Goal: Task Accomplishment & Management: Manage account settings

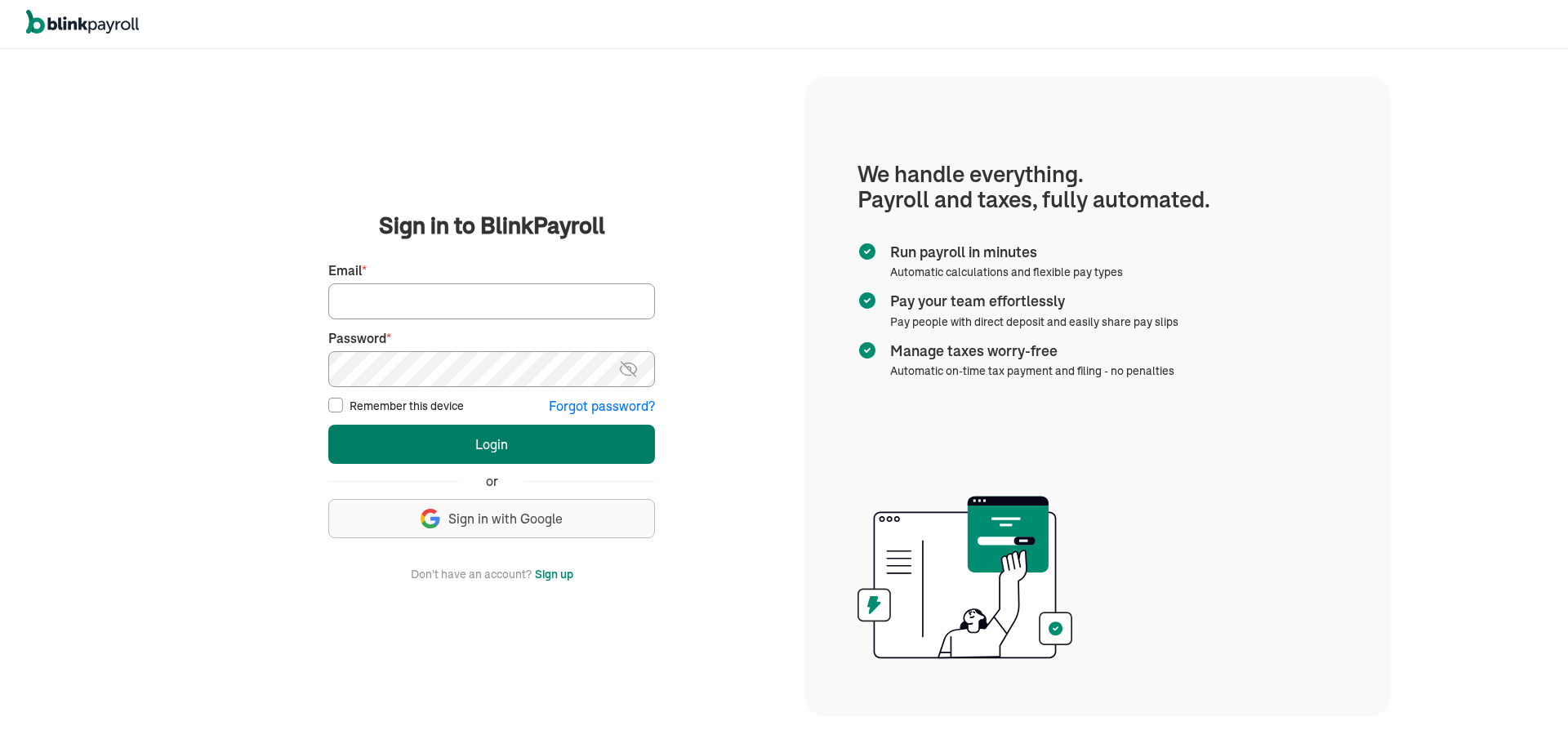
type input "[EMAIL_ADDRESS][DOMAIN_NAME]"
click at [479, 436] on button "Login" at bounding box center [492, 444] width 327 height 39
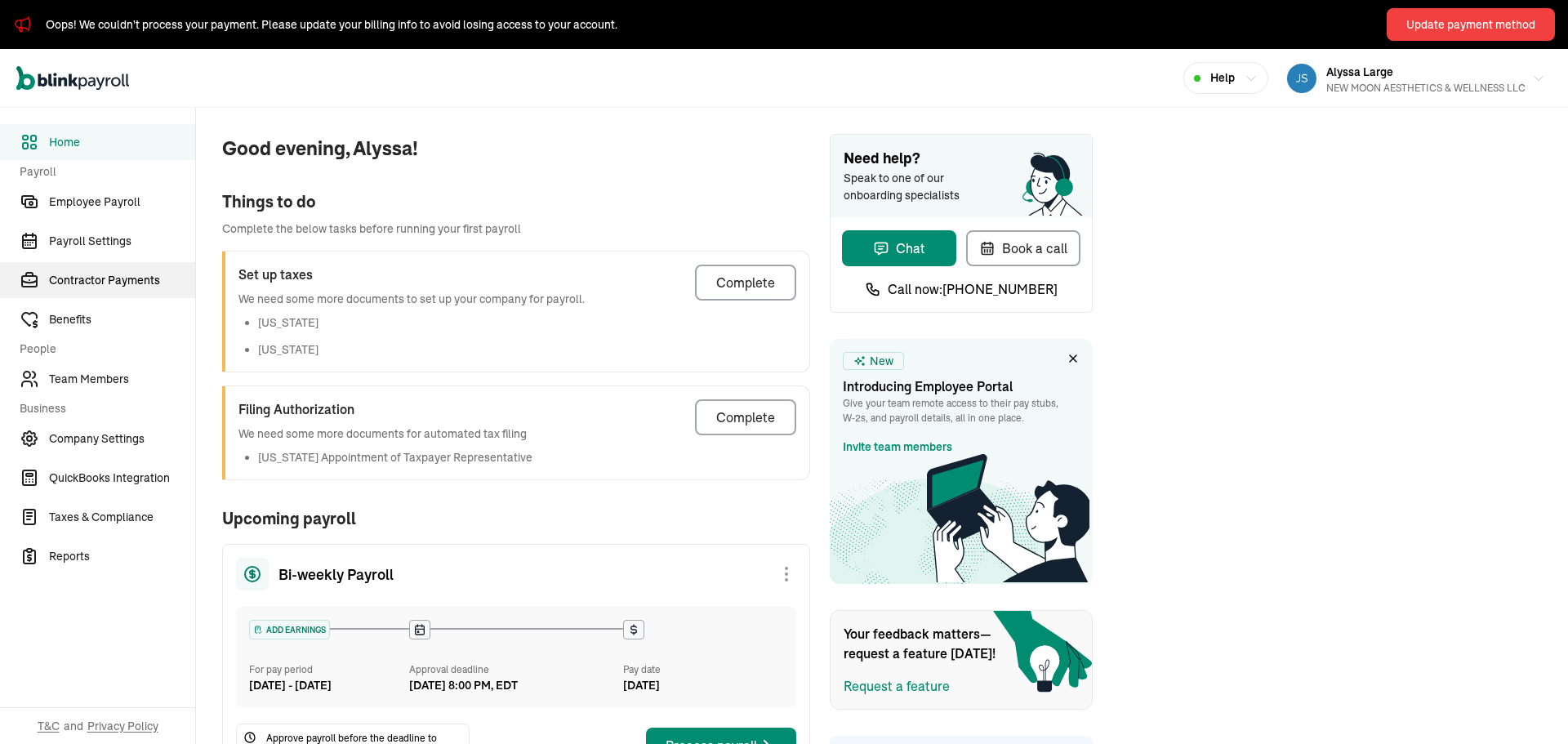
click at [125, 293] on link "Contractor Payments" at bounding box center [97, 280] width 195 height 36
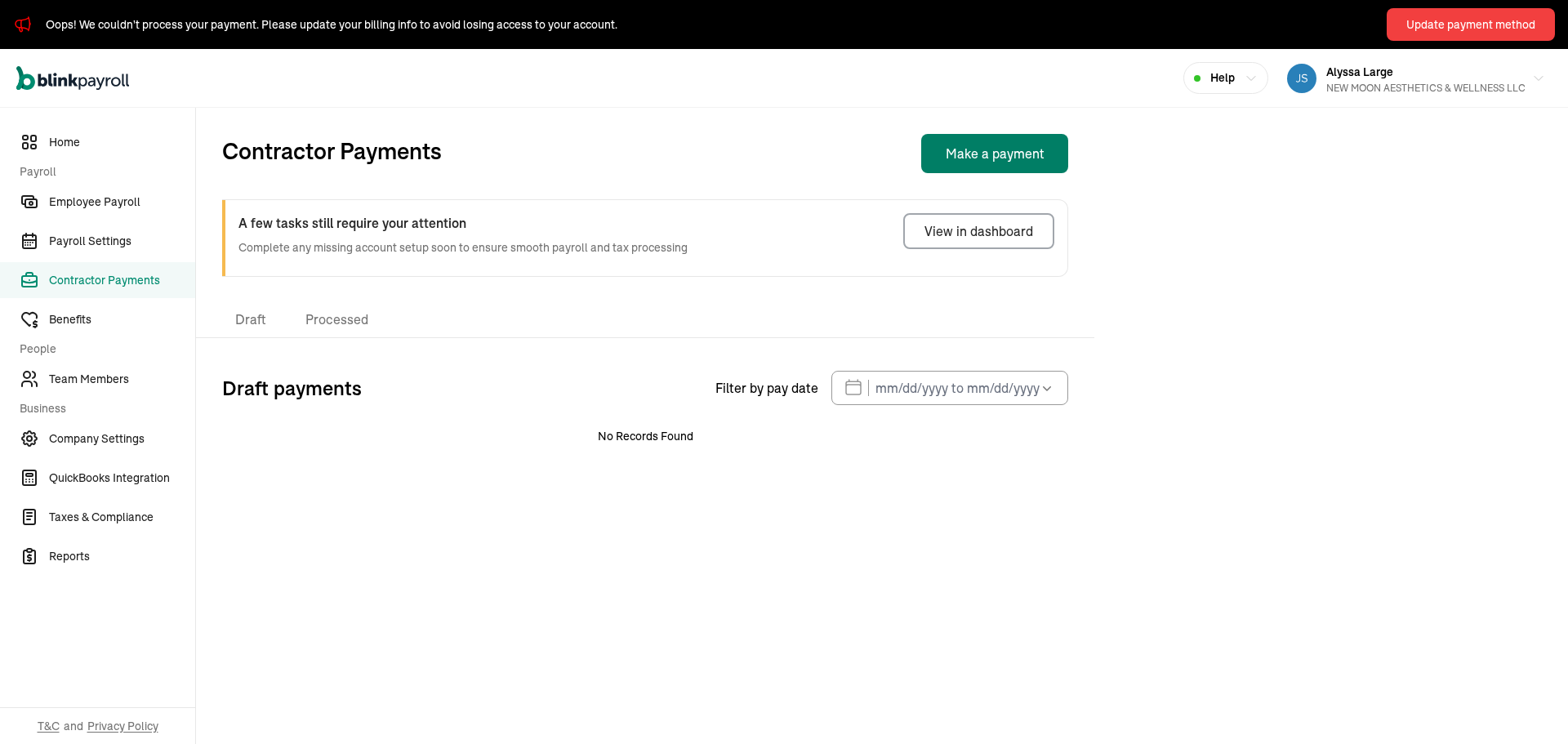
select select "direct_deposit"
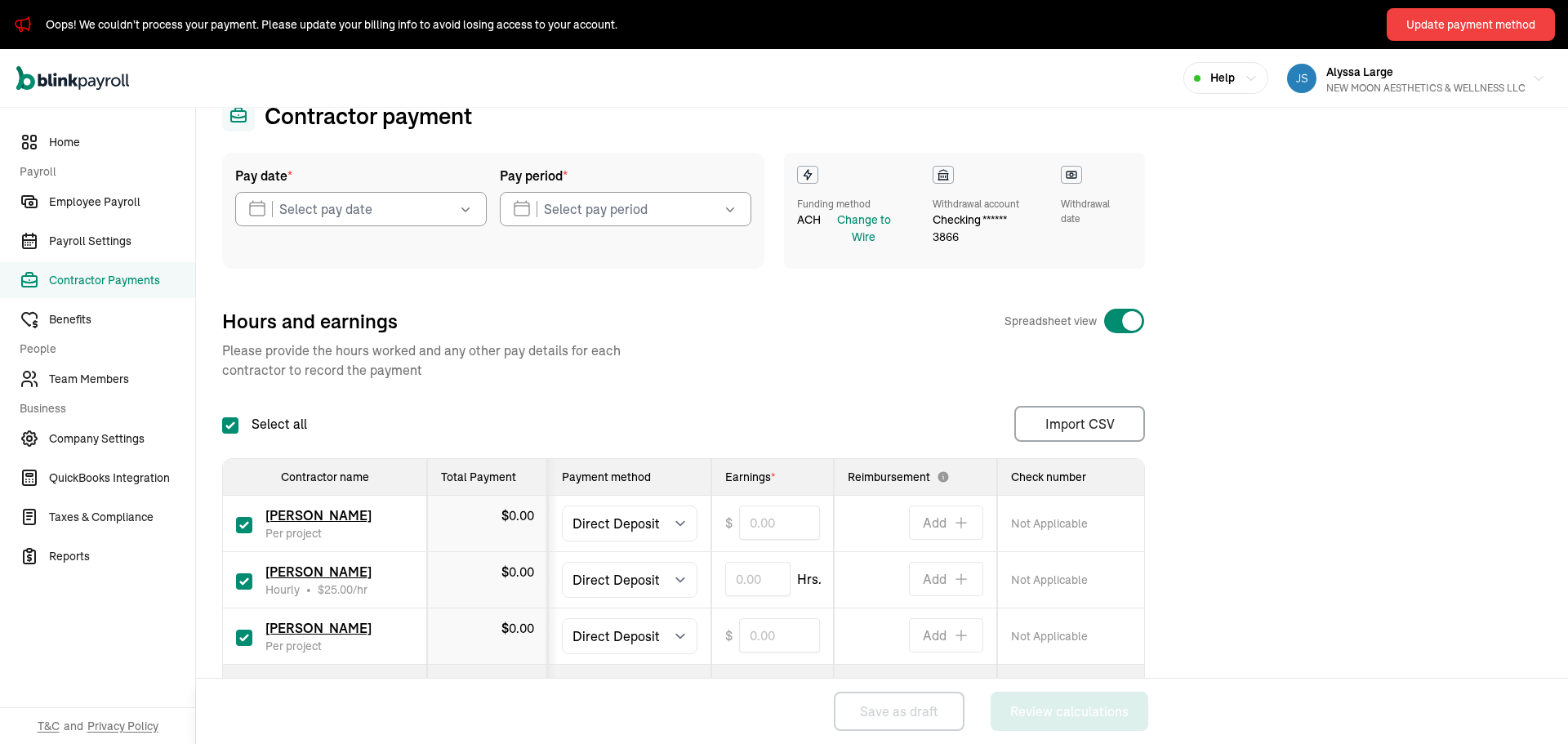
scroll to position [146, 0]
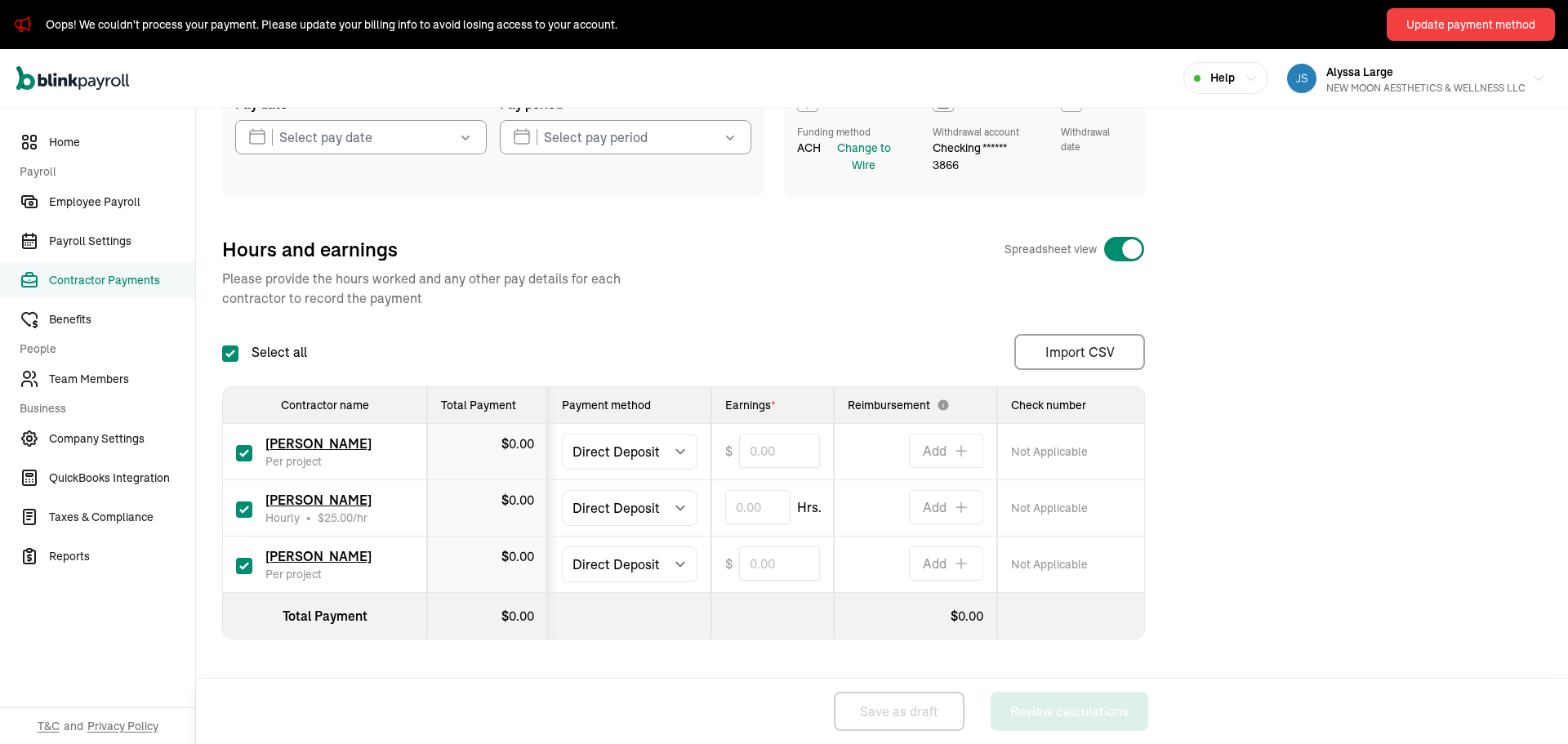
click at [248, 570] on input "checkbox" at bounding box center [244, 566] width 17 height 17
checkbox input "false"
type input "0.00"
click at [735, 517] on input "text" at bounding box center [758, 507] width 65 height 34
click at [767, 451] on input "text" at bounding box center [779, 451] width 81 height 34
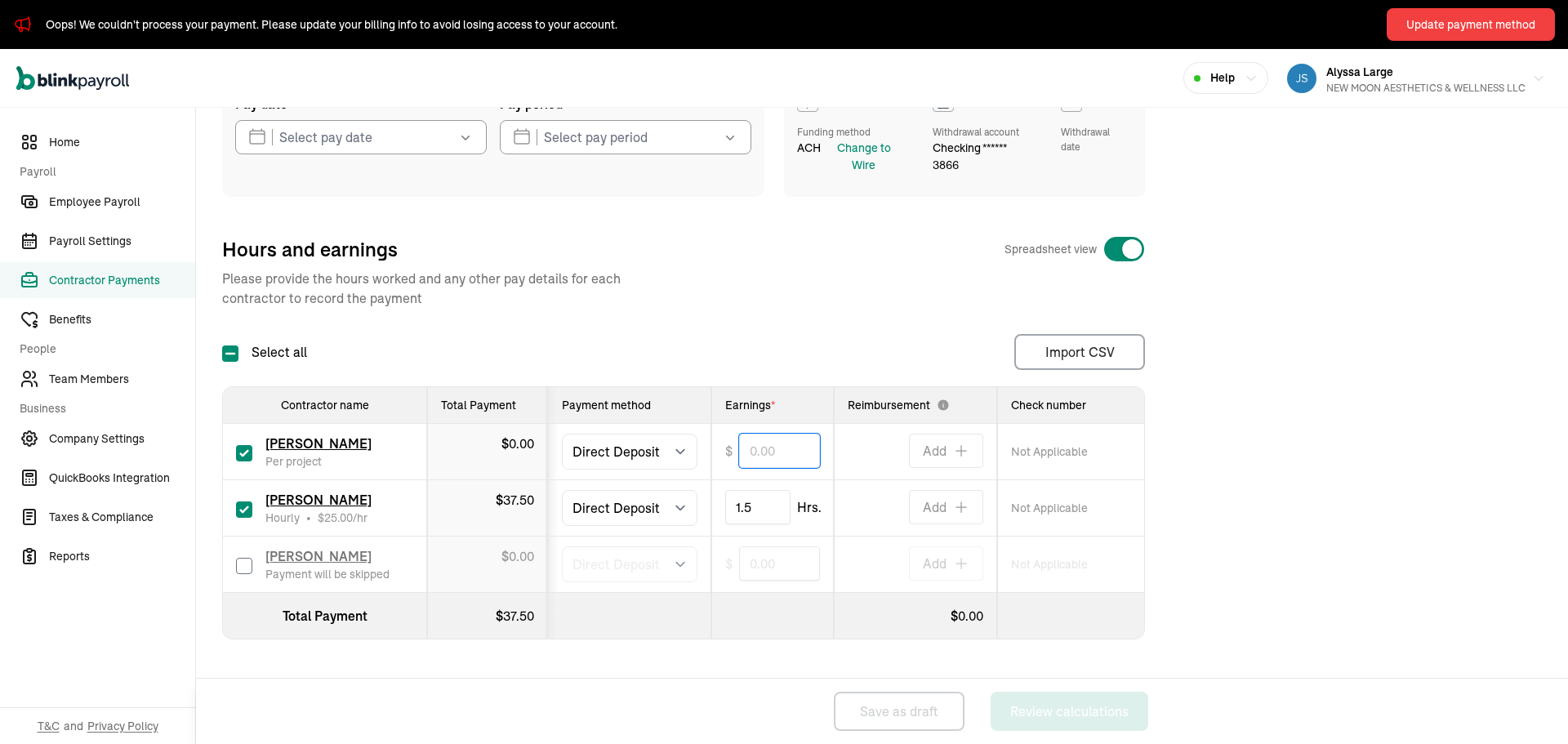
type input "1.50"
type input "100.00"
click at [1361, 375] on div "Pay date * Oct 2025 Mon Tue Wed Thu Fri Sat Sun 29 30 1 2 3 4 5 6 7 8 9 10 11 1…" at bounding box center [882, 367] width 1320 height 572
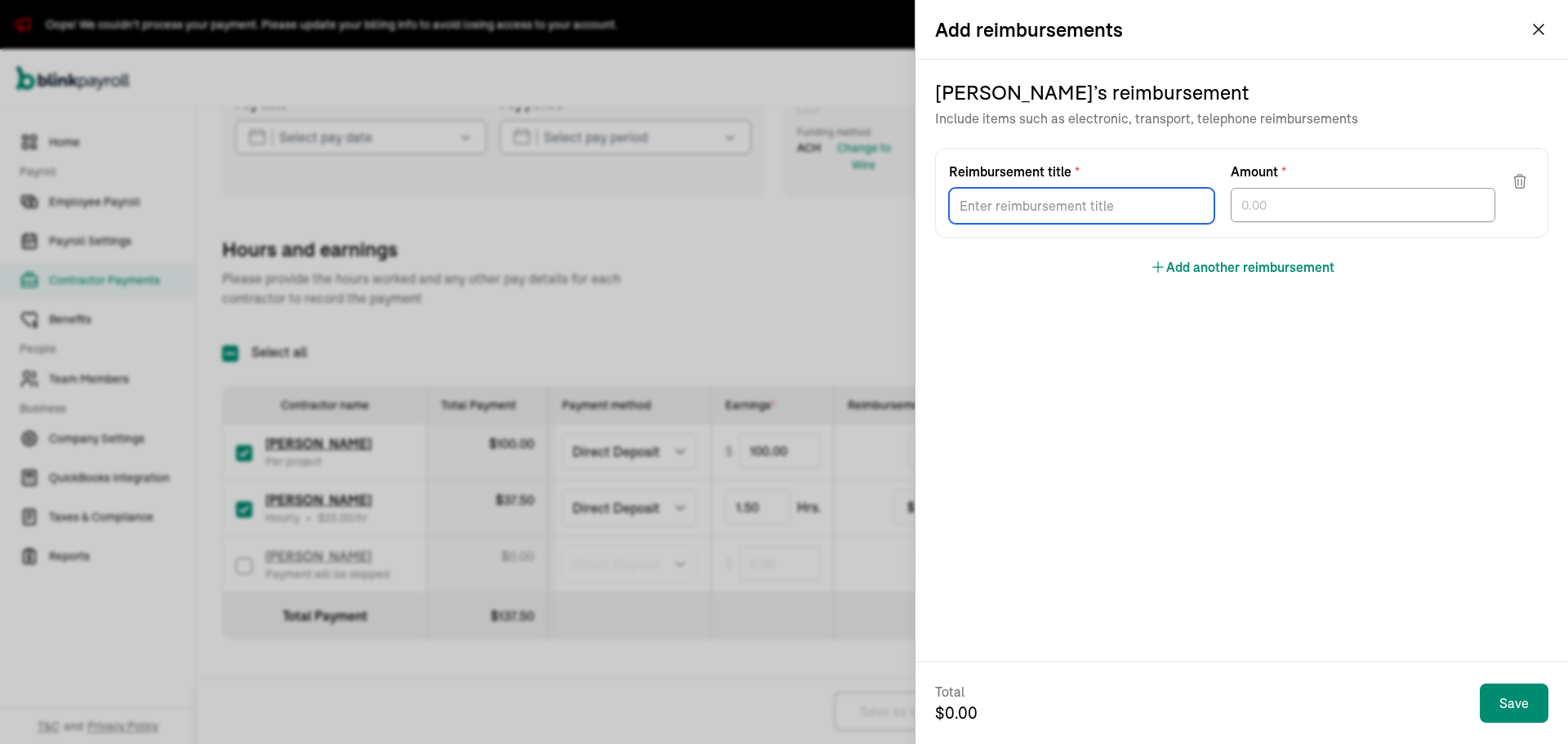
click at [1048, 209] on input "Reimbursement title *" at bounding box center [1081, 206] width 265 height 36
type input "394.80"
click at [1077, 335] on div "Jessica Martini ’s reimbursement Include items such as electronic, transport, t…" at bounding box center [1242, 360] width 652 height 602
drag, startPoint x: 1009, startPoint y: 196, endPoint x: 930, endPoint y: 199, distance: 79.1
click at [930, 199] on div "Jessica Martini ’s reimbursement Include items such as electronic, transport, t…" at bounding box center [1242, 360] width 652 height 602
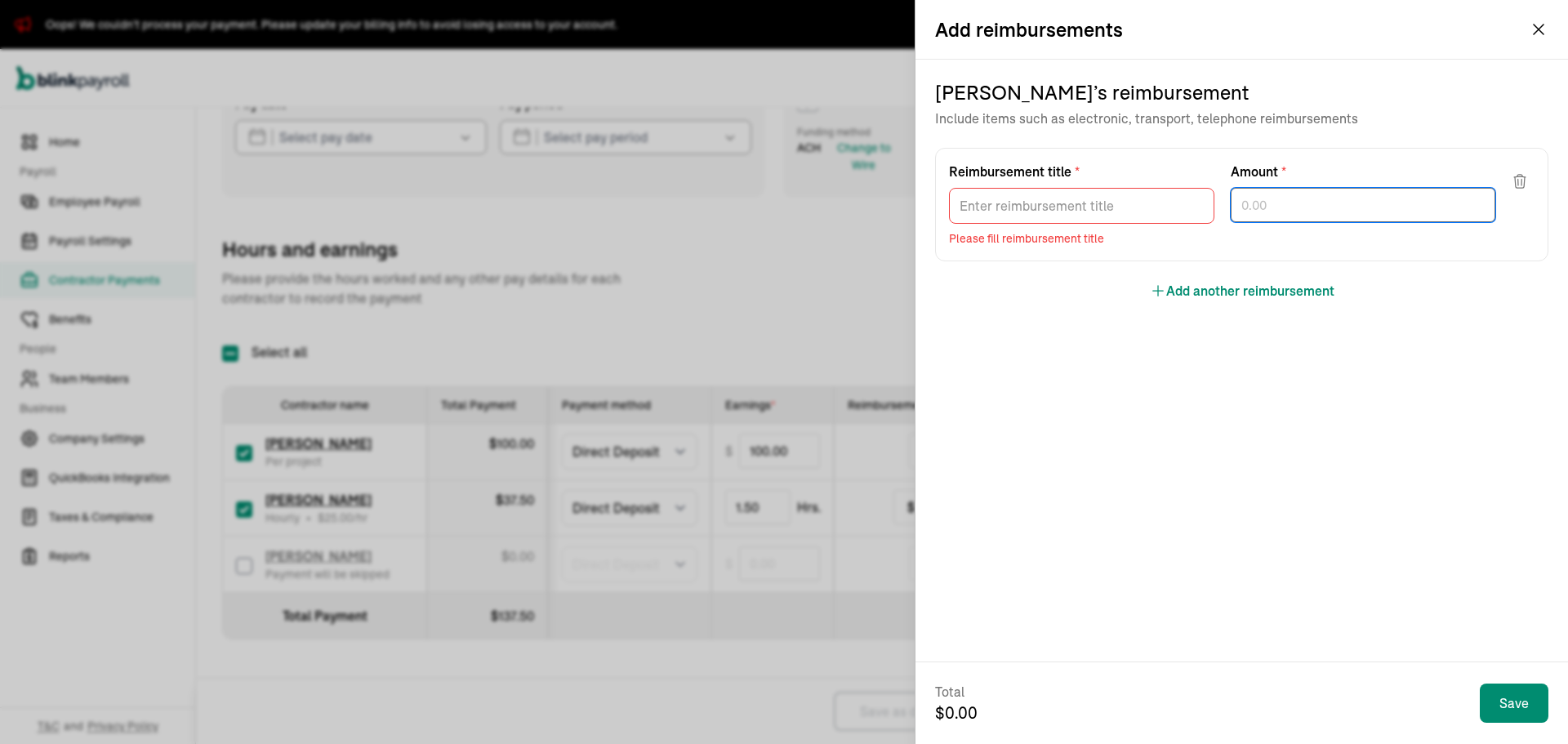
click at [1246, 211] on input "text" at bounding box center [1363, 205] width 265 height 34
paste input "394.80"
type input "394.80"
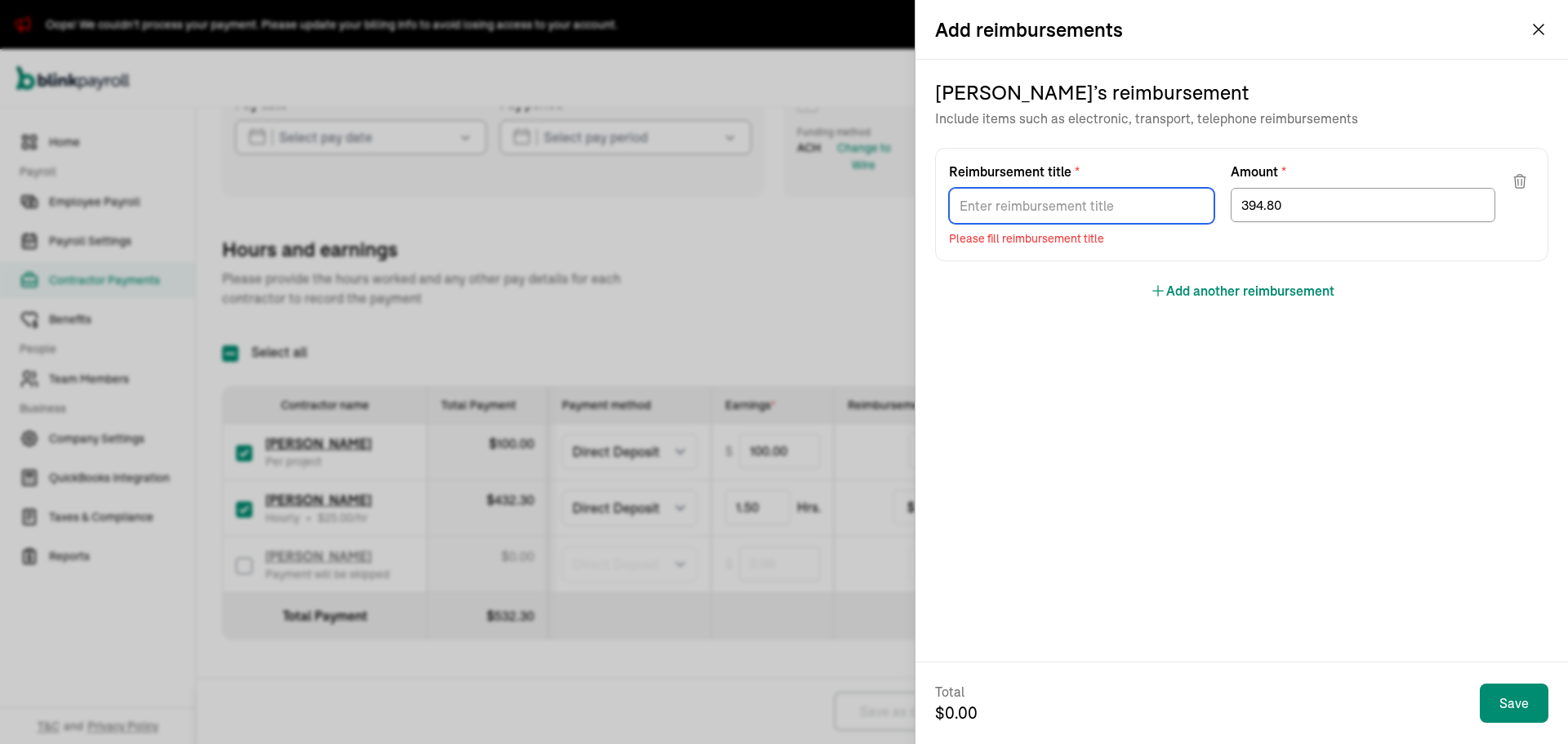
click at [1095, 206] on input "Reimbursement title *" at bounding box center [1081, 206] width 265 height 36
type input "c"
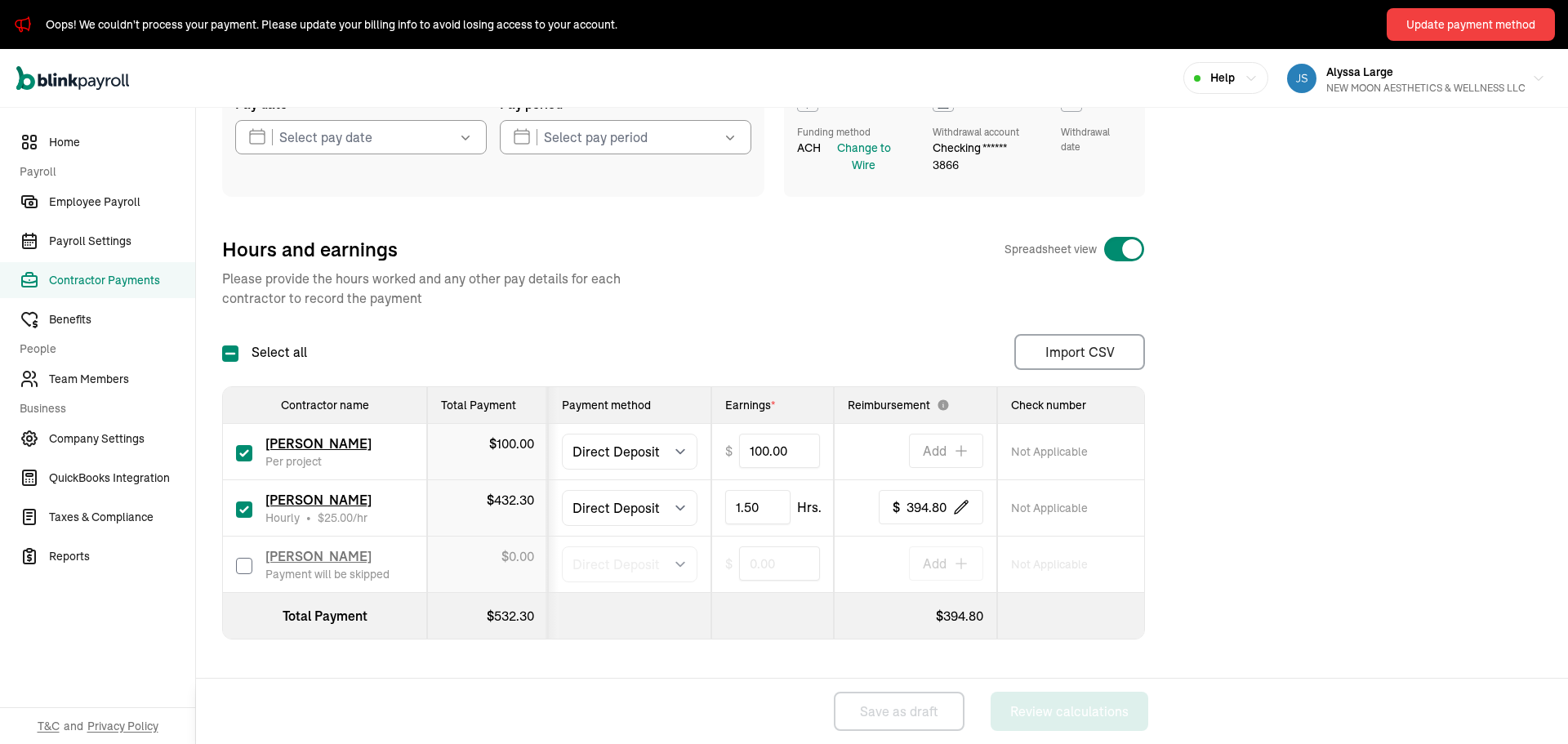
click at [465, 135] on icon "button" at bounding box center [466, 137] width 17 height 17
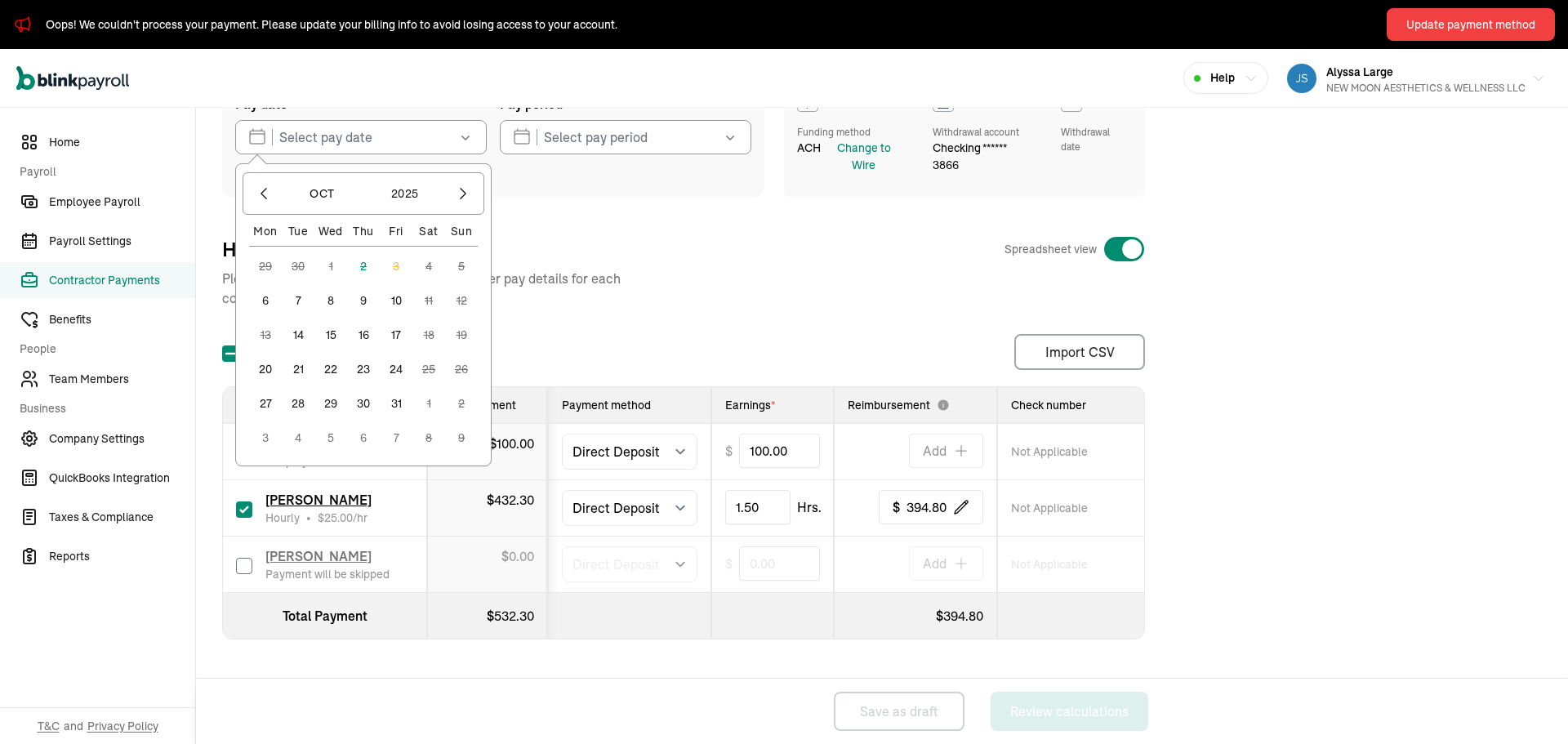
click at [298, 303] on button "7" at bounding box center [298, 300] width 33 height 33
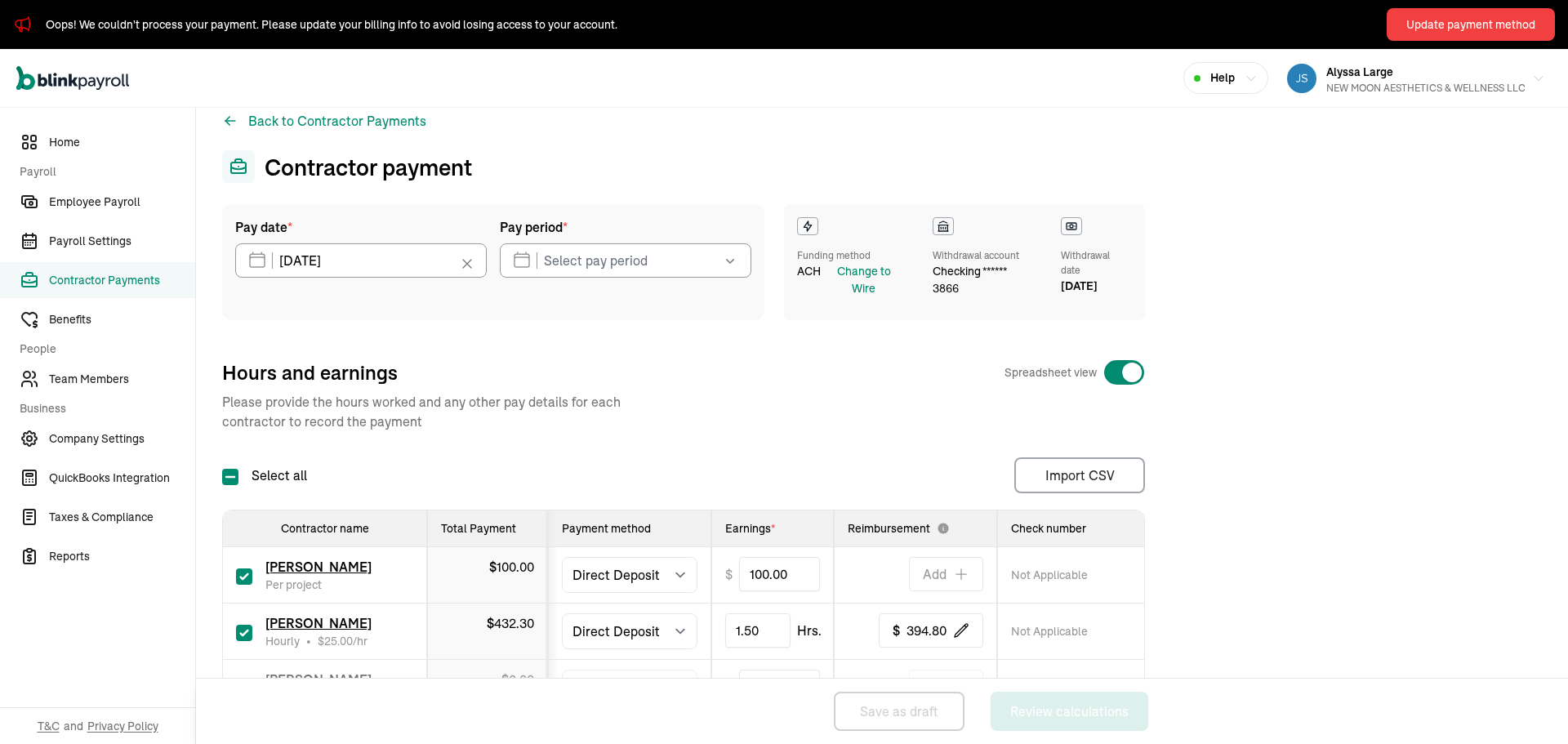
scroll to position [0, 0]
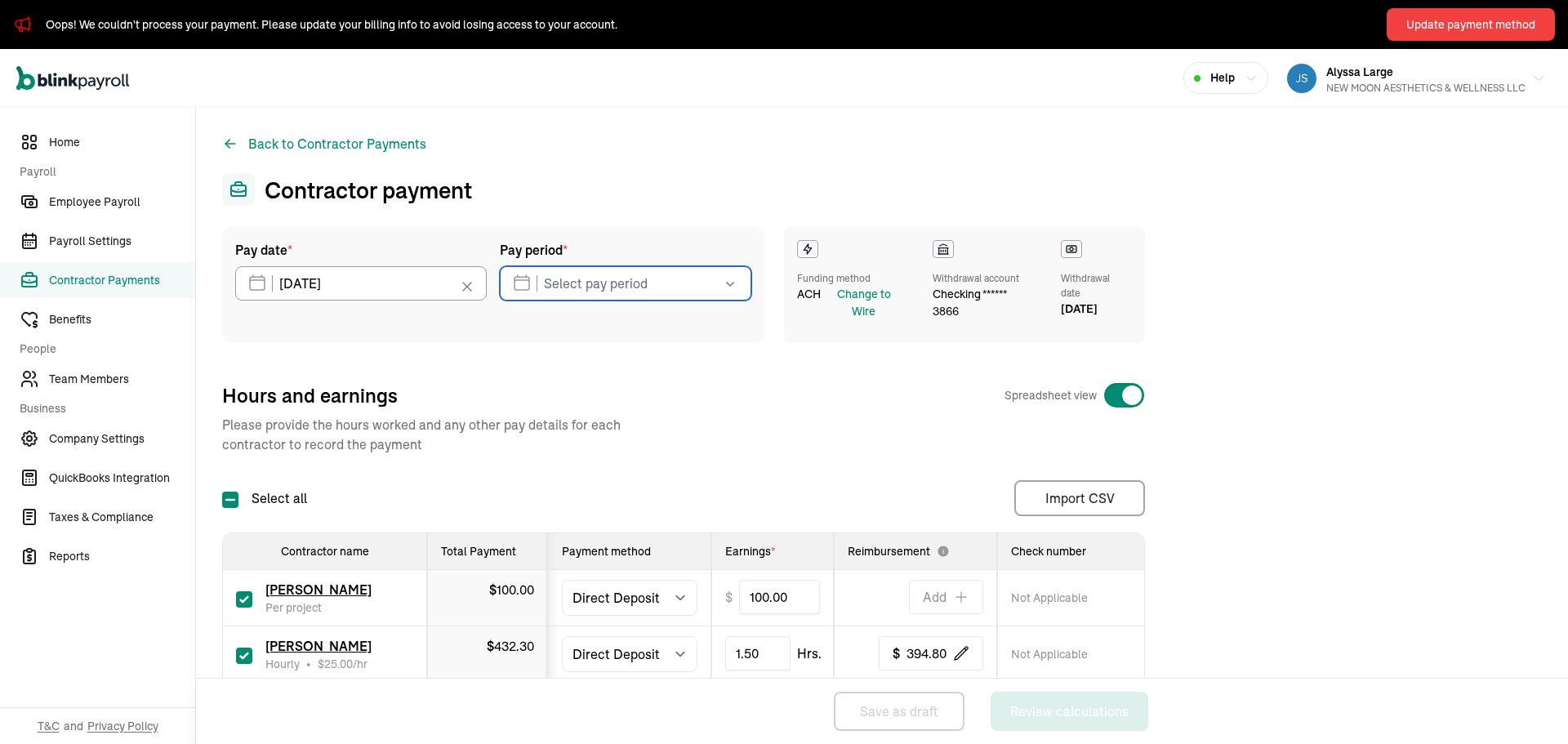
click at [561, 282] on input "text" at bounding box center [626, 283] width 252 height 34
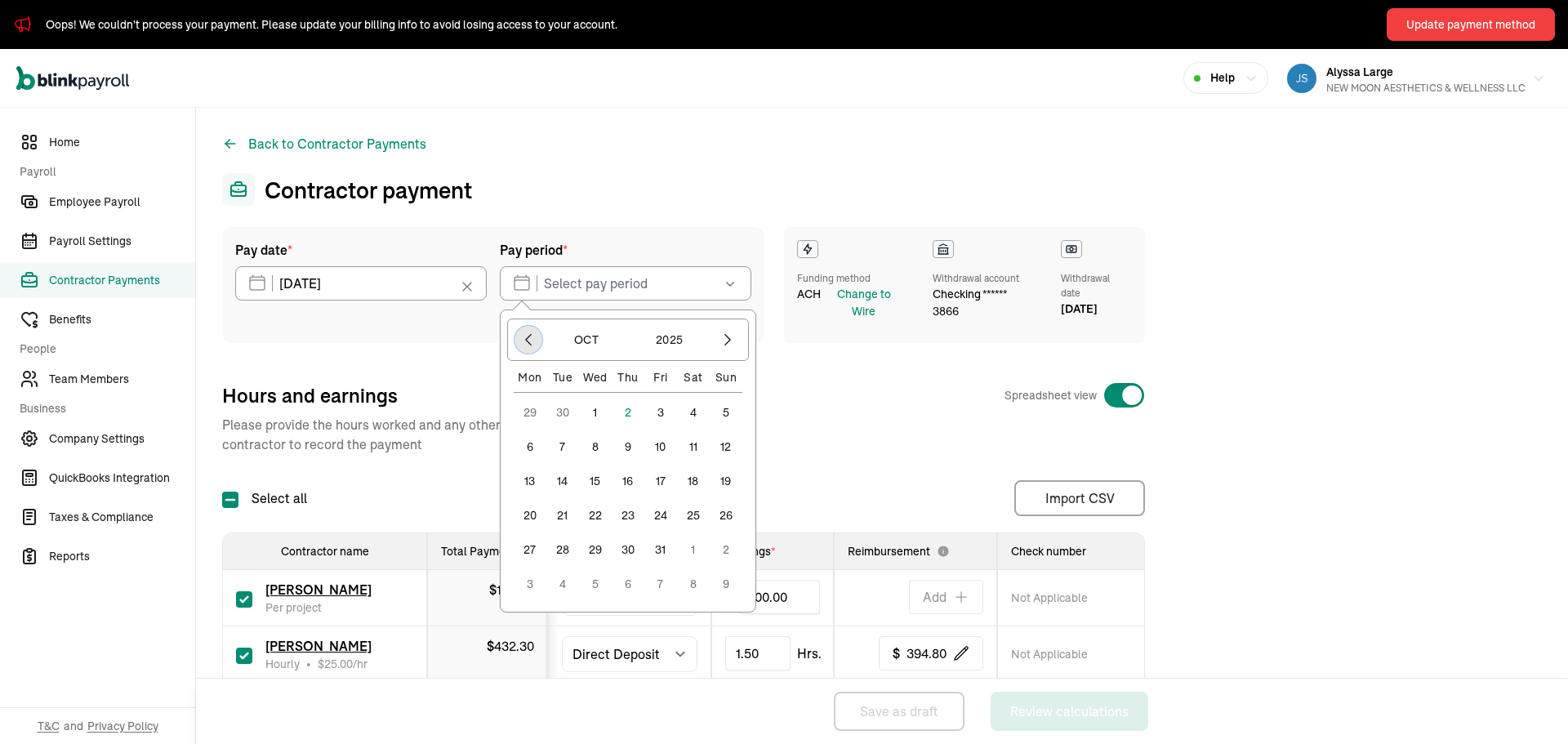
click at [530, 338] on icon "button" at bounding box center [529, 340] width 17 height 17
click at [665, 547] on button "26" at bounding box center [661, 549] width 33 height 33
click at [692, 544] on button "27" at bounding box center [693, 549] width 33 height 33
type input "09/26/2025 ~ 09/27/2025"
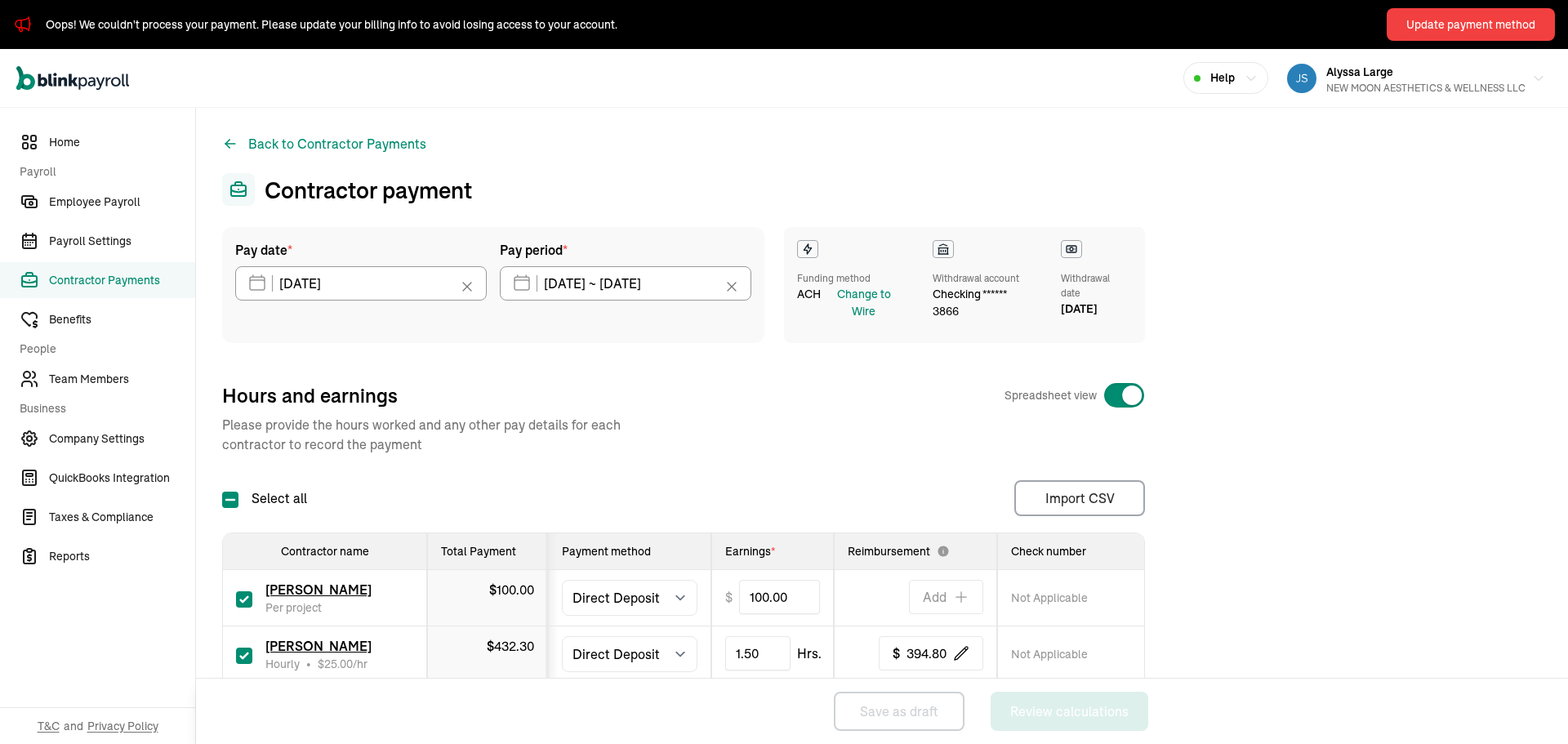
click at [732, 288] on icon at bounding box center [732, 287] width 17 height 17
click at [707, 287] on button "button" at bounding box center [728, 283] width 46 height 34
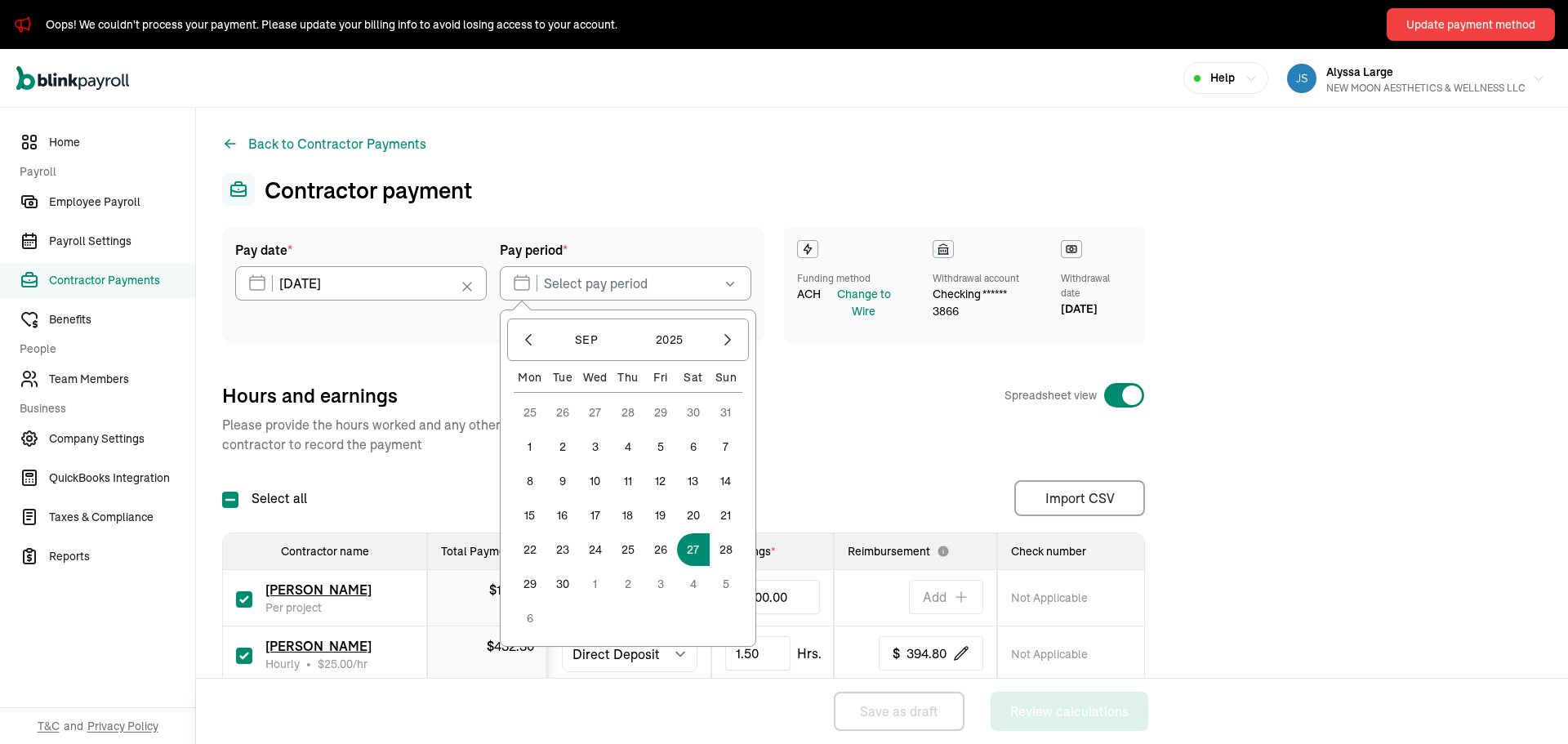
click at [699, 539] on button "27" at bounding box center [693, 549] width 33 height 33
click at [653, 279] on input "09/27/2025 ~ 09/27/2025" at bounding box center [626, 283] width 252 height 34
click at [661, 583] on button "3" at bounding box center [661, 583] width 33 height 33
click at [663, 404] on button "3" at bounding box center [661, 412] width 33 height 33
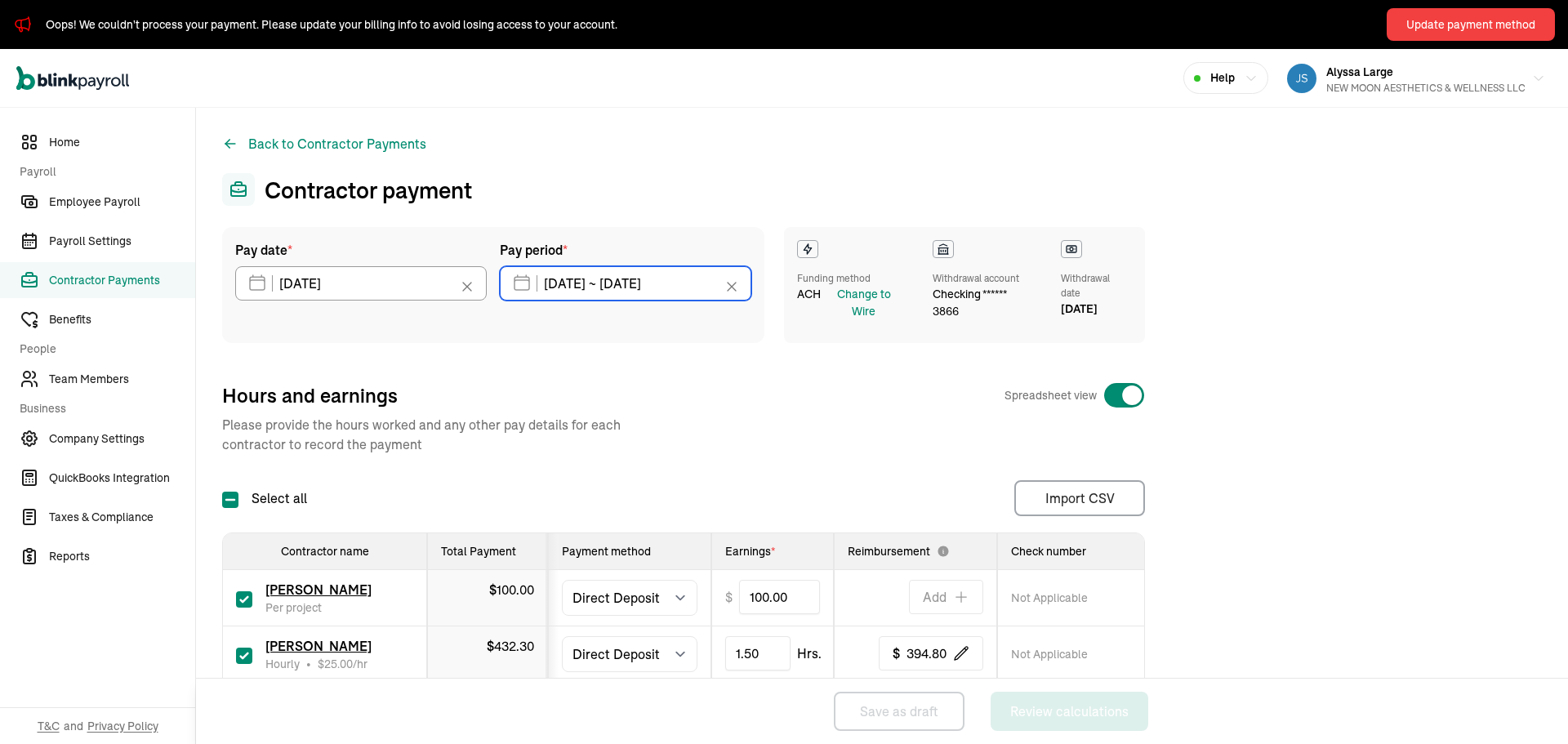
click at [697, 298] on input "10/03/2025 ~ 10/03/2025" at bounding box center [626, 283] width 252 height 34
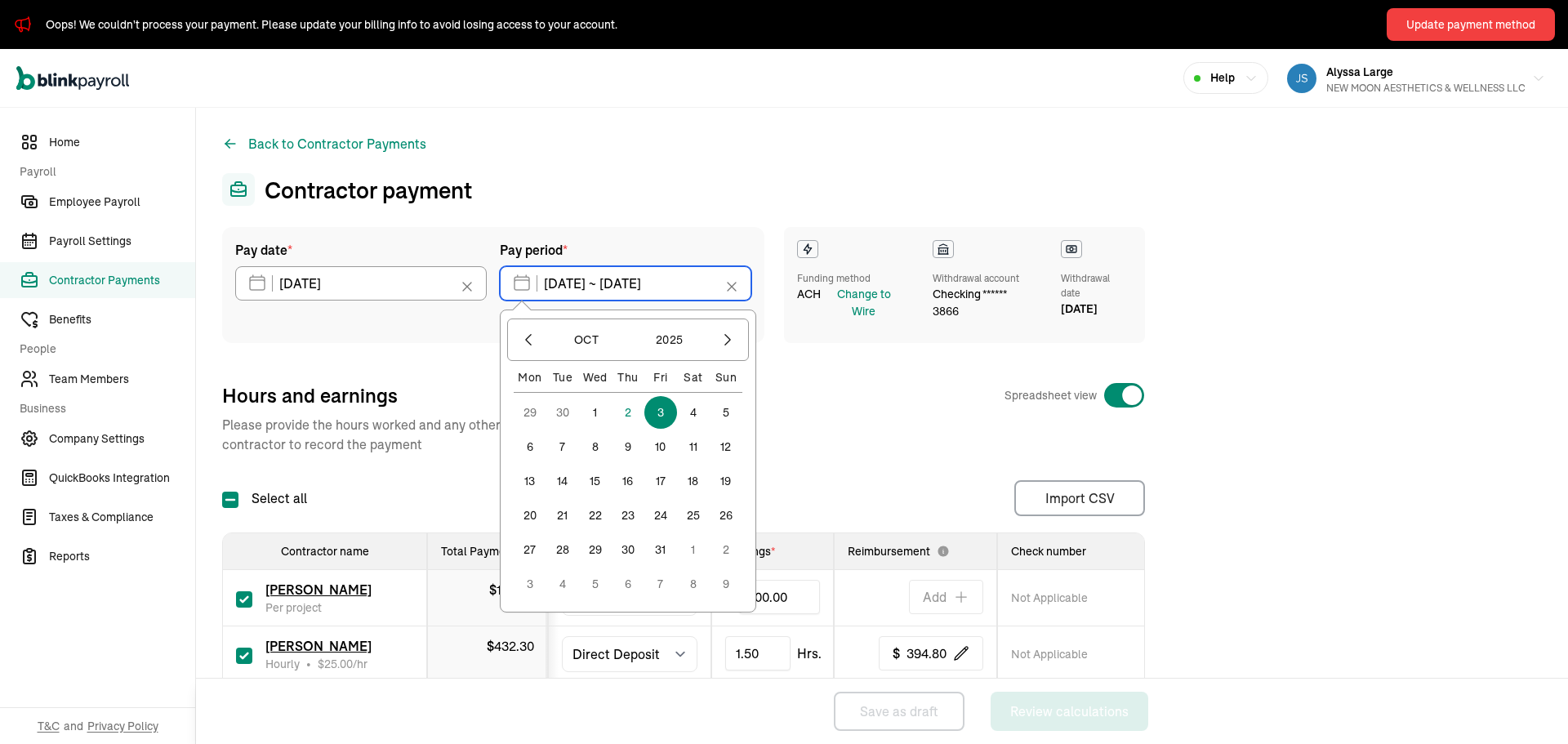
click at [697, 293] on input "10/03/2025 ~ 10/03/2025" at bounding box center [626, 283] width 252 height 34
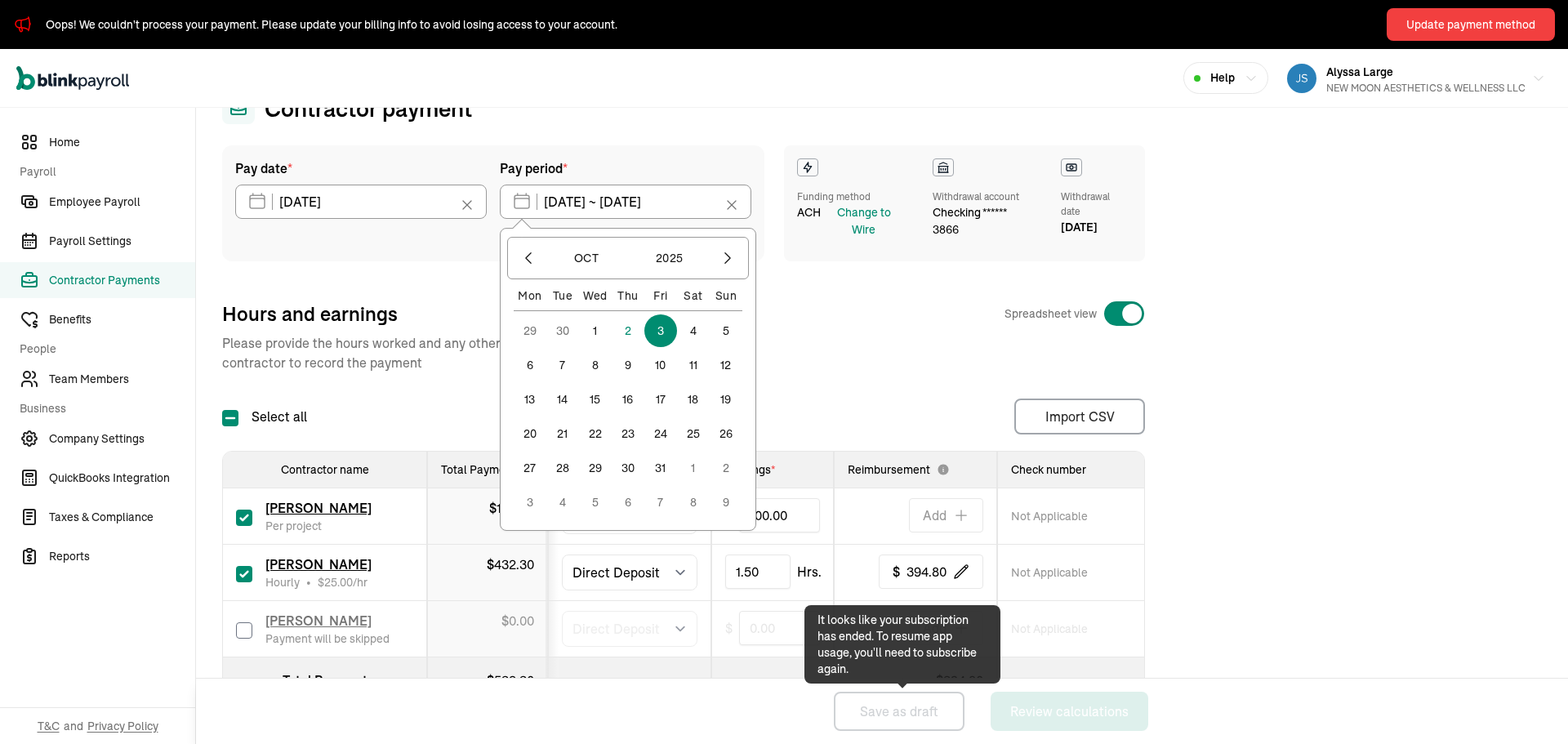
click at [1264, 578] on div "Pay date * 10/07/2025 Oct 2025 Mon Tue Wed Thu Fri Sat Sun 29 30 1 2 3 4 5 6 7 …" at bounding box center [882, 431] width 1320 height 572
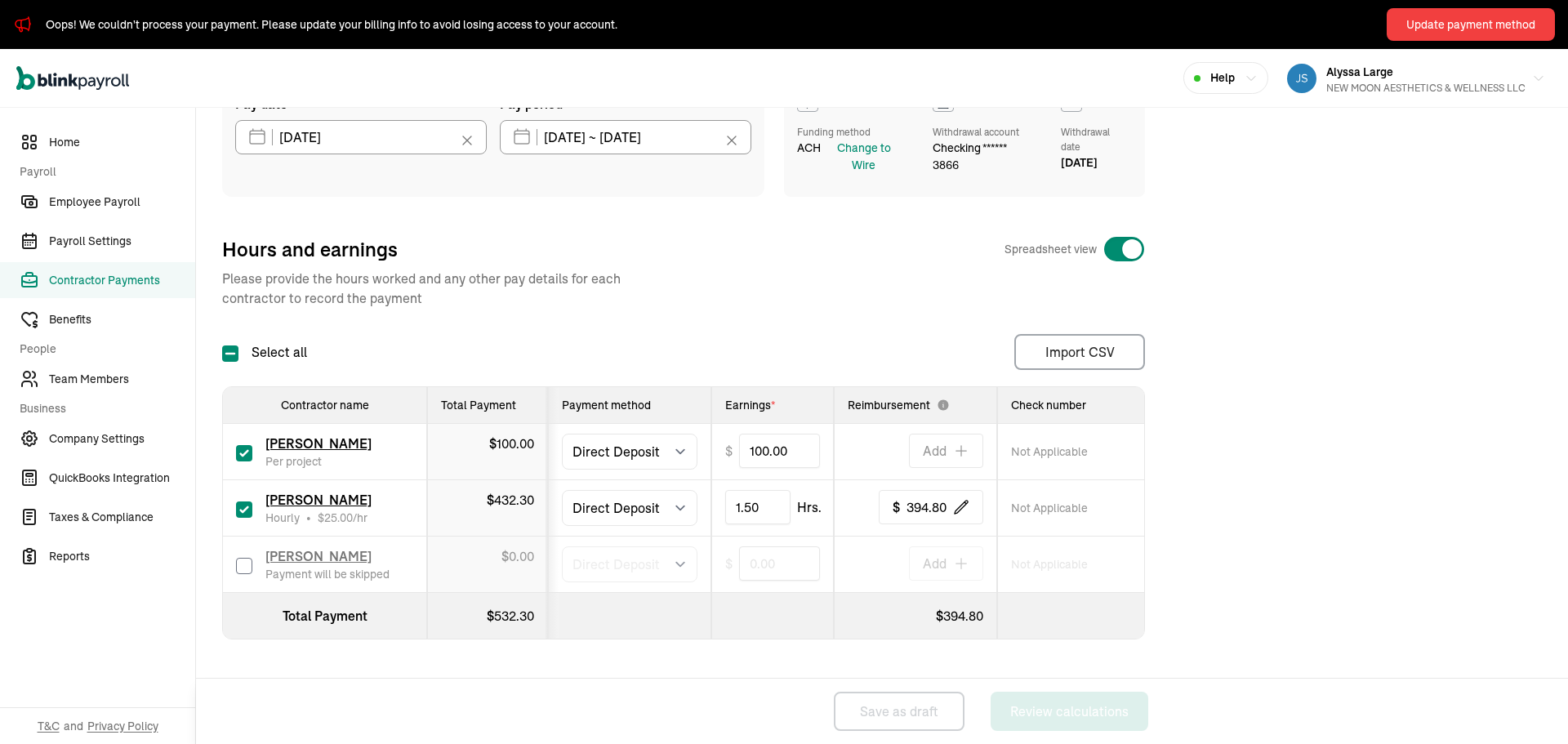
scroll to position [64, 0]
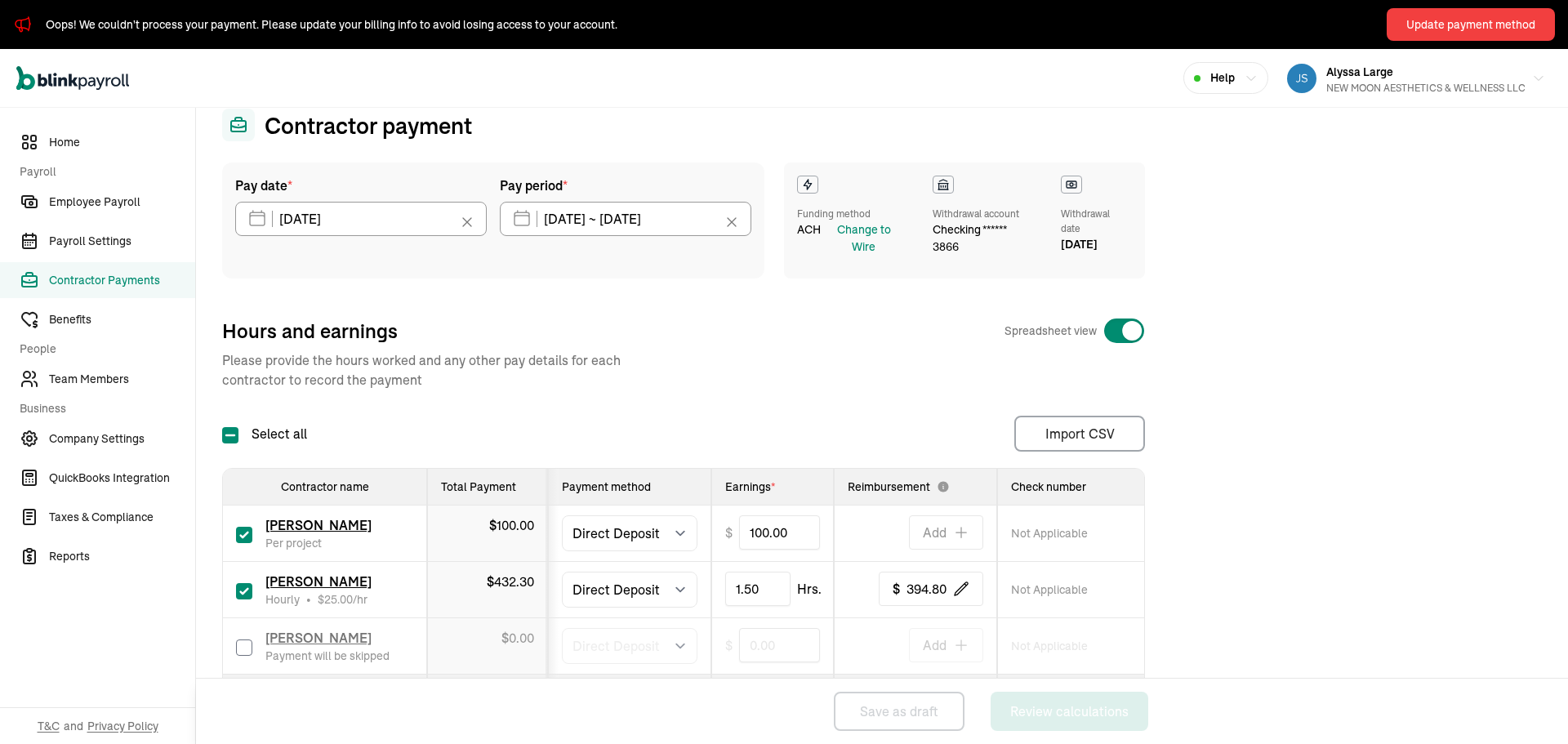
click at [770, 369] on div "Hours and earnings Spreadsheet view Please provide the hours worked and any oth…" at bounding box center [684, 354] width 923 height 72
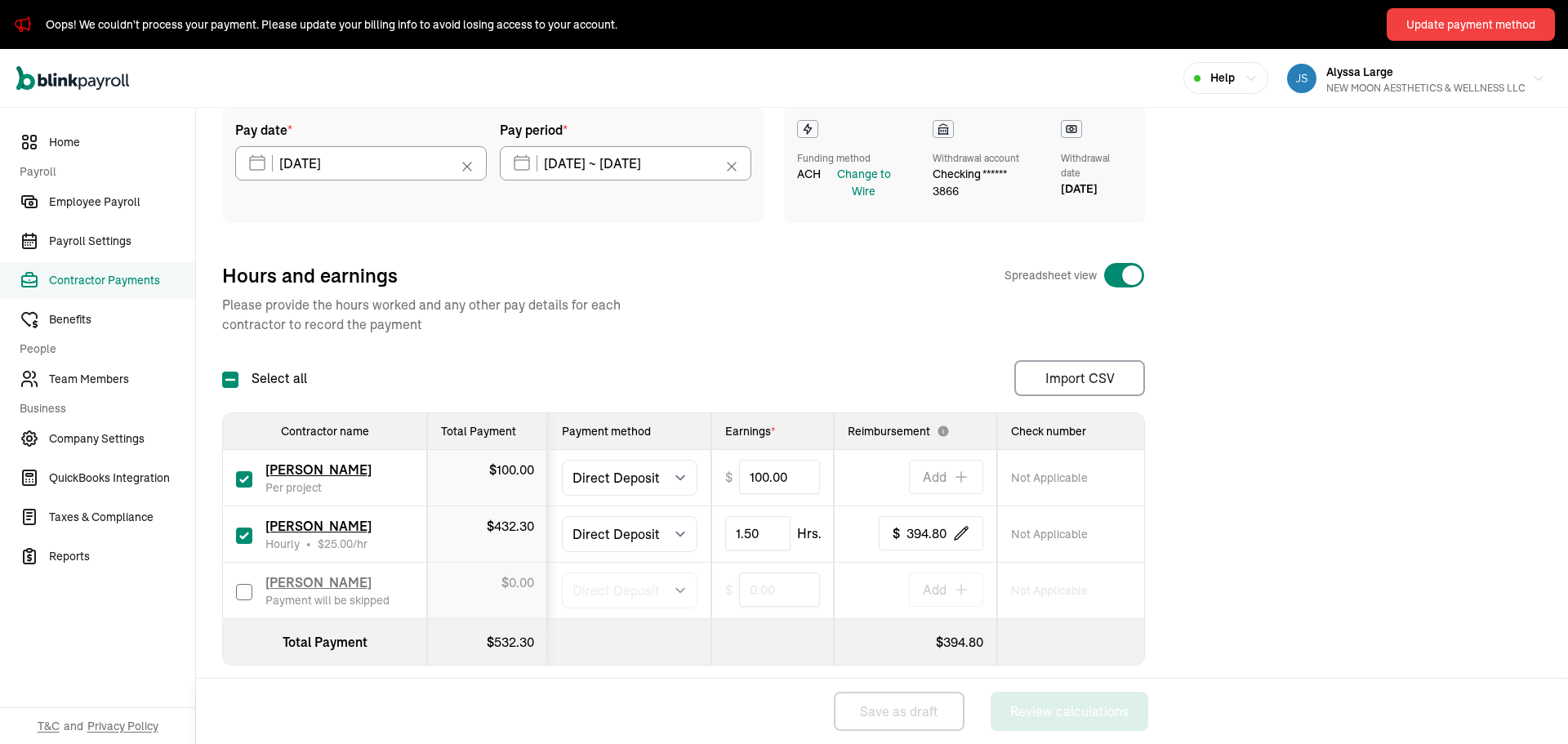
scroll to position [146, 0]
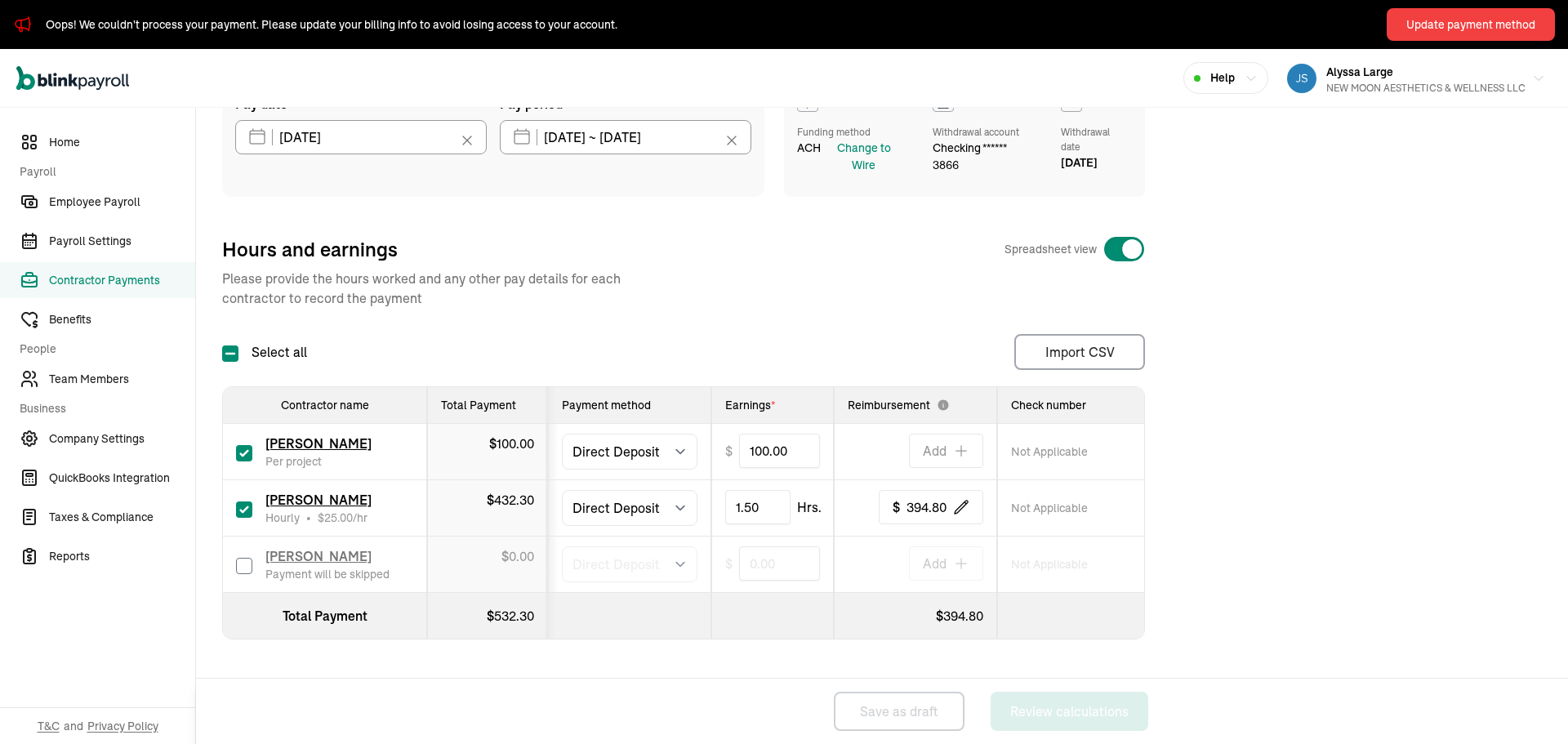
click at [1219, 479] on div "Pay date * 10/07/2025 Oct 2025 Mon Tue Wed Thu Fri Sat Sun 29 30 1 2 3 4 5 6 7 …" at bounding box center [882, 367] width 1320 height 572
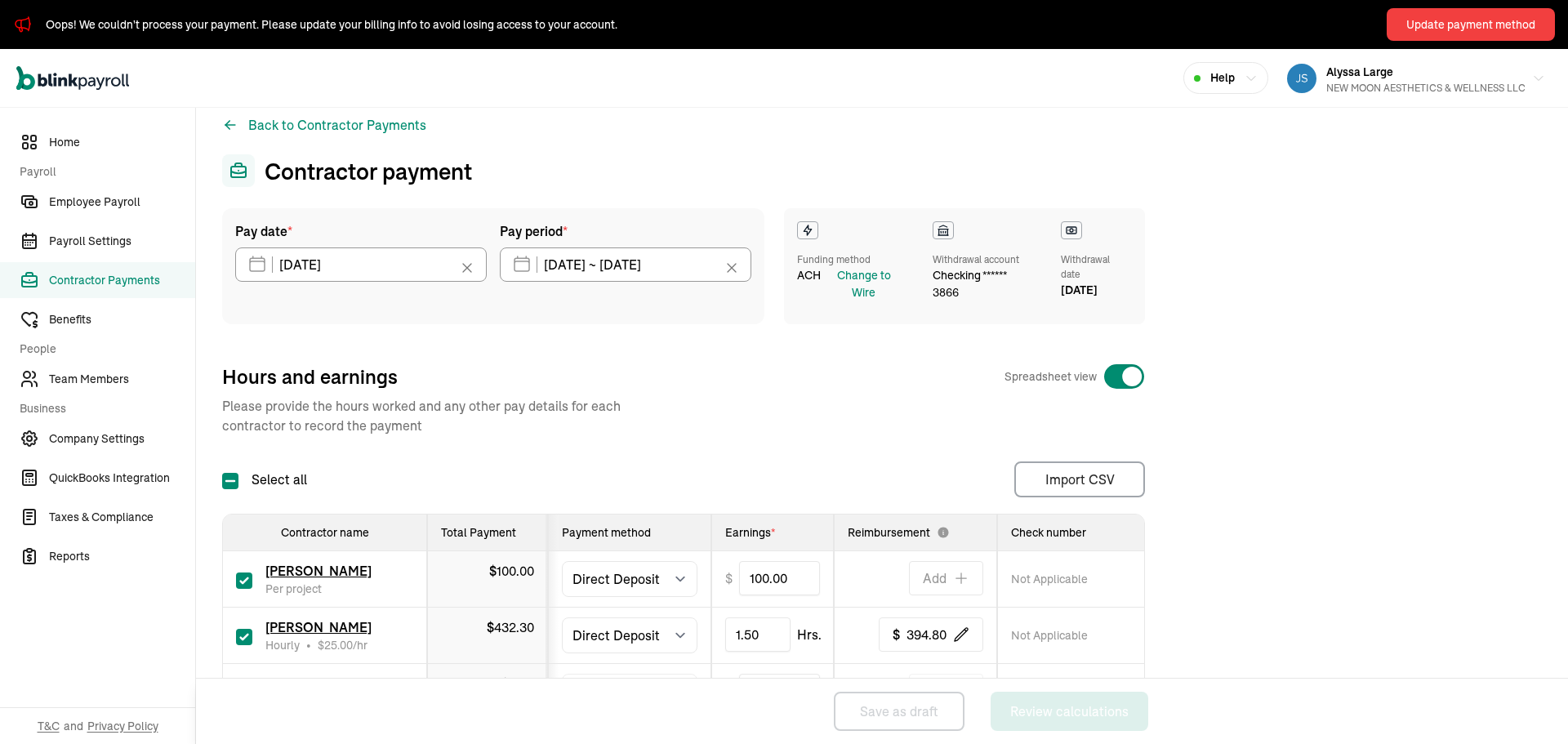
scroll to position [0, 0]
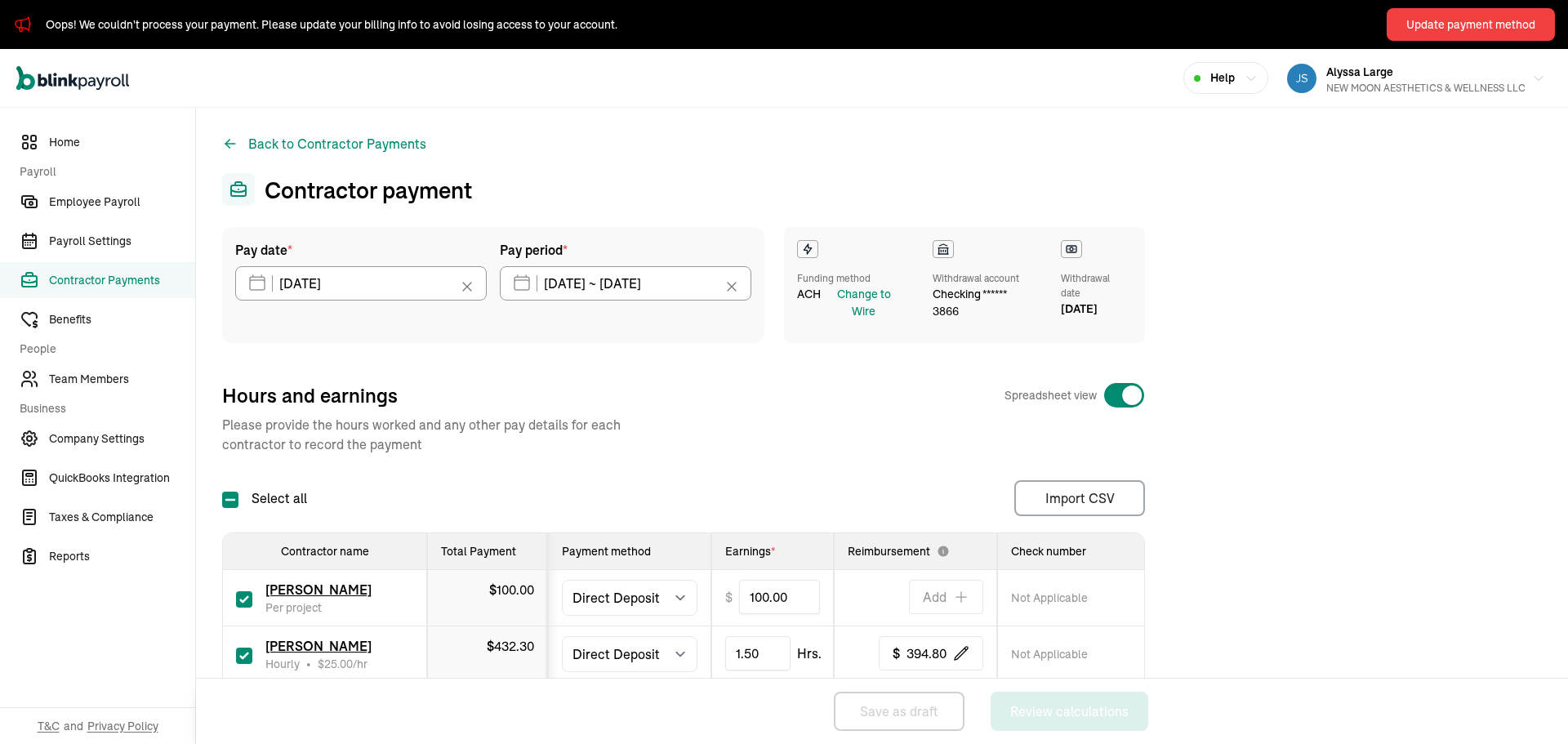
click at [1071, 430] on div "Hours and earnings Spreadsheet view Please provide the hours worked and any oth…" at bounding box center [684, 418] width 923 height 72
click at [622, 284] on input "10/03/2025 ~ 10/03/2025" at bounding box center [626, 283] width 252 height 34
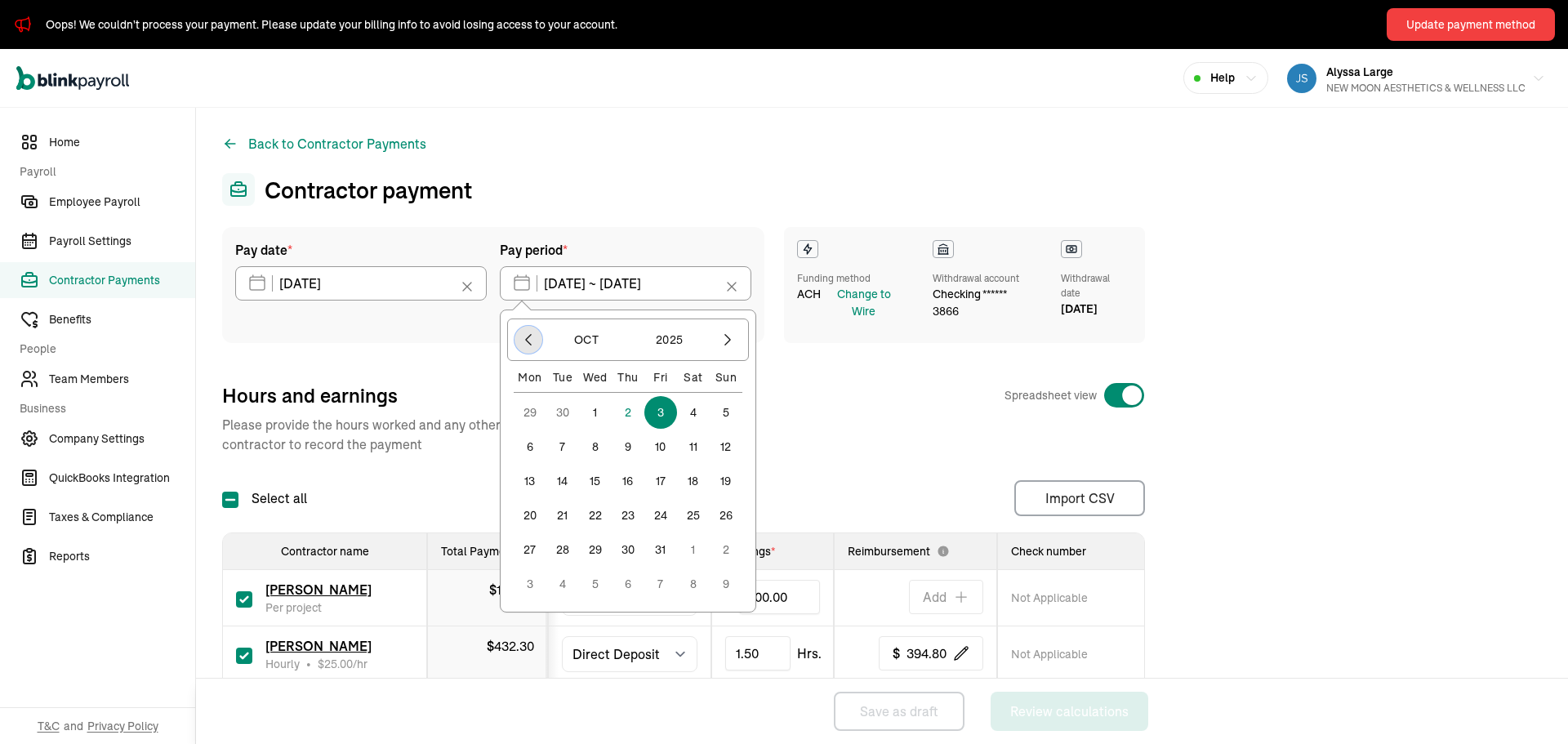
click at [519, 334] on button "button" at bounding box center [528, 339] width 28 height 28
click at [688, 548] on button "27" at bounding box center [693, 549] width 33 height 33
type input "09/27/2025 ~ 09/27/2025"
click at [700, 290] on input "09/27/2025 ~ 09/27/2025" at bounding box center [626, 283] width 252 height 34
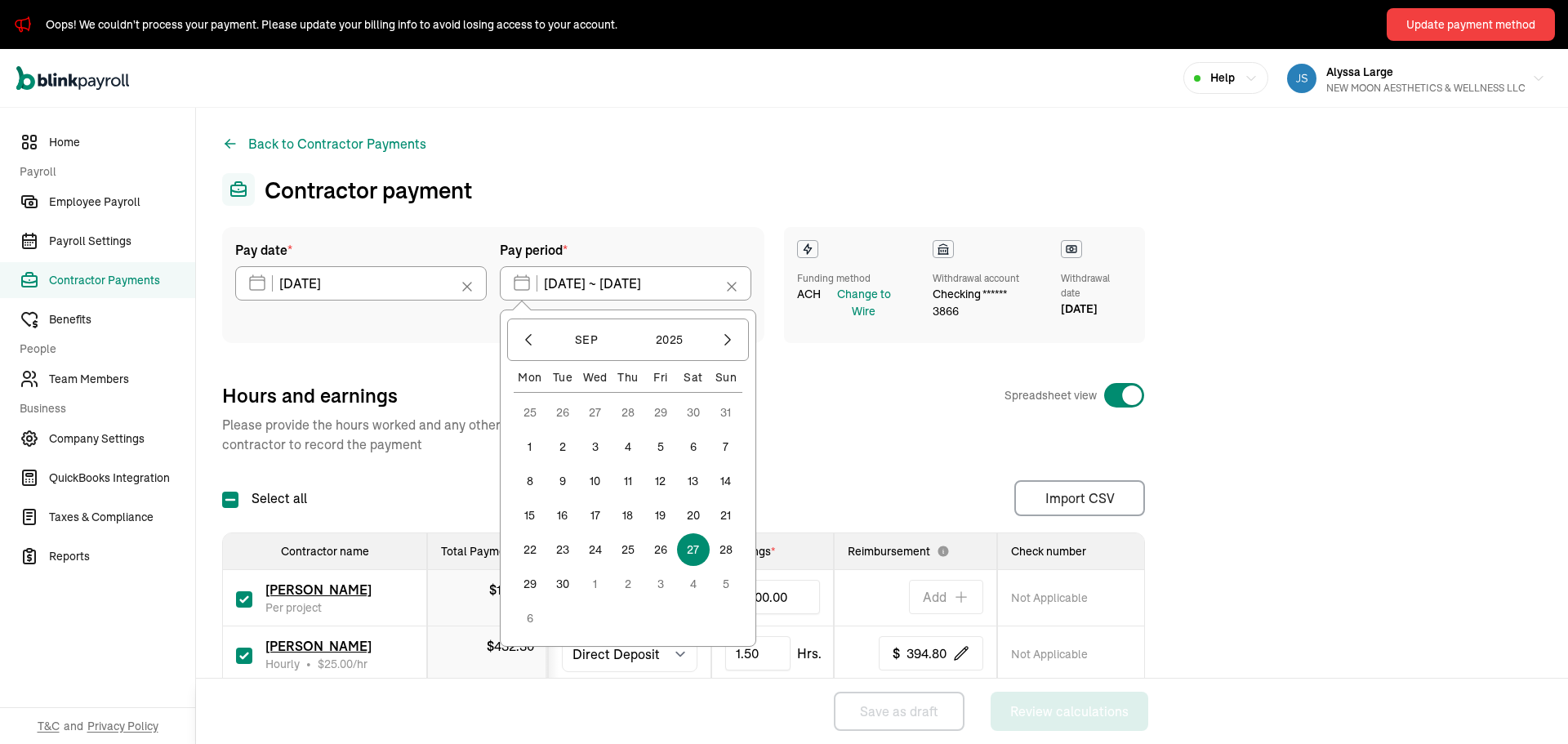
click at [663, 586] on button "3" at bounding box center [661, 583] width 33 height 33
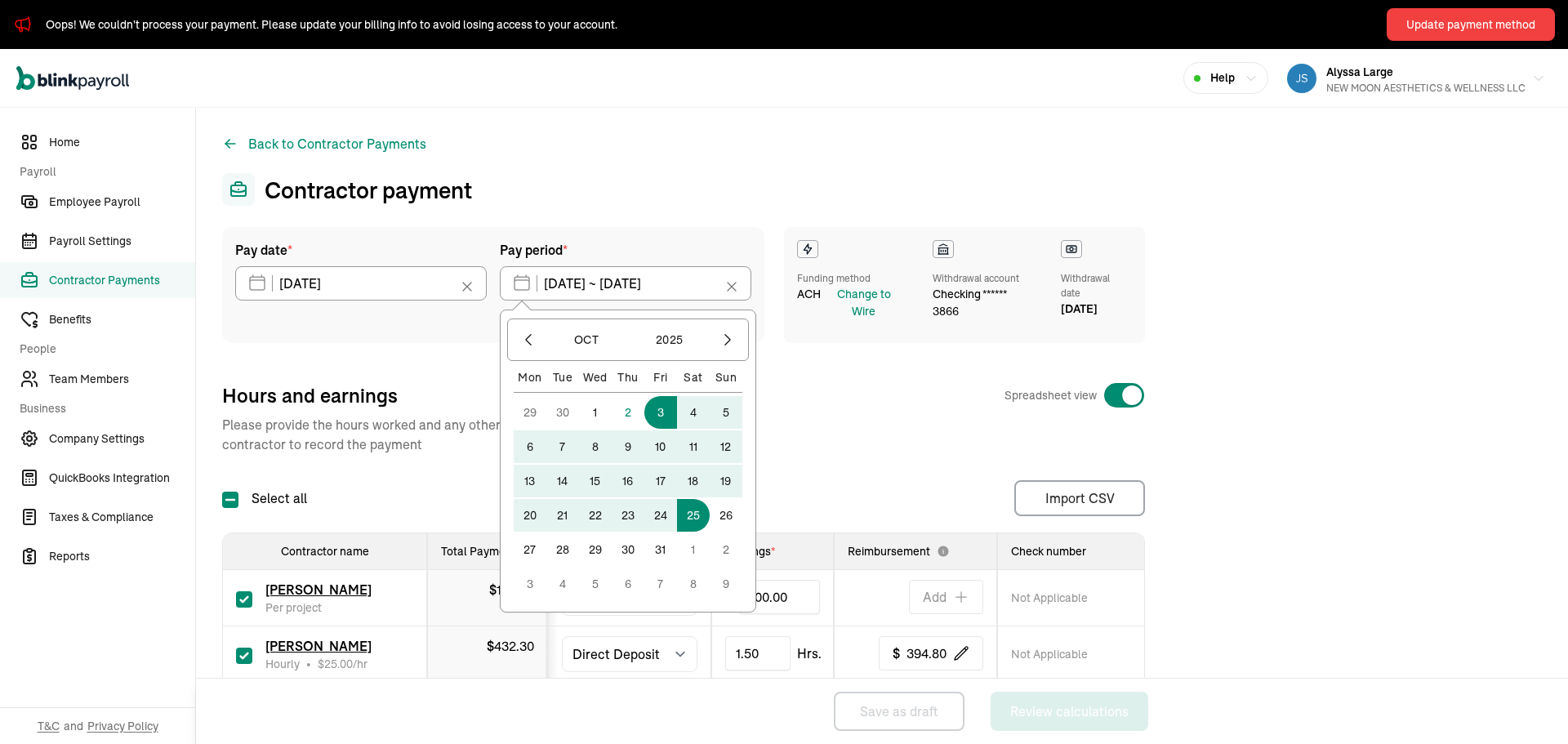
click at [825, 437] on div "Hours and earnings Spreadsheet view Please provide the hours worked and any oth…" at bounding box center [684, 418] width 923 height 72
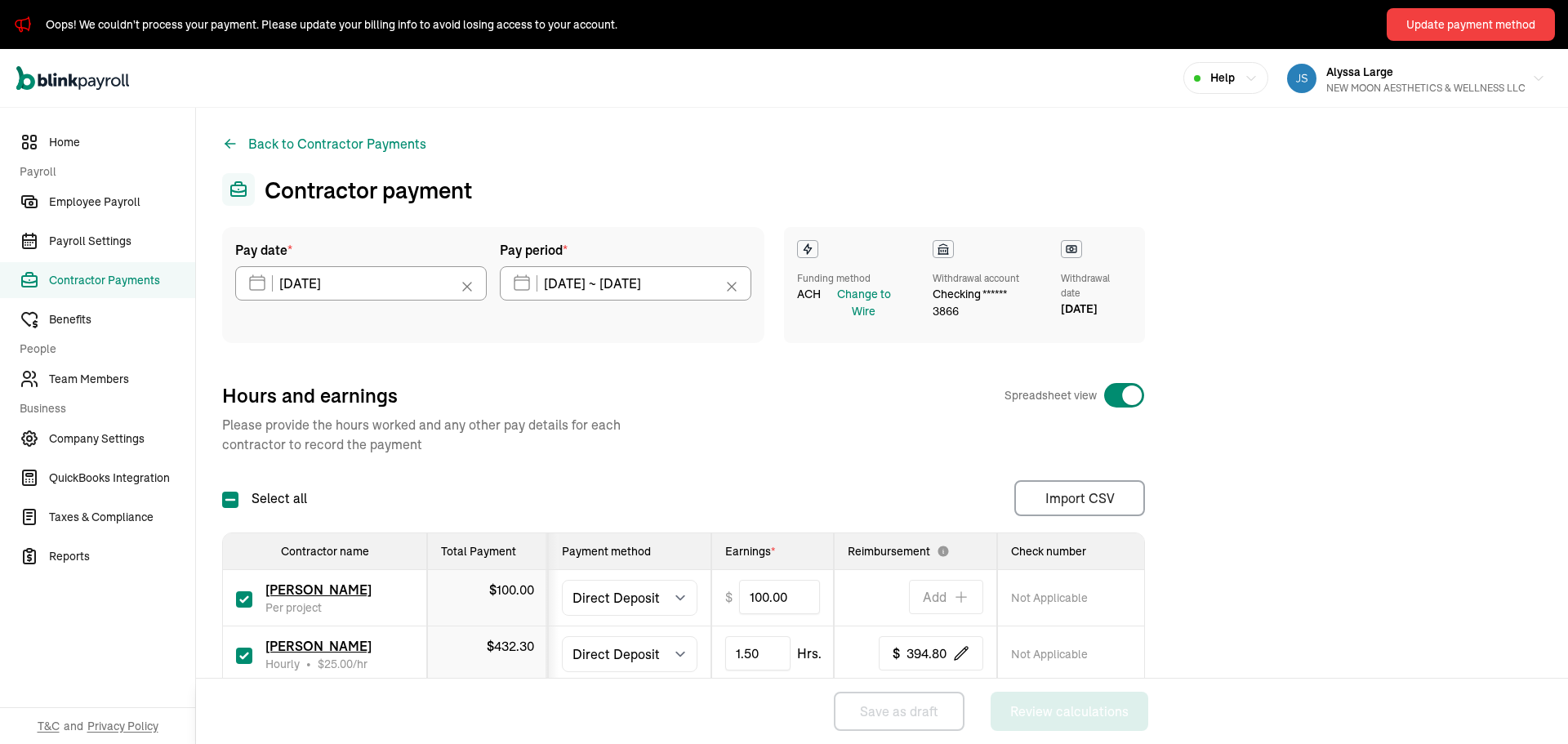
click at [731, 283] on icon at bounding box center [732, 287] width 17 height 17
click at [731, 286] on icon "button" at bounding box center [730, 283] width 17 height 17
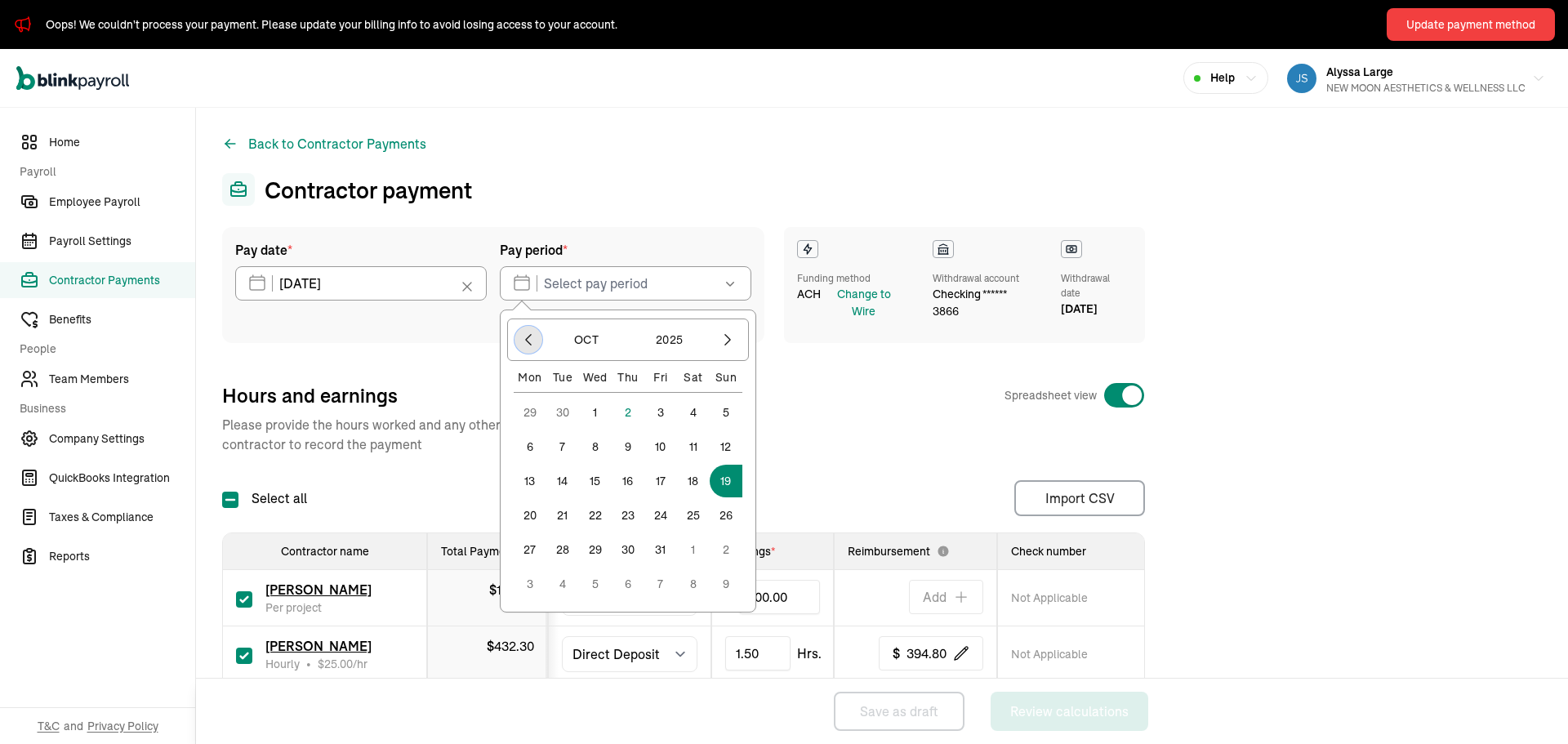
click at [530, 335] on icon "button" at bounding box center [529, 340] width 17 height 17
click at [662, 553] on button "26" at bounding box center [661, 549] width 33 height 33
click at [697, 547] on button "27" at bounding box center [693, 549] width 33 height 33
type input "09/26/2025 ~ 09/27/2025"
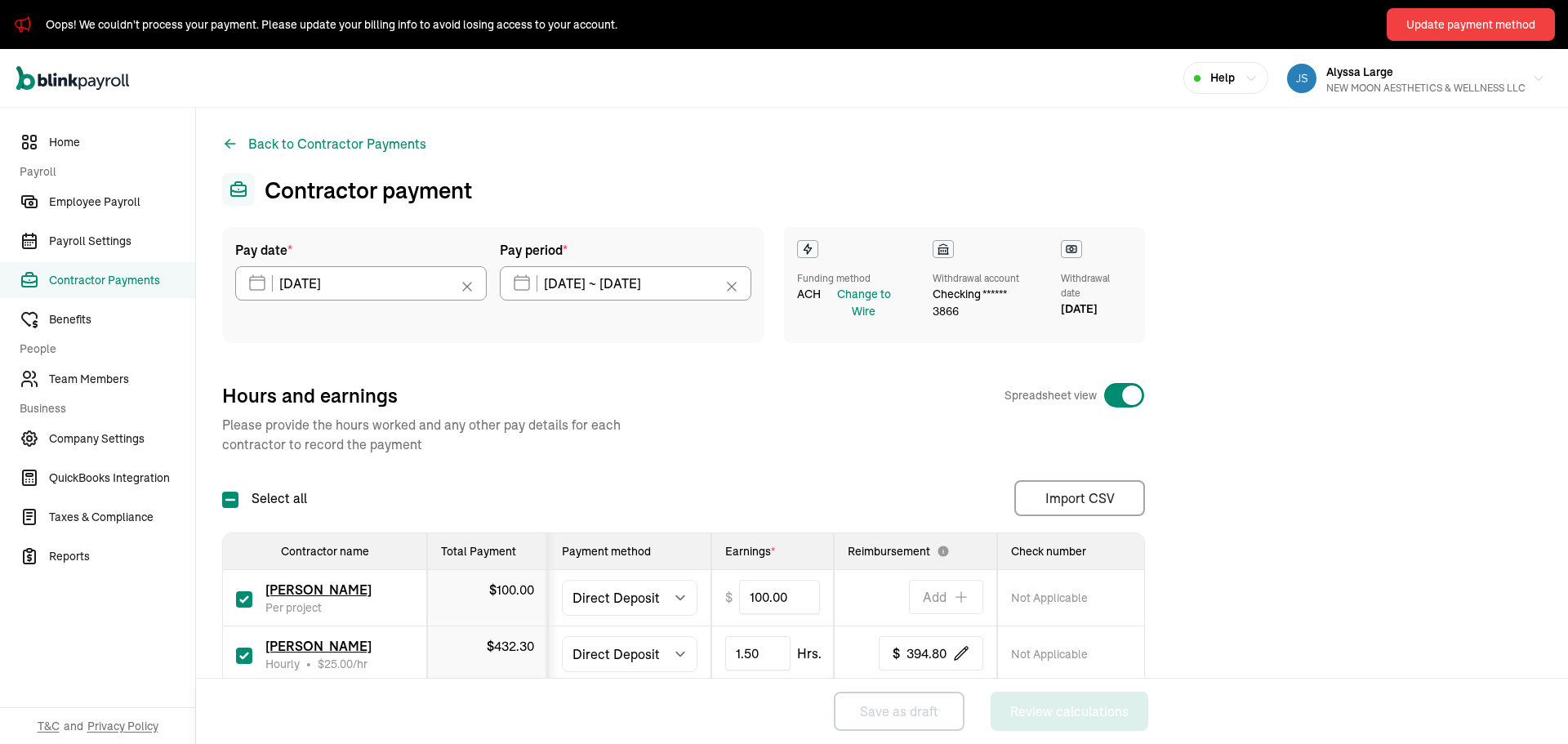
click at [734, 286] on icon at bounding box center [732, 287] width 17 height 17
click at [707, 282] on button "button" at bounding box center [728, 283] width 46 height 34
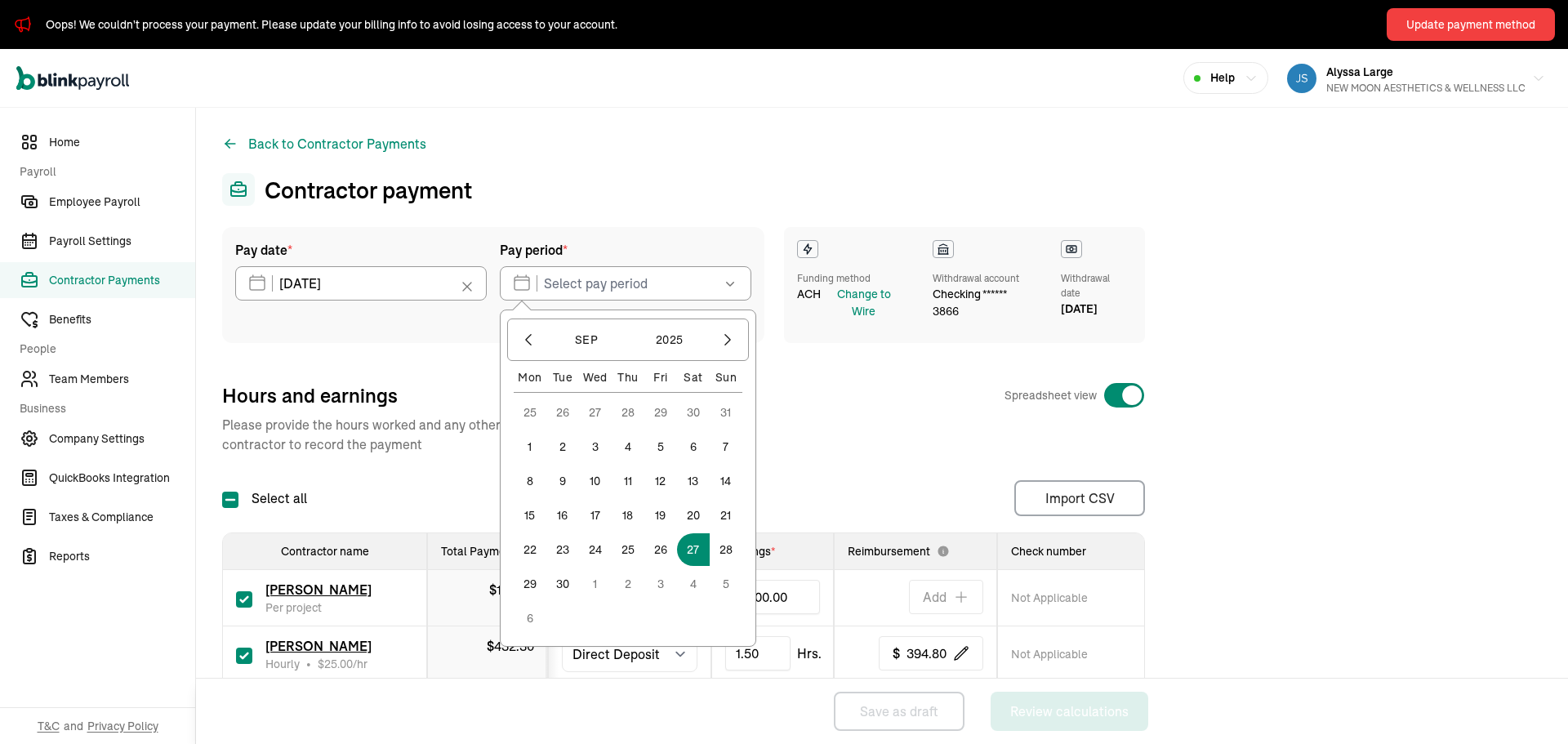
click at [692, 548] on button "27" at bounding box center [693, 549] width 33 height 33
click at [662, 577] on button "3" at bounding box center [661, 583] width 33 height 33
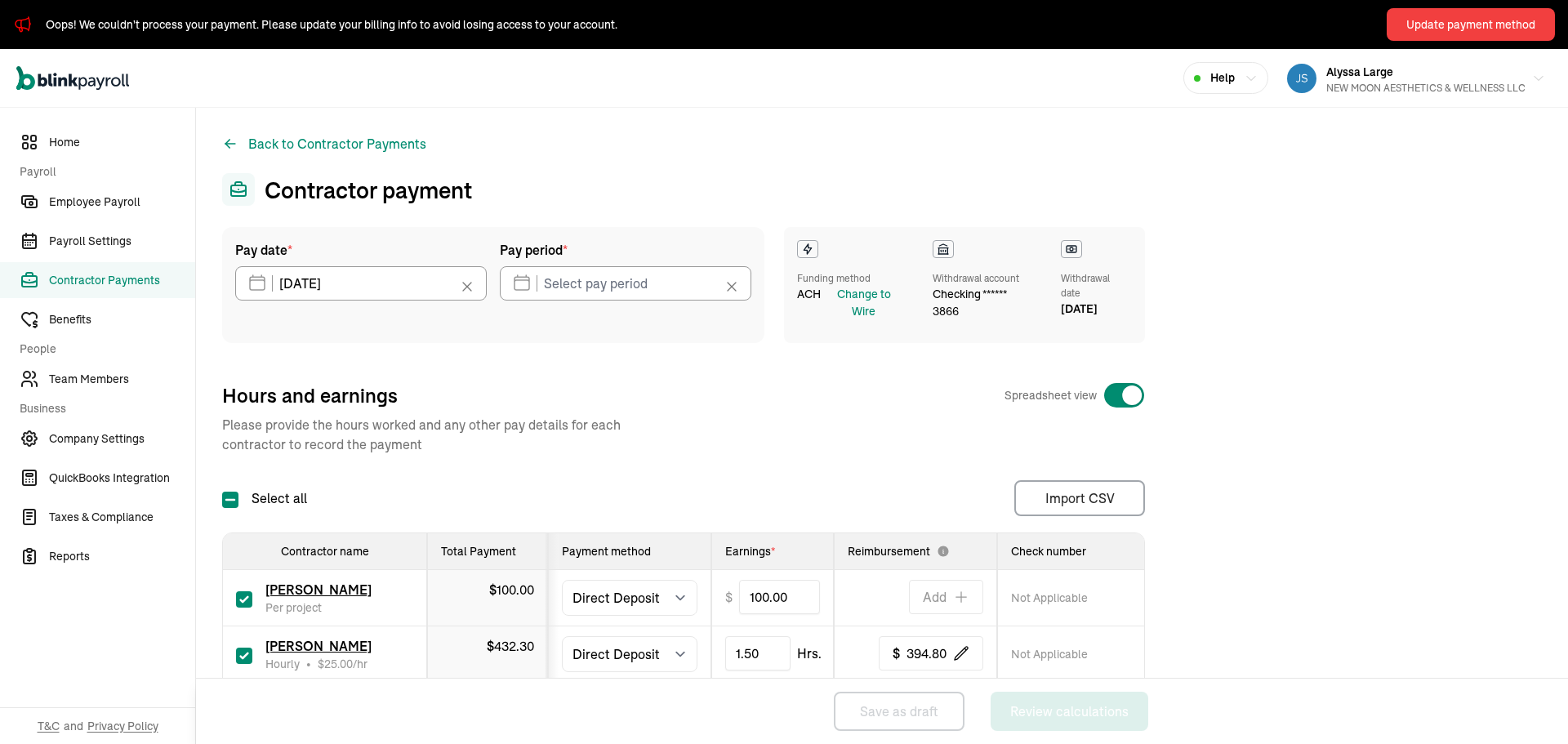
type input "09/27/2025 ~ 10/03/2025"
click at [365, 286] on input "[DATE]" at bounding box center [360, 283] width 252 height 34
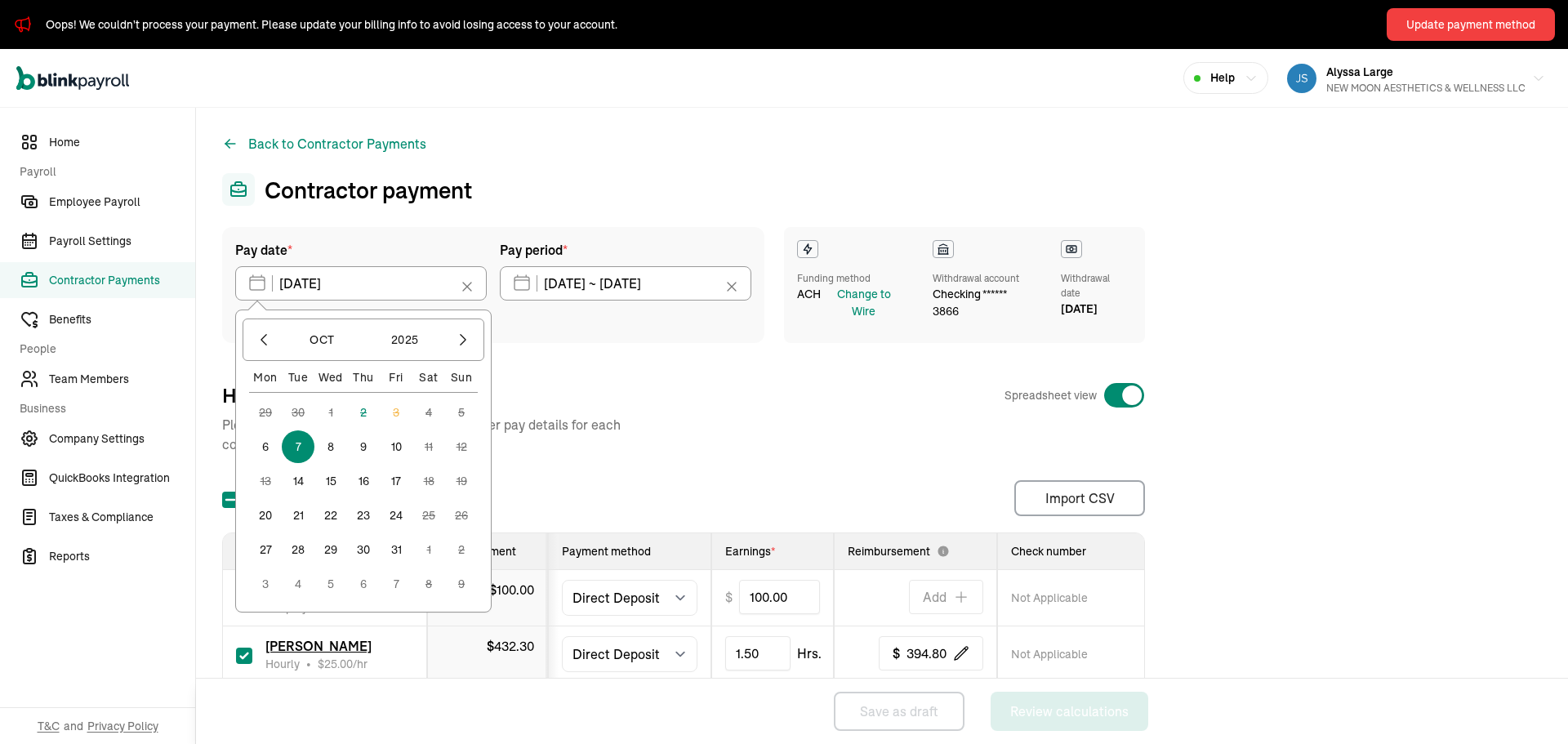
click at [328, 448] on button "8" at bounding box center [330, 446] width 33 height 33
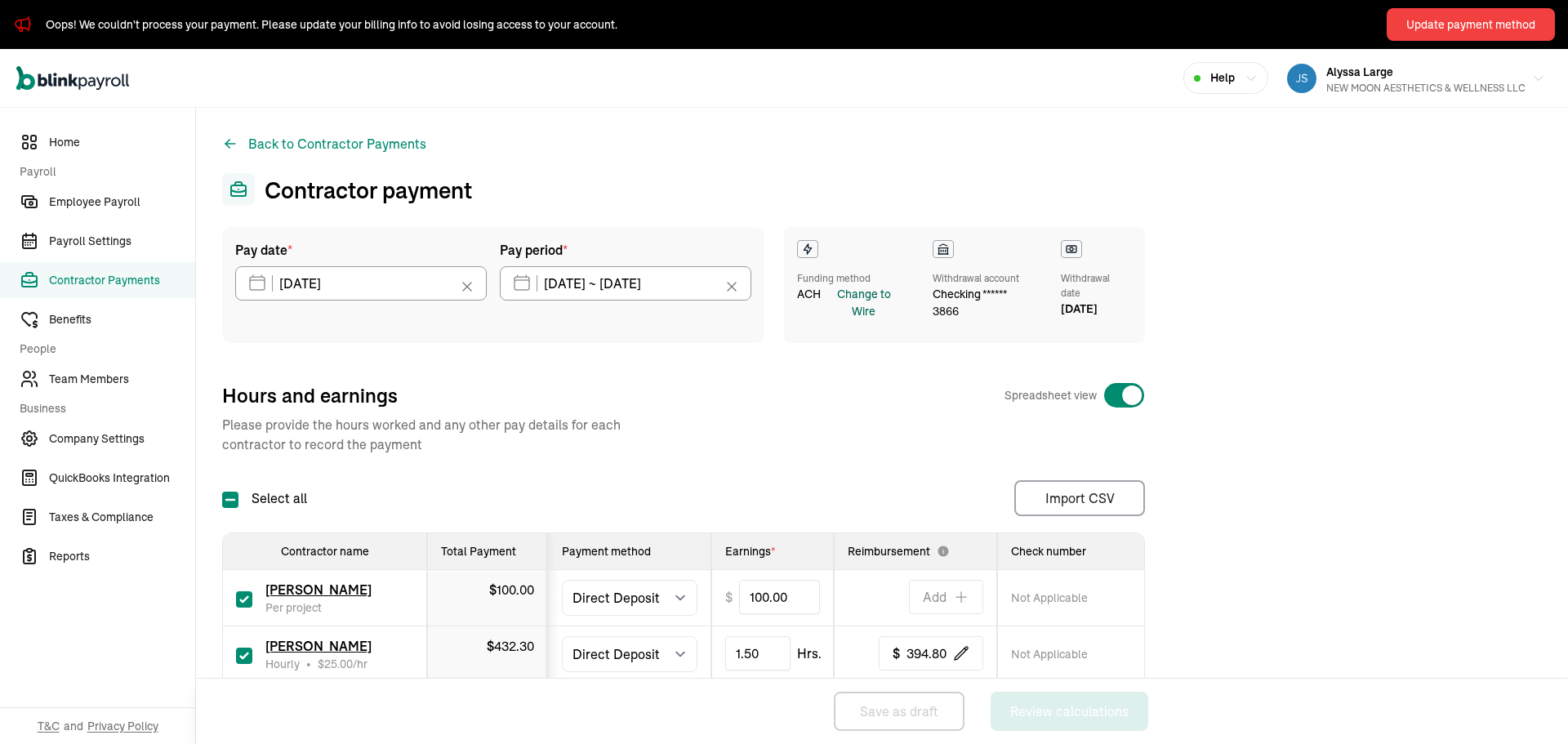
click at [858, 306] on div "Change to Wire" at bounding box center [864, 303] width 79 height 34
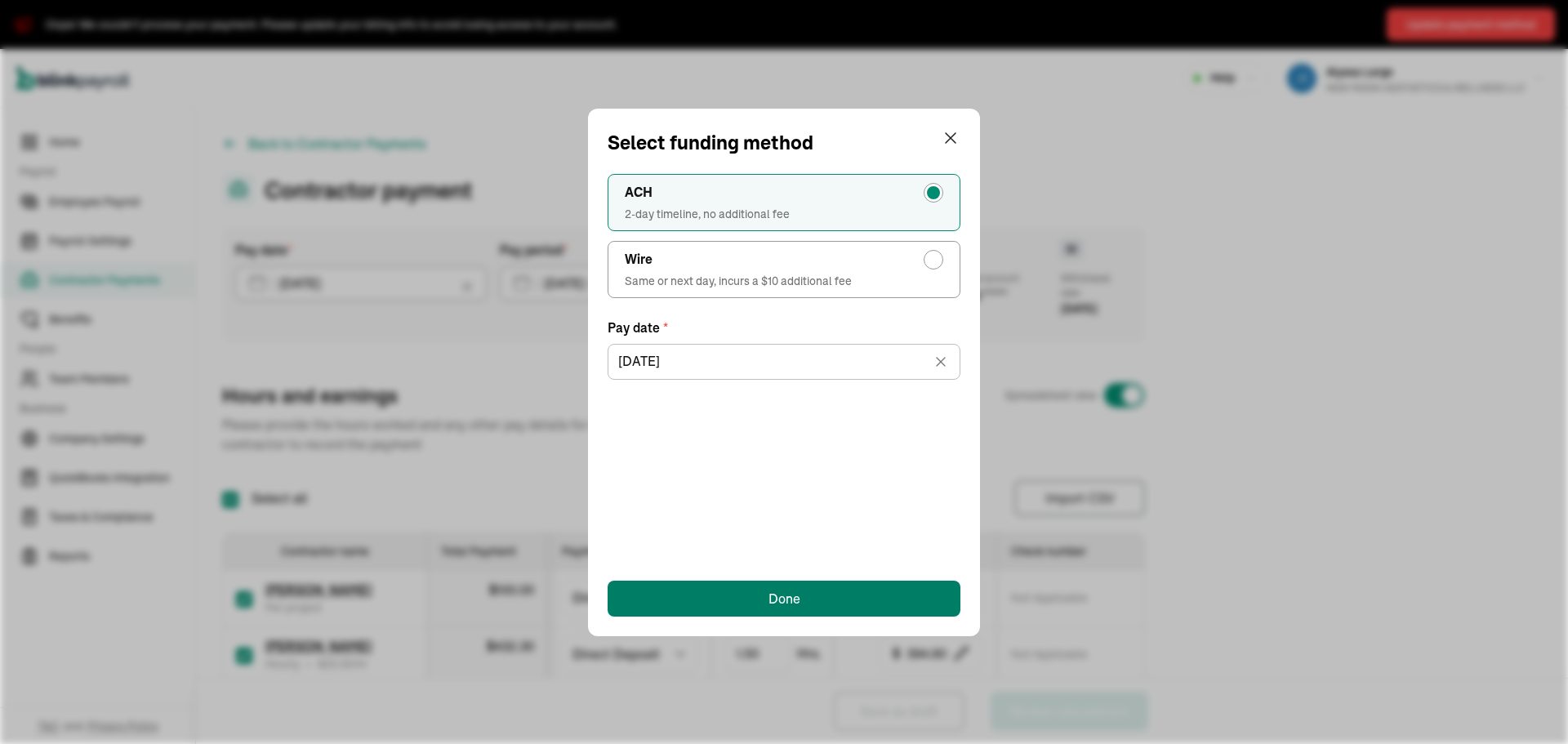
click at [816, 594] on button "Done" at bounding box center [784, 598] width 353 height 36
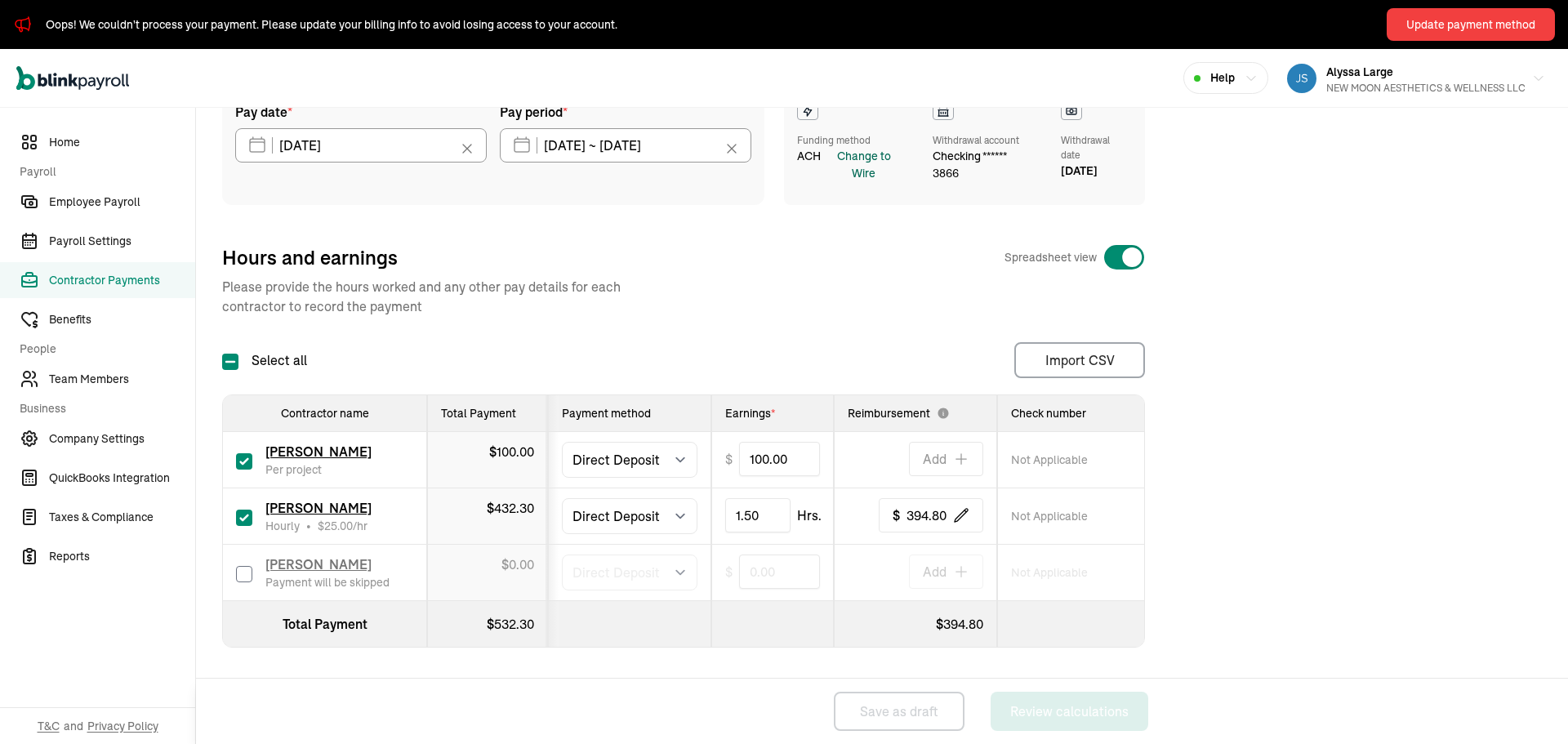
scroll to position [146, 0]
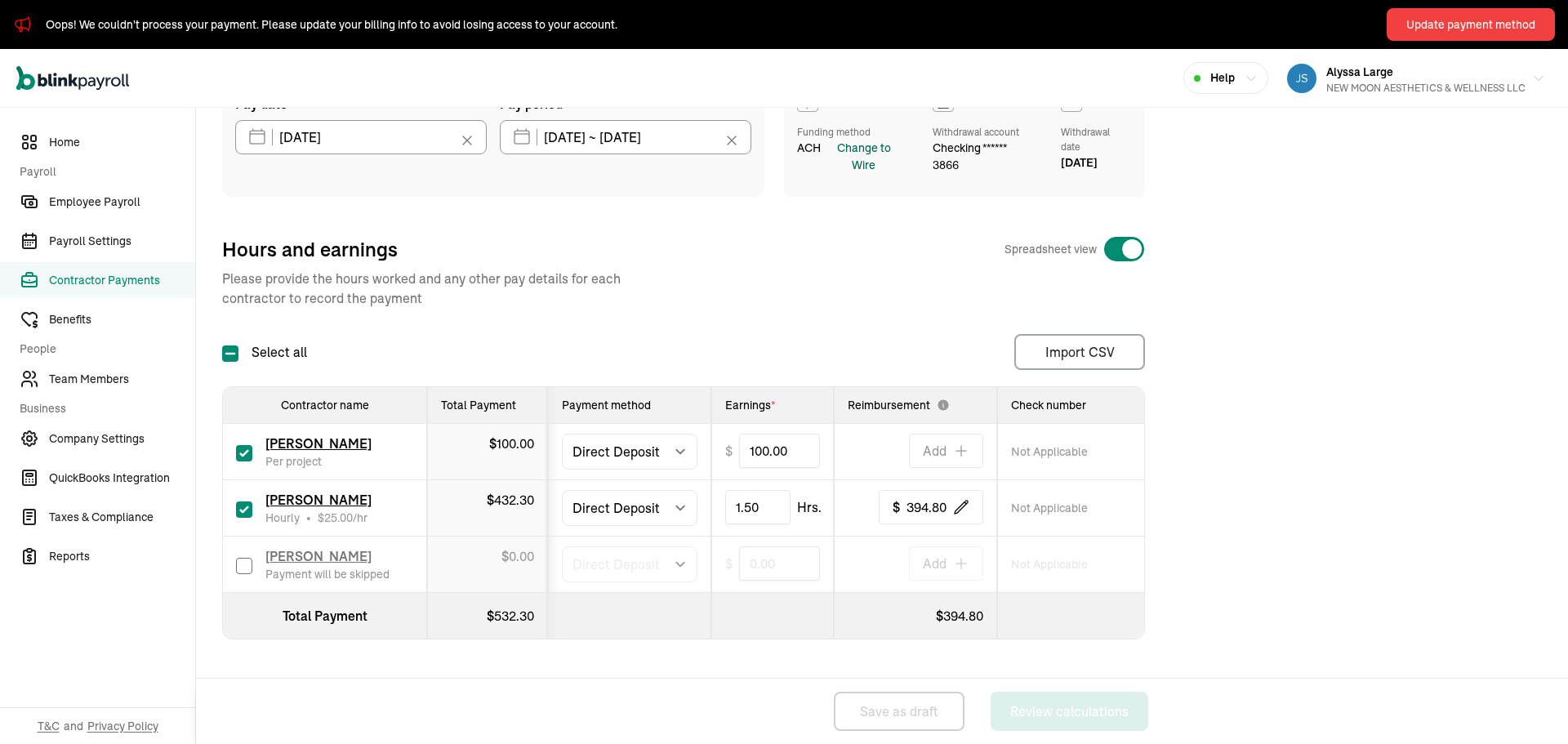
click at [876, 165] on div "Change to Wire" at bounding box center [864, 156] width 79 height 34
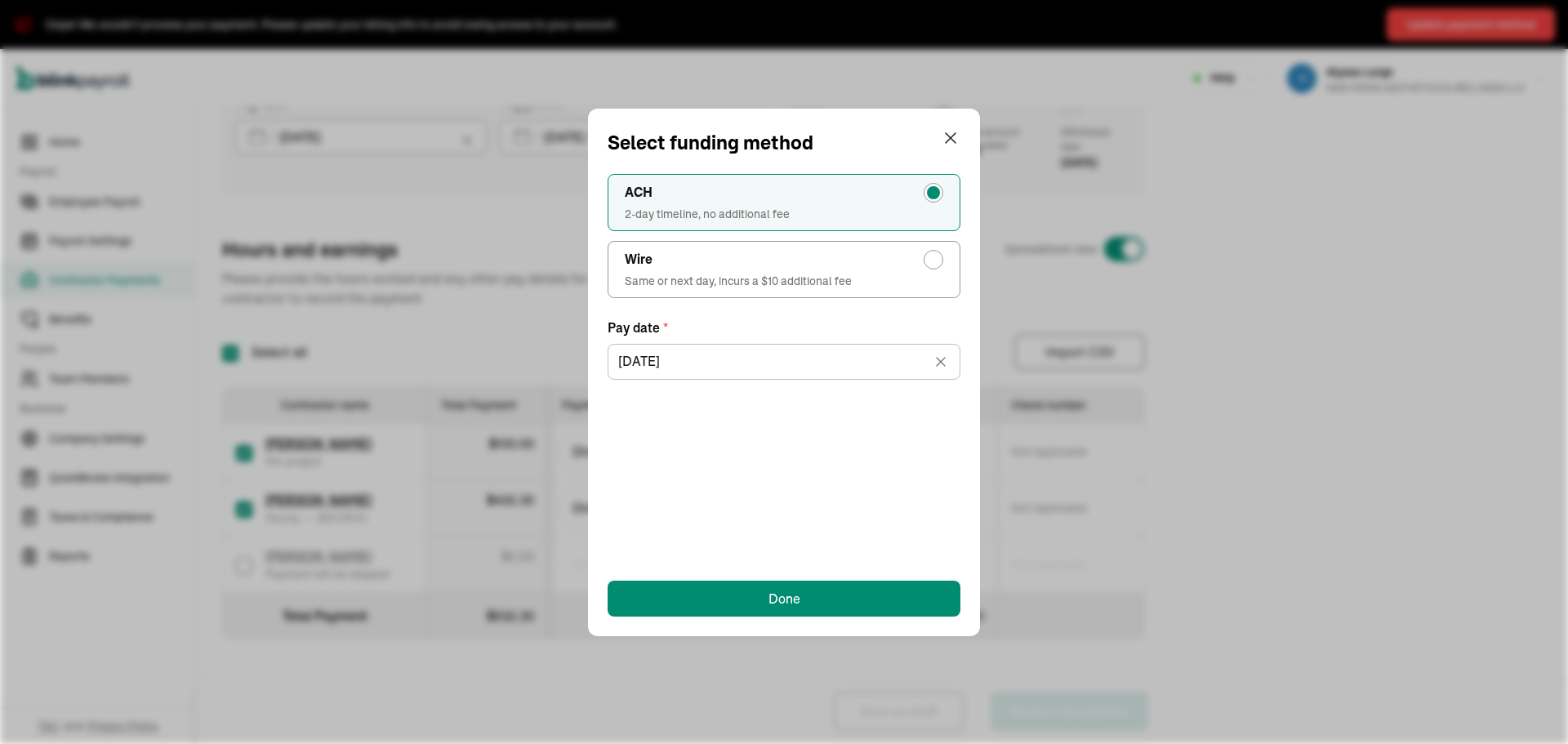
click at [891, 215] on span "2-day timeline, no additional fee" at bounding box center [784, 214] width 319 height 17
click at [932, 195] on input "ACH 2-day timeline, no additional fee" at bounding box center [938, 189] width 13 height 13
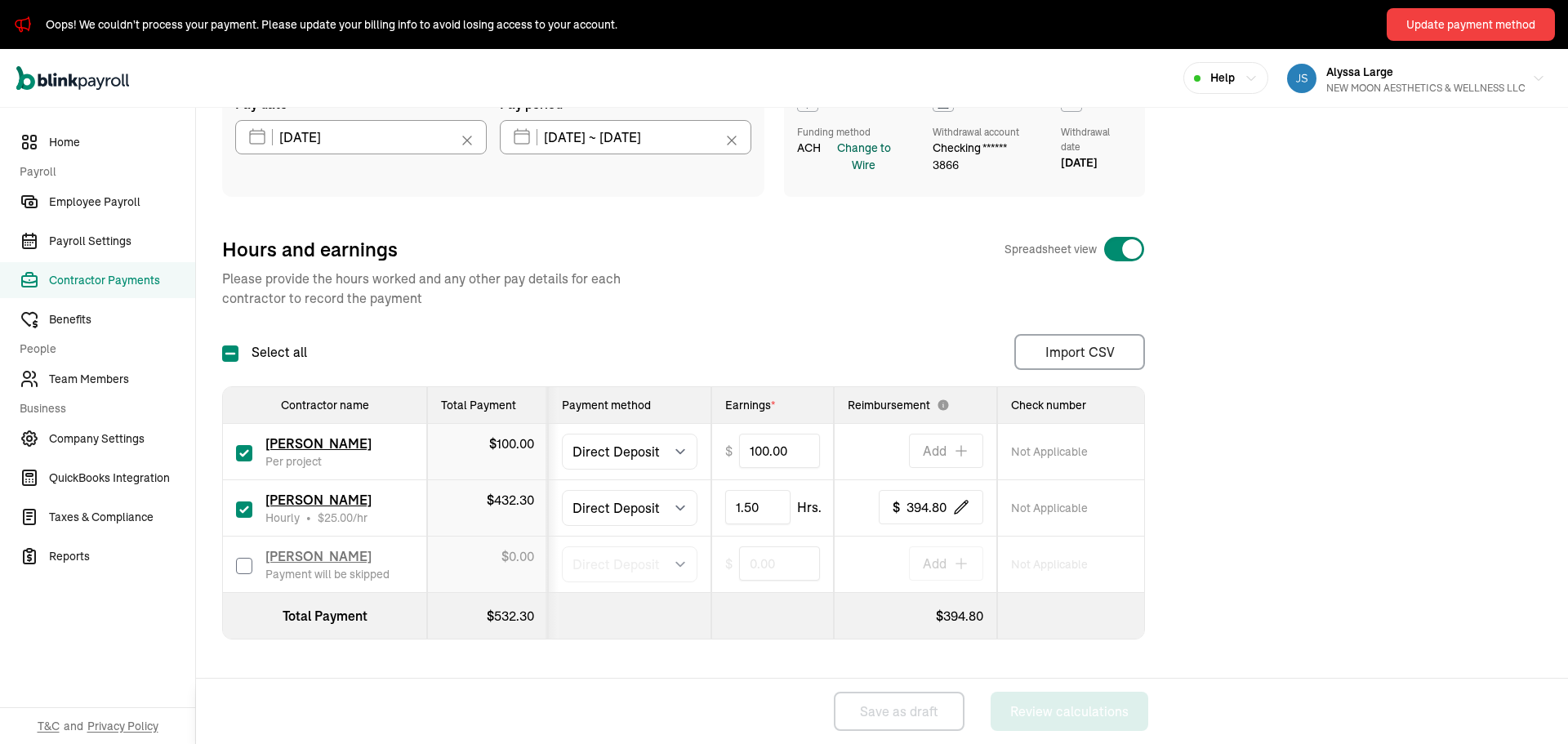
click at [841, 150] on div "Change to Wire" at bounding box center [864, 156] width 79 height 34
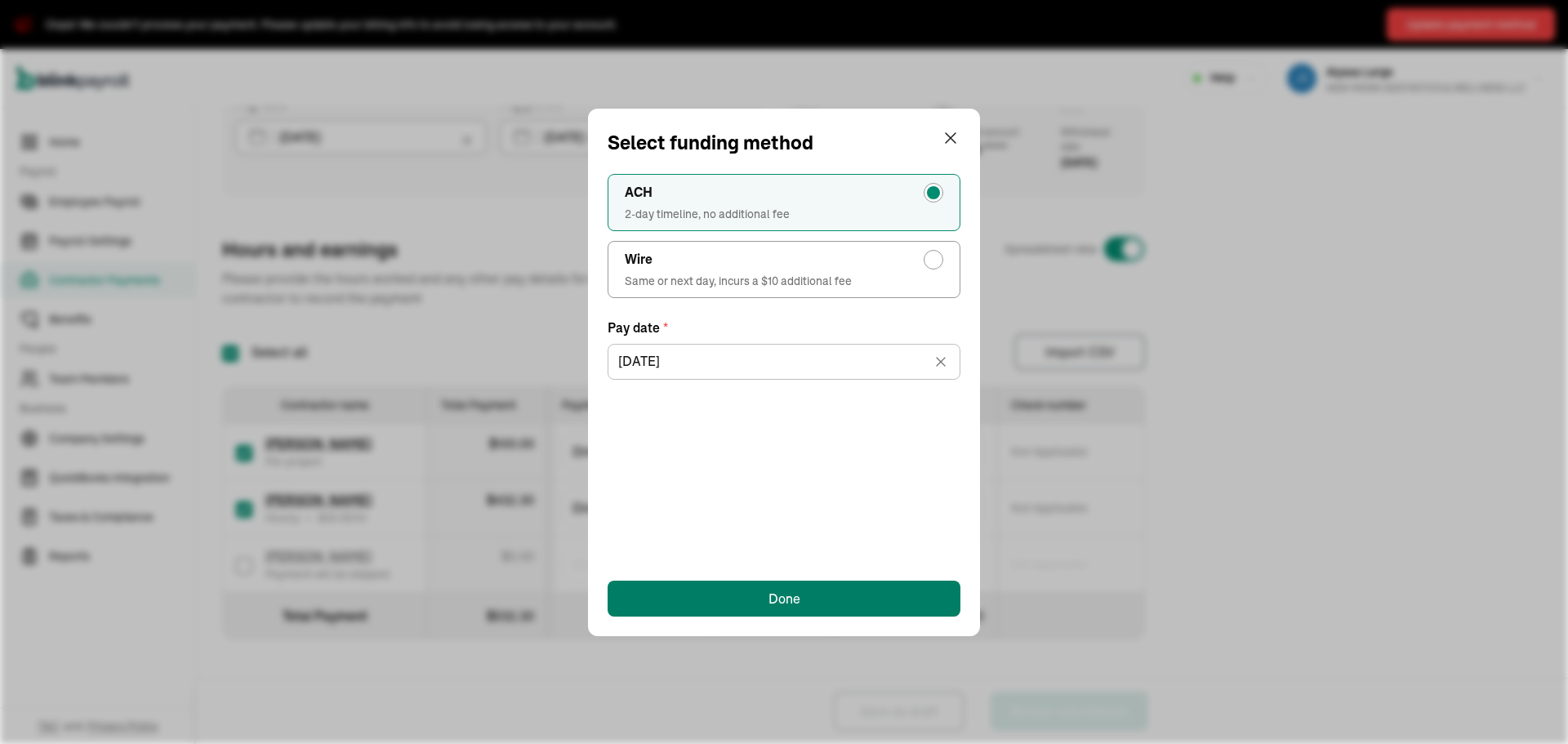
click at [734, 592] on button "Done" at bounding box center [784, 598] width 353 height 36
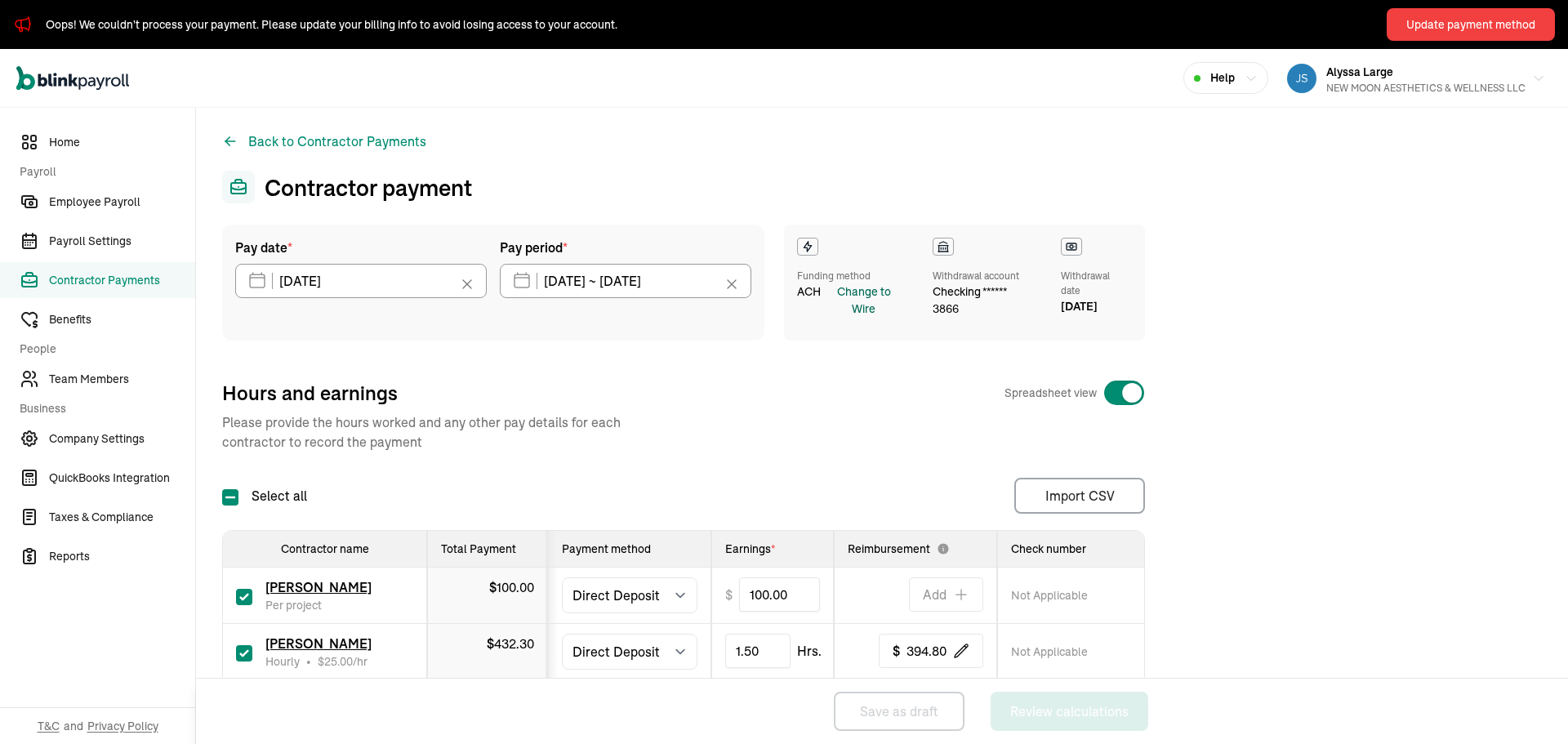
scroll to position [0, 0]
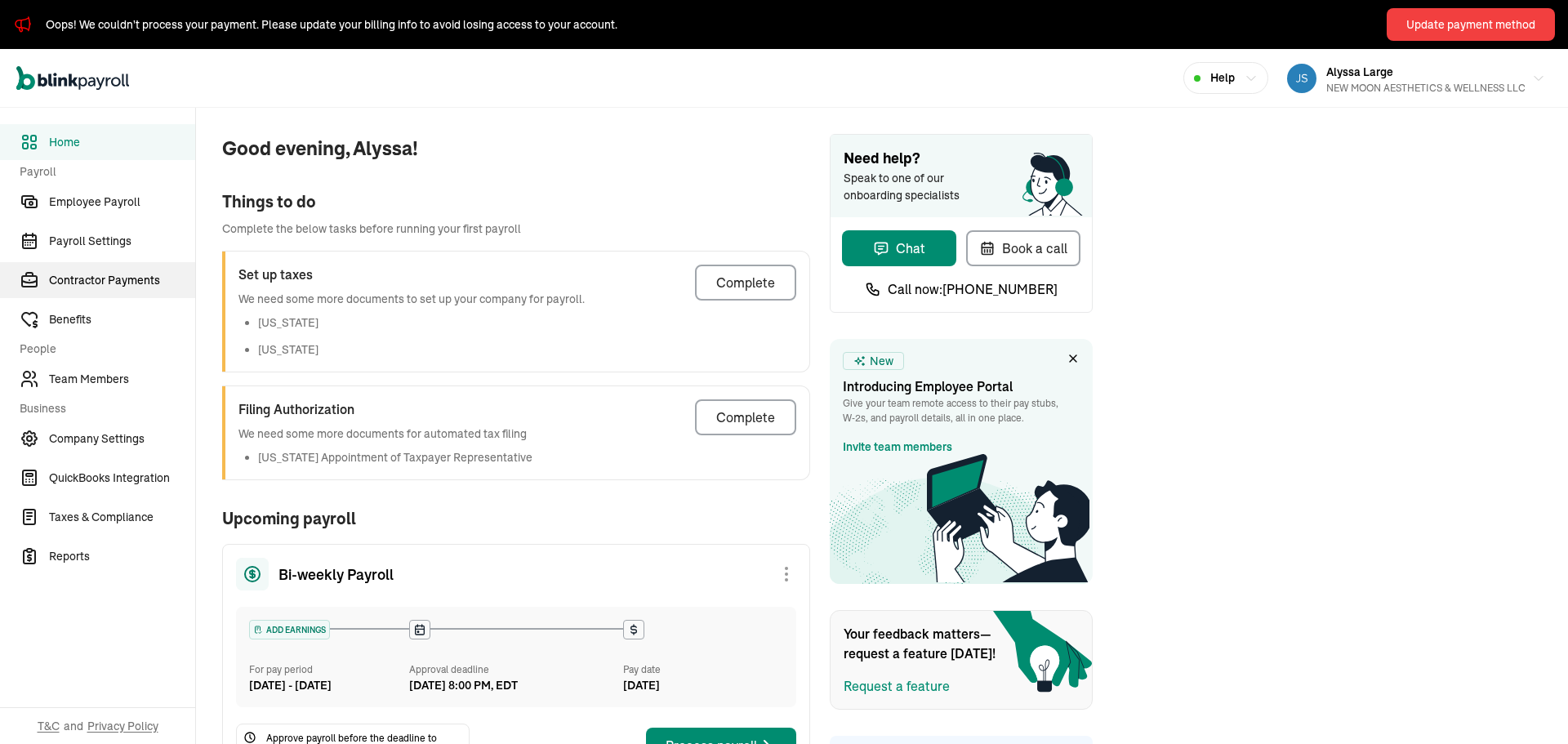
click at [125, 293] on link "Contractor Payments" at bounding box center [97, 280] width 195 height 36
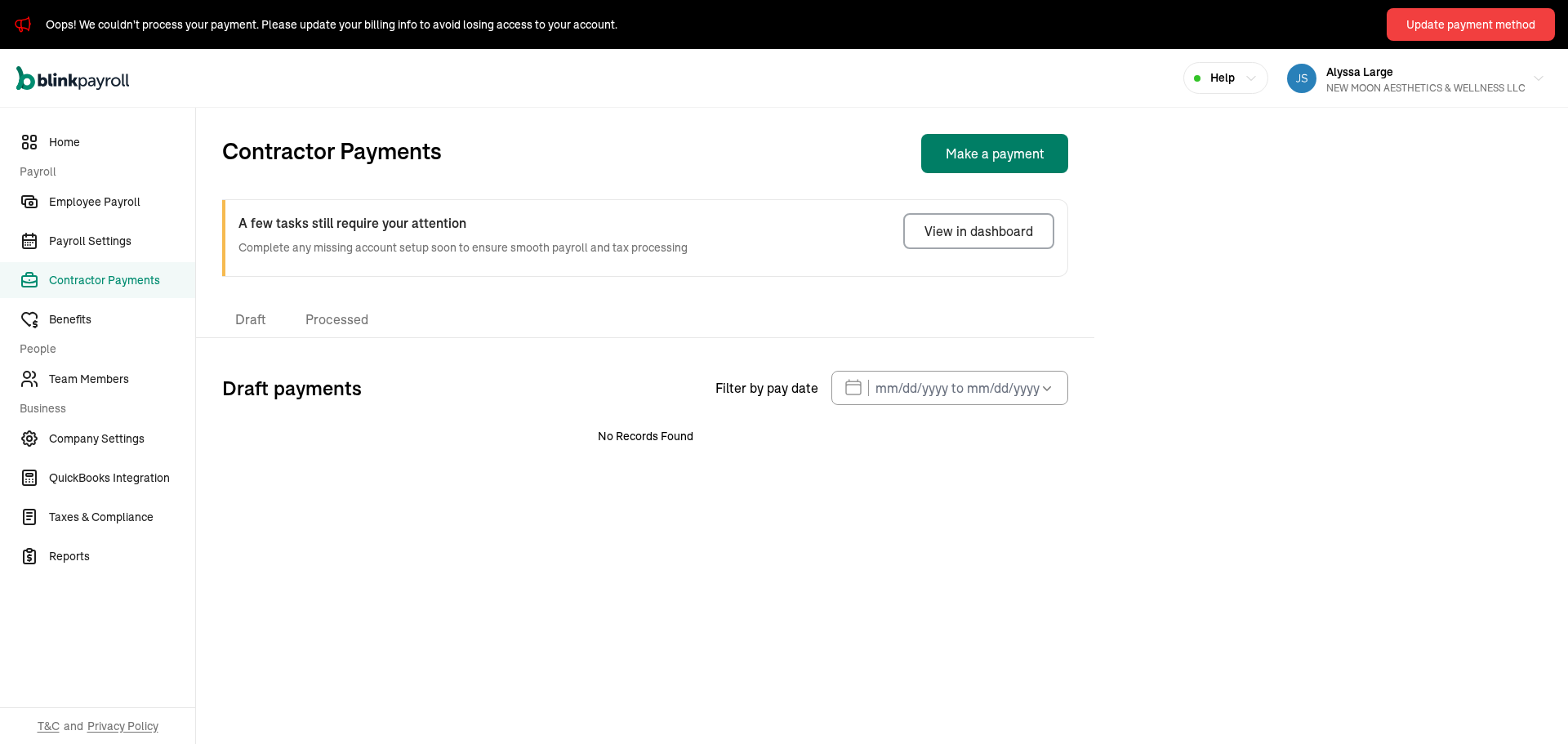
select select "direct_deposit"
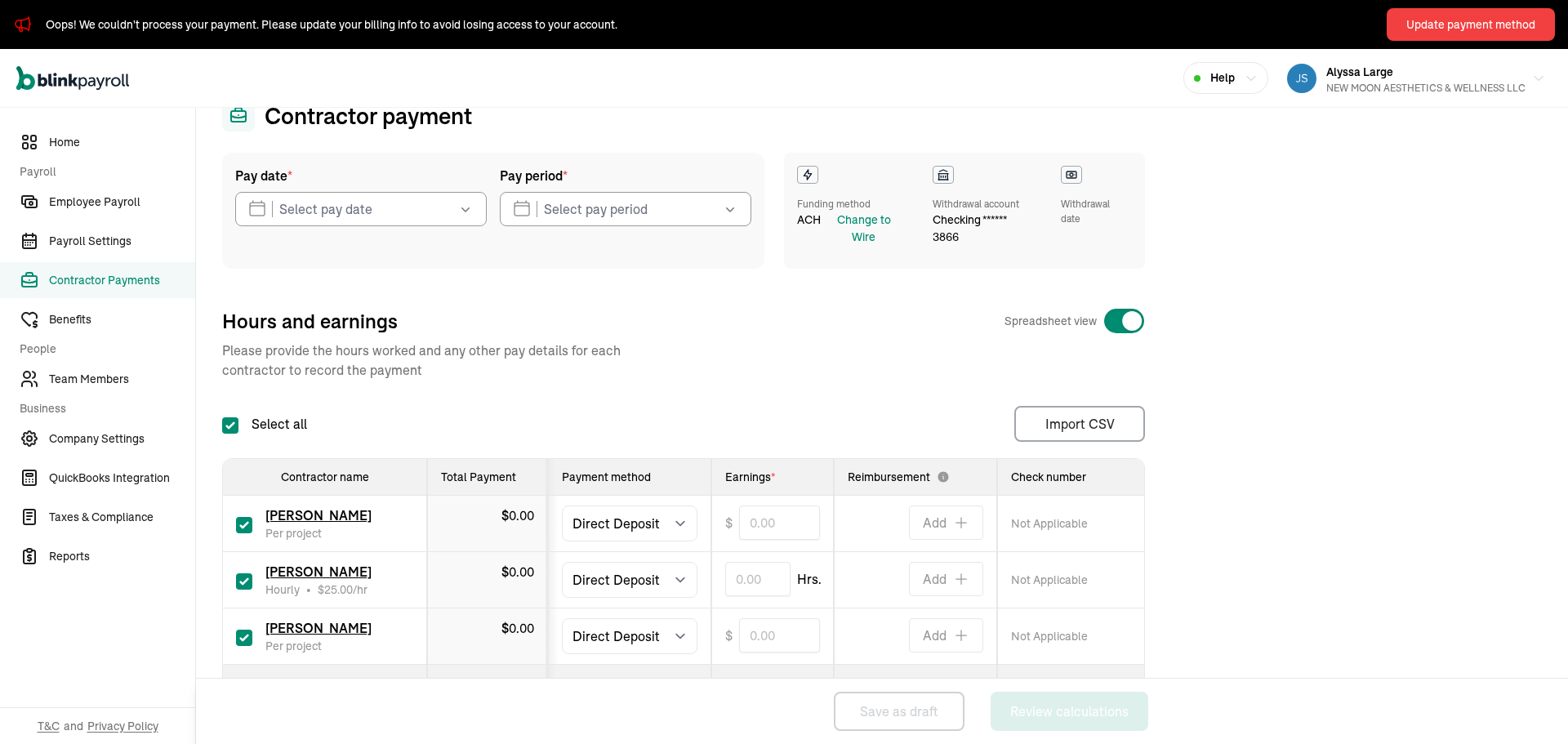
scroll to position [146, 0]
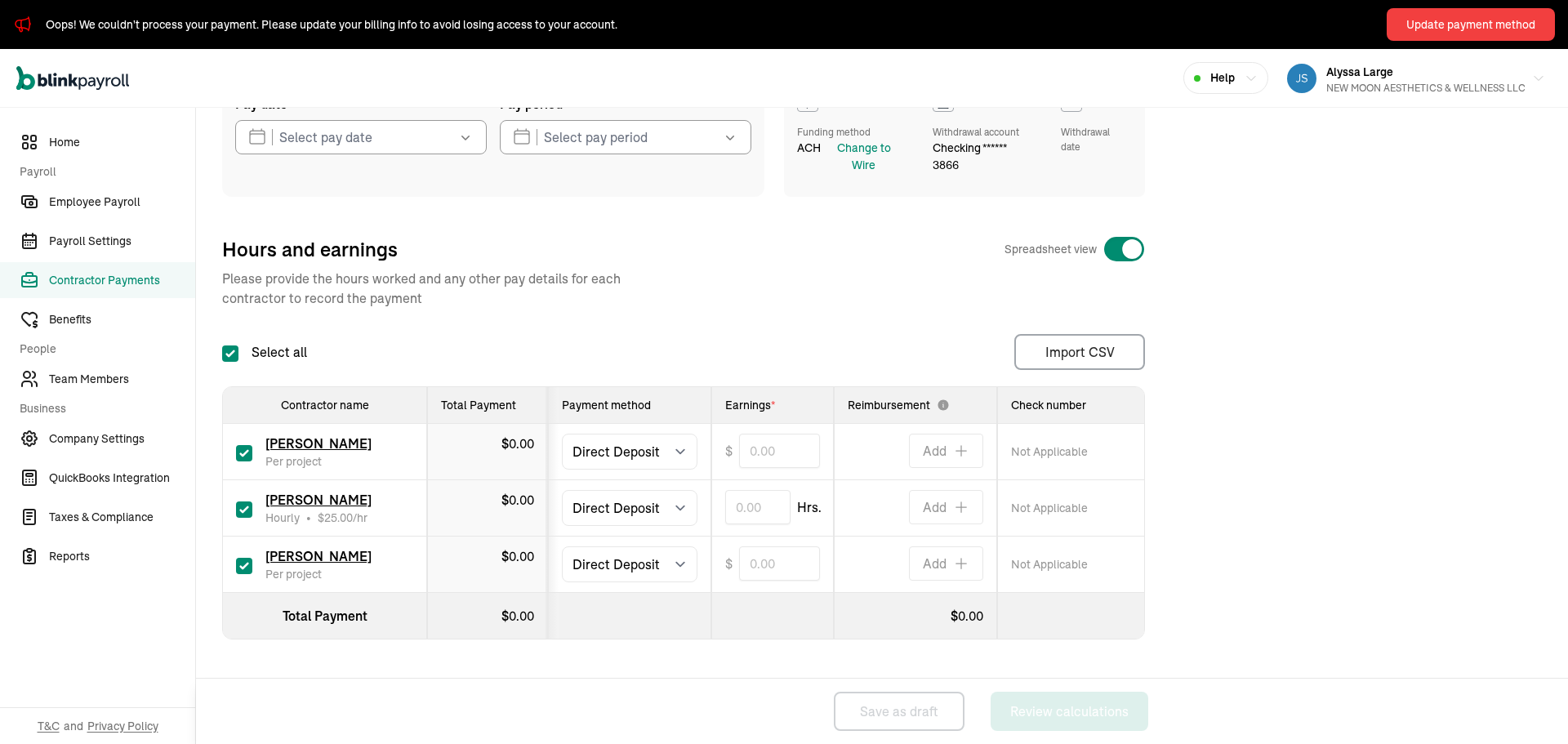
click at [248, 570] on input "checkbox" at bounding box center [244, 566] width 17 height 17
checkbox input "false"
type input "0.00"
click at [735, 517] on input "text" at bounding box center [758, 507] width 65 height 34
click at [767, 451] on input "text" at bounding box center [779, 451] width 81 height 34
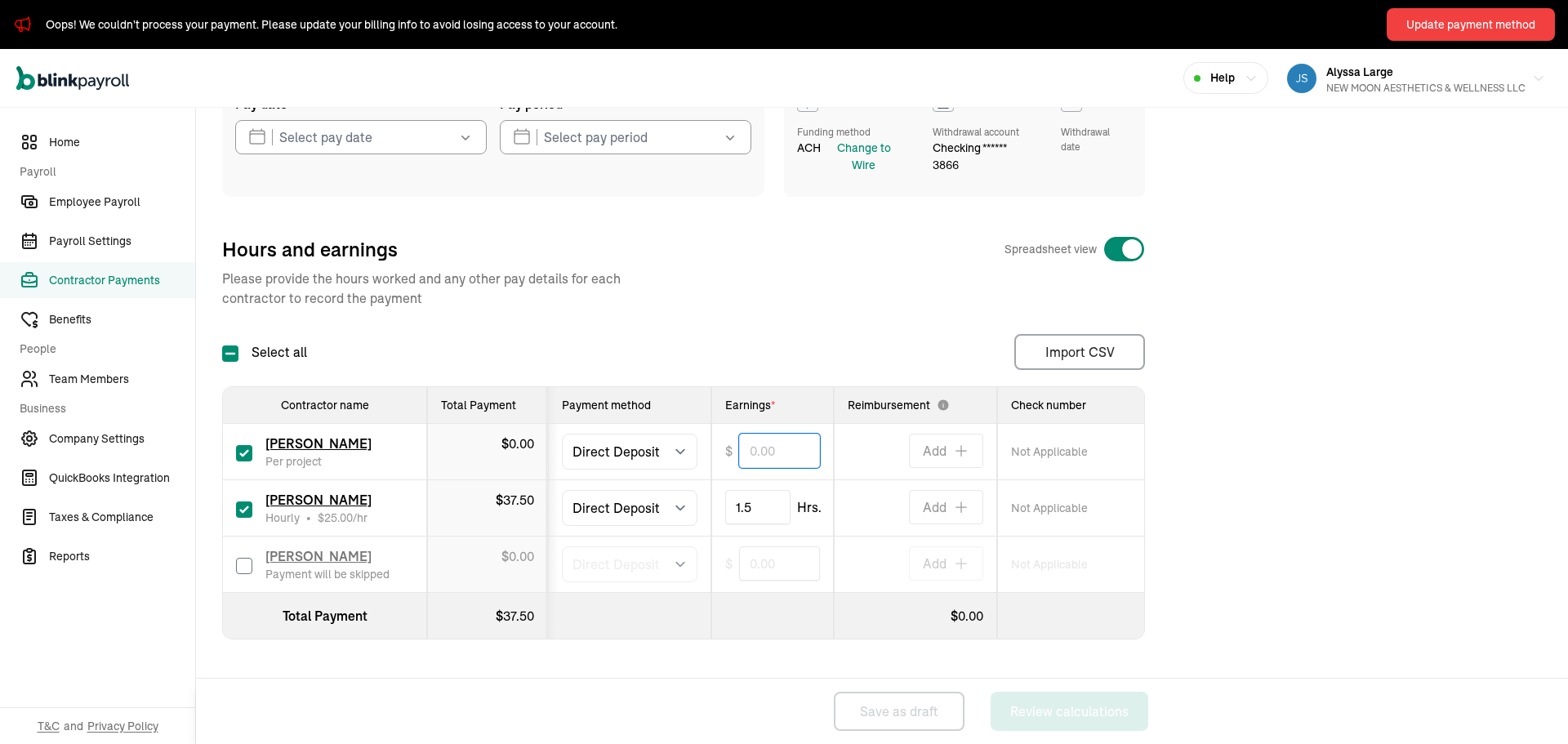
type input "1.50"
type input "100.00"
click at [1361, 375] on div "Pay date * Oct 2025 Mon Tue Wed Thu Fri Sat Sun 29 30 1 2 3 4 5 6 7 8 9 10 11 1…" at bounding box center [882, 367] width 1320 height 572
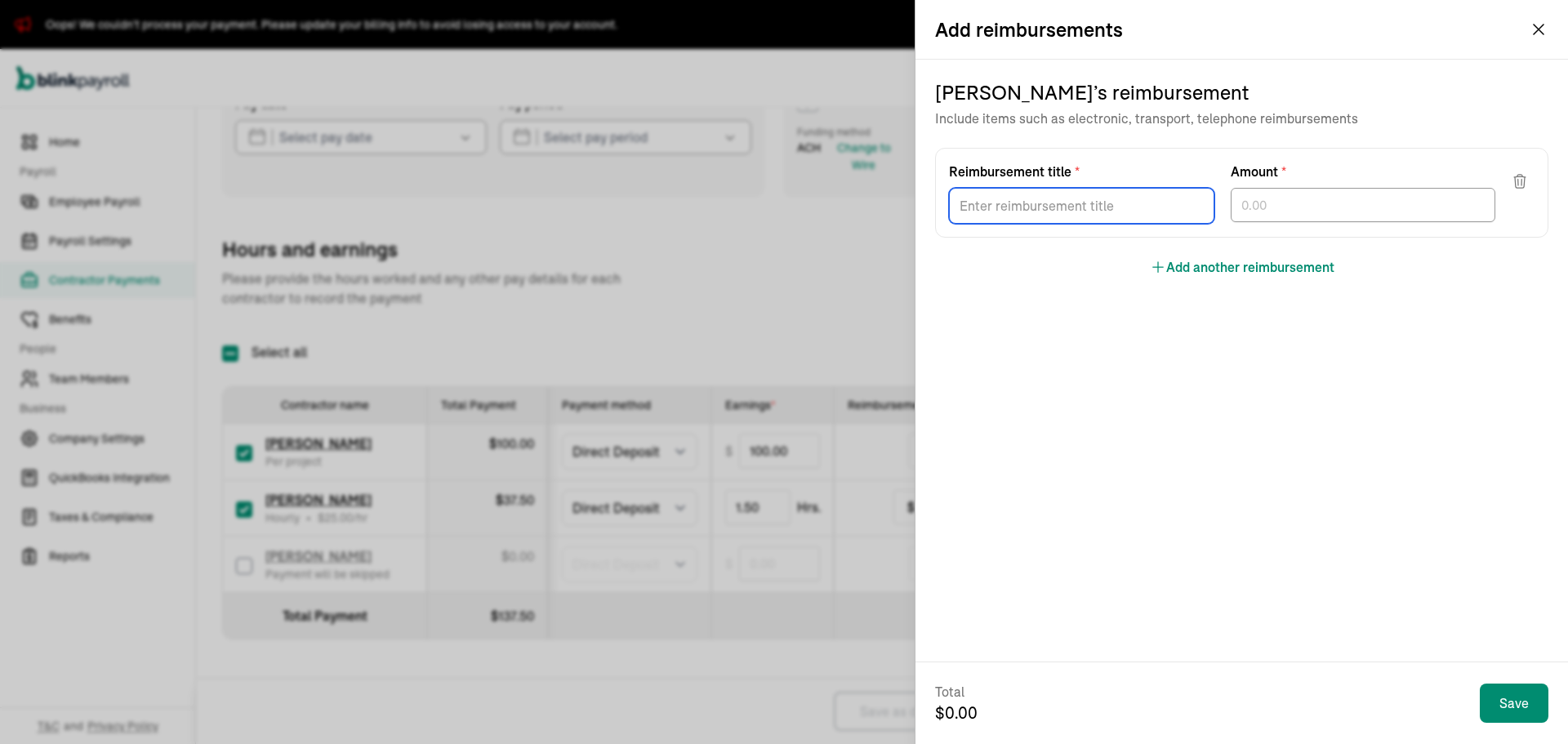
click at [1048, 209] on input "Reimbursement title *" at bounding box center [1081, 206] width 265 height 36
type input "394.80"
click at [1077, 335] on div "Jessica Martini ’s reimbursement Include items such as electronic, transport, t…" at bounding box center [1242, 360] width 652 height 602
drag, startPoint x: 1009, startPoint y: 196, endPoint x: 930, endPoint y: 199, distance: 79.1
click at [930, 199] on div "Jessica Martini ’s reimbursement Include items such as electronic, transport, t…" at bounding box center [1242, 360] width 652 height 602
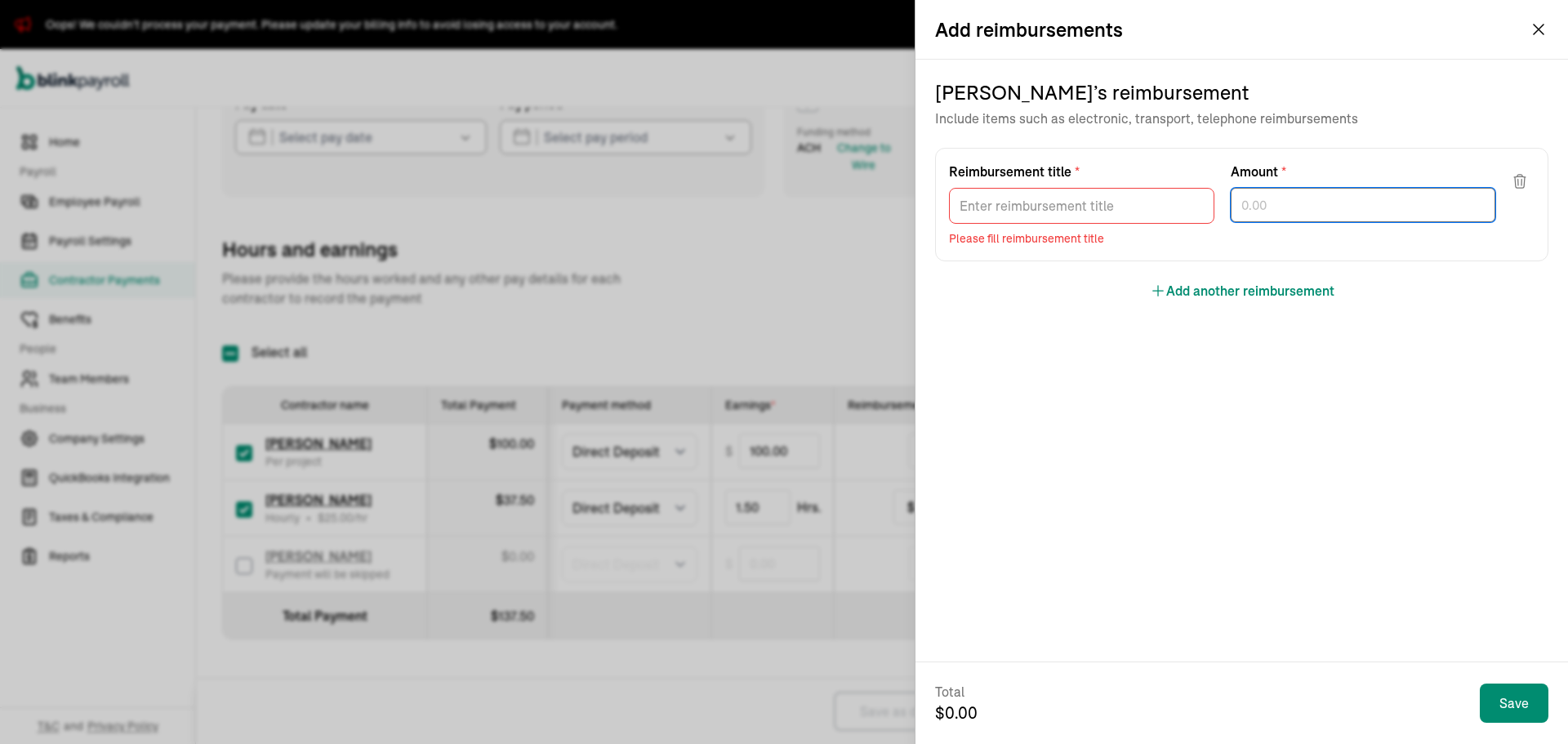
click at [1246, 211] on input "text" at bounding box center [1363, 205] width 265 height 34
paste input "394.80"
type input "394.80"
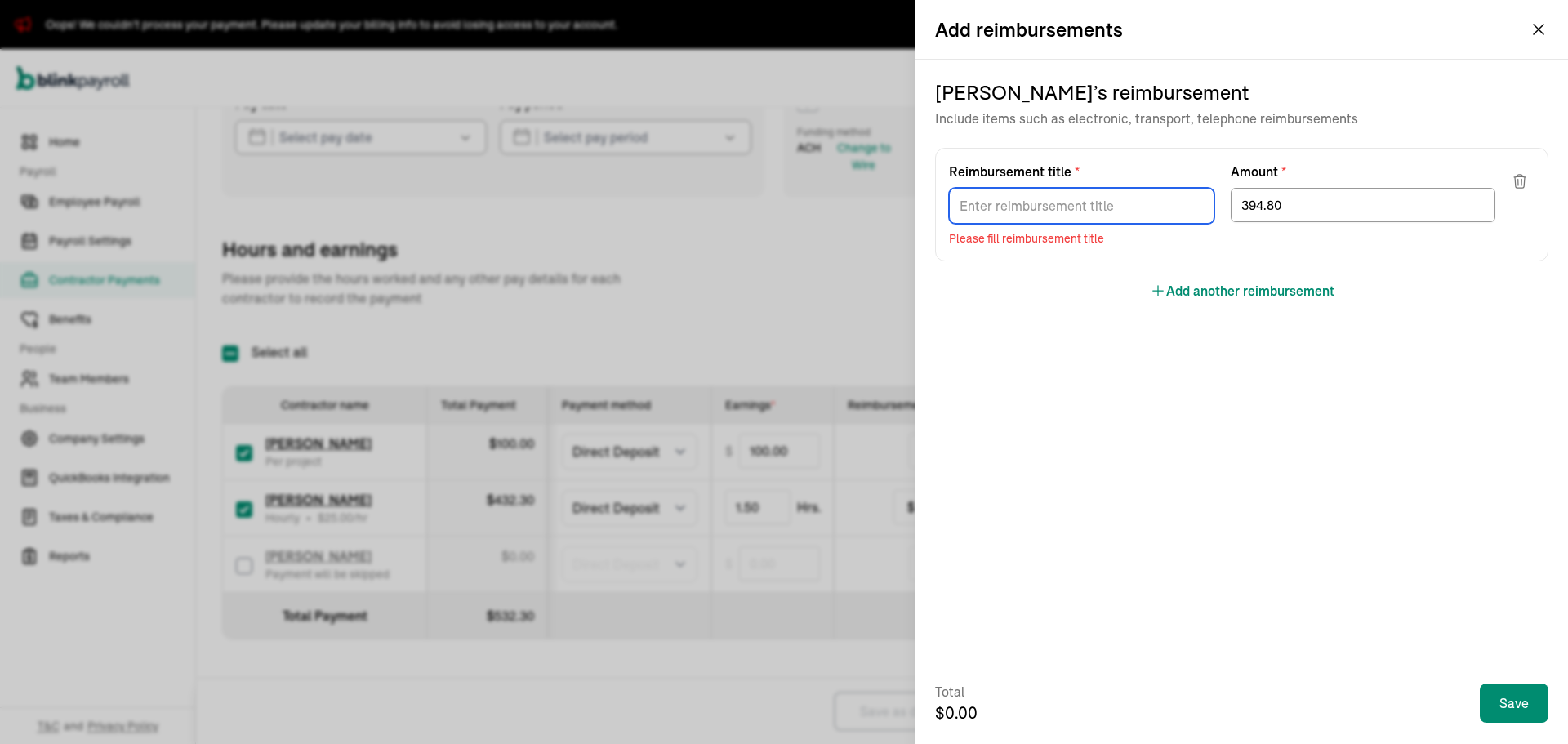
click at [1095, 206] on input "Reimbursement title *" at bounding box center [1081, 206] width 265 height 36
type input "c"
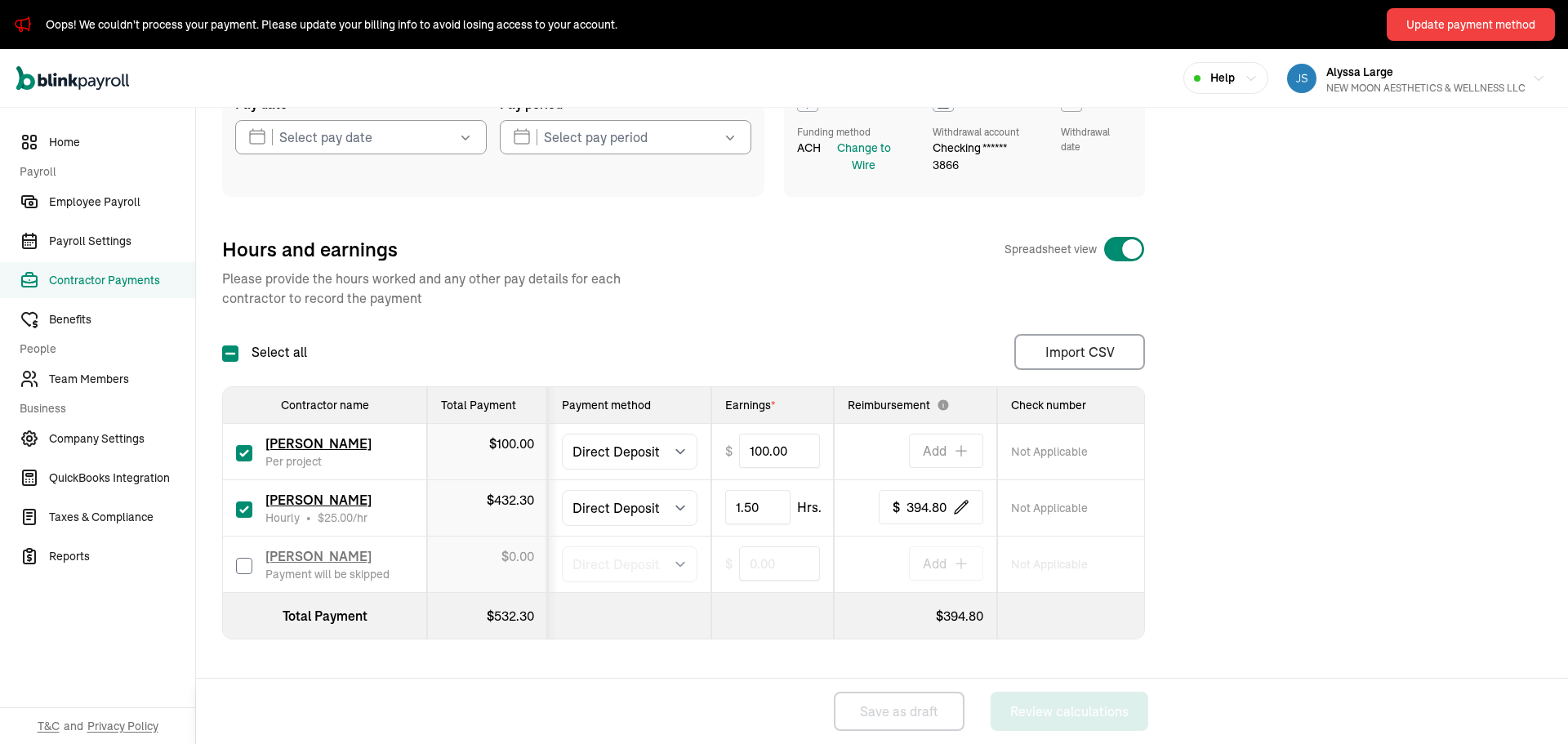
click at [465, 135] on icon "button" at bounding box center [466, 137] width 17 height 17
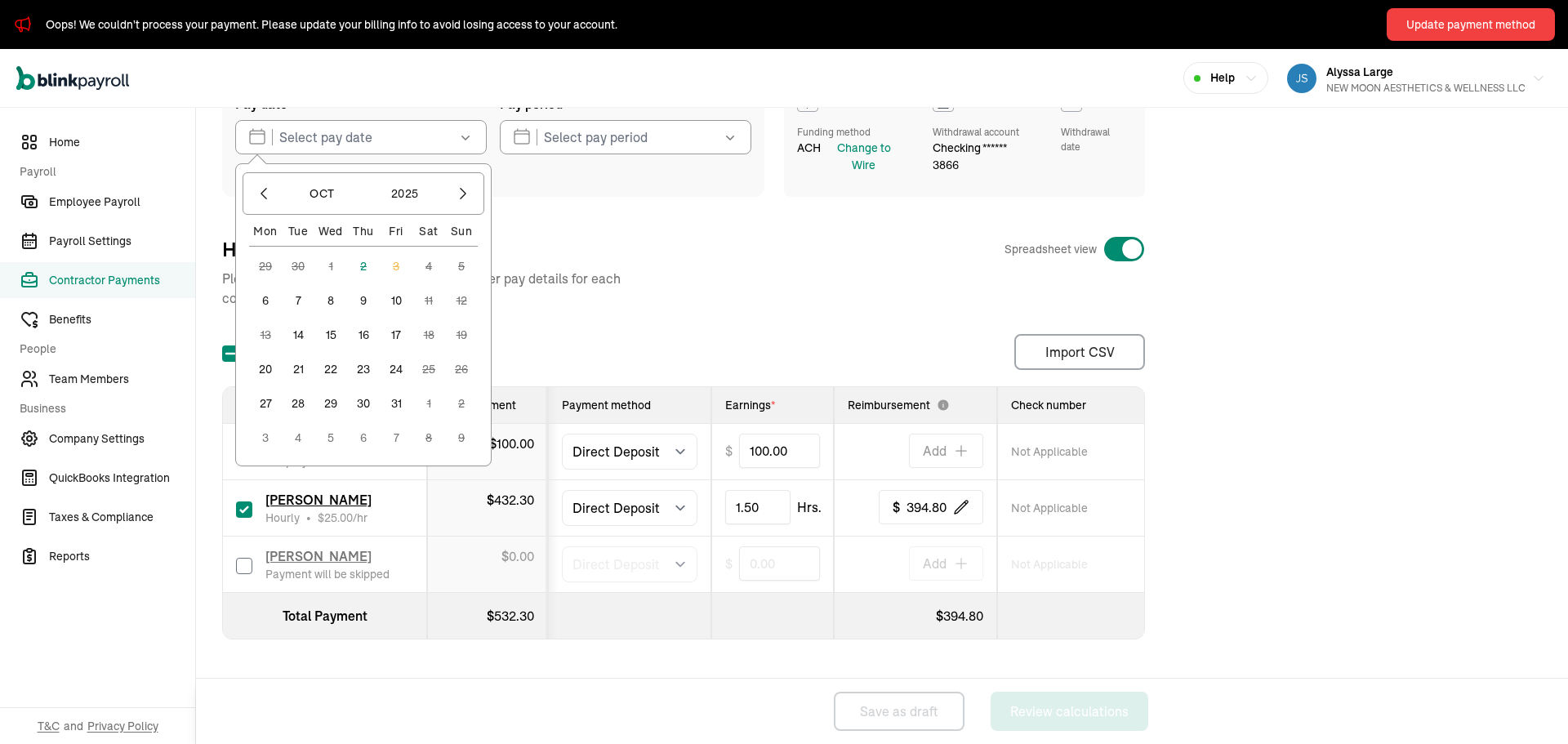
click at [298, 303] on button "7" at bounding box center [298, 300] width 33 height 33
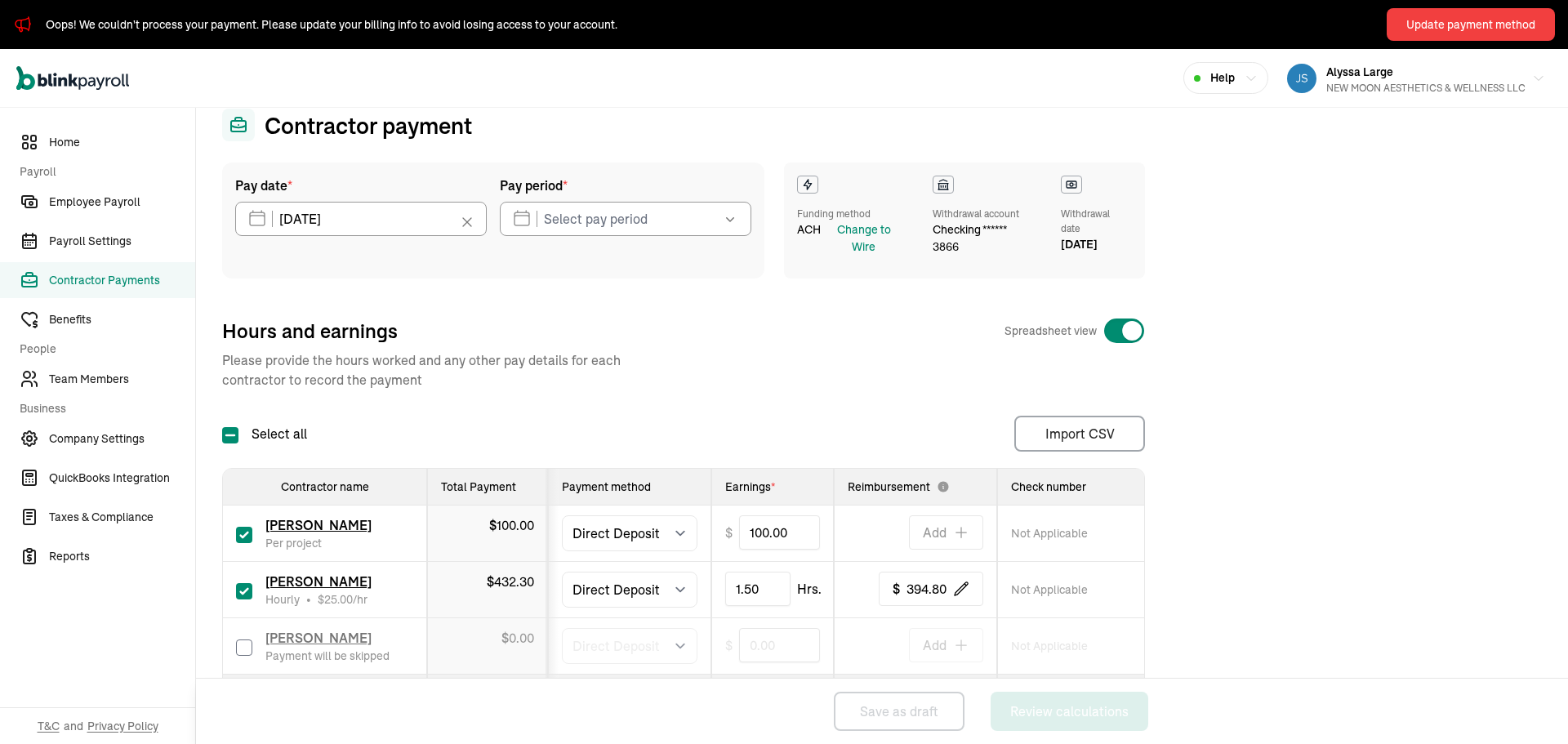
scroll to position [0, 0]
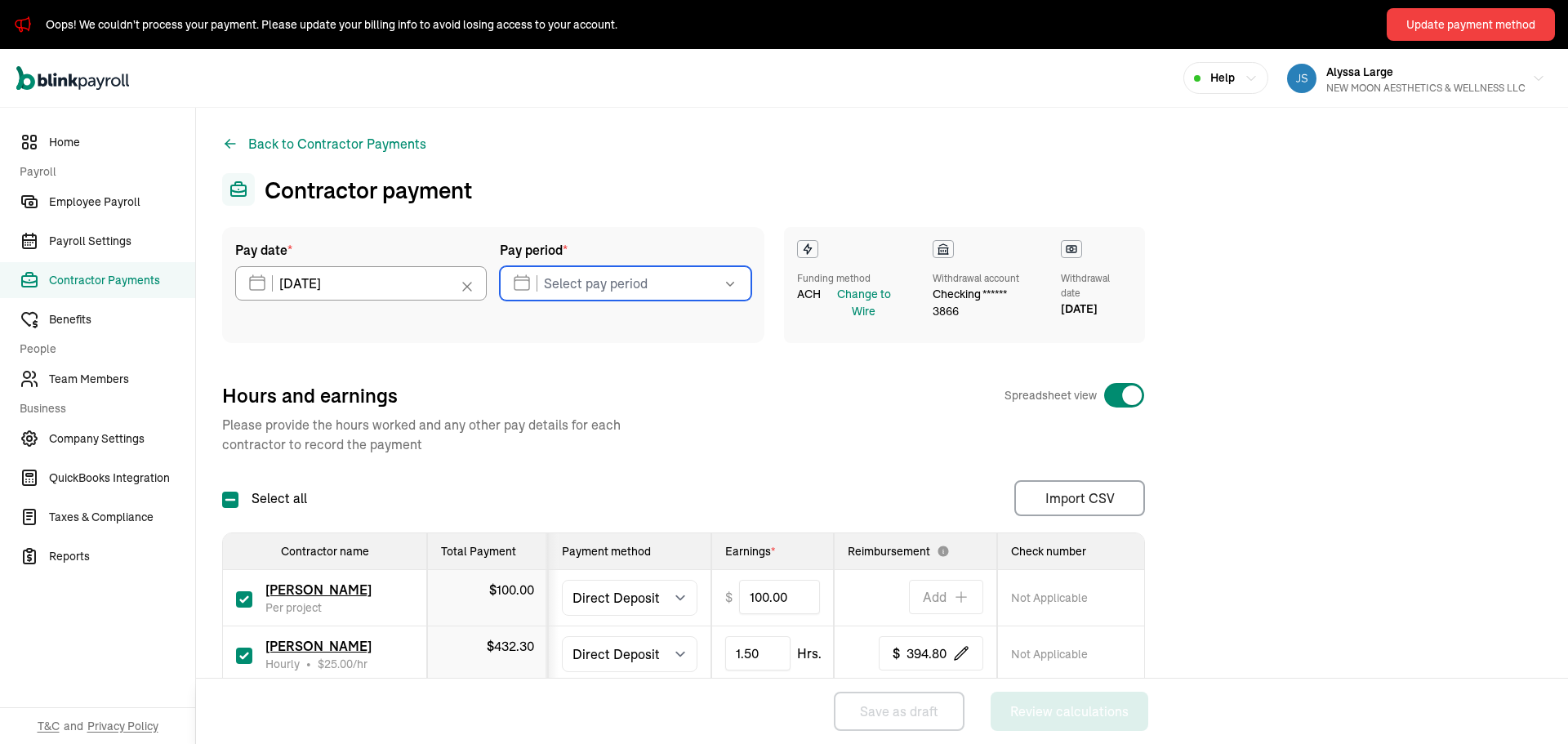
click at [561, 282] on input "text" at bounding box center [626, 283] width 252 height 34
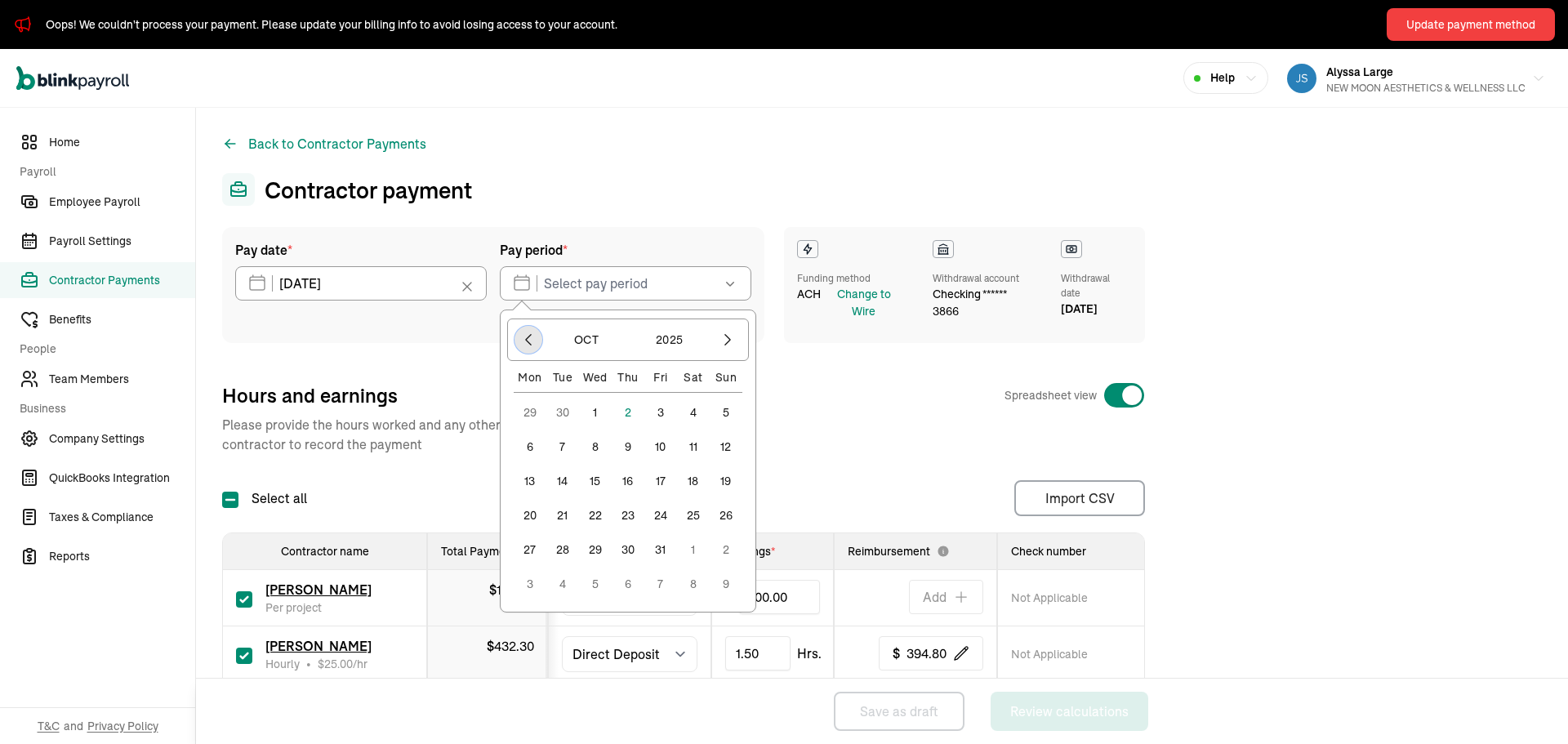
click at [530, 338] on icon "button" at bounding box center [529, 340] width 17 height 17
click at [665, 547] on button "26" at bounding box center [661, 549] width 33 height 33
click at [692, 544] on button "27" at bounding box center [693, 549] width 33 height 33
type input "09/26/2025 ~ 09/27/2025"
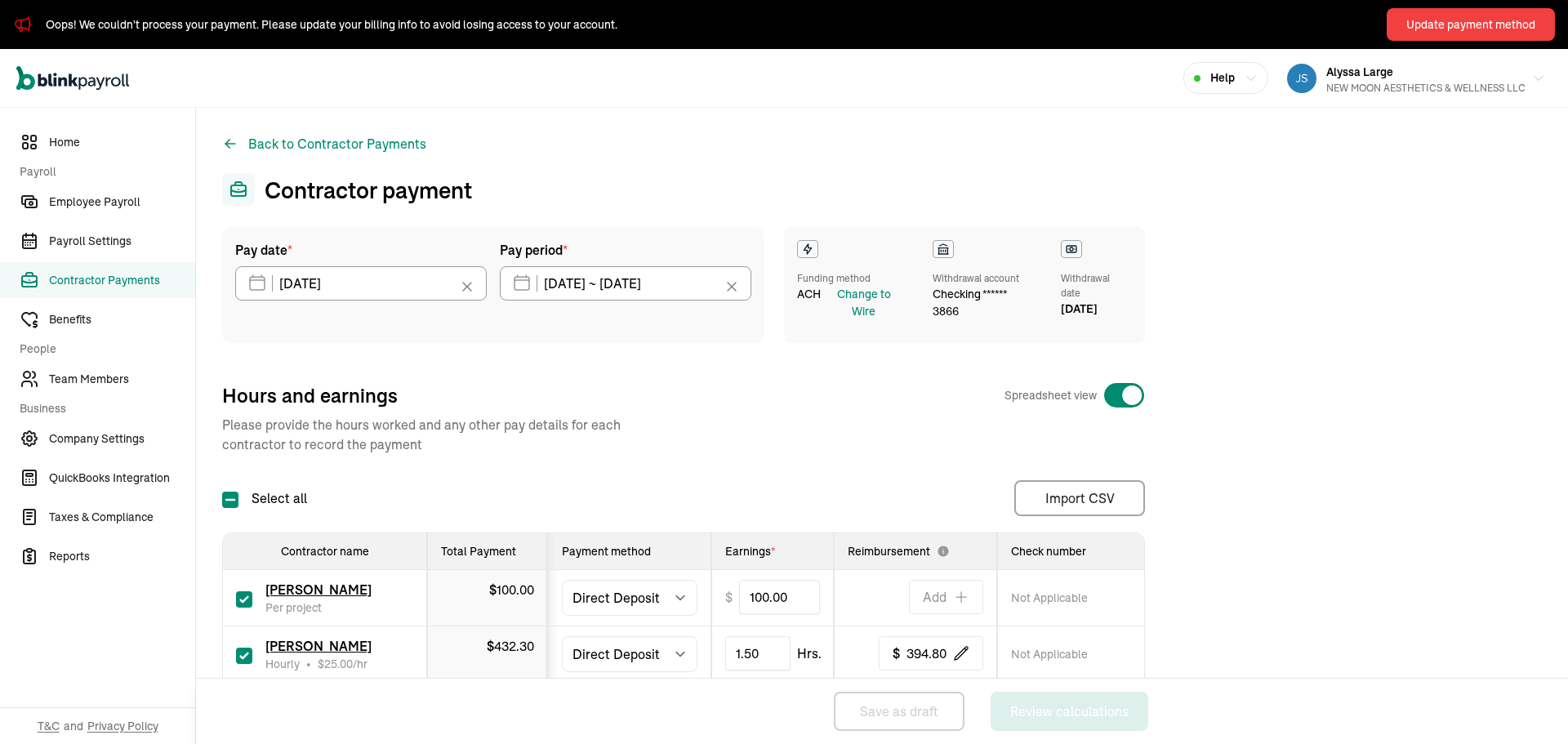
click at [732, 288] on icon at bounding box center [732, 287] width 17 height 17
click at [707, 287] on button "button" at bounding box center [728, 283] width 46 height 34
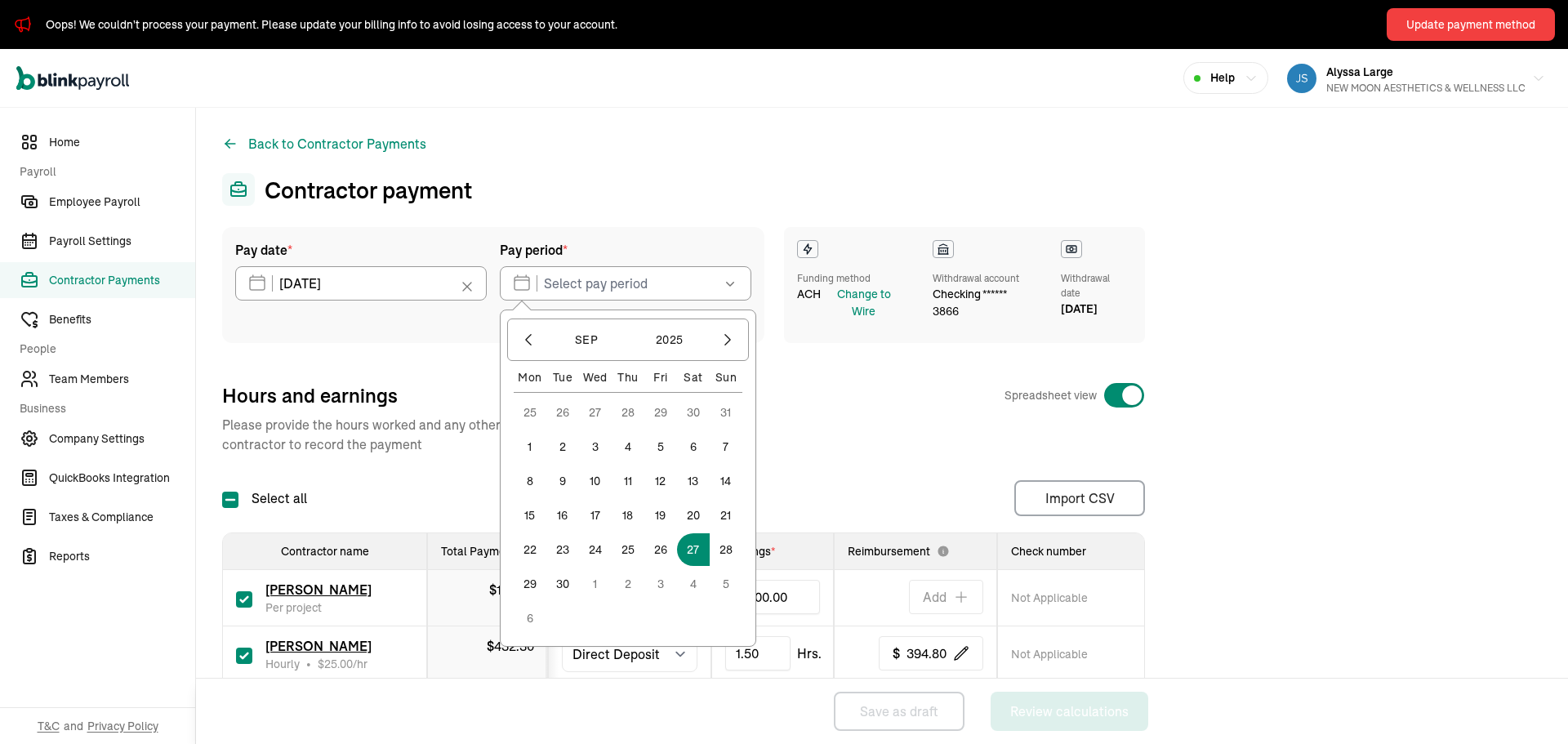
click at [699, 539] on button "27" at bounding box center [693, 549] width 33 height 33
click at [653, 279] on input "09/27/2025 ~ 09/27/2025" at bounding box center [626, 283] width 252 height 34
click at [661, 583] on button "3" at bounding box center [661, 583] width 33 height 33
click at [663, 404] on button "3" at bounding box center [661, 412] width 33 height 33
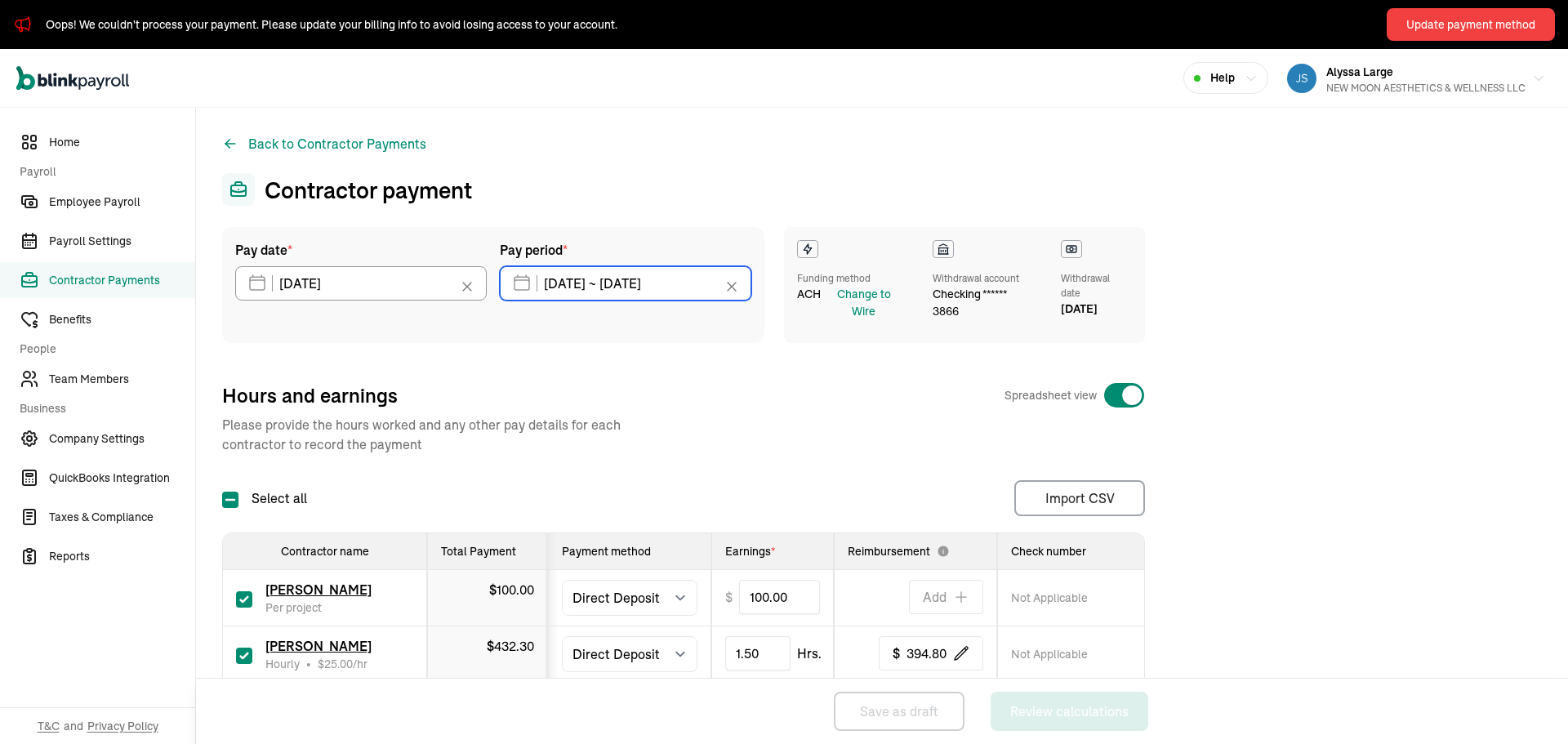
click at [697, 298] on input "10/03/2025 ~ 10/03/2025" at bounding box center [626, 283] width 252 height 34
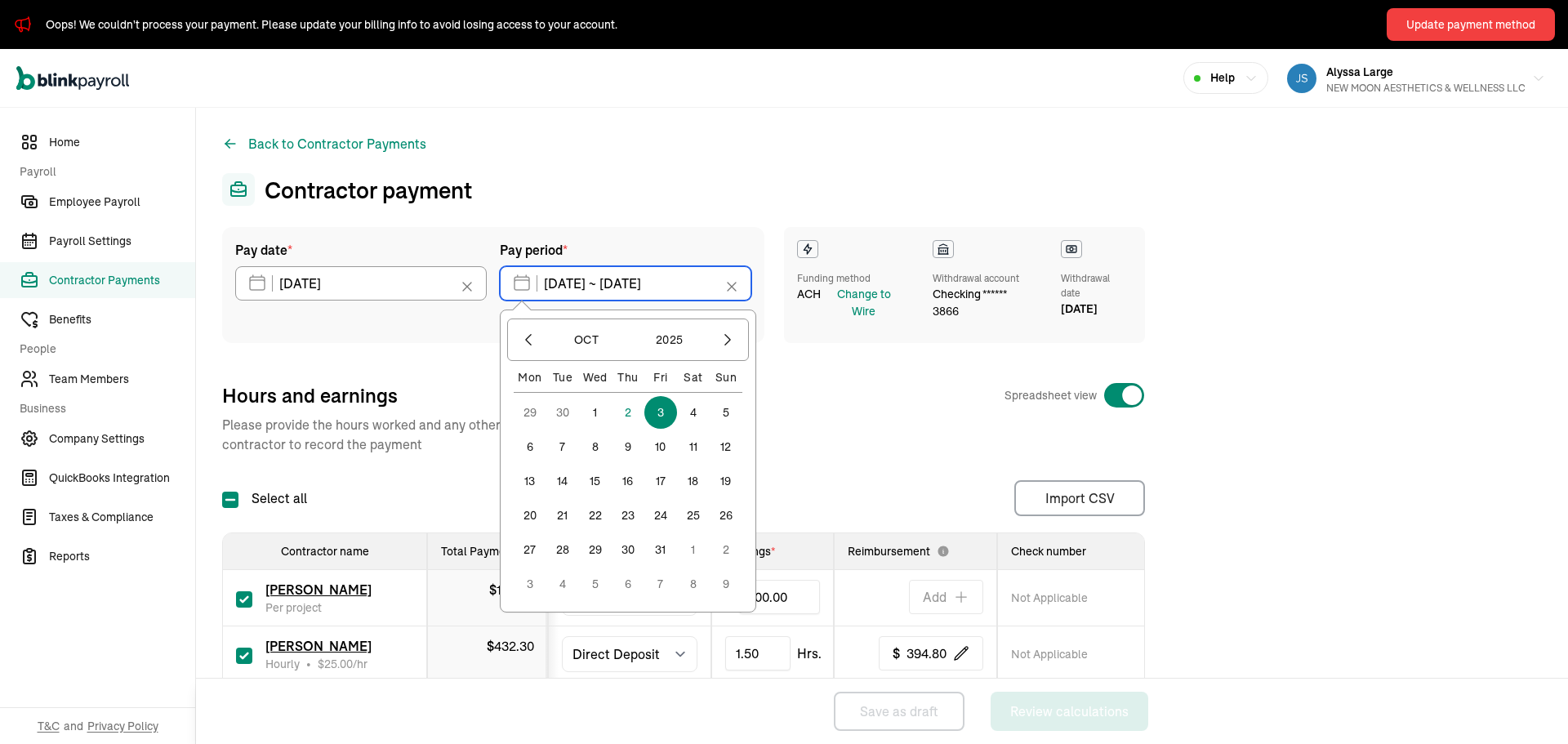
click at [697, 293] on input "10/03/2025 ~ 10/03/2025" at bounding box center [626, 283] width 252 height 34
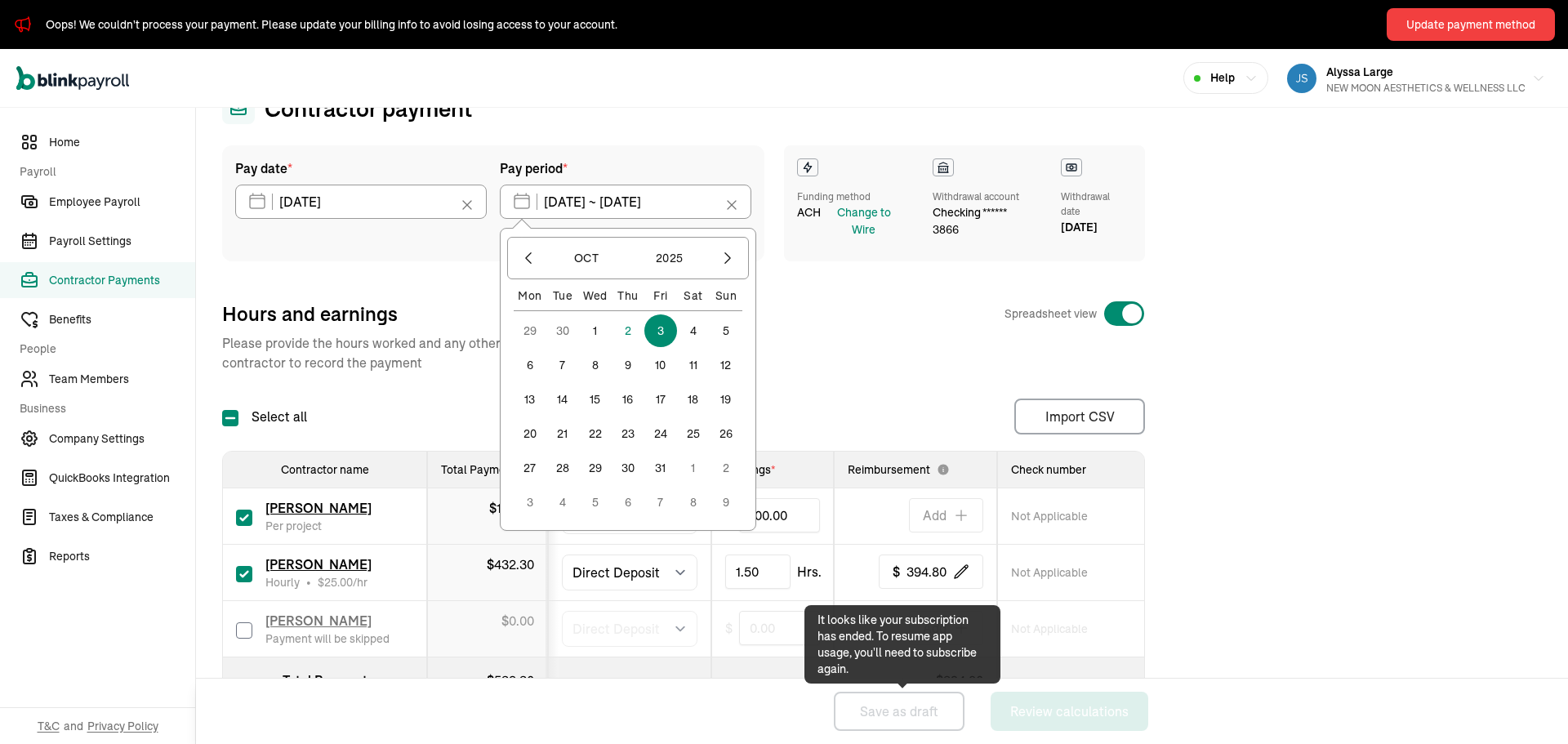
click at [1264, 578] on div "Pay date * 10/07/2025 Oct 2025 Mon Tue Wed Thu Fri Sat Sun 29 30 1 2 3 4 5 6 7 …" at bounding box center [882, 431] width 1320 height 572
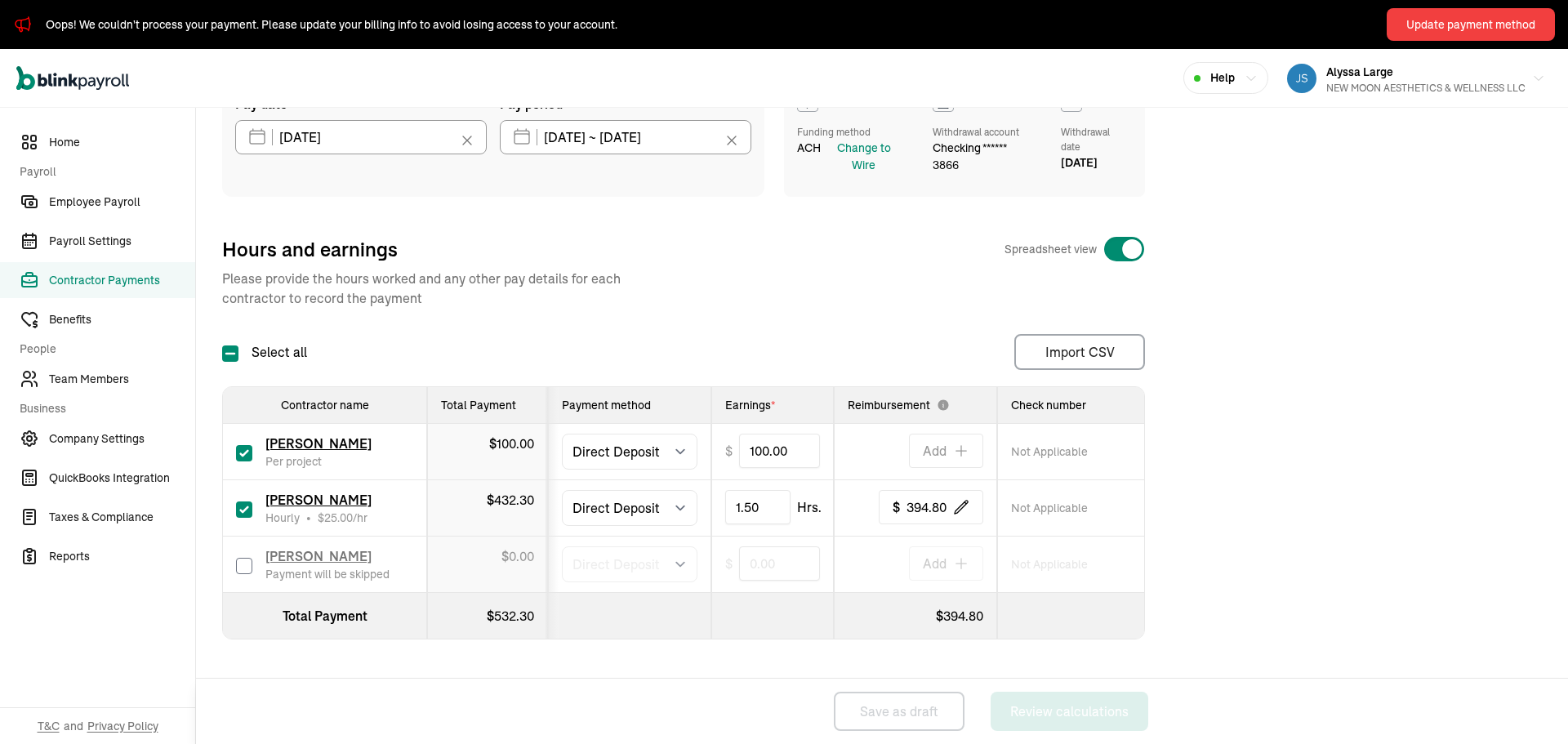
scroll to position [64, 0]
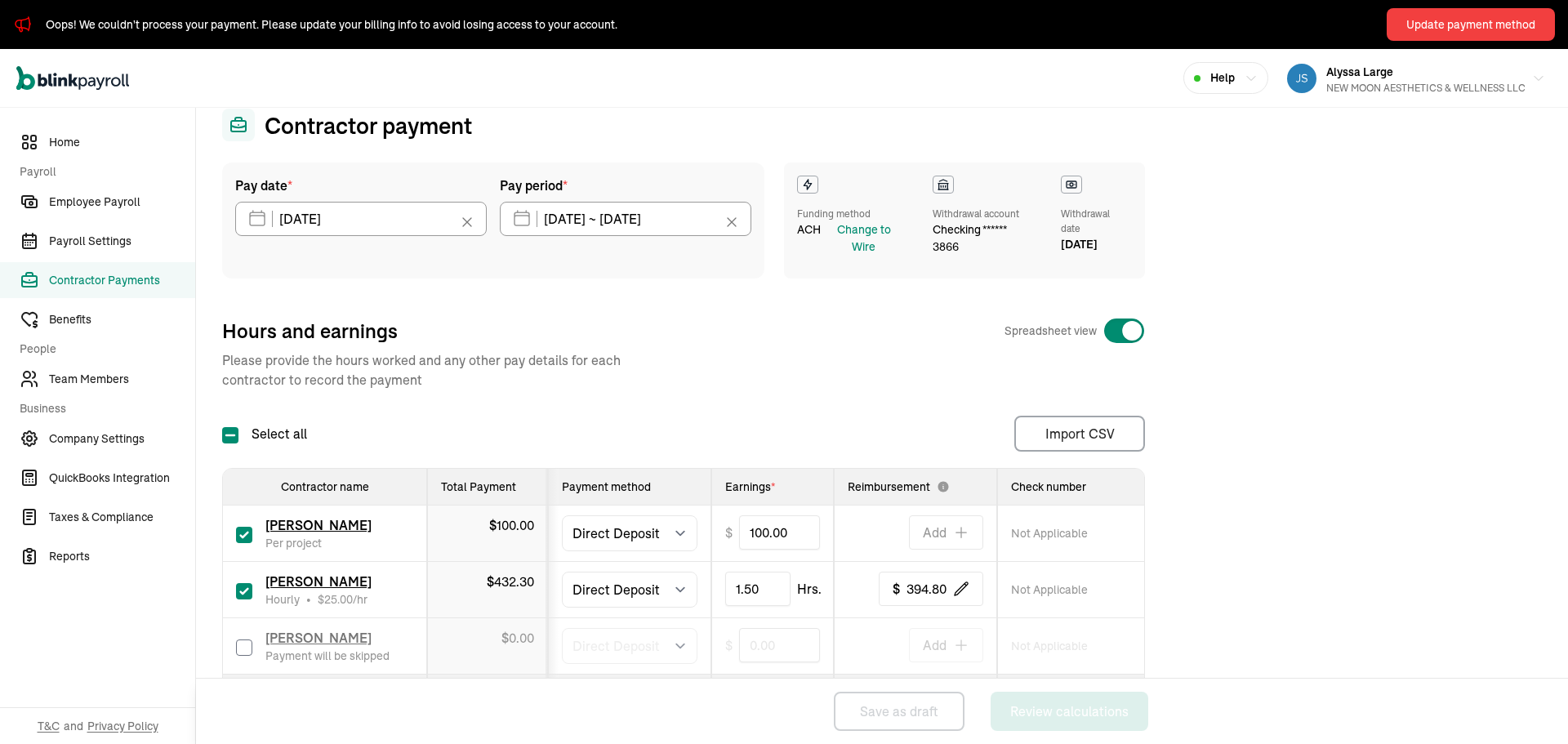
click at [770, 369] on div "Hours and earnings Spreadsheet view Please provide the hours worked and any oth…" at bounding box center [684, 354] width 923 height 72
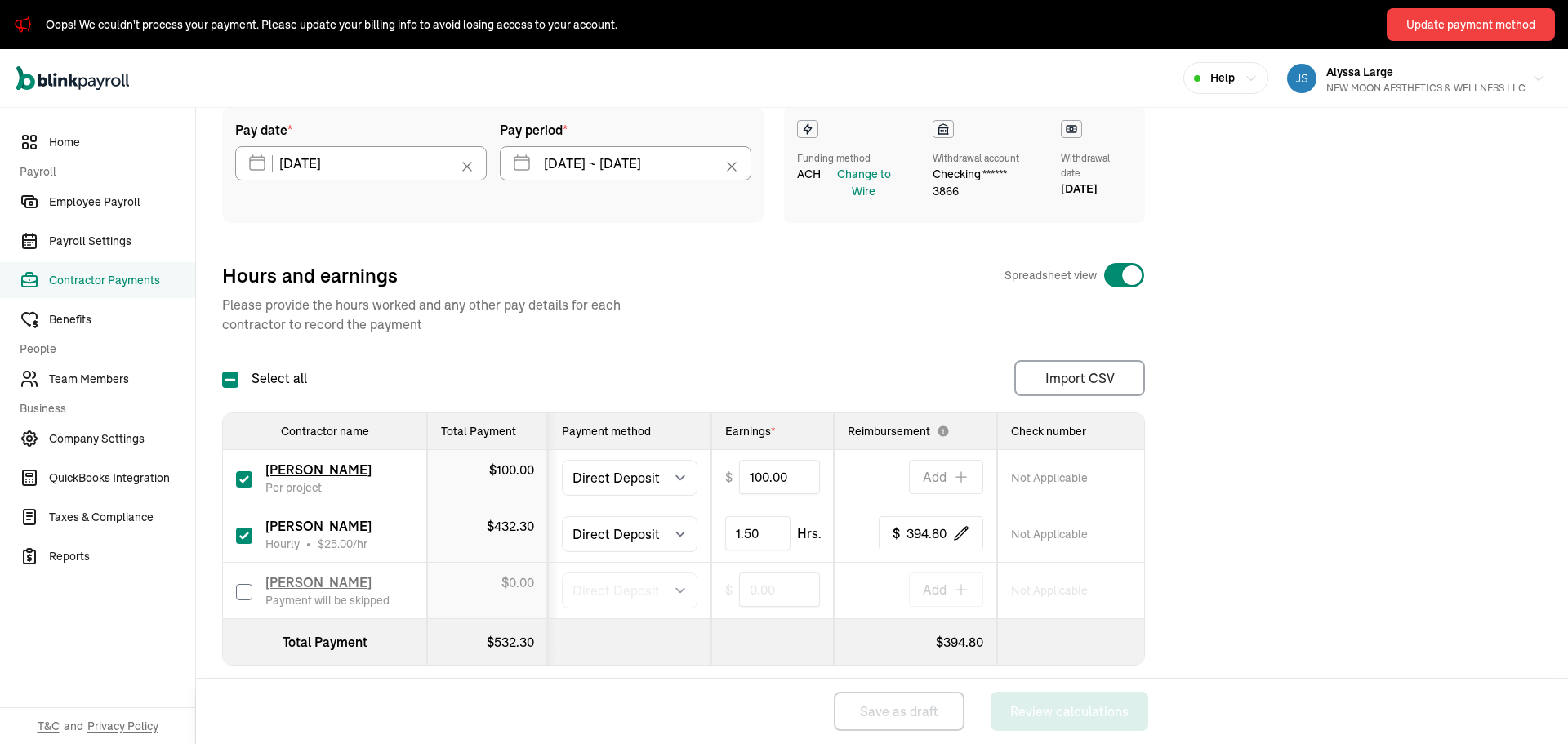
scroll to position [146, 0]
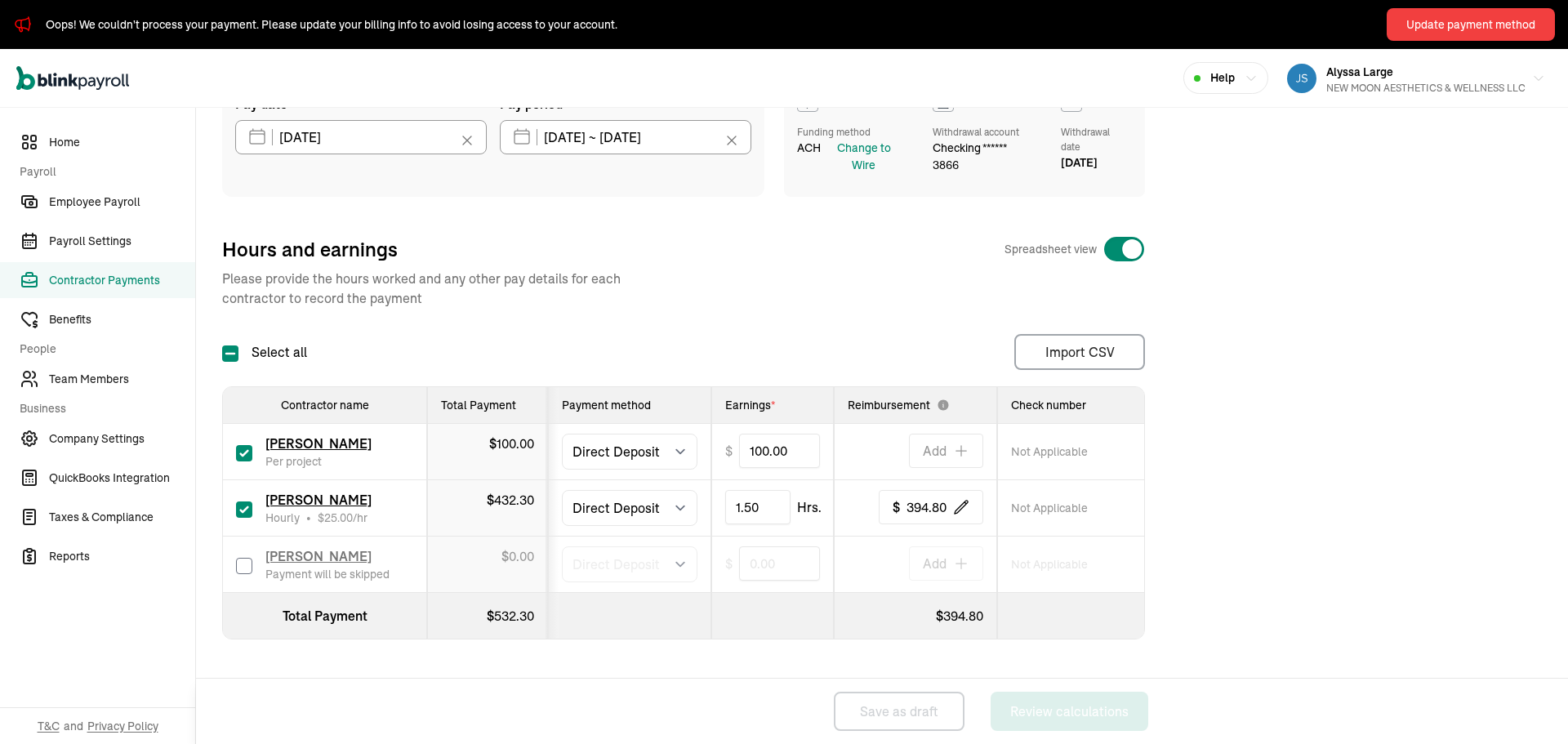
click at [1219, 479] on div "Pay date * 10/07/2025 Oct 2025 Mon Tue Wed Thu Fri Sat Sun 29 30 1 2 3 4 5 6 7 …" at bounding box center [882, 367] width 1320 height 572
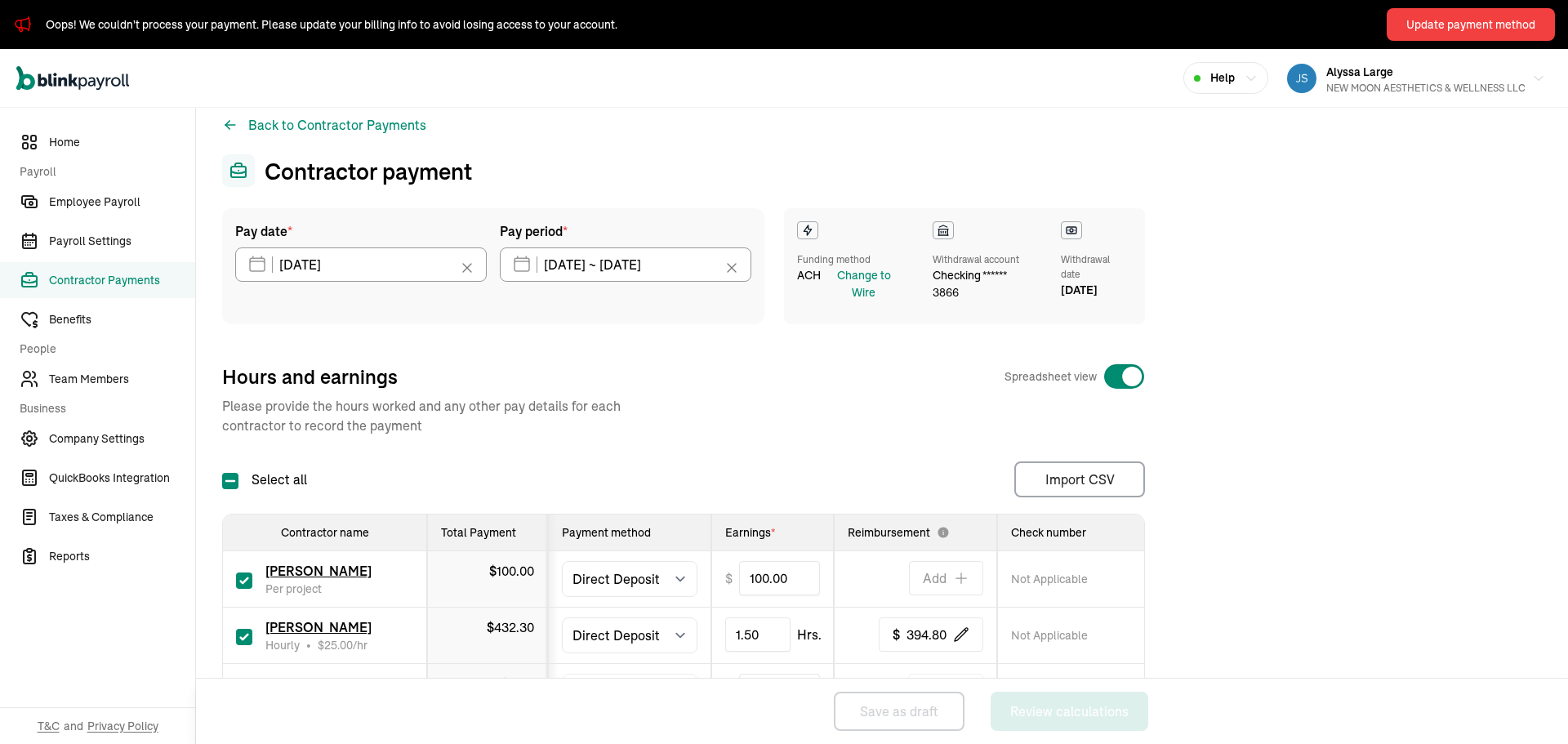
scroll to position [0, 0]
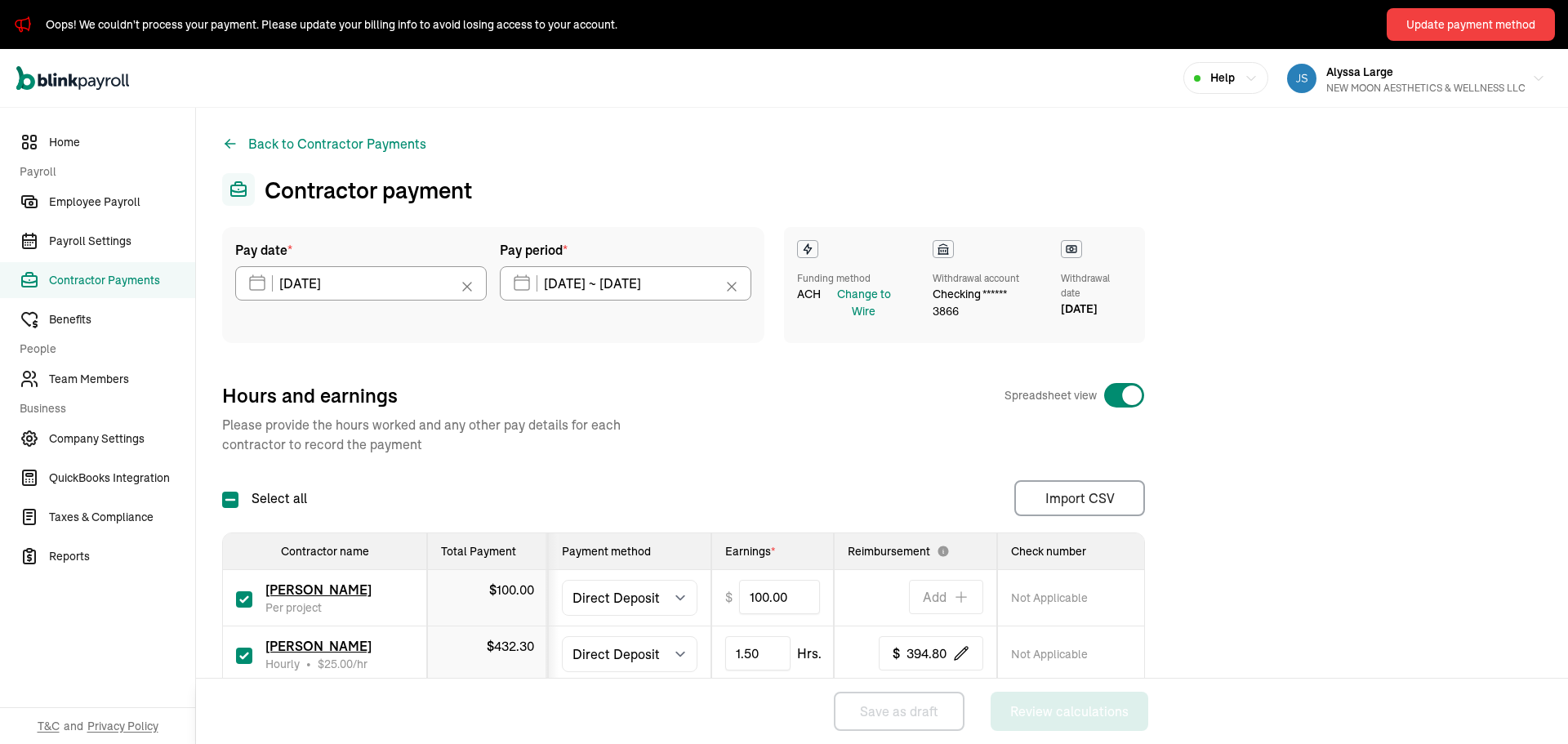
click at [1071, 430] on div "Hours and earnings Spreadsheet view Please provide the hours worked and any oth…" at bounding box center [684, 418] width 923 height 72
click at [622, 284] on input "10/03/2025 ~ 10/03/2025" at bounding box center [626, 283] width 252 height 34
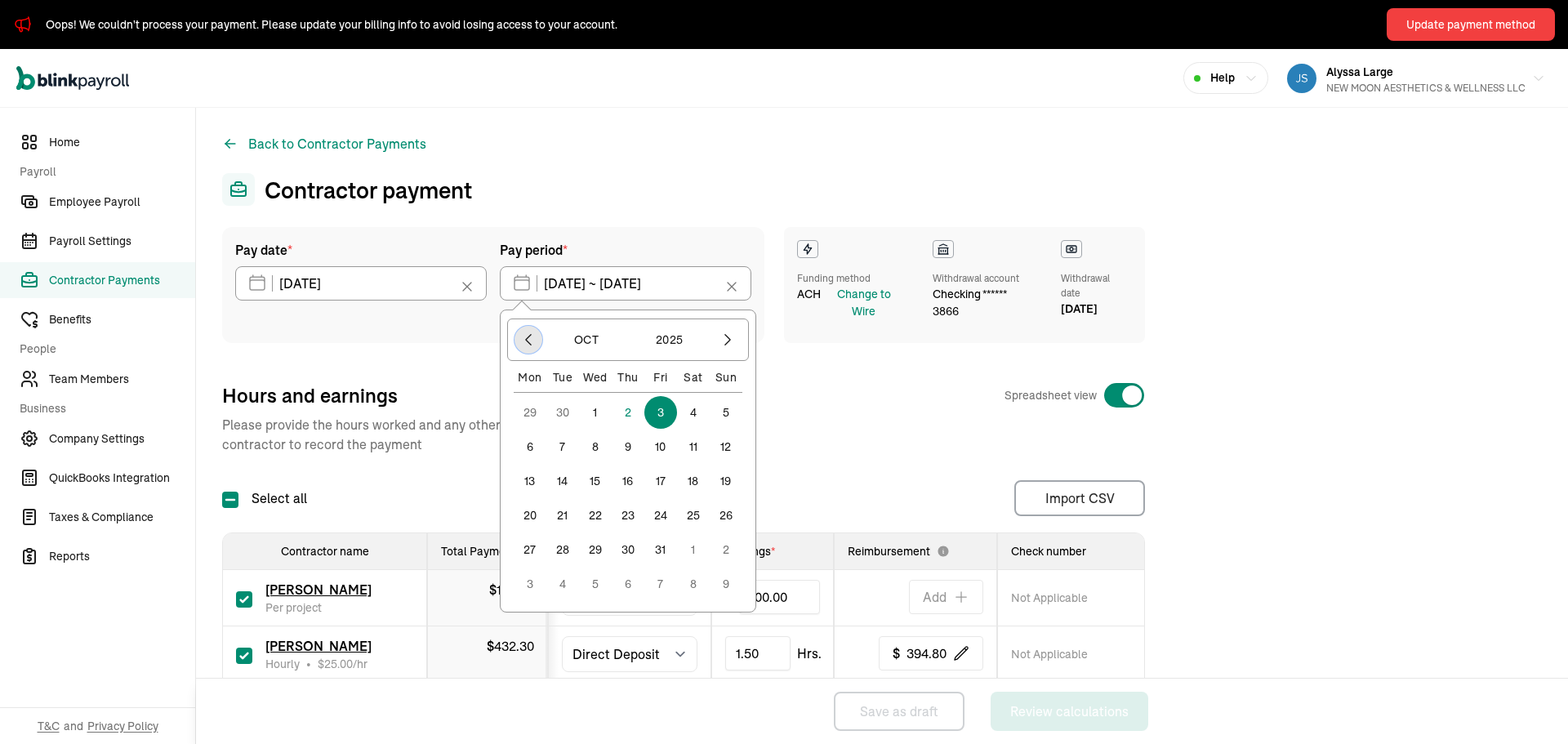
click at [519, 334] on button "button" at bounding box center [528, 339] width 28 height 28
click at [688, 548] on button "27" at bounding box center [693, 549] width 33 height 33
type input "09/27/2025 ~ 09/27/2025"
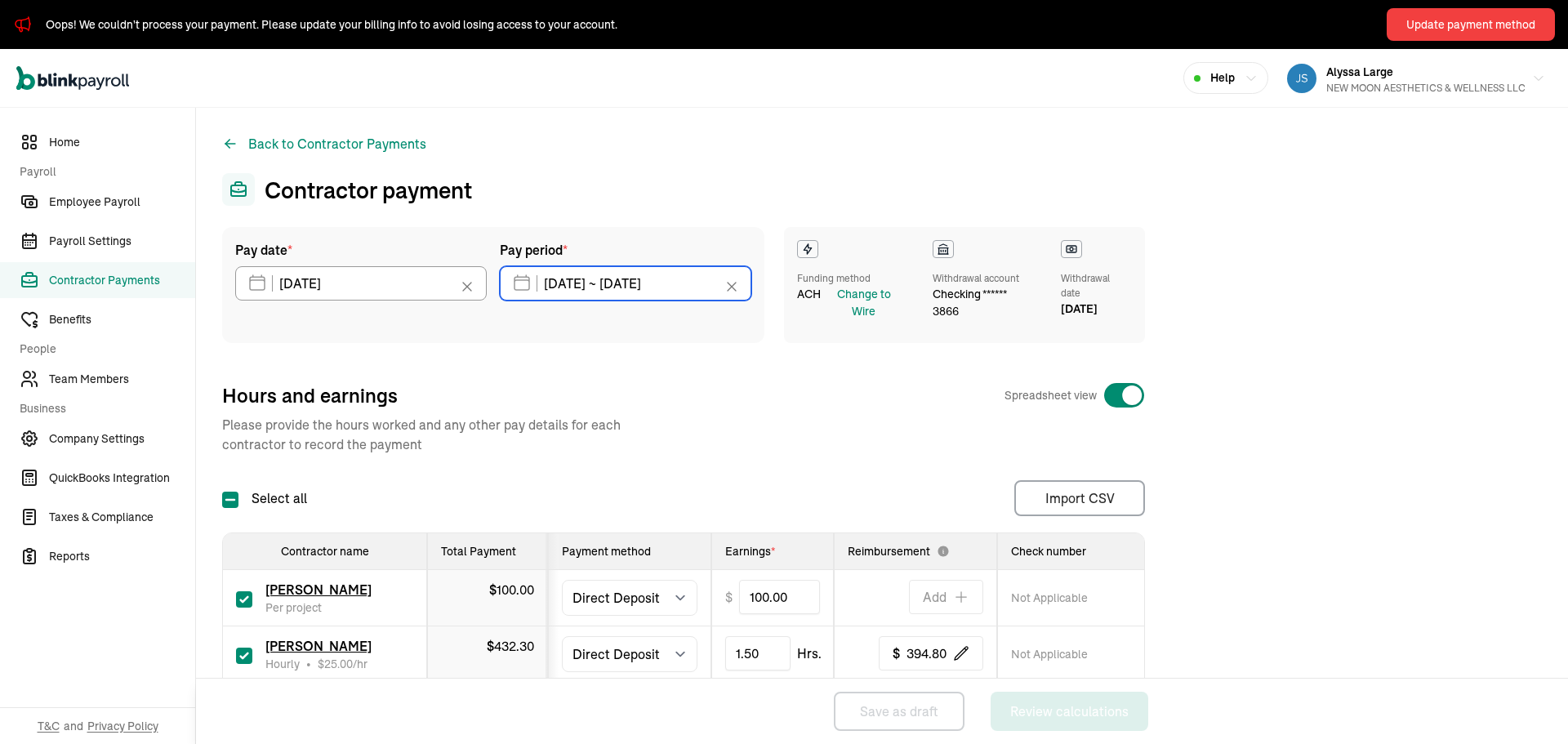
click at [700, 290] on input "09/27/2025 ~ 09/27/2025" at bounding box center [626, 283] width 252 height 34
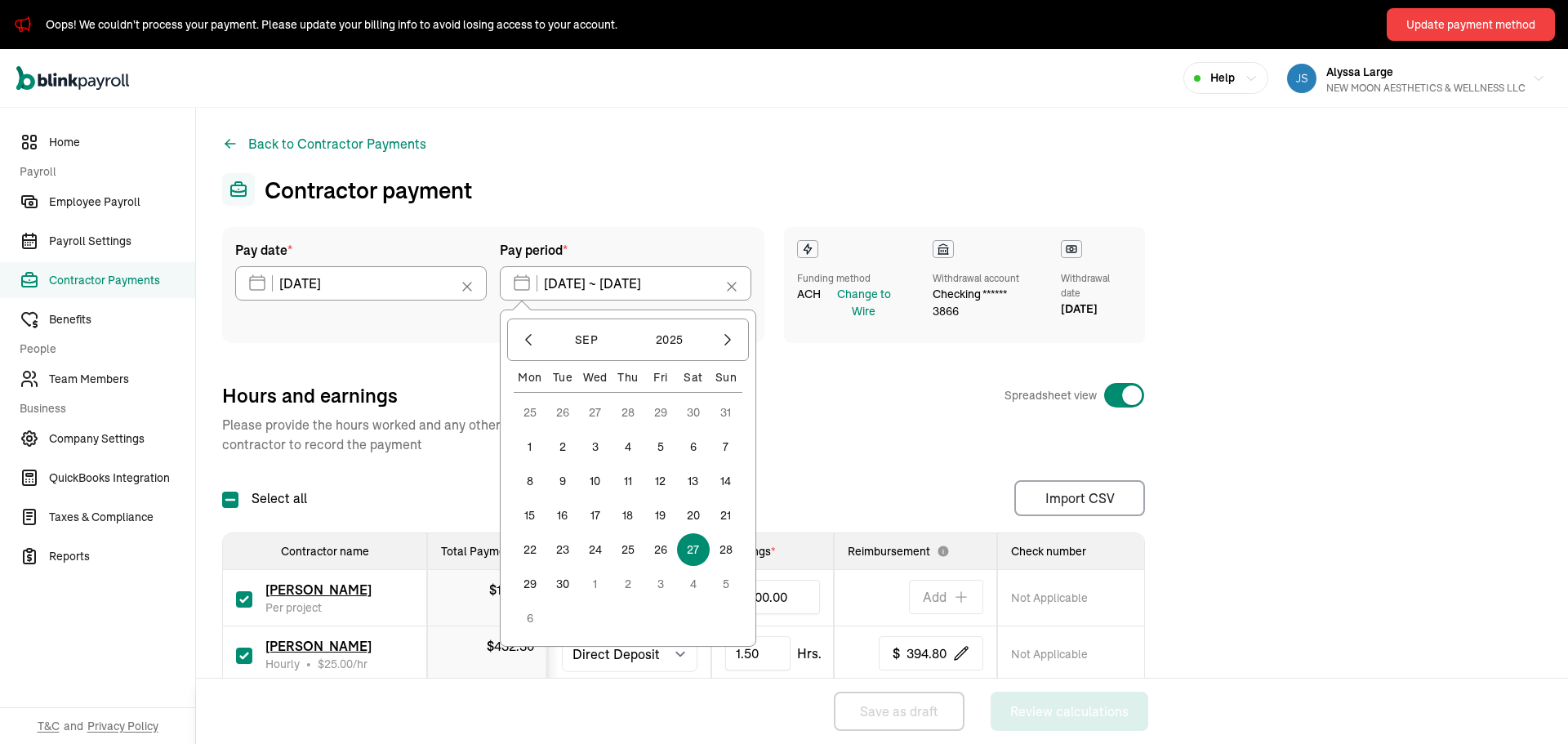
click at [663, 586] on button "3" at bounding box center [661, 583] width 33 height 33
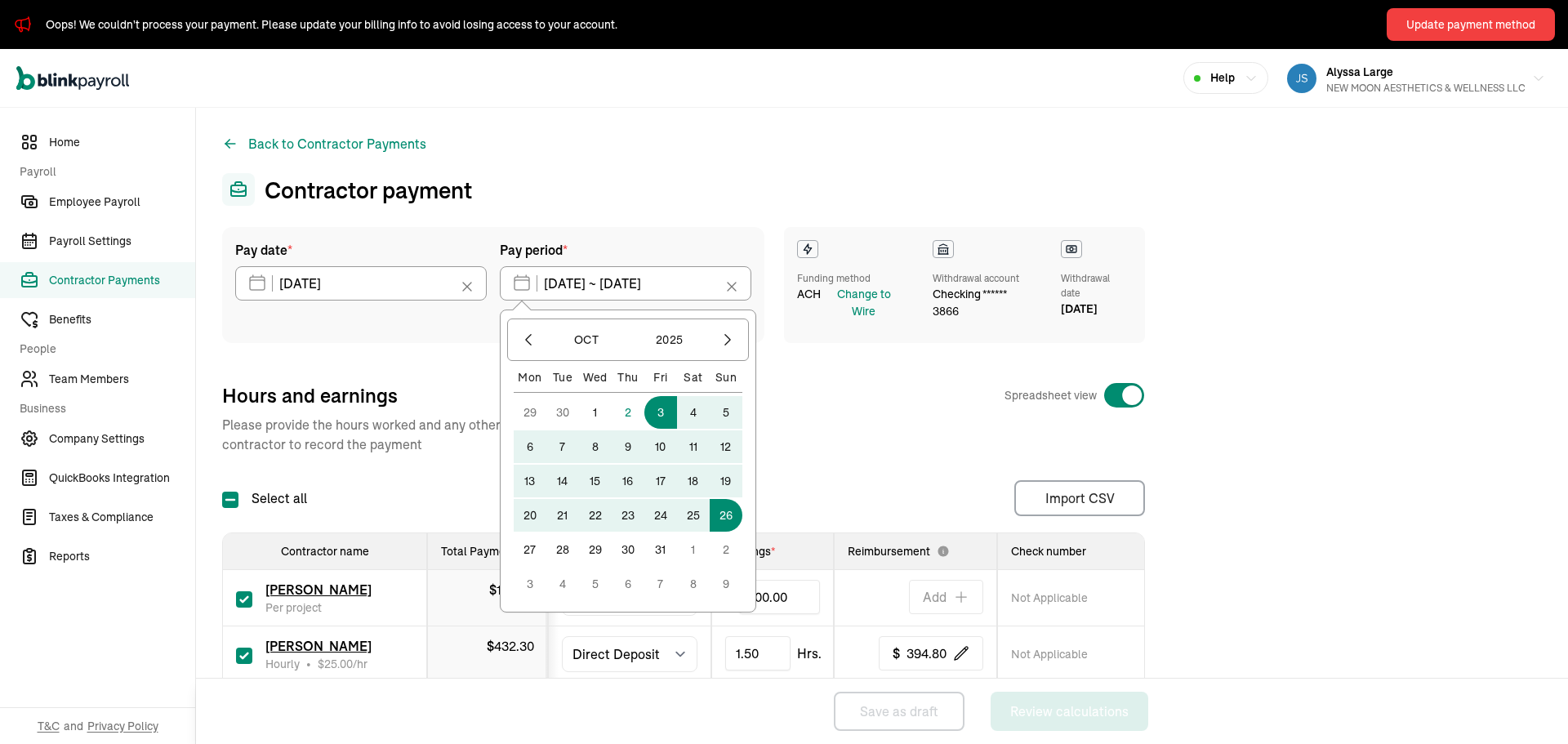
click at [825, 437] on div "Hours and earnings Spreadsheet view Please provide the hours worked and any oth…" at bounding box center [684, 418] width 923 height 72
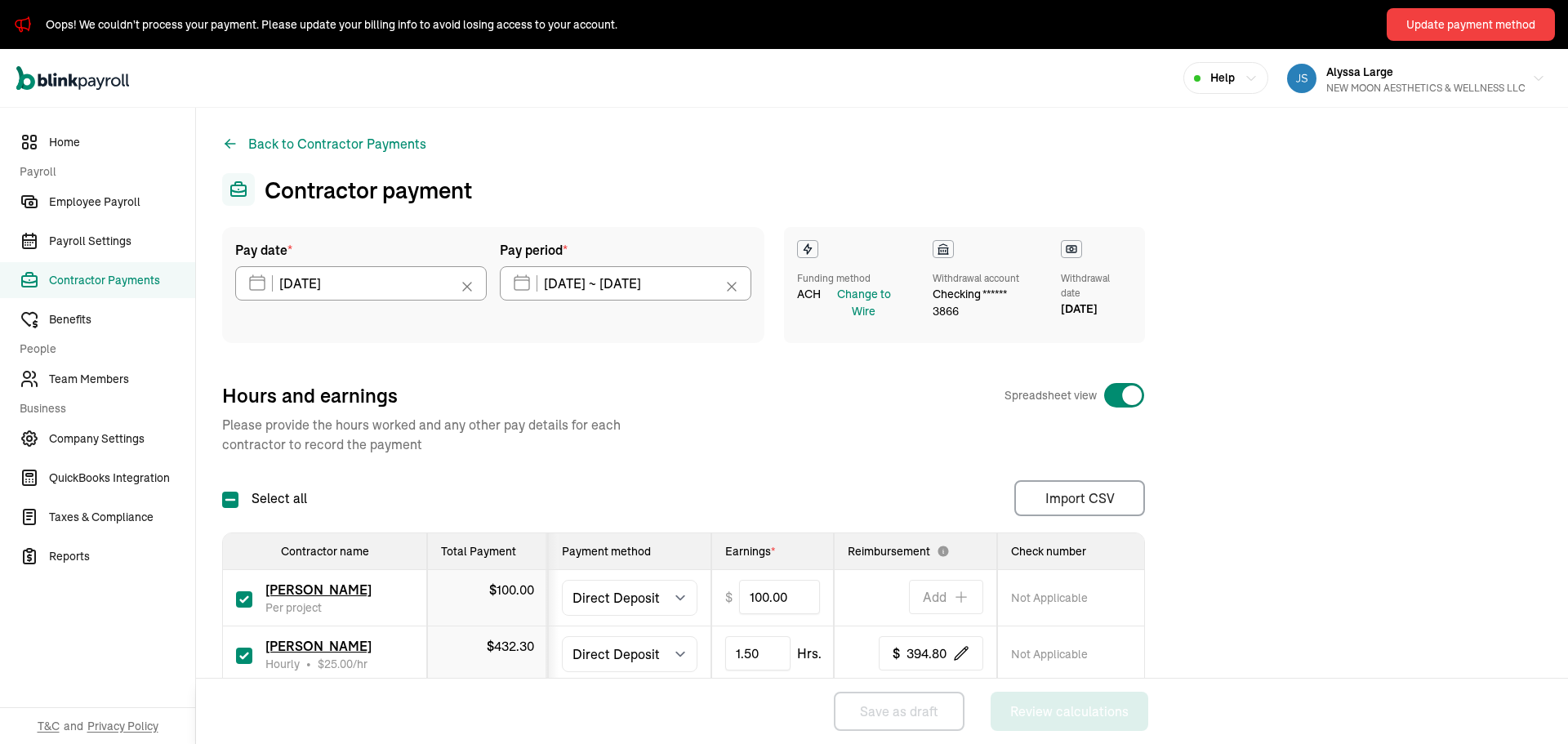
click at [731, 283] on icon at bounding box center [732, 287] width 17 height 17
click at [731, 286] on icon "button" at bounding box center [730, 283] width 17 height 17
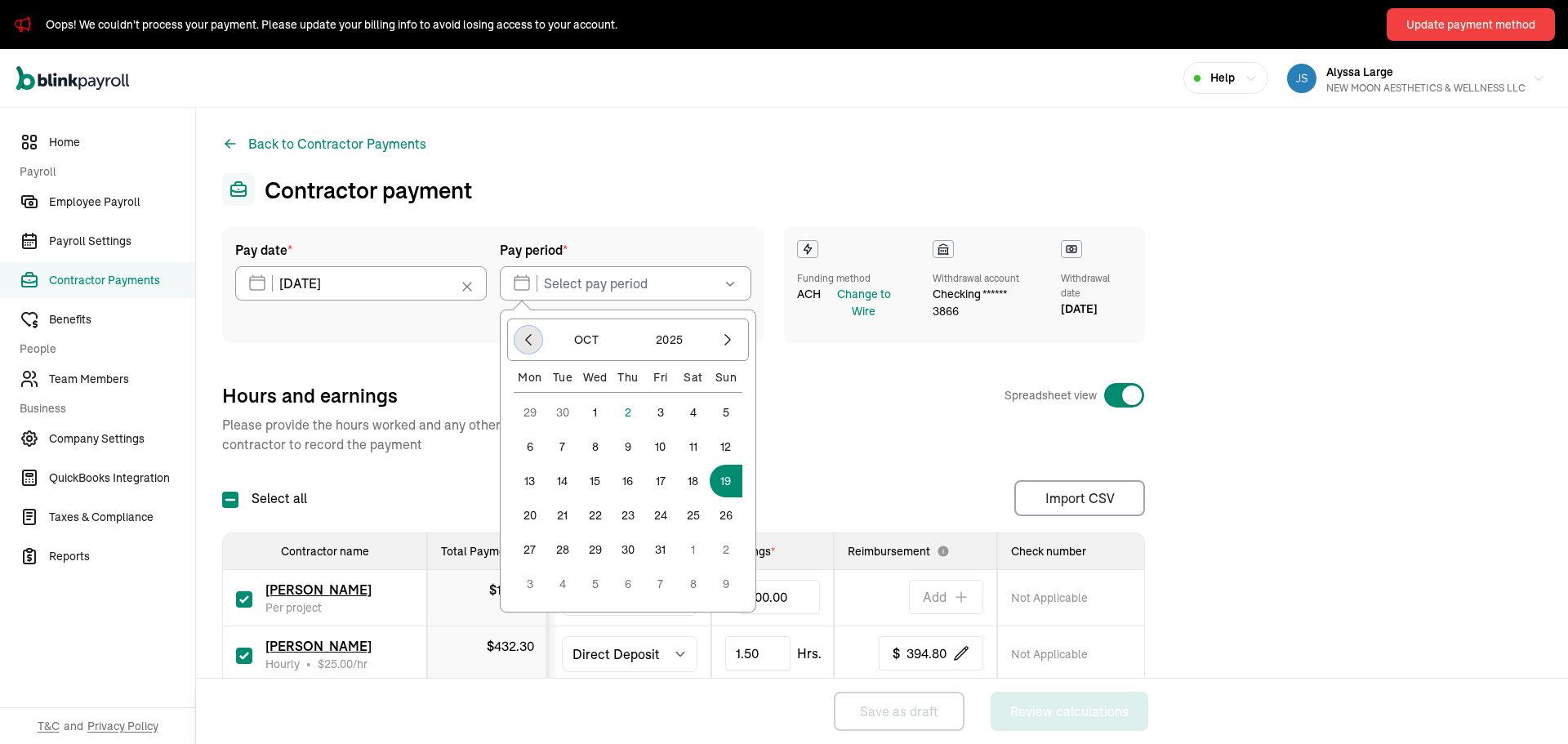
click at [530, 335] on icon "button" at bounding box center [529, 340] width 17 height 17
click at [662, 553] on button "26" at bounding box center [661, 549] width 33 height 33
click at [697, 547] on button "27" at bounding box center [693, 549] width 33 height 33
type input "09/26/2025 ~ 09/27/2025"
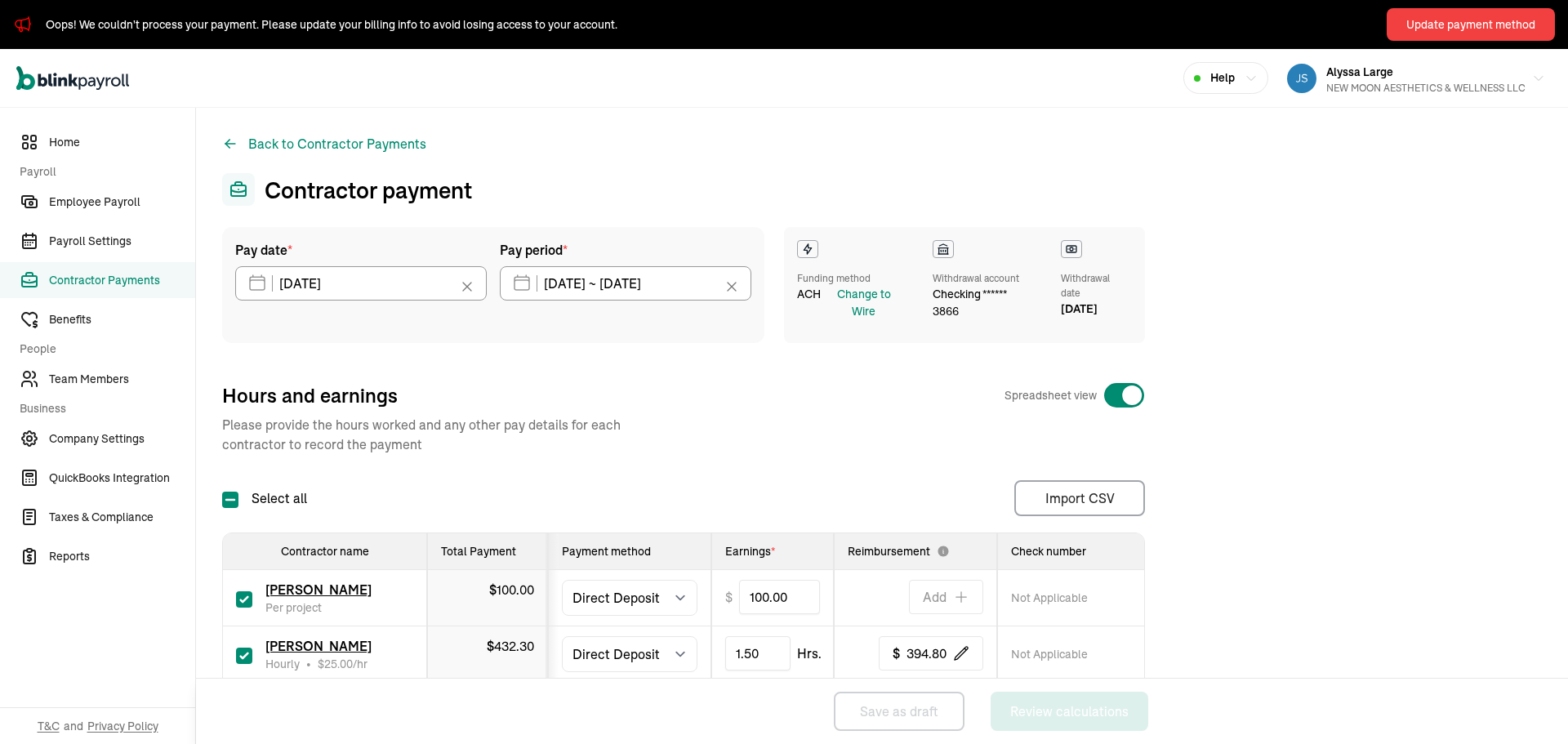
click at [734, 286] on icon at bounding box center [732, 287] width 17 height 17
click at [707, 282] on button "button" at bounding box center [728, 283] width 46 height 34
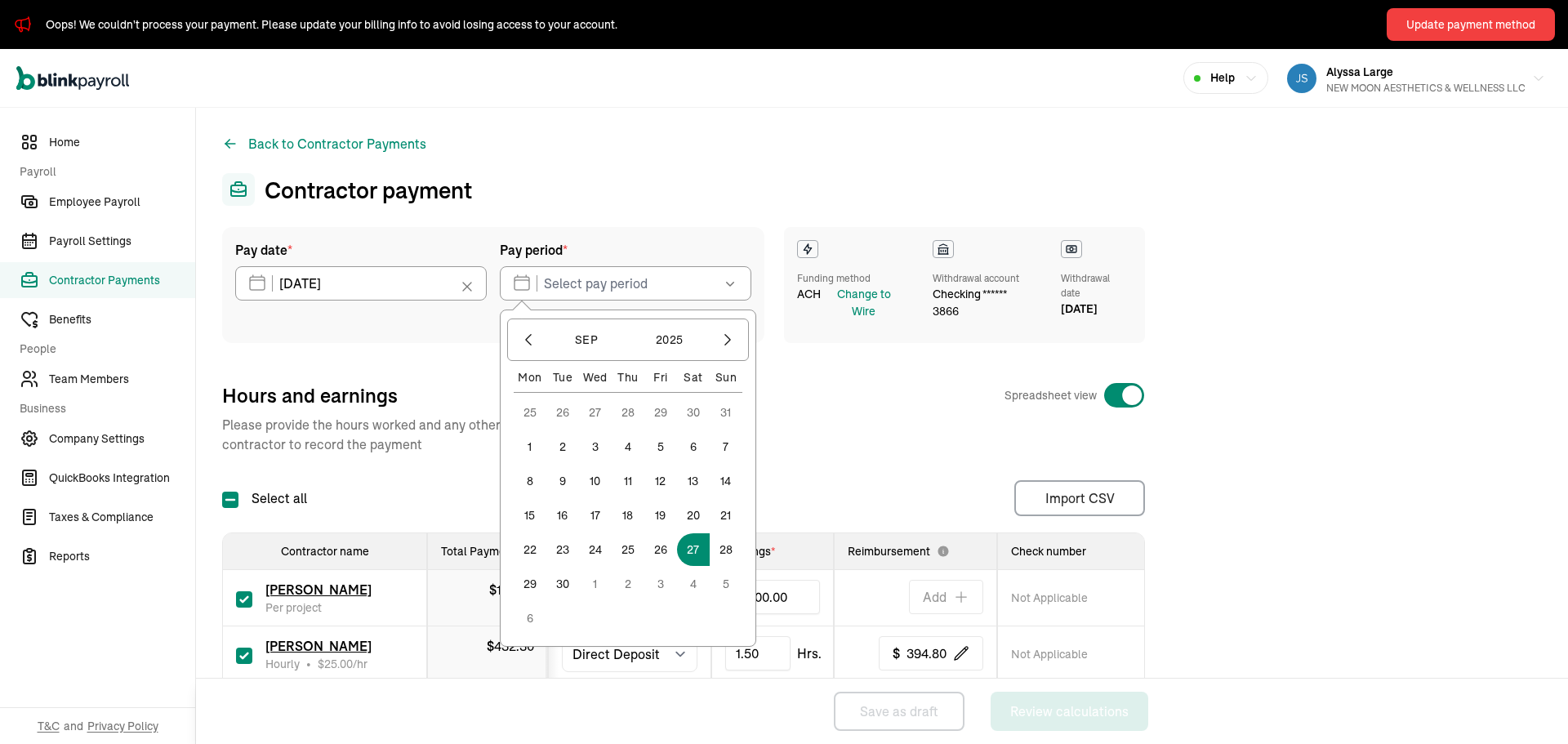
click at [692, 548] on button "27" at bounding box center [693, 549] width 33 height 33
click at [662, 577] on button "3" at bounding box center [661, 583] width 33 height 33
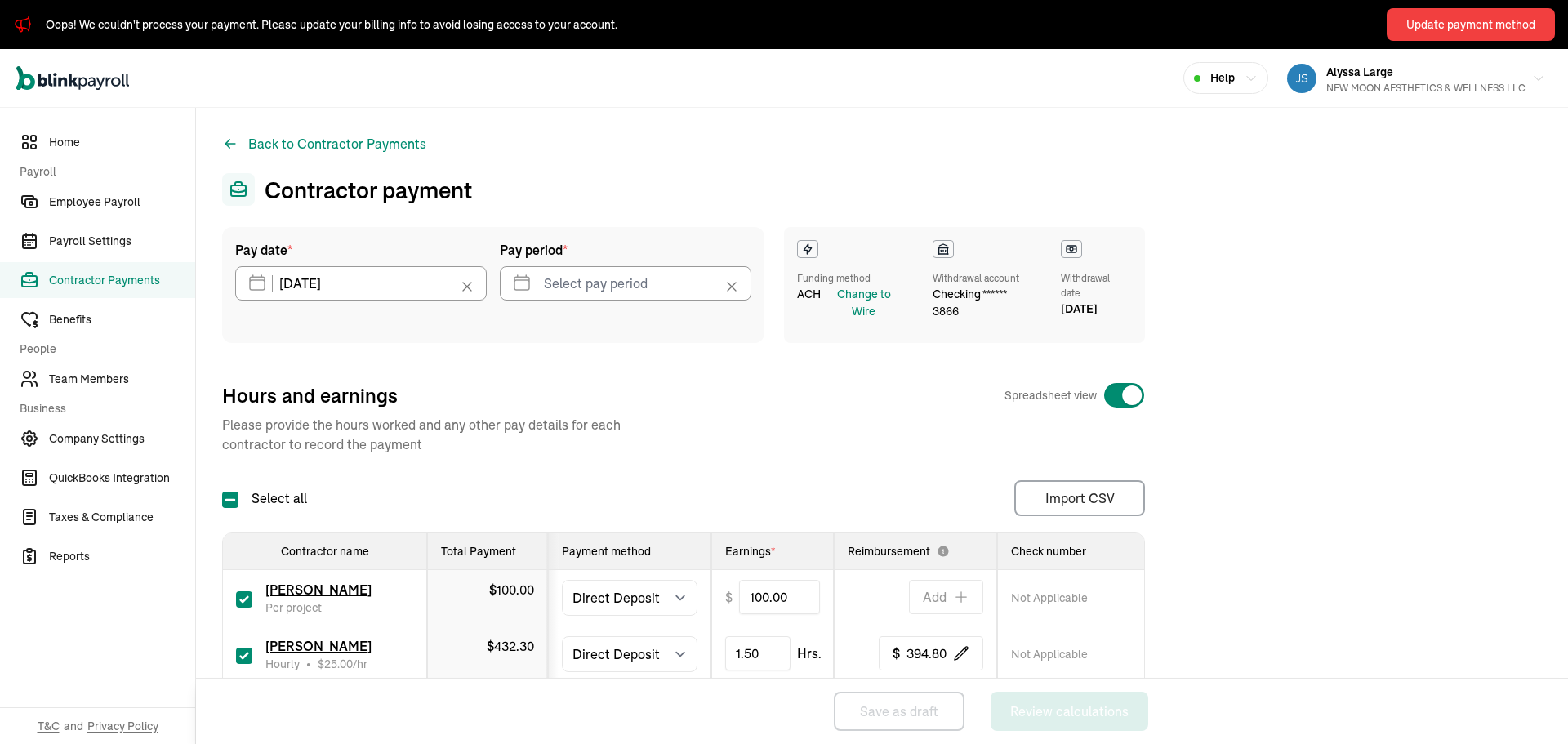
type input "09/27/2025 ~ 10/03/2025"
click at [365, 286] on input "[DATE]" at bounding box center [360, 283] width 252 height 34
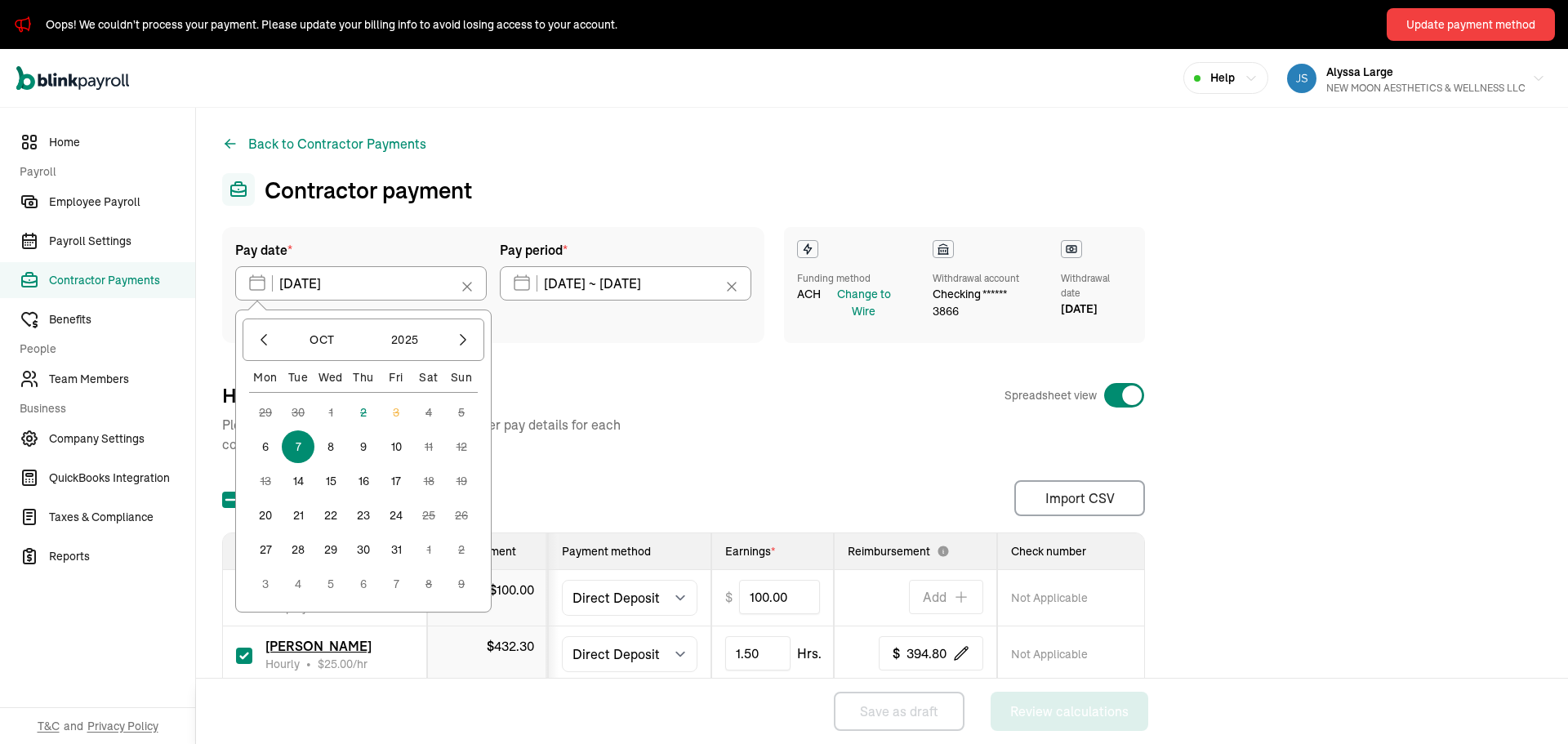
click at [328, 448] on button "8" at bounding box center [330, 446] width 33 height 33
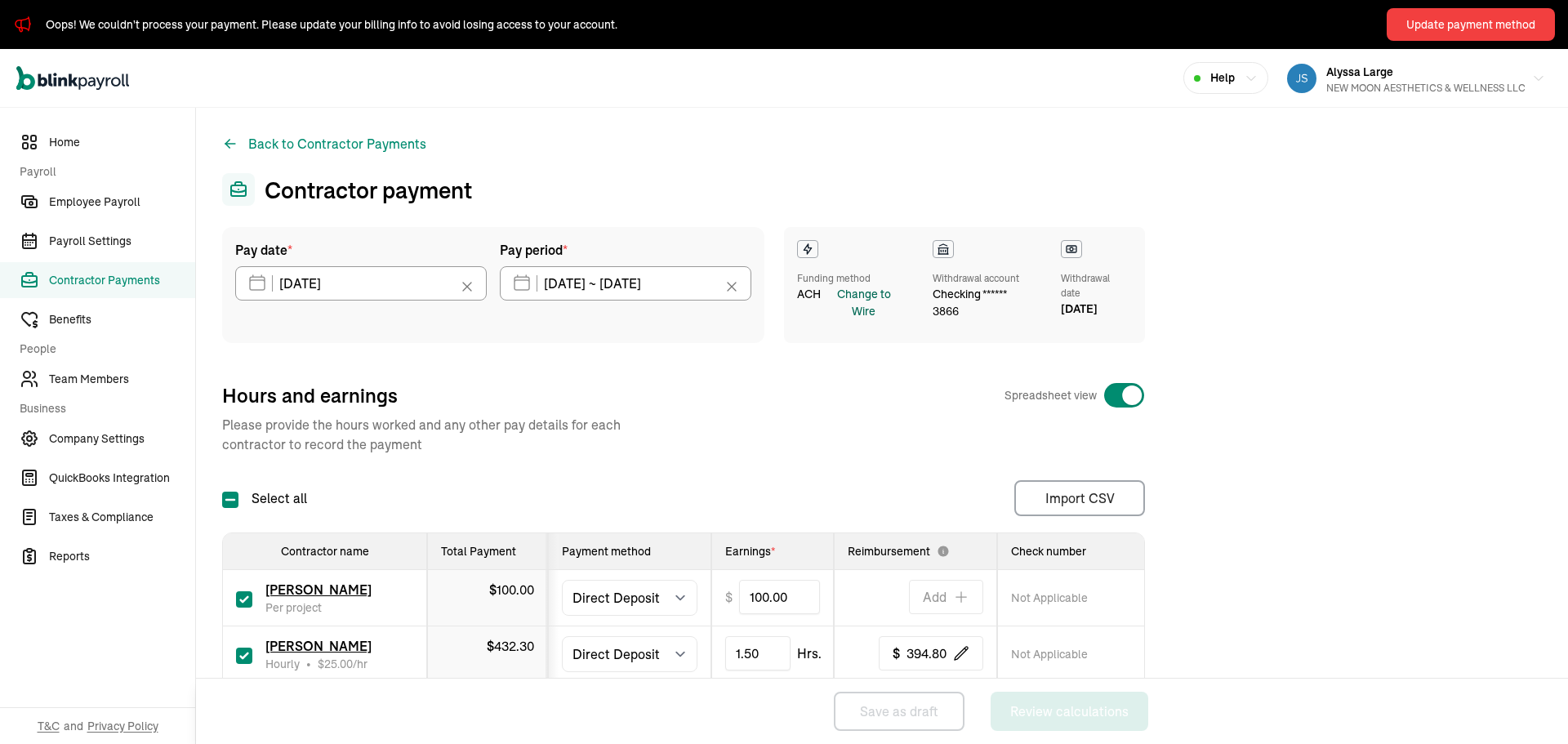
click at [858, 306] on div "Change to Wire" at bounding box center [864, 303] width 79 height 34
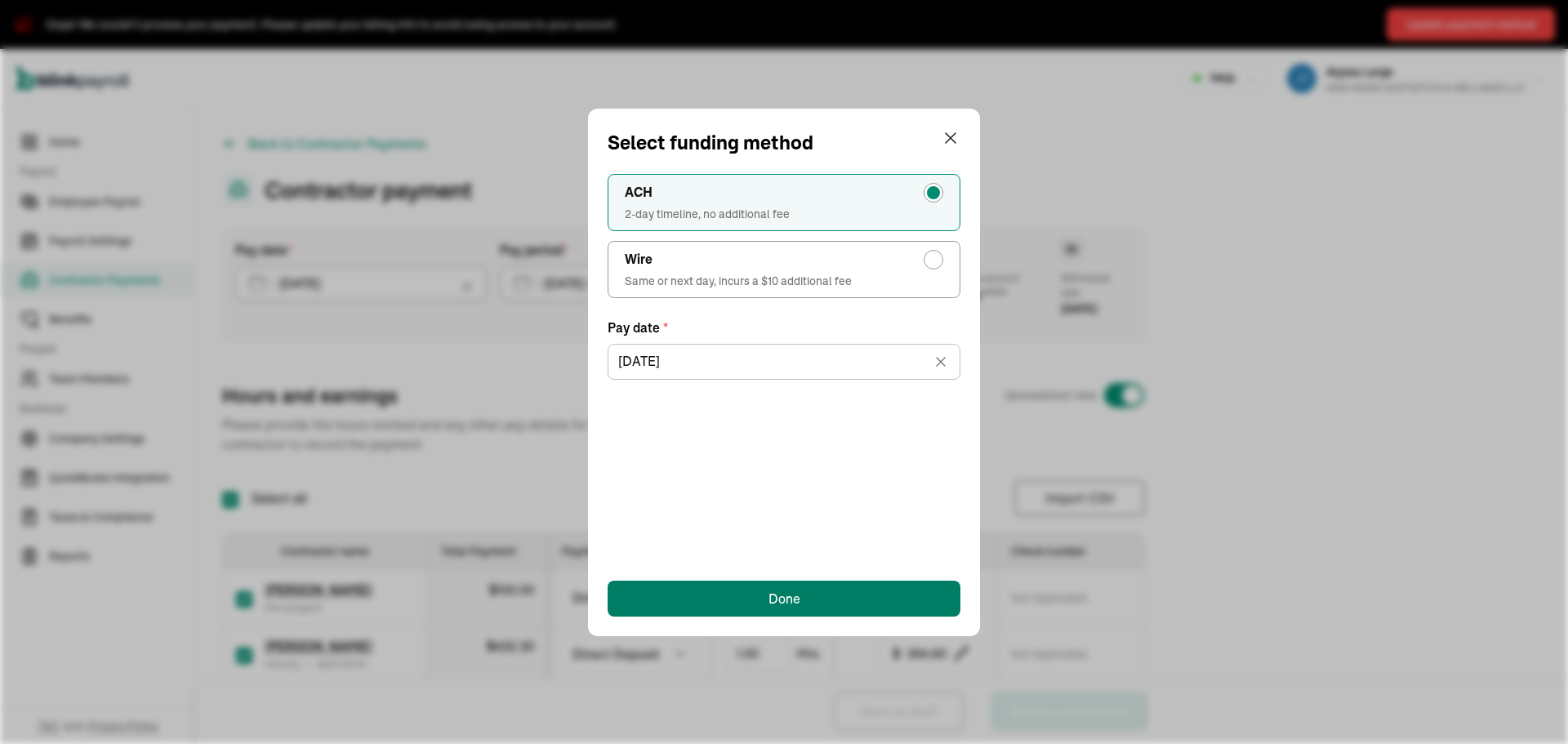
click at [816, 594] on button "Done" at bounding box center [784, 598] width 353 height 36
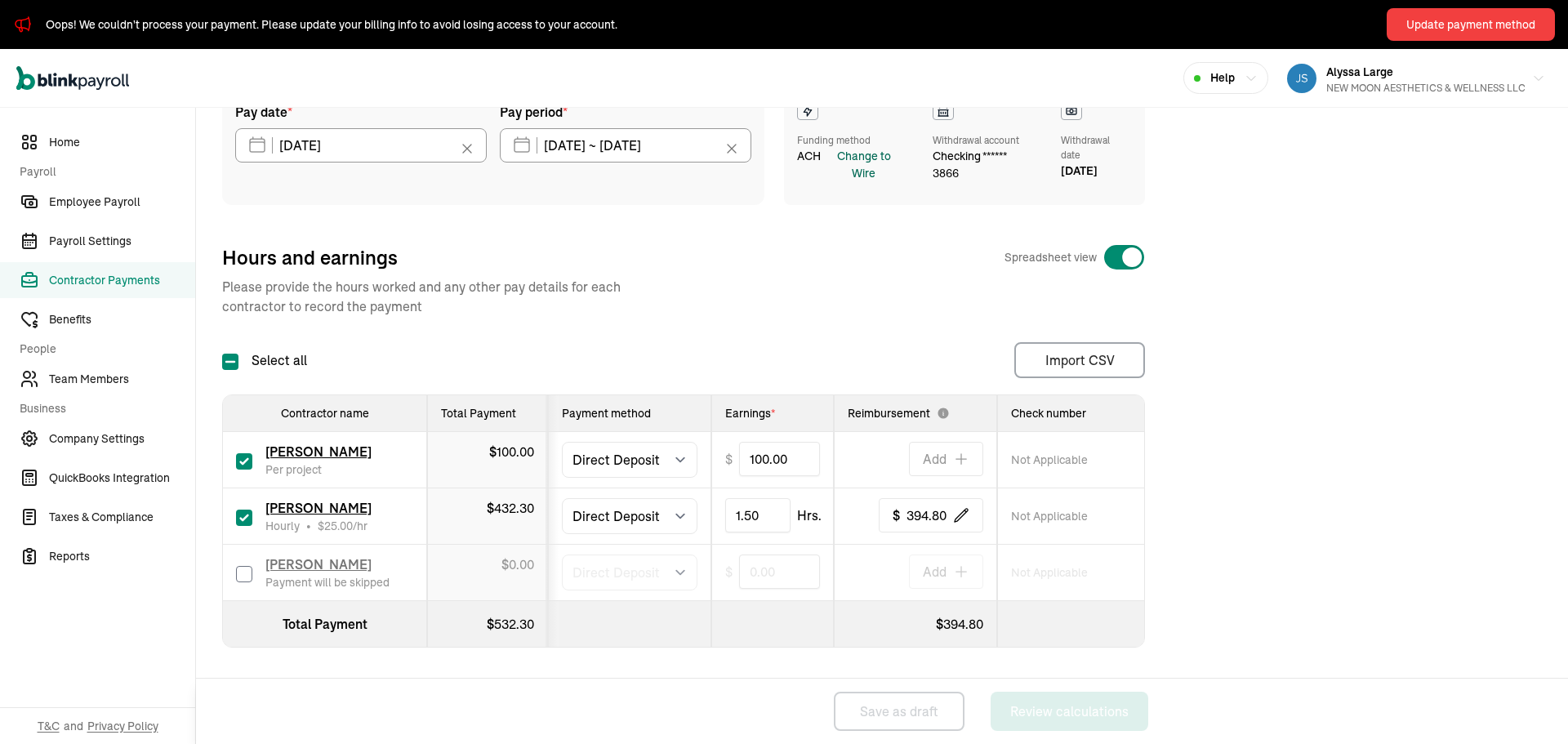
scroll to position [146, 0]
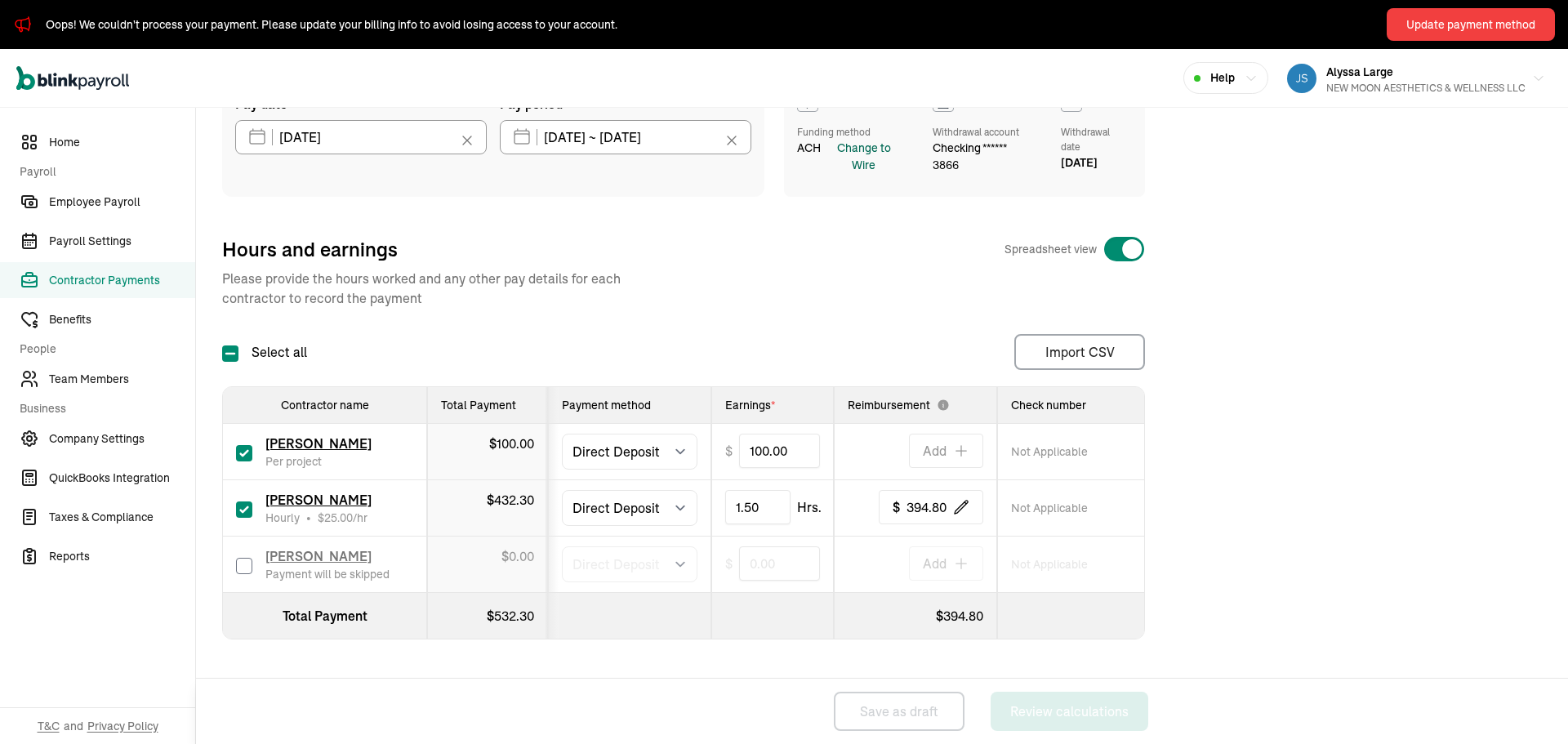
click at [876, 165] on div "Change to Wire" at bounding box center [864, 156] width 79 height 34
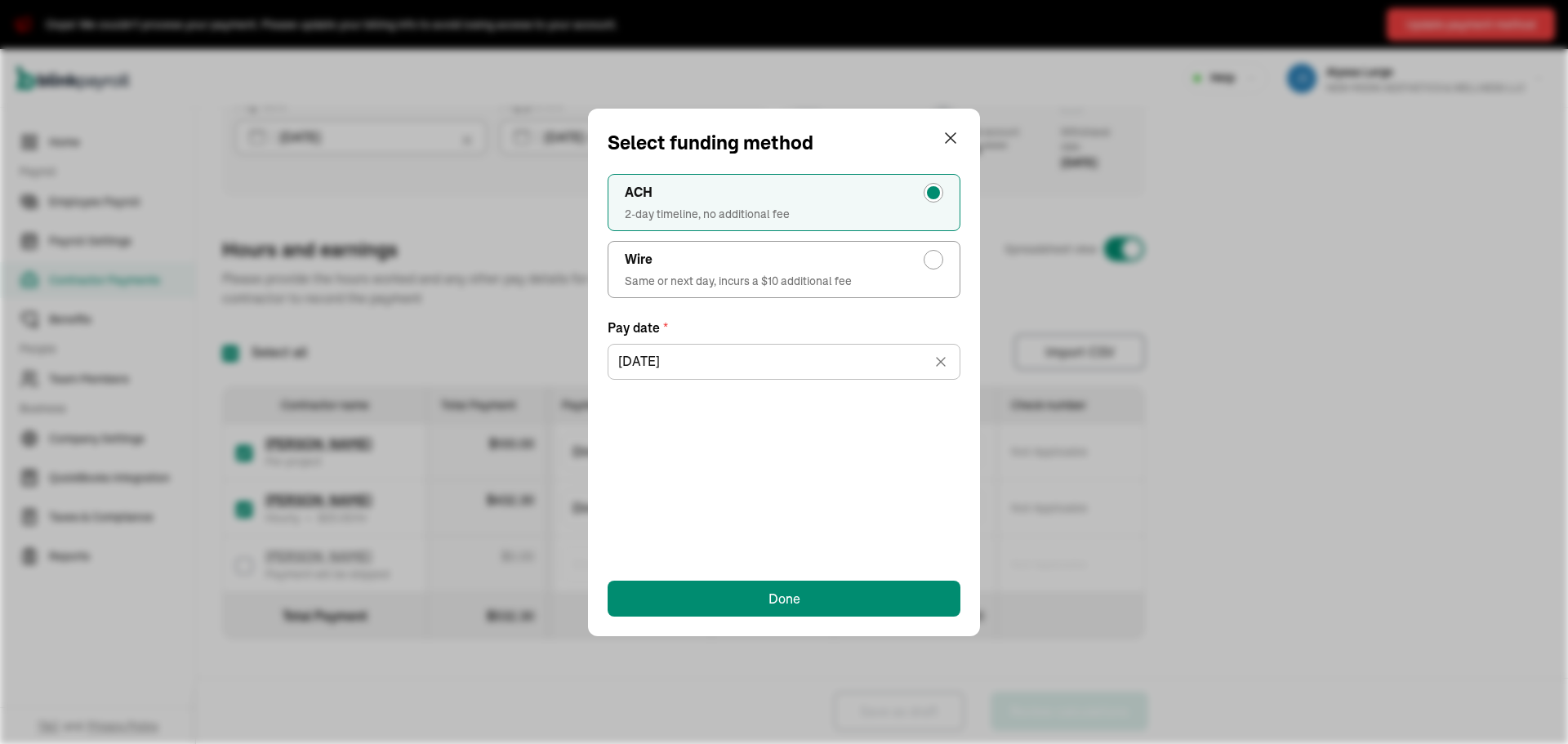
click at [891, 215] on span "2-day timeline, no additional fee" at bounding box center [784, 214] width 319 height 17
click at [932, 195] on input "ACH 2-day timeline, no additional fee" at bounding box center [938, 189] width 13 height 13
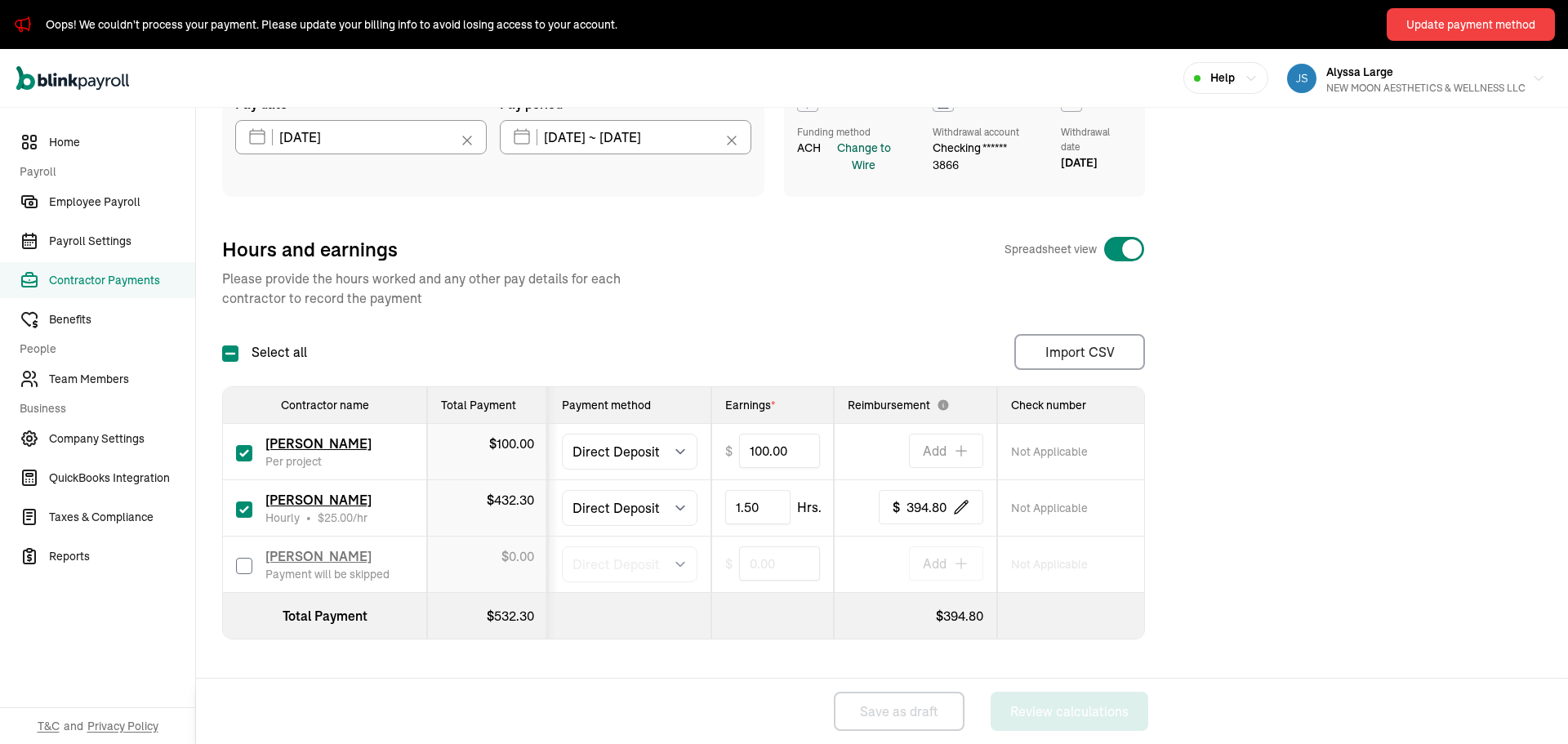
click at [841, 150] on div "Change to Wire" at bounding box center [864, 156] width 79 height 34
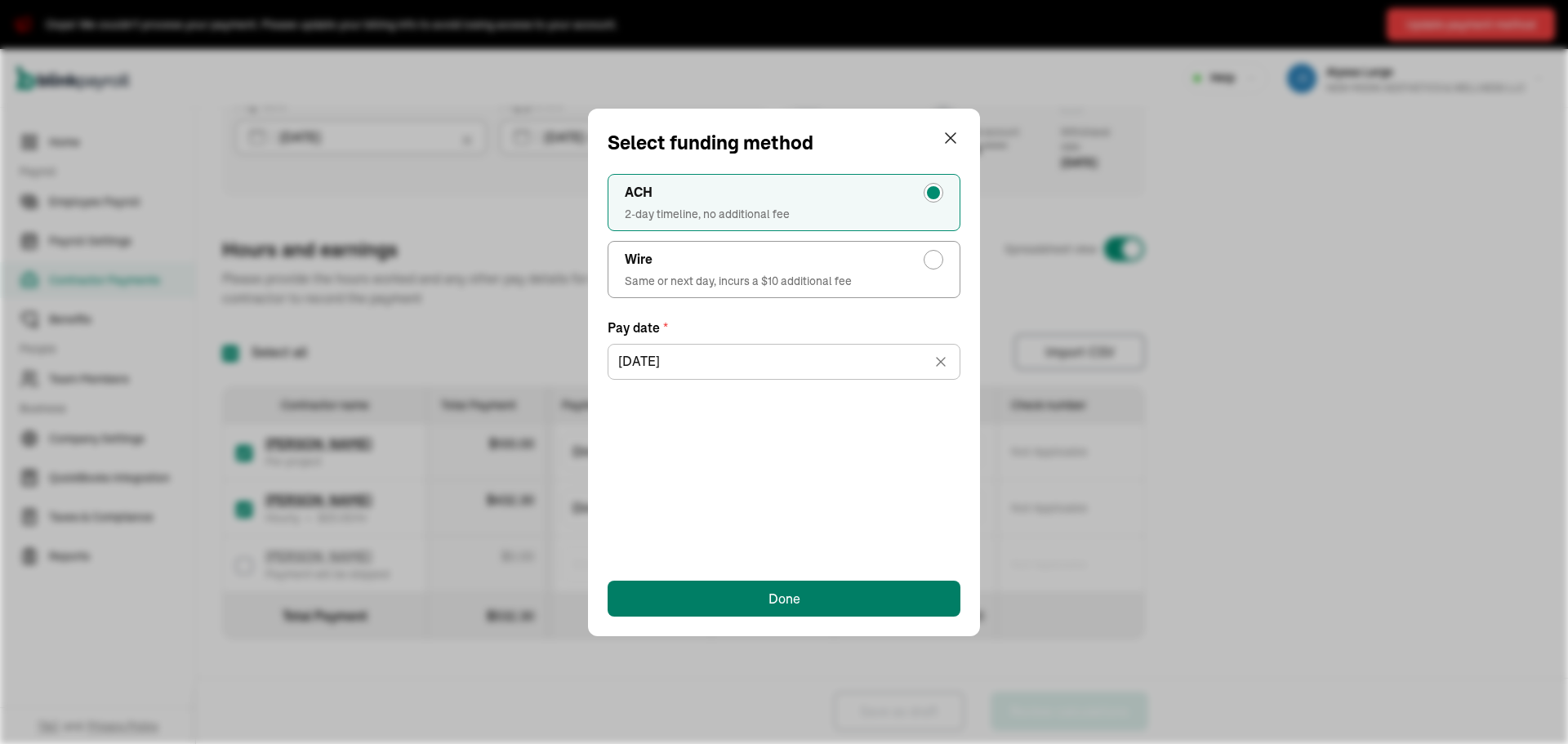
click at [734, 592] on button "Done" at bounding box center [784, 598] width 353 height 36
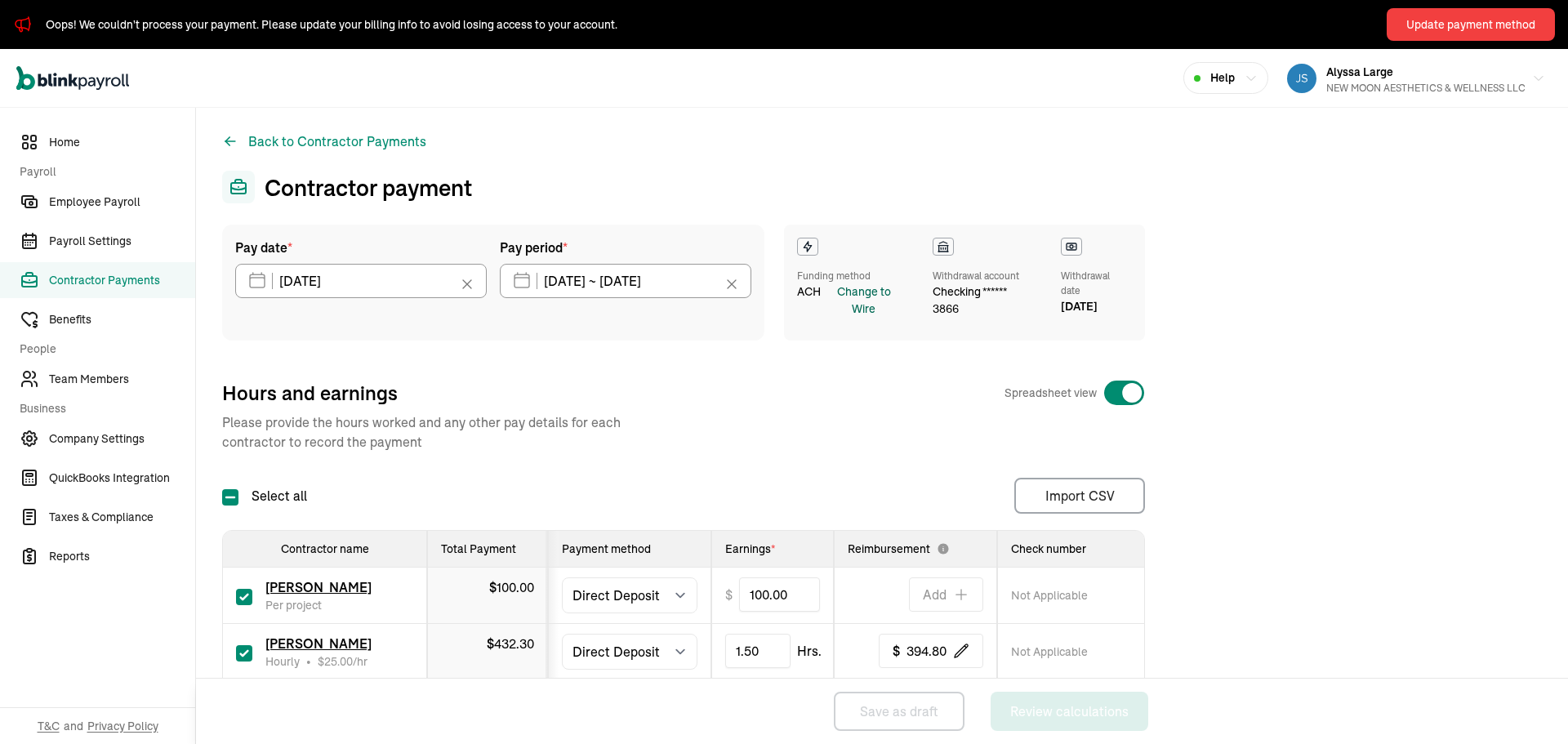
scroll to position [0, 0]
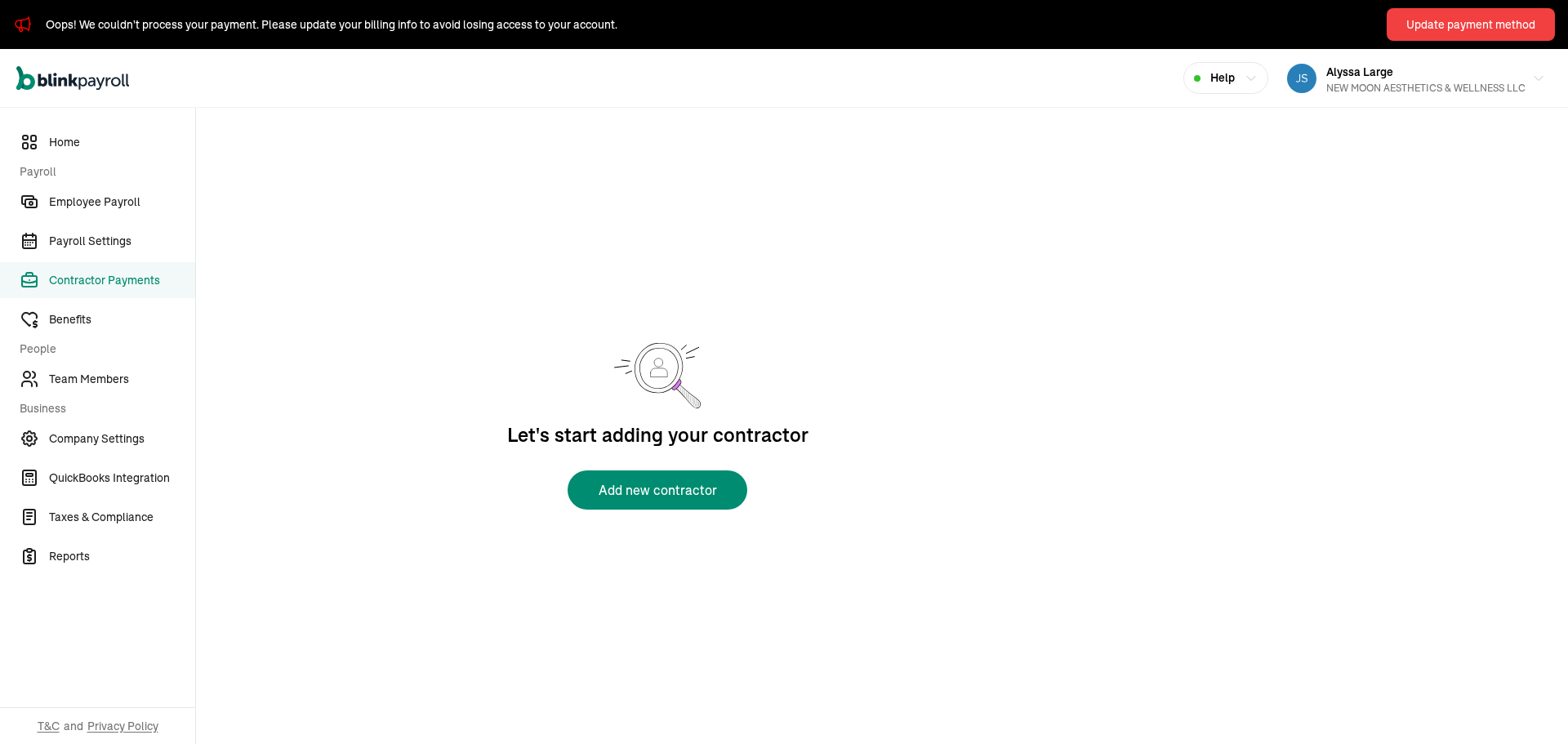
select select "direct_deposit"
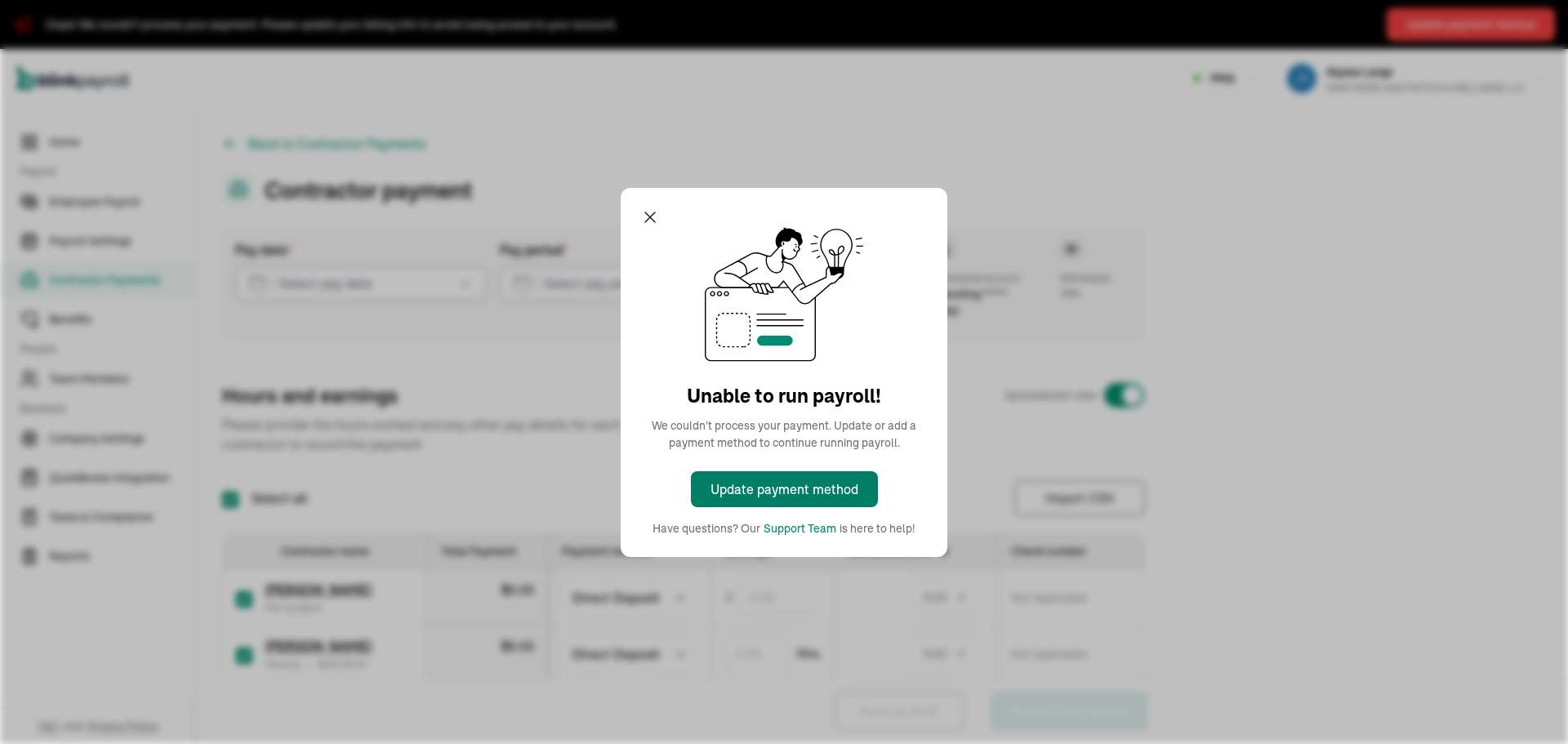
click at [802, 493] on div "Update payment method" at bounding box center [784, 488] width 148 height 19
click at [798, 488] on div "Update payment method" at bounding box center [784, 488] width 148 height 19
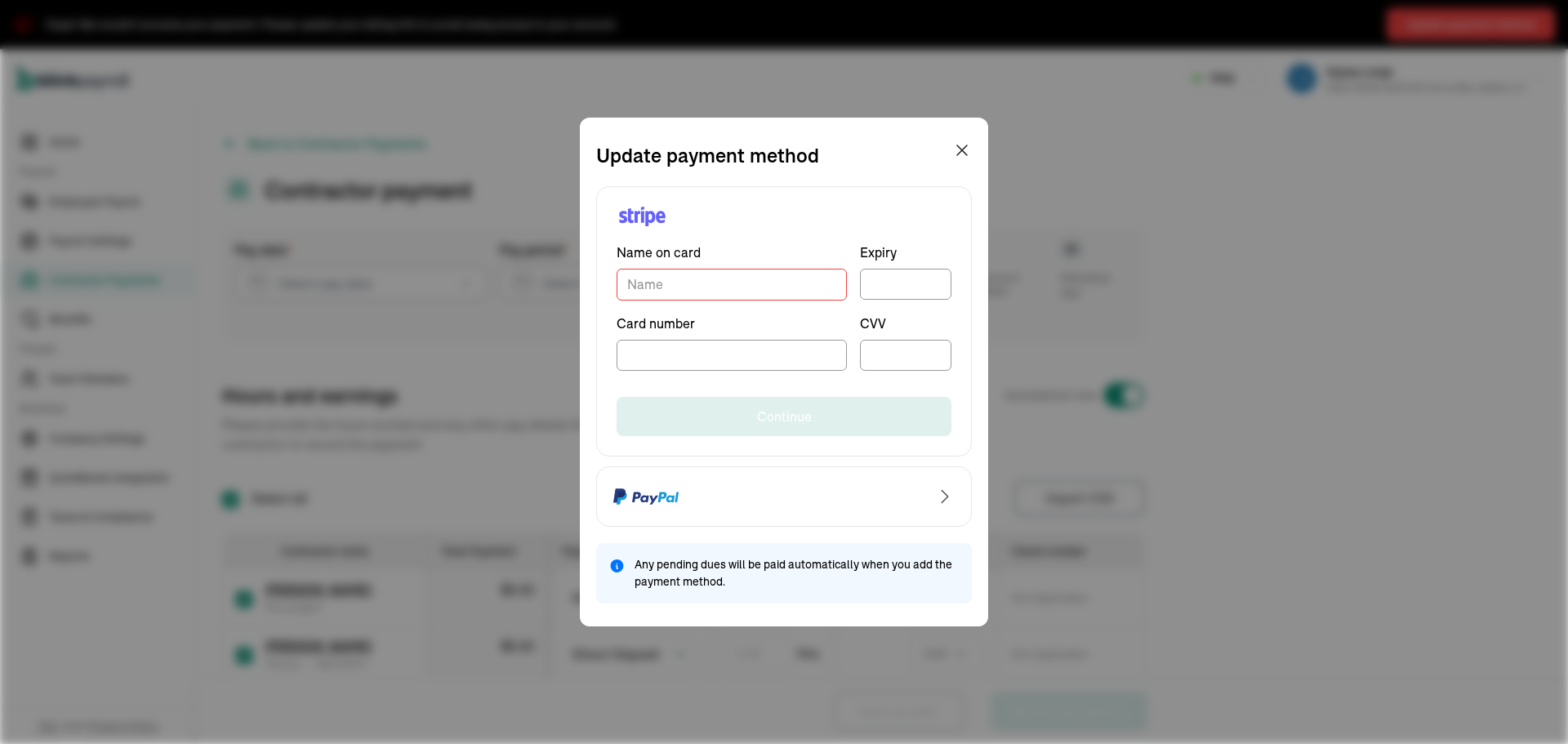
click at [682, 288] on input "TextInput" at bounding box center [731, 284] width 230 height 32
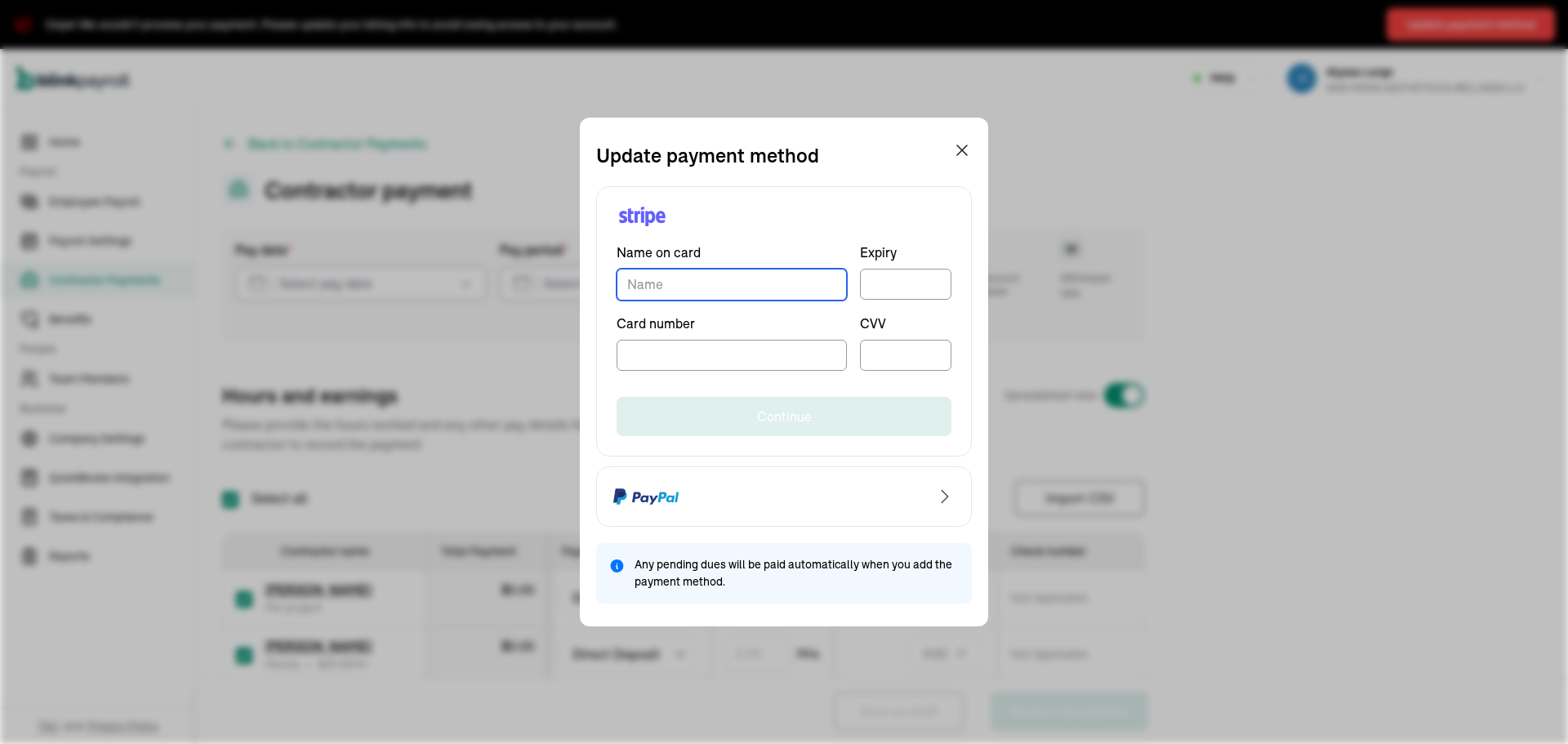
click at [682, 288] on input "TextInput" at bounding box center [731, 284] width 230 height 32
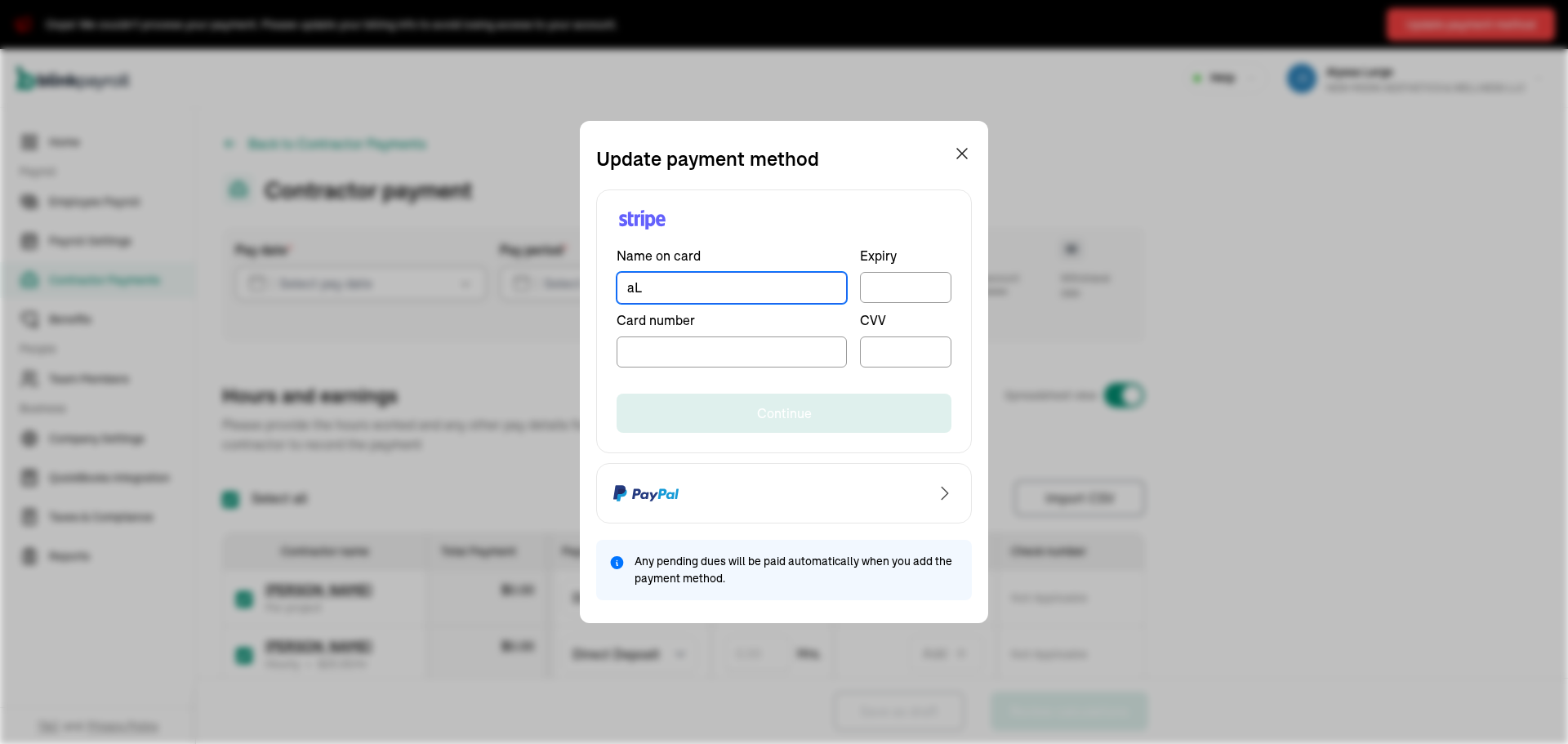
type input "a"
type input "Alyssa N Large"
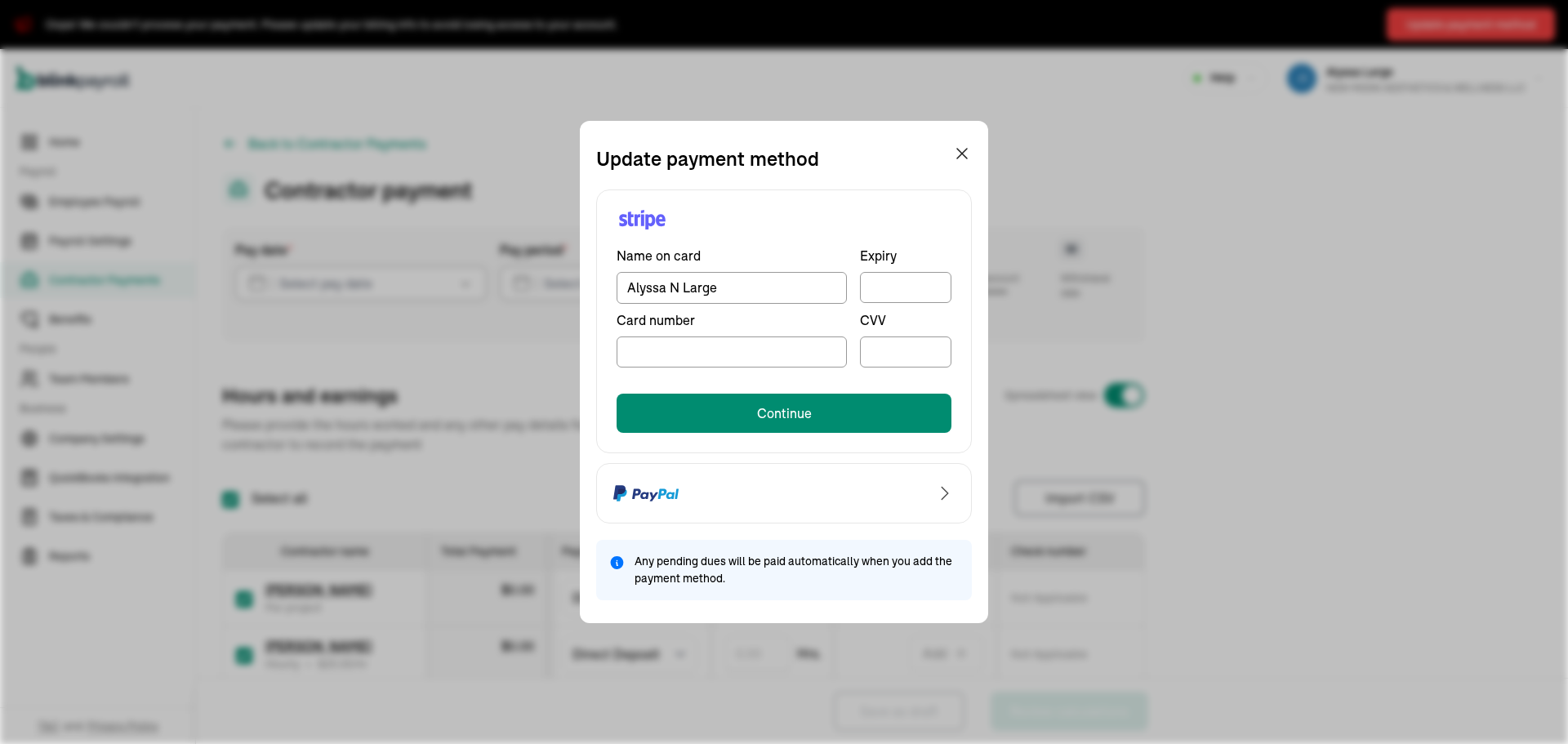
click at [576, 431] on div "Update payment method Name on card Alyssa N Large Expiry Card number CVV Contin…" at bounding box center [784, 372] width 1568 height 744
click at [1137, 233] on div "Update payment method Name on card Alyssa N Large Expiry Card number CVV Contin…" at bounding box center [784, 372] width 1568 height 744
click at [747, 389] on div "Continue" at bounding box center [784, 400] width 335 height 65
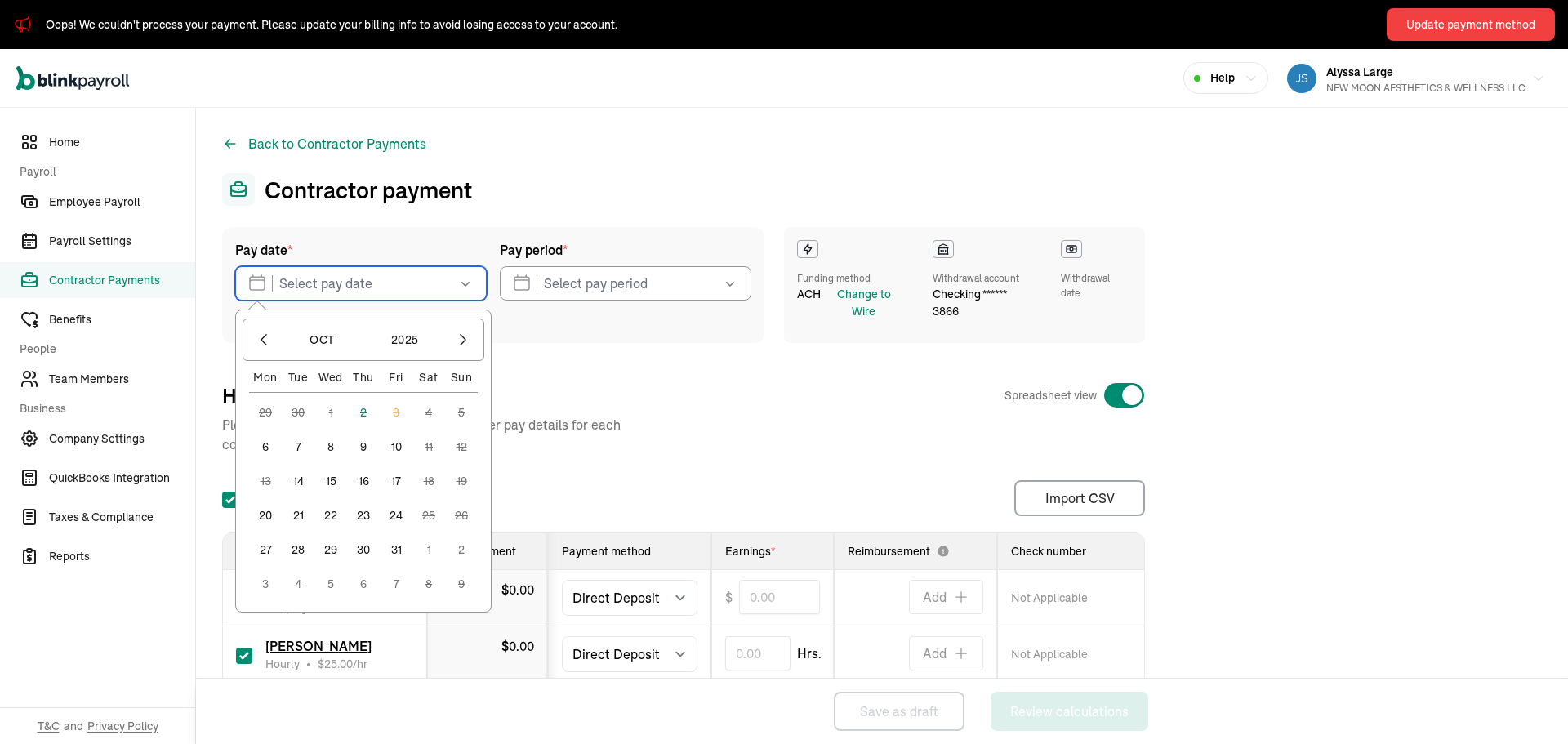
click at [415, 283] on input "text" at bounding box center [360, 283] width 252 height 34
click at [299, 447] on button "7" at bounding box center [298, 446] width 33 height 33
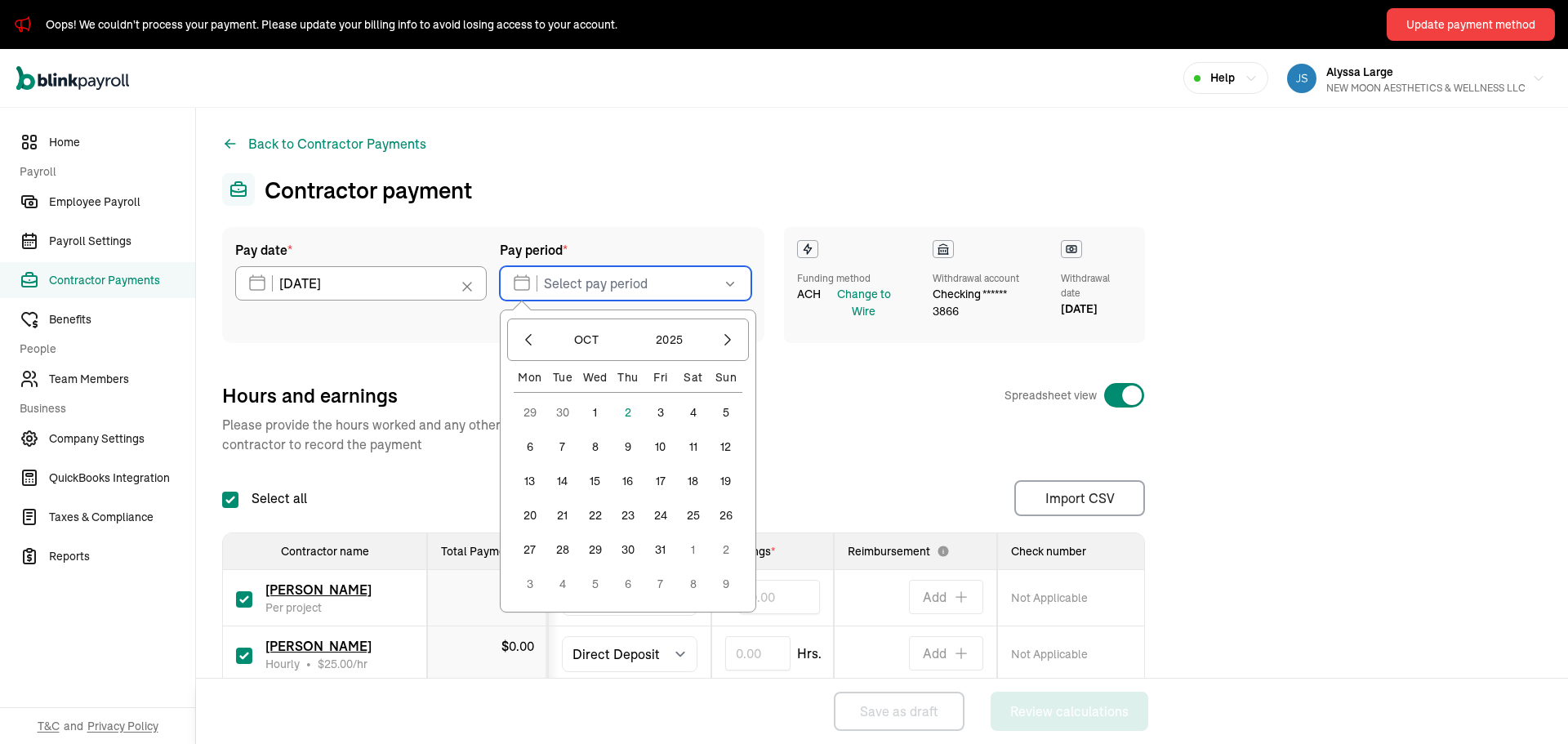
click at [582, 293] on input "text" at bounding box center [626, 283] width 252 height 34
click at [528, 342] on icon "button" at bounding box center [529, 340] width 17 height 17
click at [663, 551] on button "26" at bounding box center [661, 549] width 33 height 33
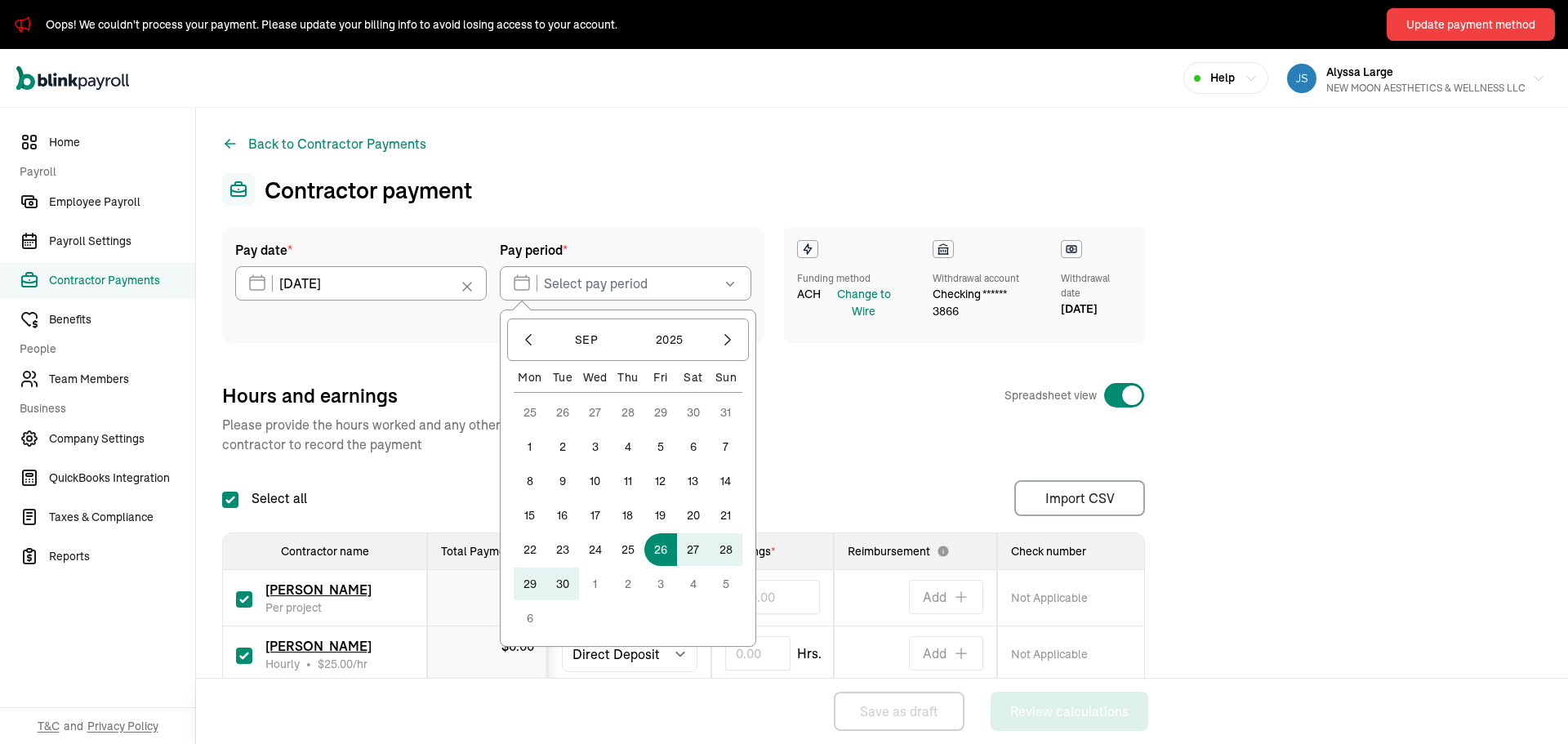
click at [668, 582] on button "3" at bounding box center [661, 583] width 33 height 33
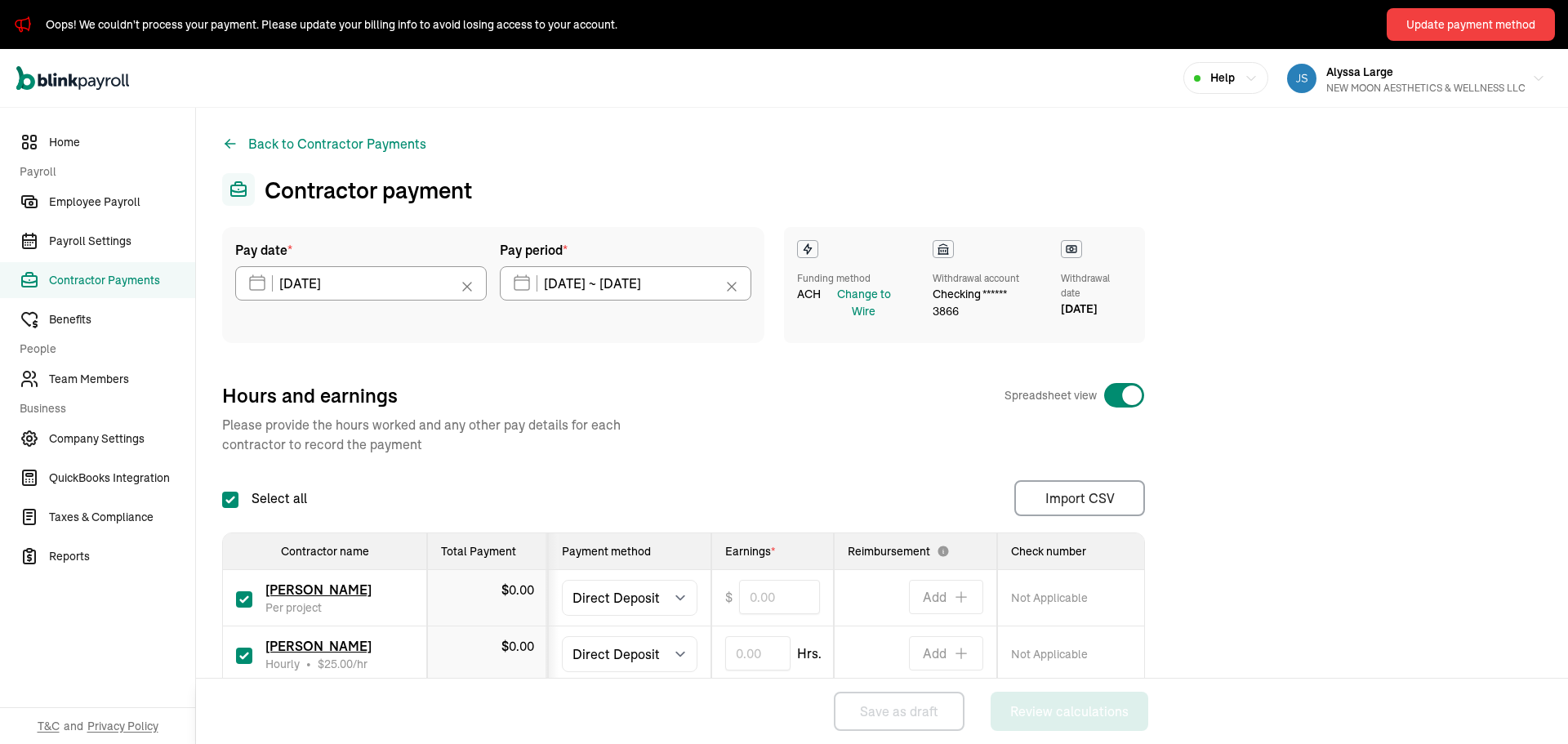
type input "[DATE] ~ [DATE]"
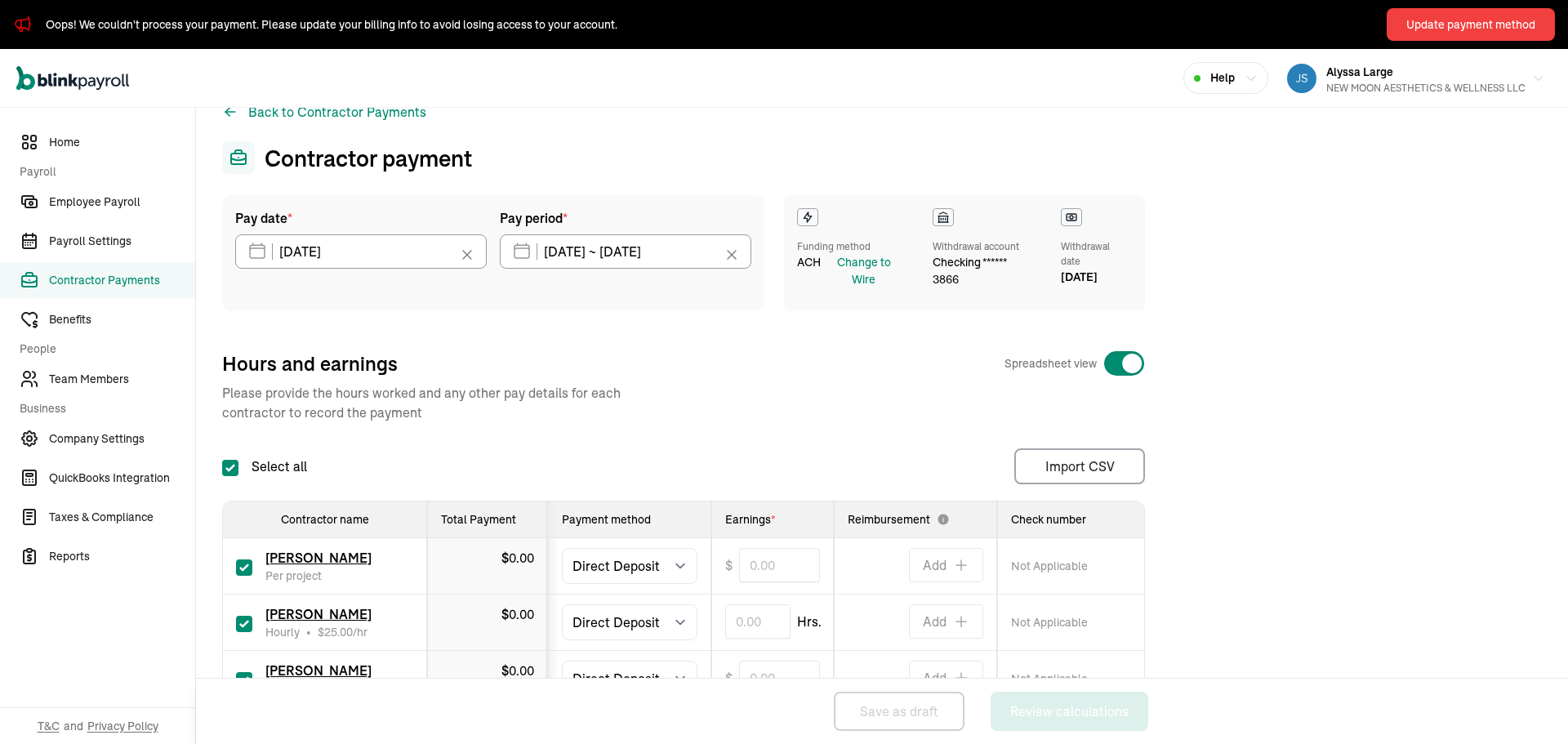
scroll to position [82, 0]
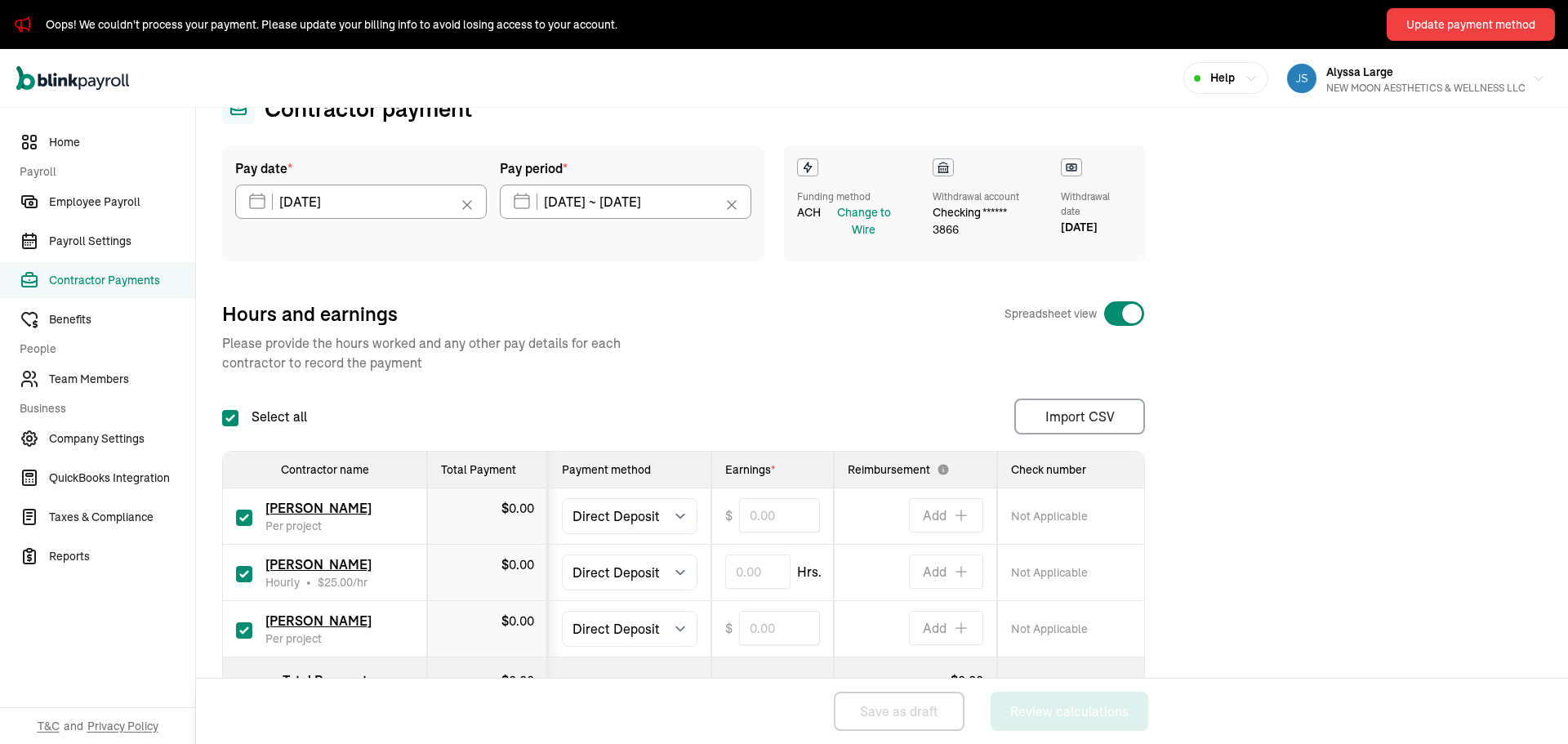
click at [239, 630] on input "checkbox" at bounding box center [244, 630] width 17 height 17
checkbox input "false"
type input "0.00"
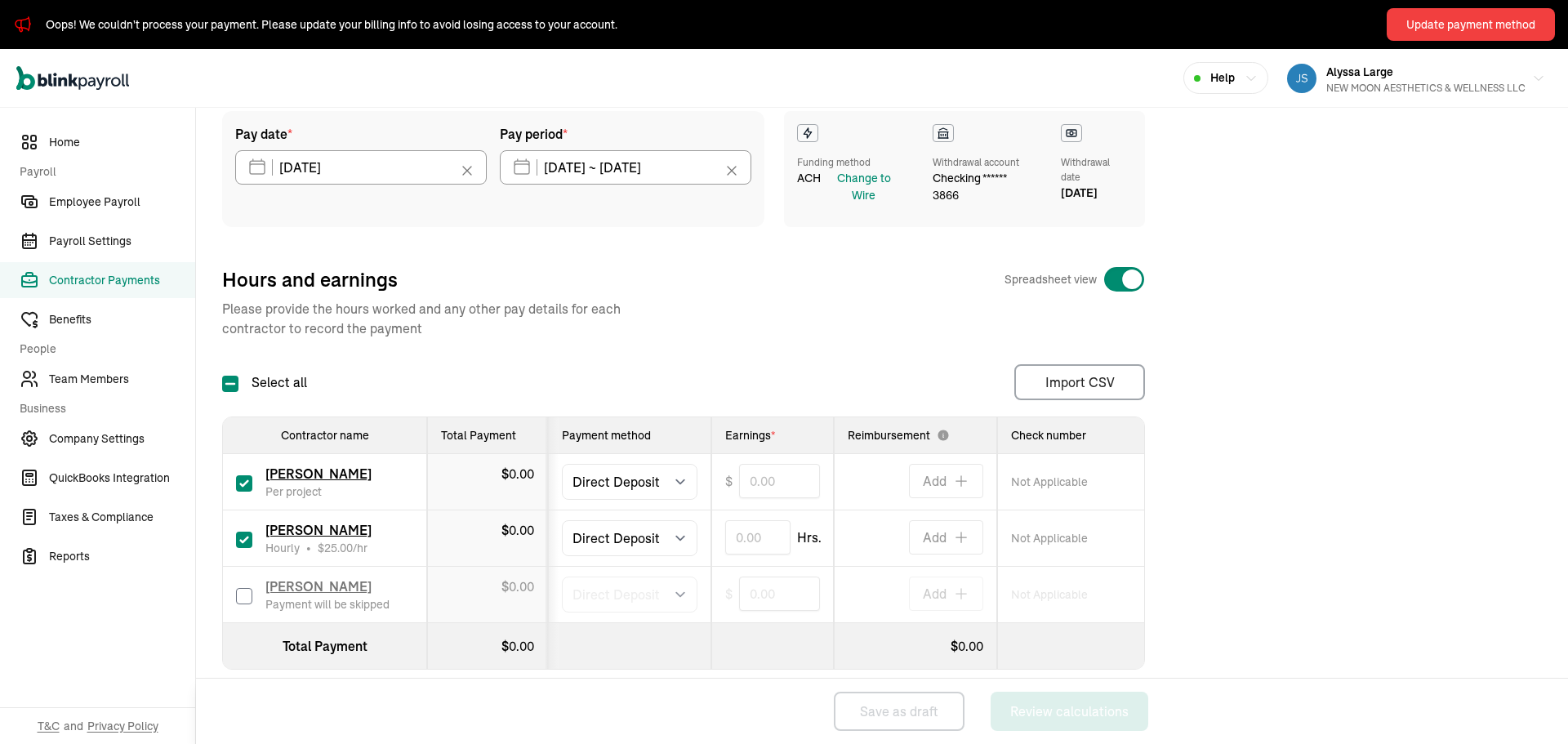
scroll to position [146, 0]
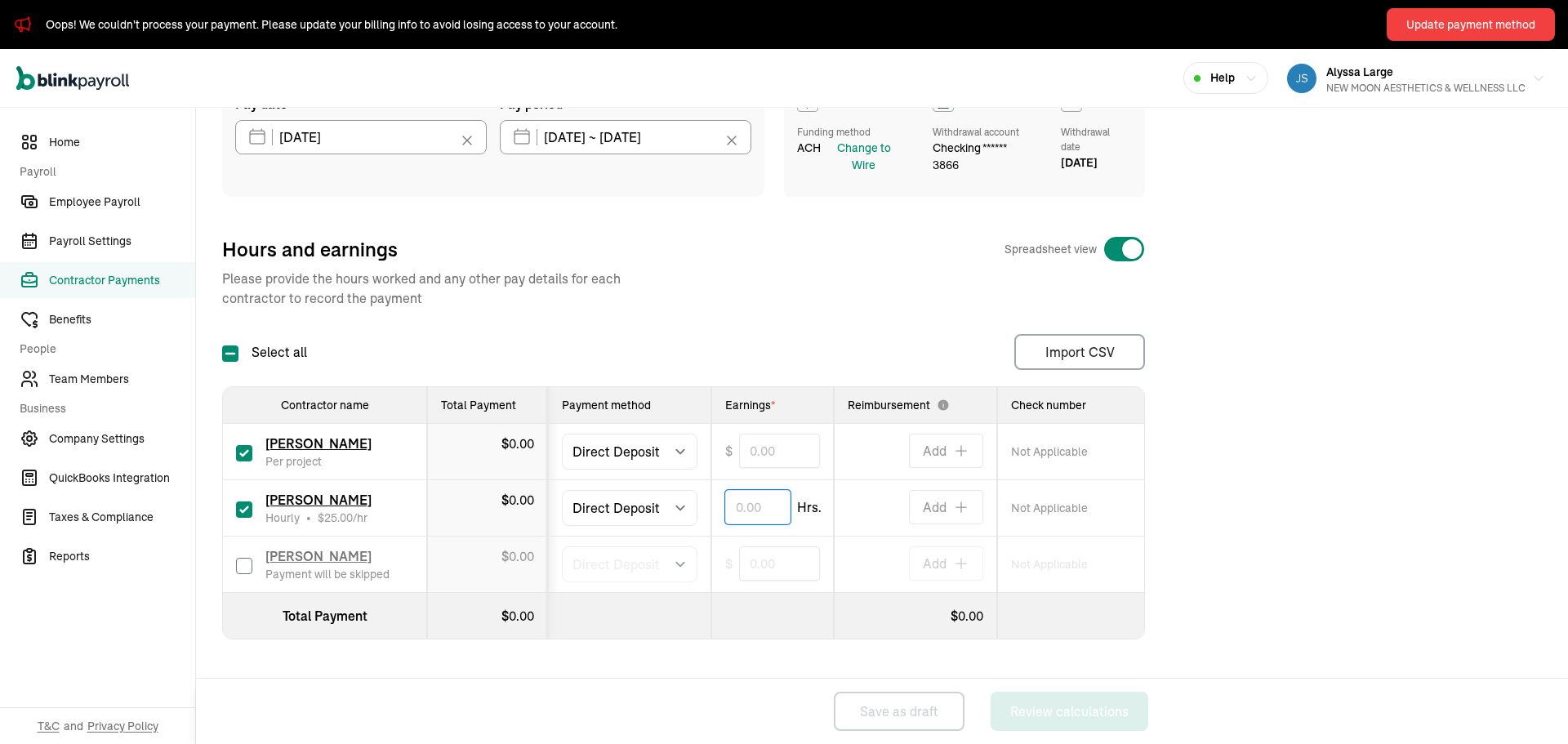
click at [748, 507] on input "text" at bounding box center [758, 507] width 65 height 34
type input "1.50"
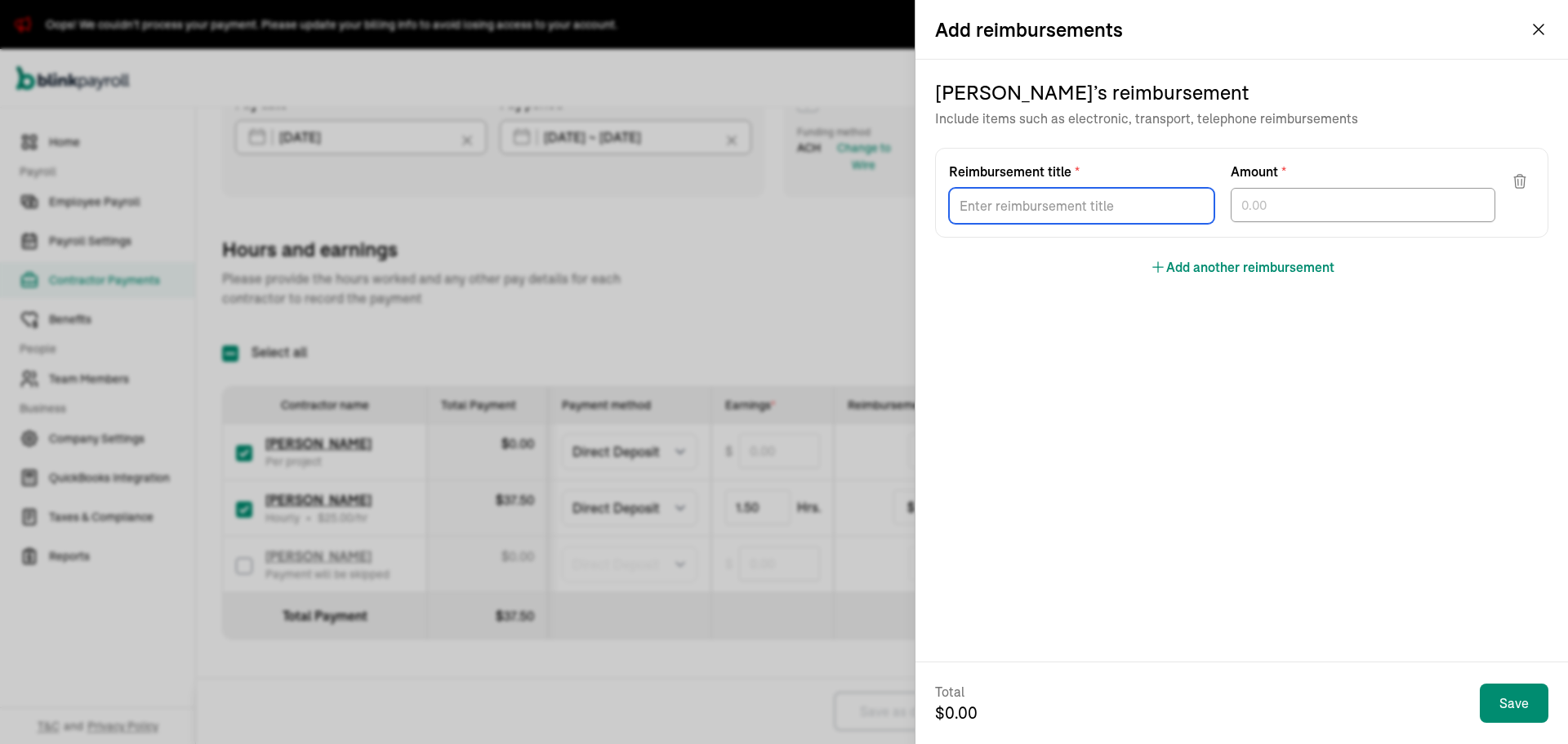
click at [1005, 214] on input "Reimbursement title *" at bounding box center [1081, 206] width 265 height 36
type input "Commission"
click at [1277, 217] on input "text" at bounding box center [1363, 205] width 265 height 34
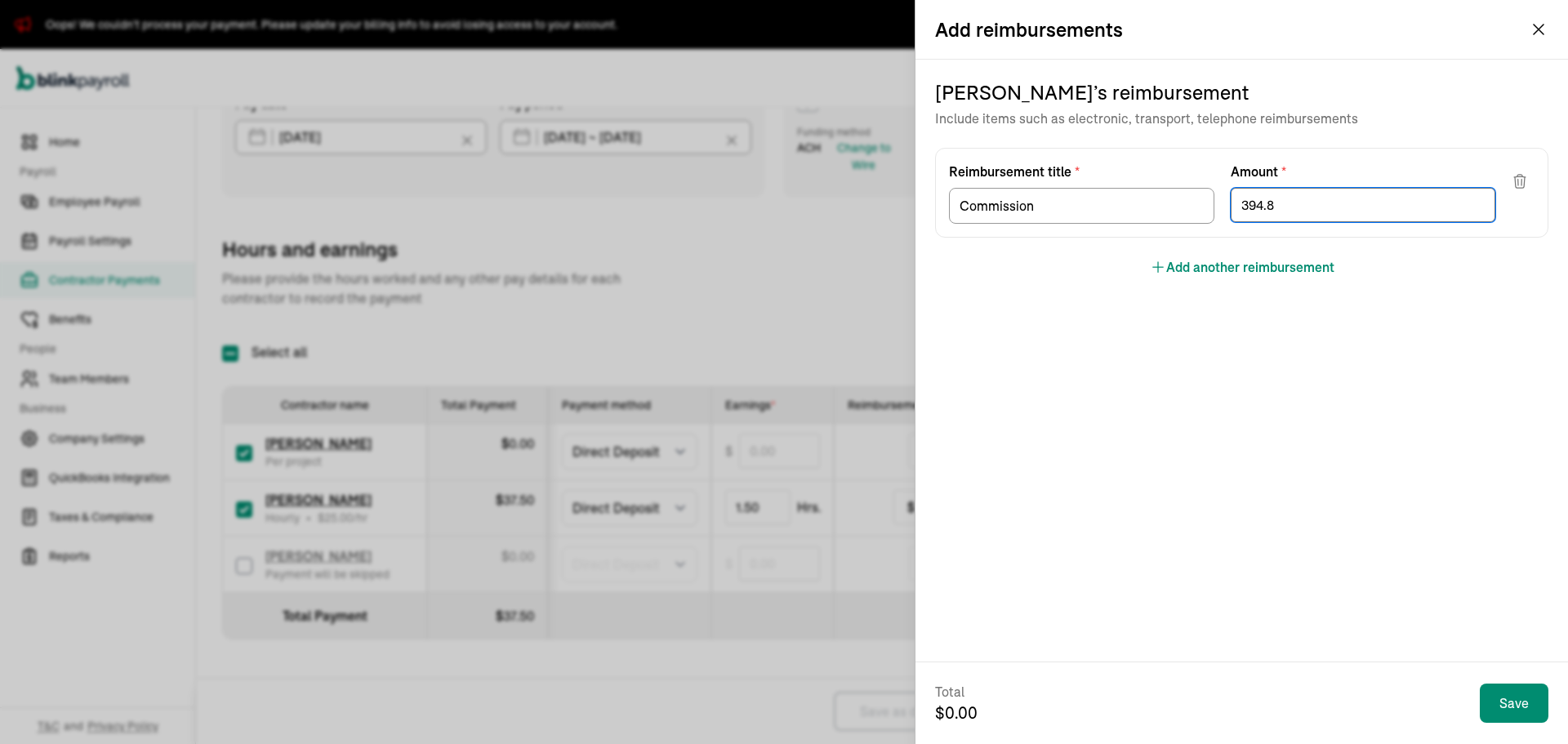
type input "394.80"
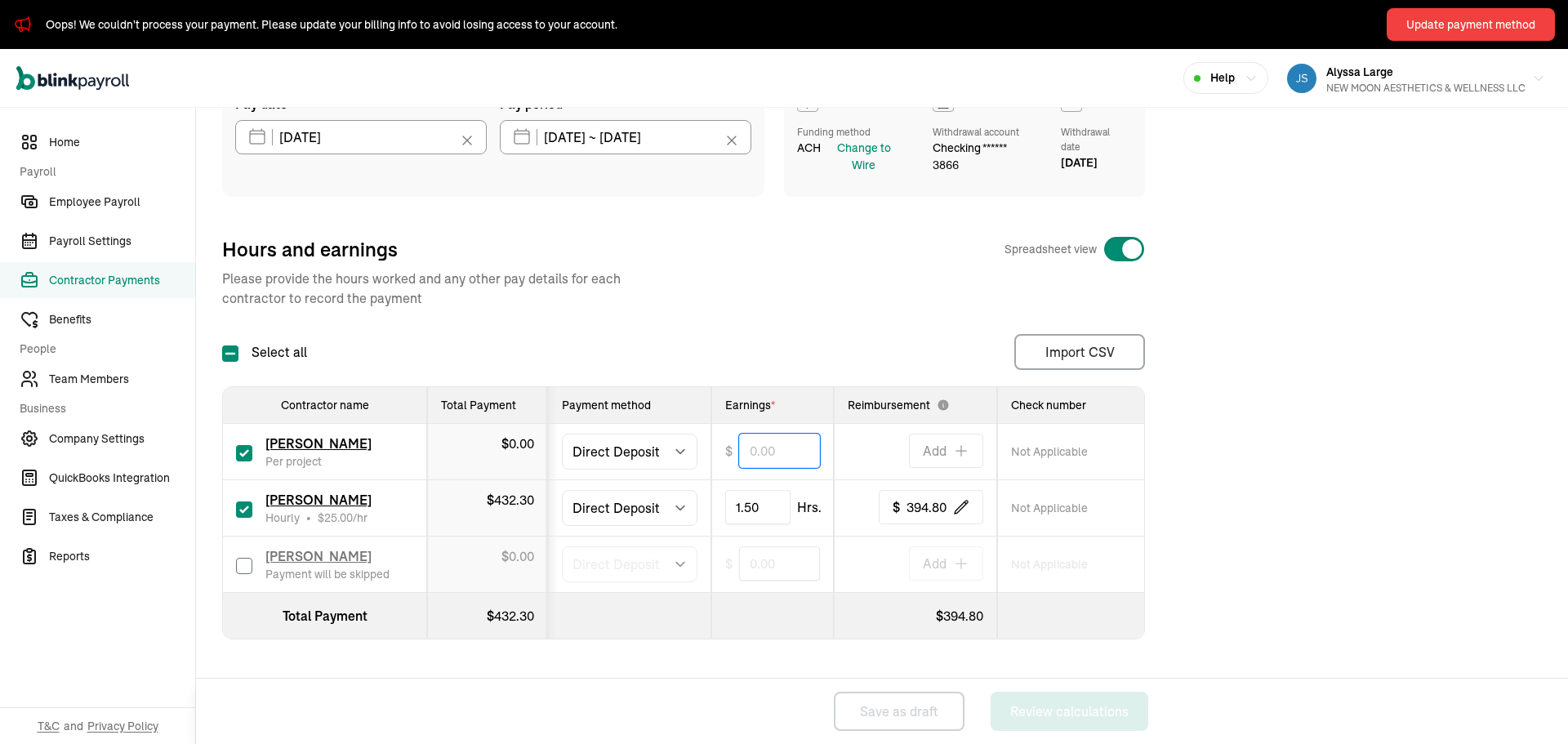
click at [773, 460] on input "text" at bounding box center [779, 451] width 81 height 34
type input "100.00"
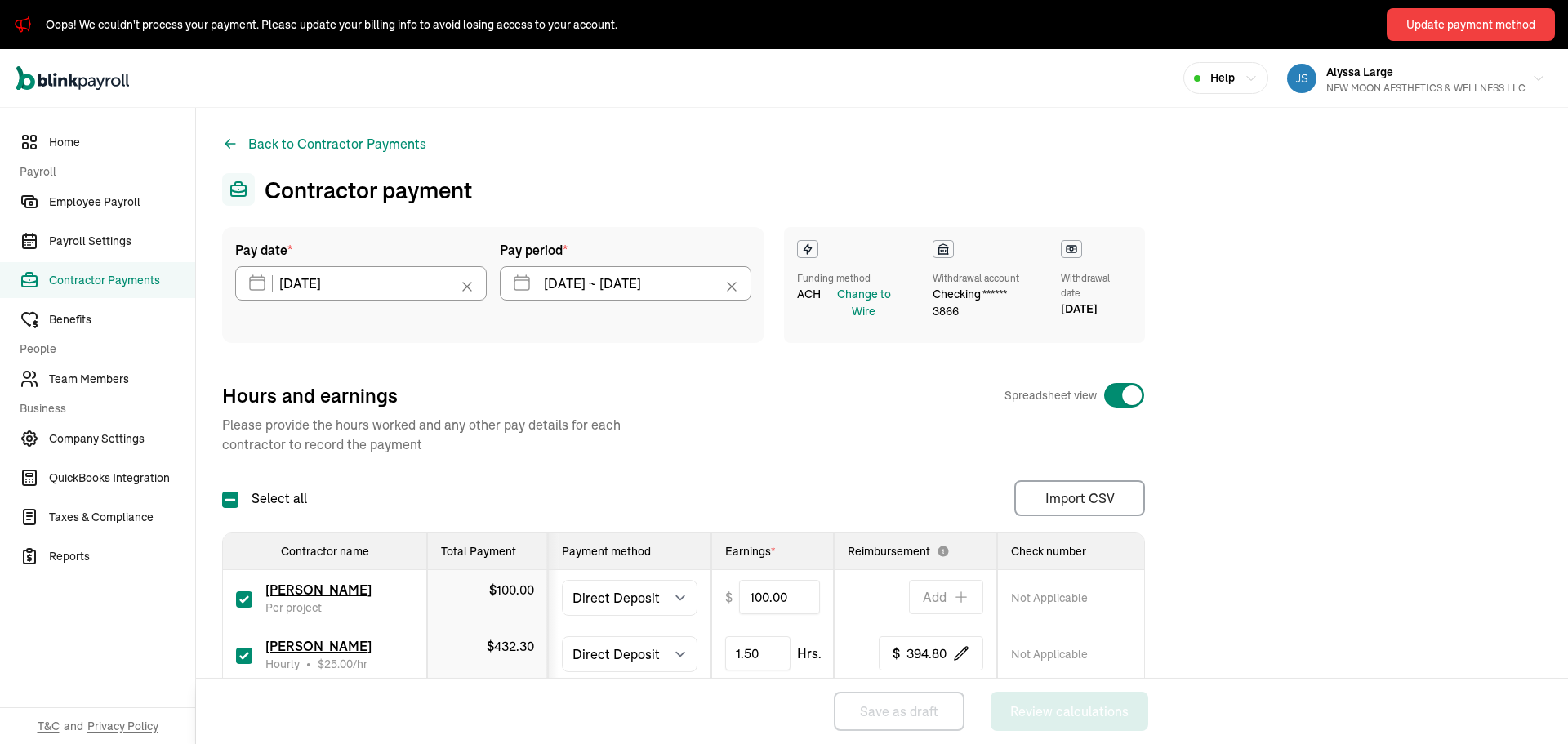
click at [1435, 428] on div "Pay date * [DATE] [DATE] Mon Tue Wed Thu Fri Sat Sun 29 30 1 2 3 4 5 6 7 8 9 10…" at bounding box center [882, 513] width 1320 height 572
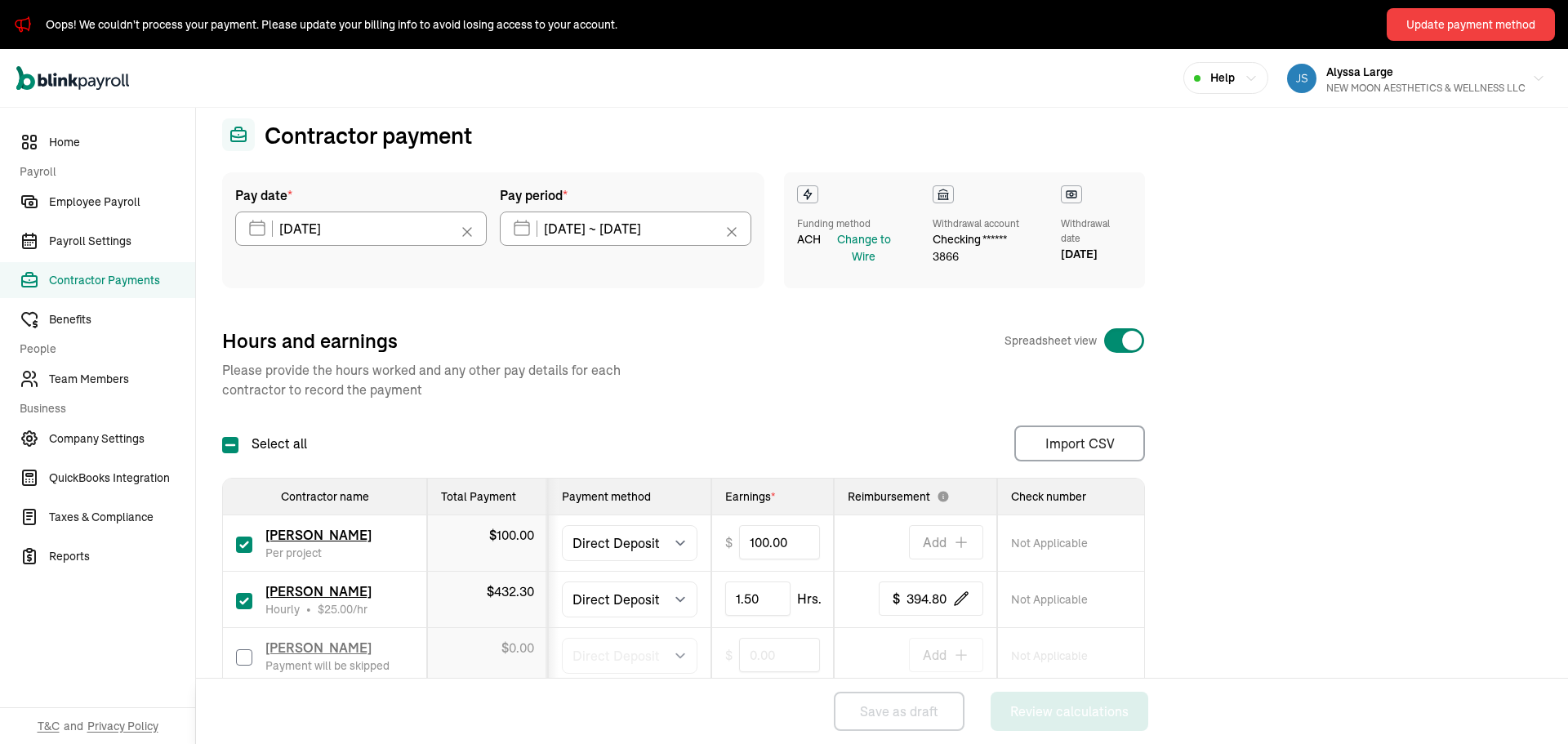
scroll to position [146, 0]
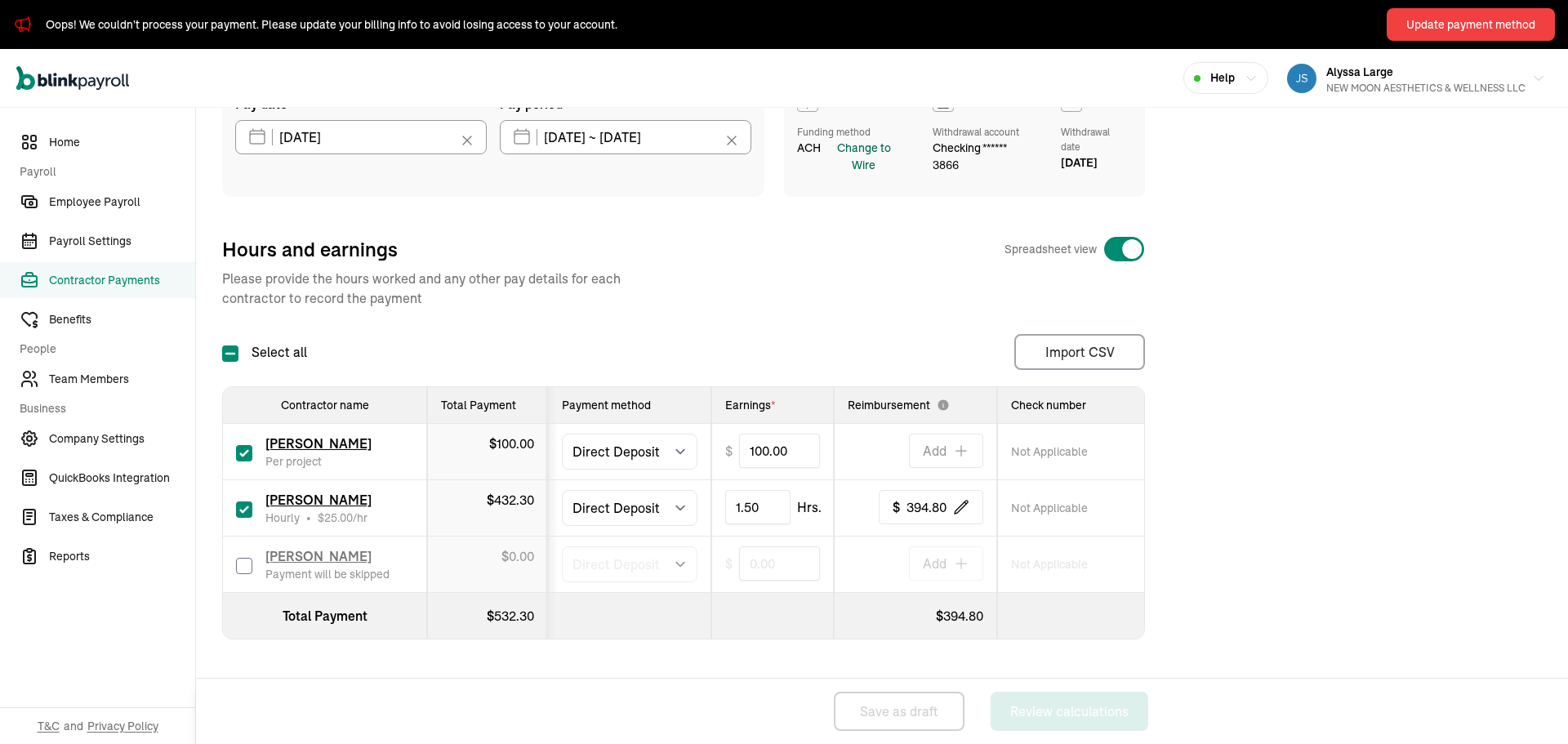
click at [861, 161] on div "Change to Wire" at bounding box center [864, 156] width 79 height 34
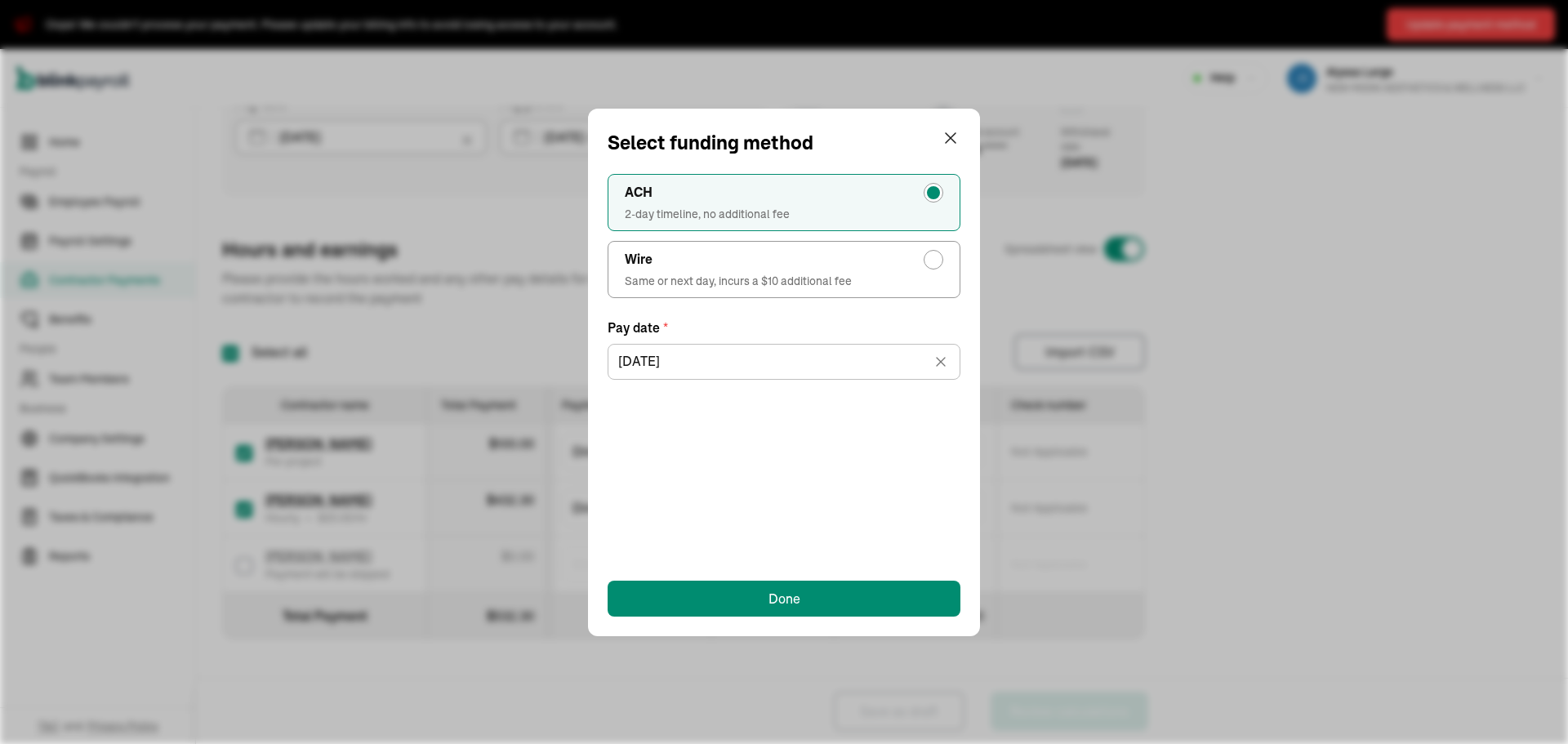
click at [929, 257] on div "radio-group" at bounding box center [934, 260] width 13 height 13
click at [932, 257] on input "Wire Same or next day, incurs a $10 additional fee" at bounding box center [938, 256] width 13 height 13
radio input "true"
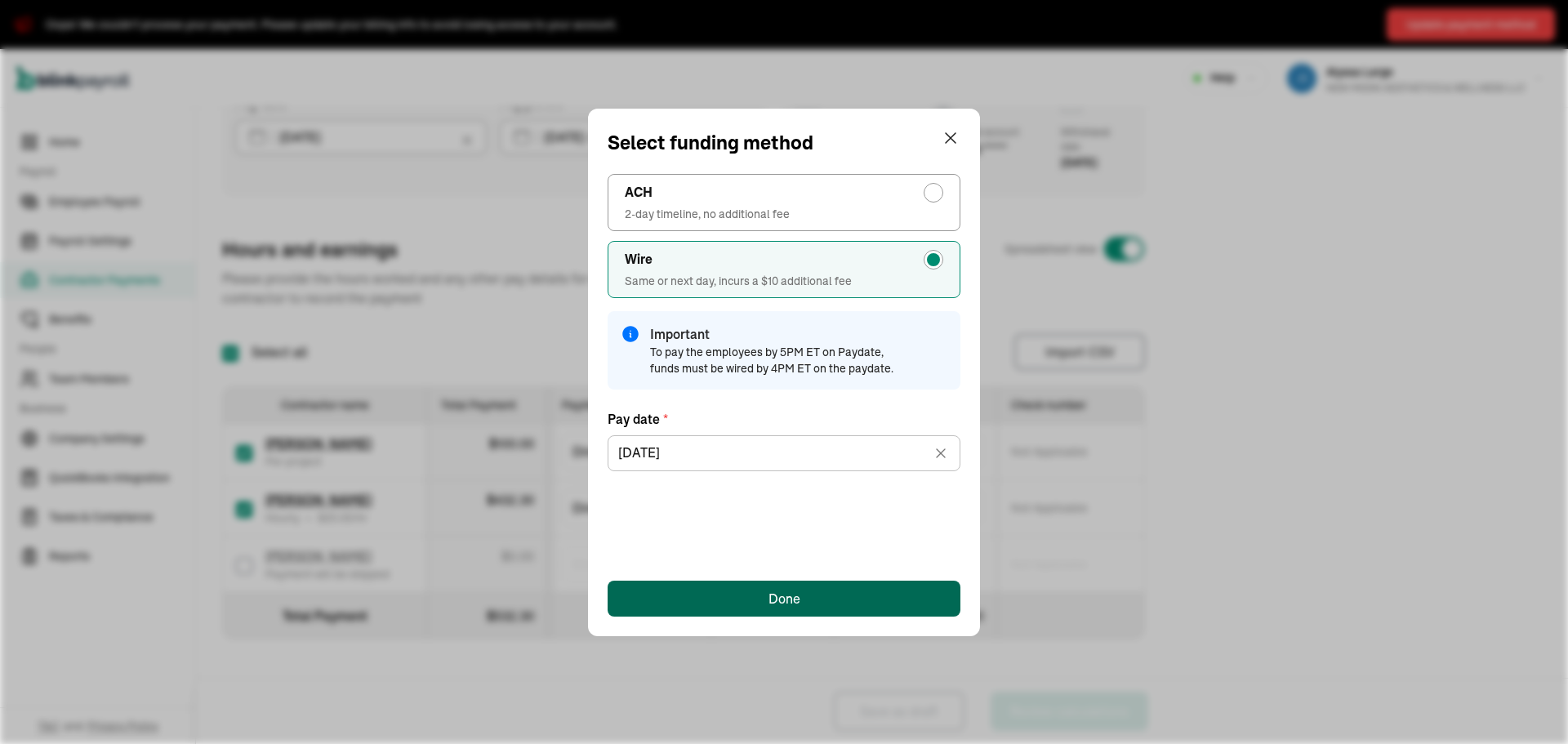
click at [786, 594] on div "Done" at bounding box center [784, 598] width 32 height 19
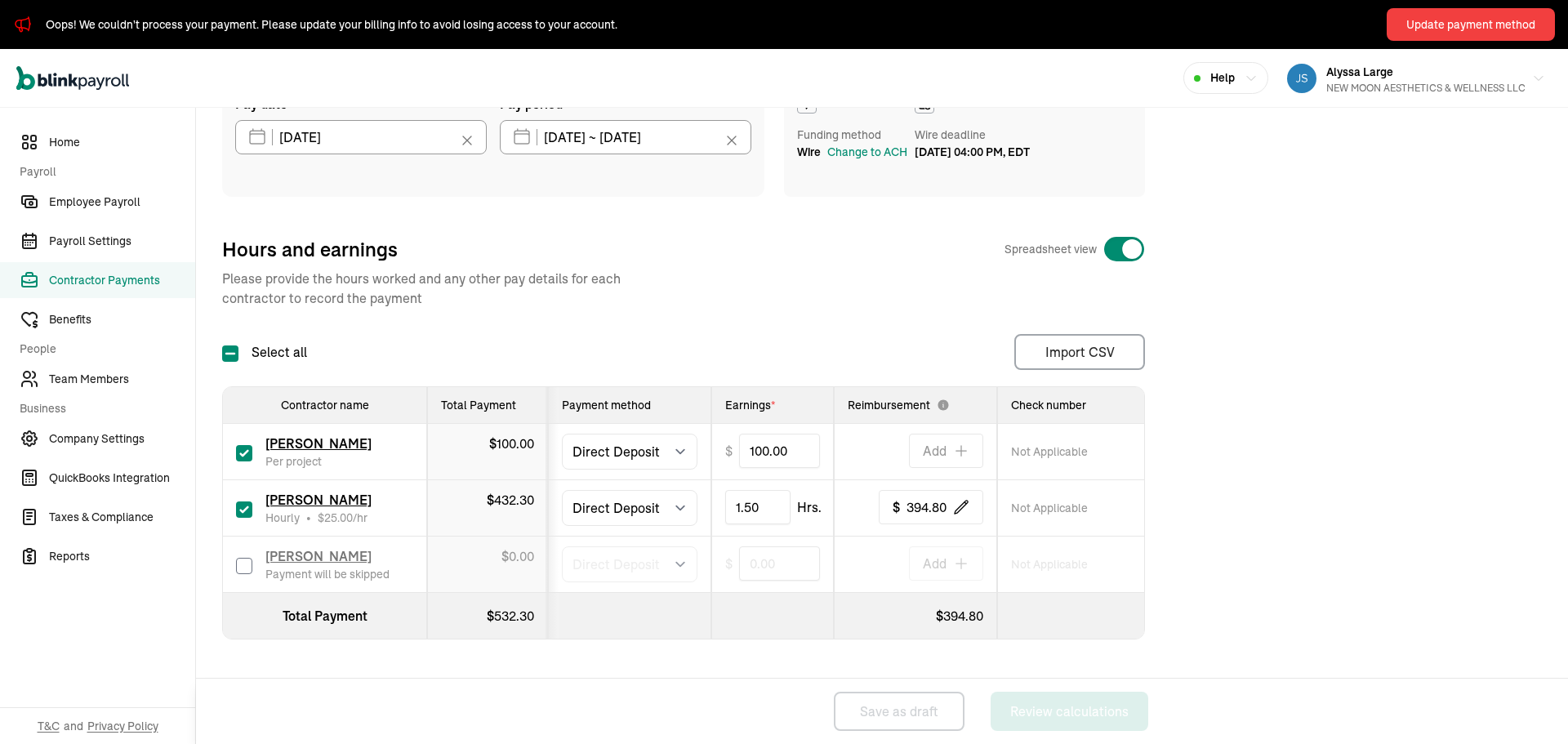
click at [1200, 422] on div "Pay date * [DATE] [DATE] Mon Tue Wed Thu Fri Sat Sun 29 30 1 2 3 4 5 6 7 8 9 10…" at bounding box center [882, 367] width 1320 height 572
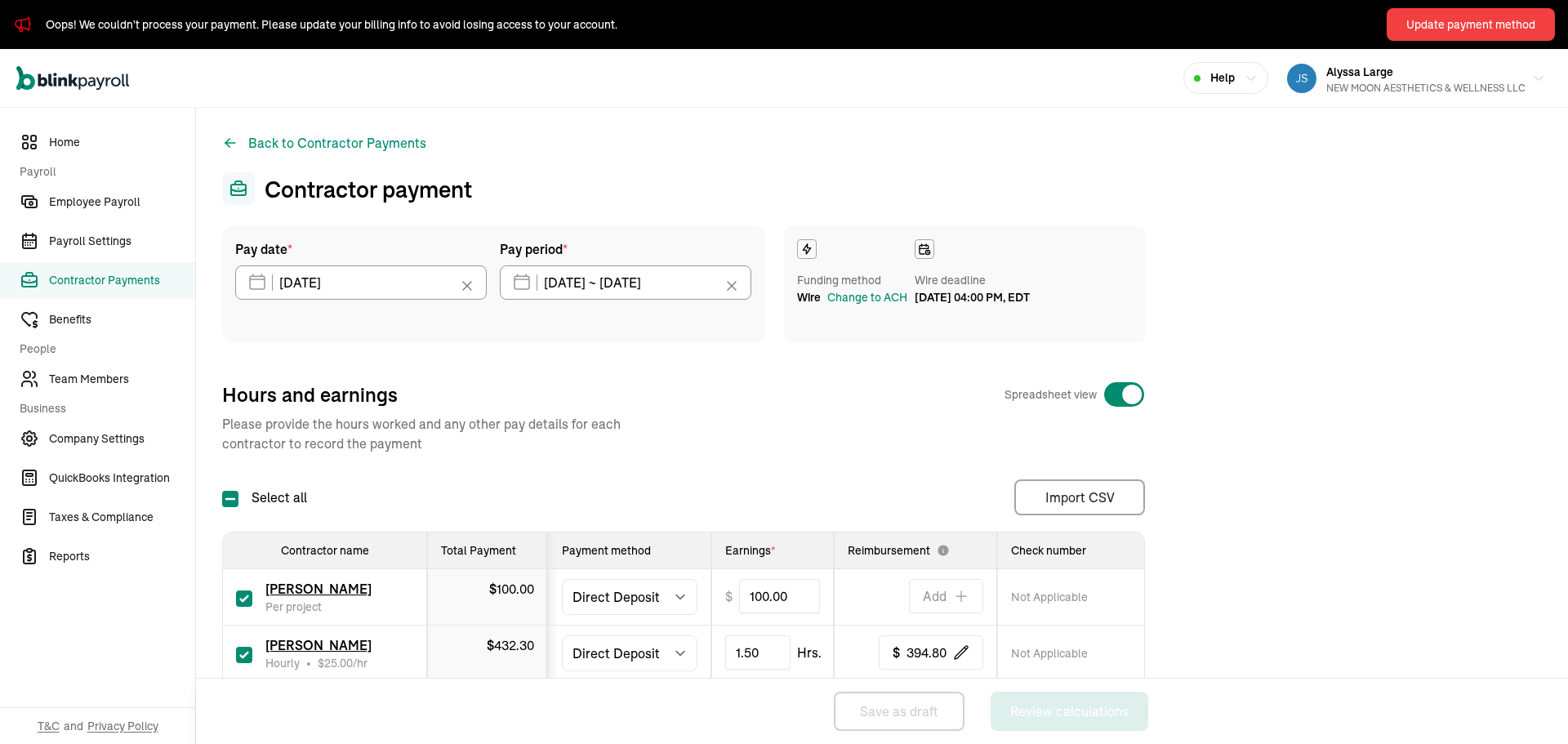
scroll to position [0, 0]
click at [1451, 23] on div "Update payment method" at bounding box center [1471, 25] width 129 height 18
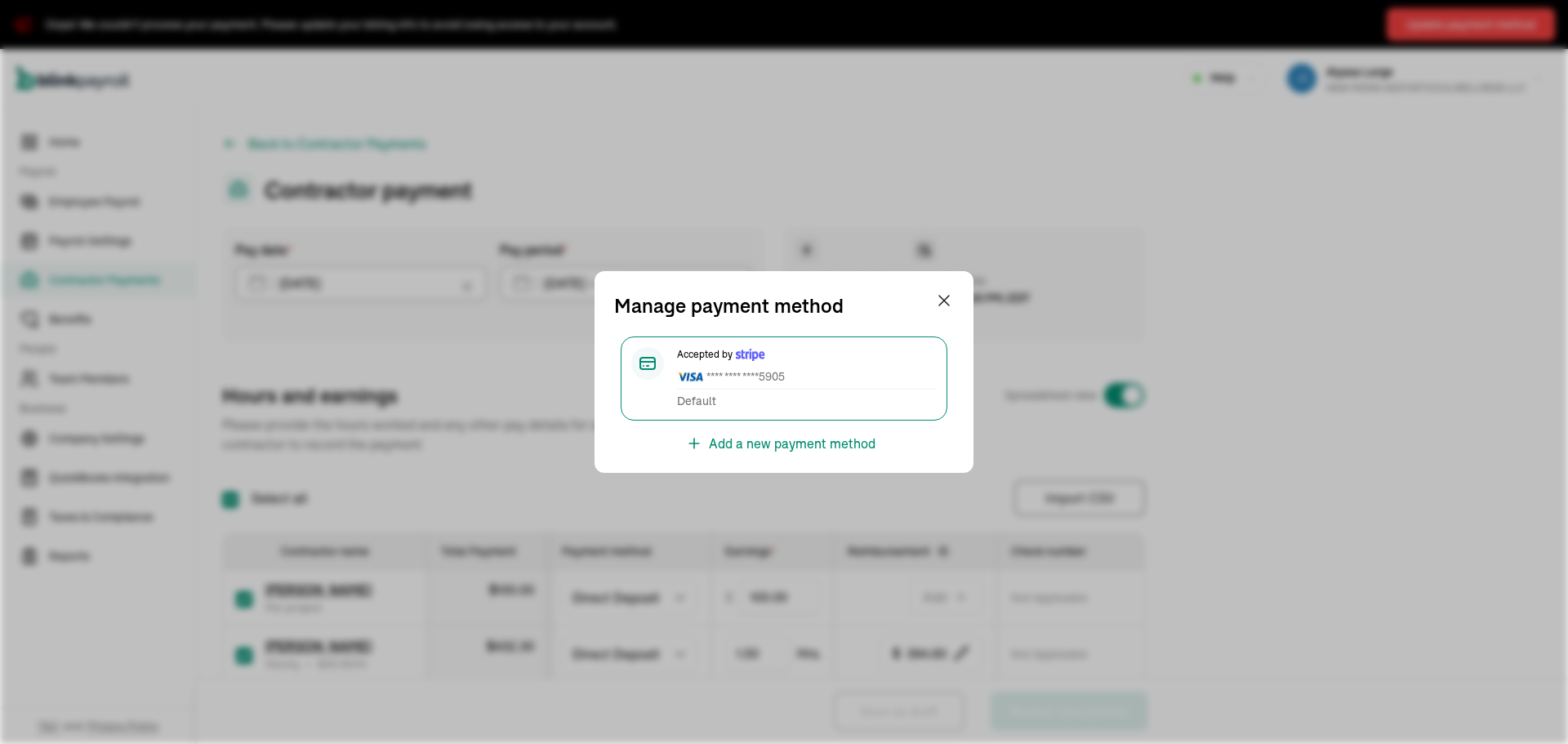
click at [718, 369] on span "**** **** **** 5905" at bounding box center [807, 377] width 260 height 18
click at [720, 380] on span "**** **** **** 5905" at bounding box center [807, 377] width 260 height 18
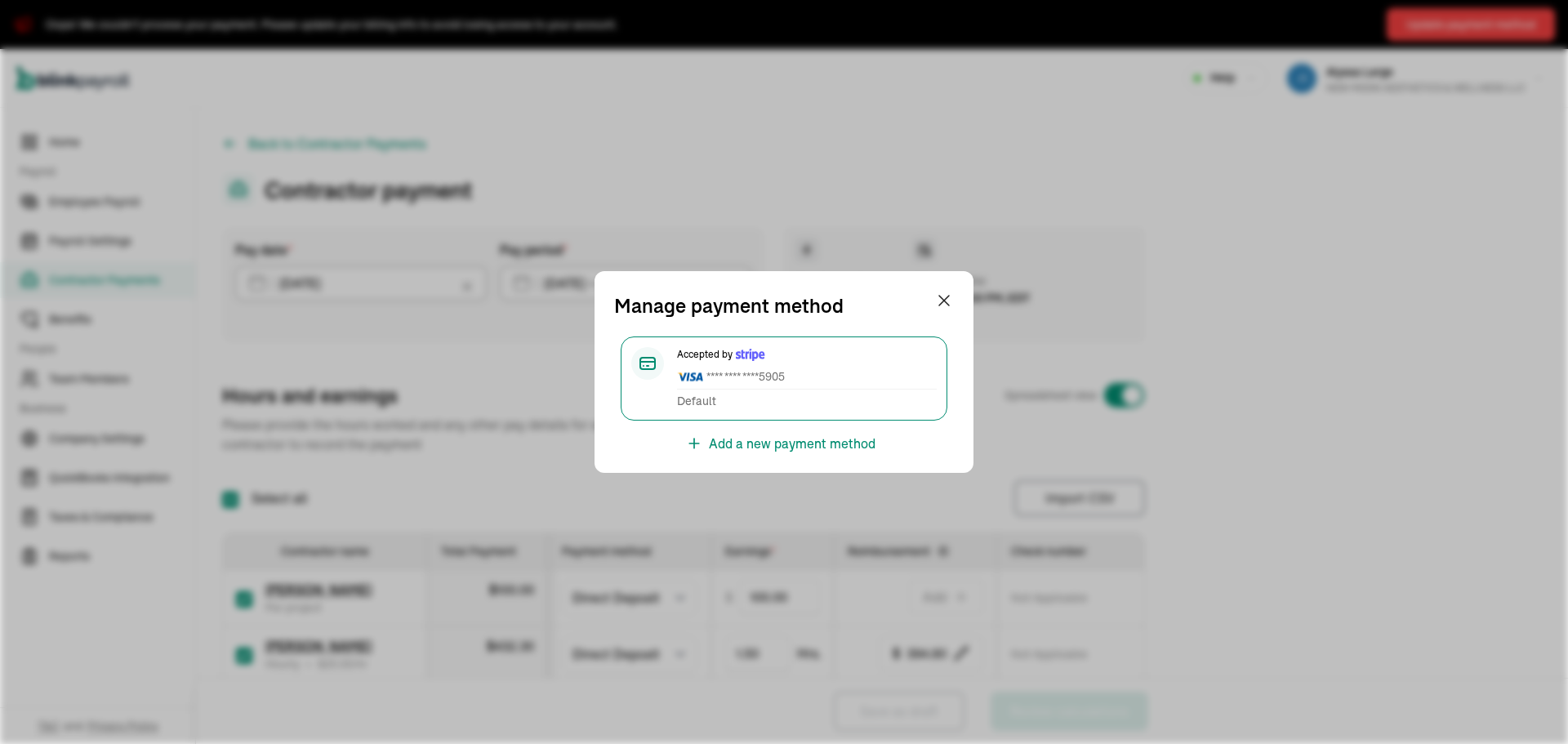
click at [825, 406] on div "Default" at bounding box center [807, 401] width 260 height 18
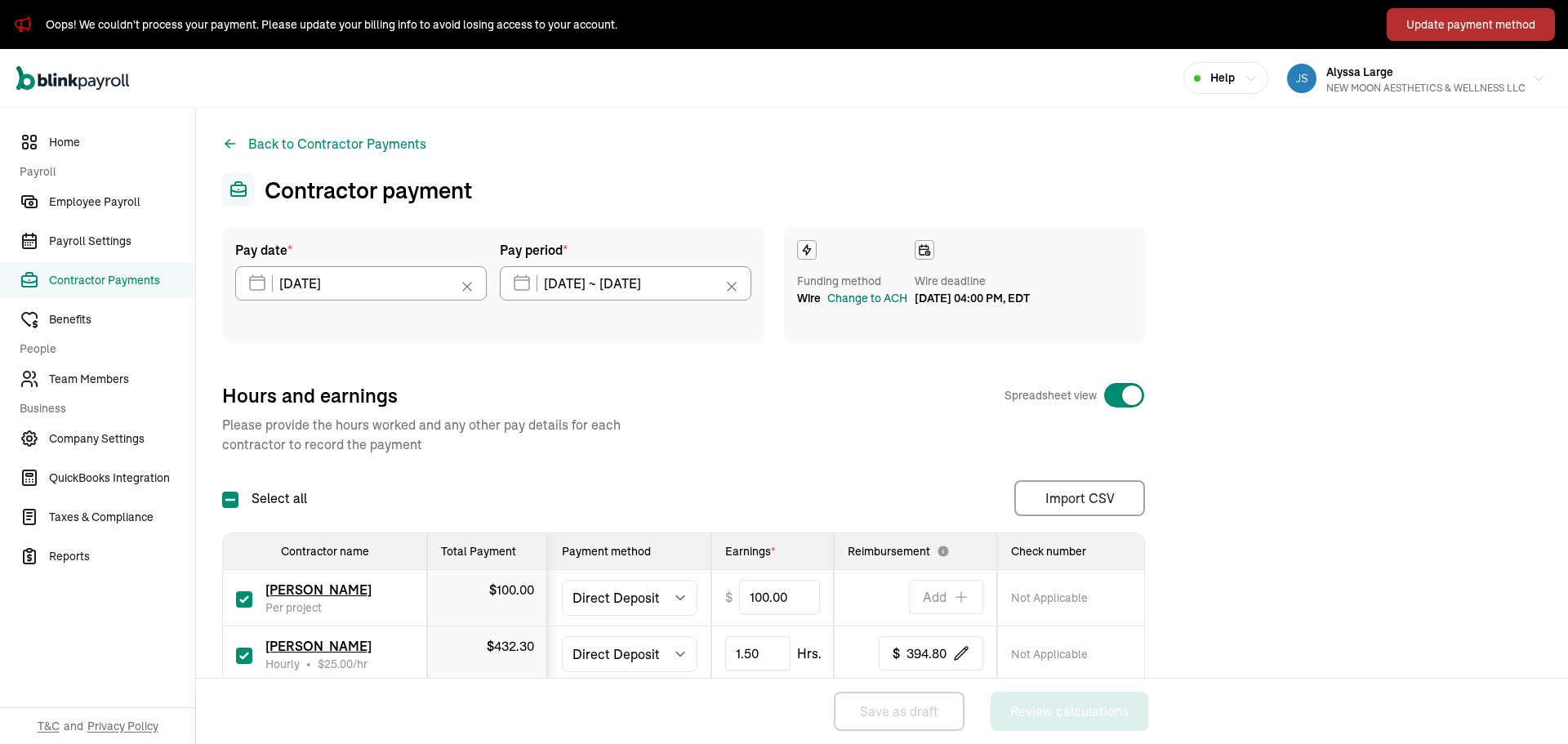
click at [872, 303] on div "Change to ACH" at bounding box center [867, 298] width 80 height 18
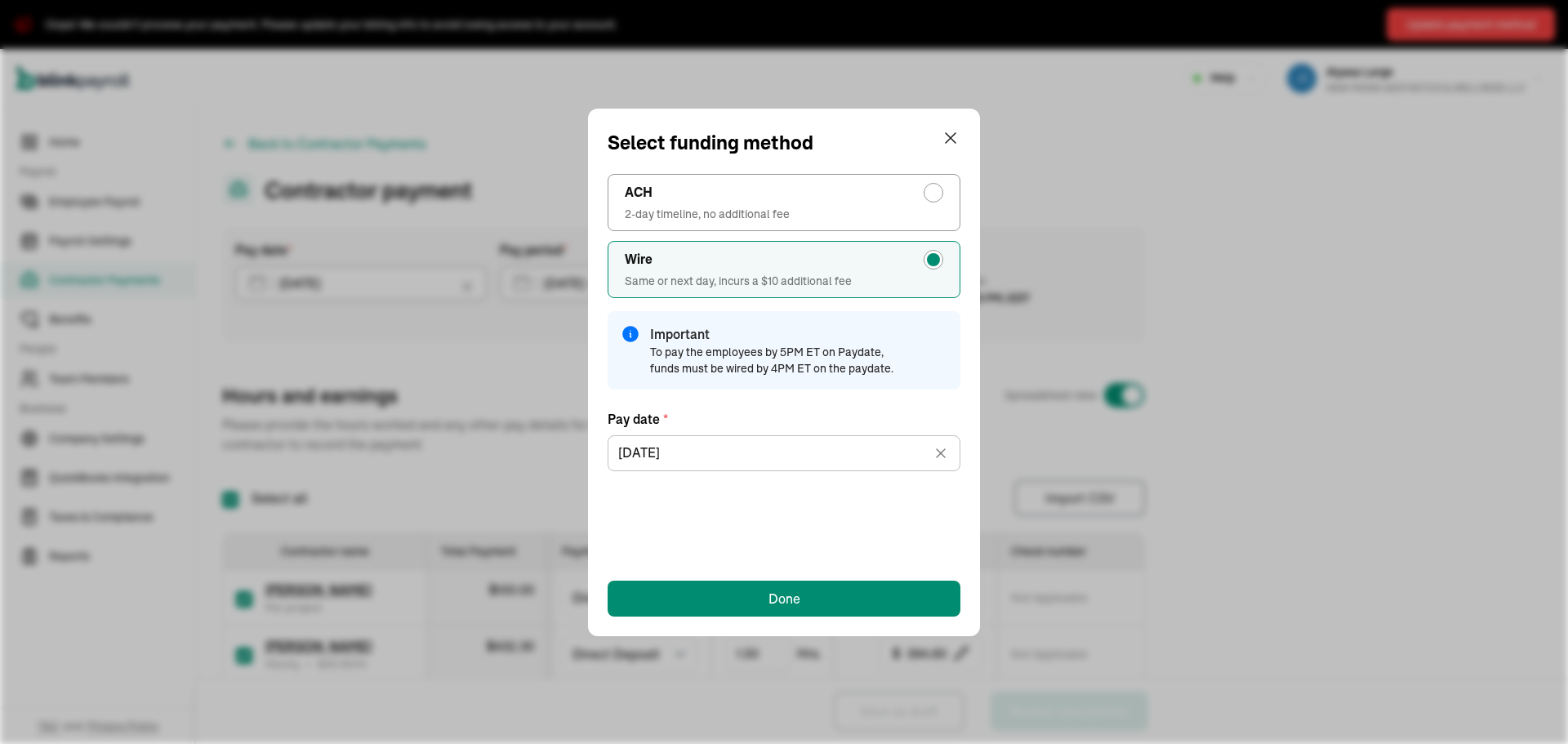
click at [937, 192] on div "radio-group" at bounding box center [934, 193] width 13 height 13
click at [937, 192] on input "ACH 2-day timeline, no additional fee" at bounding box center [938, 189] width 13 height 13
radio input "true"
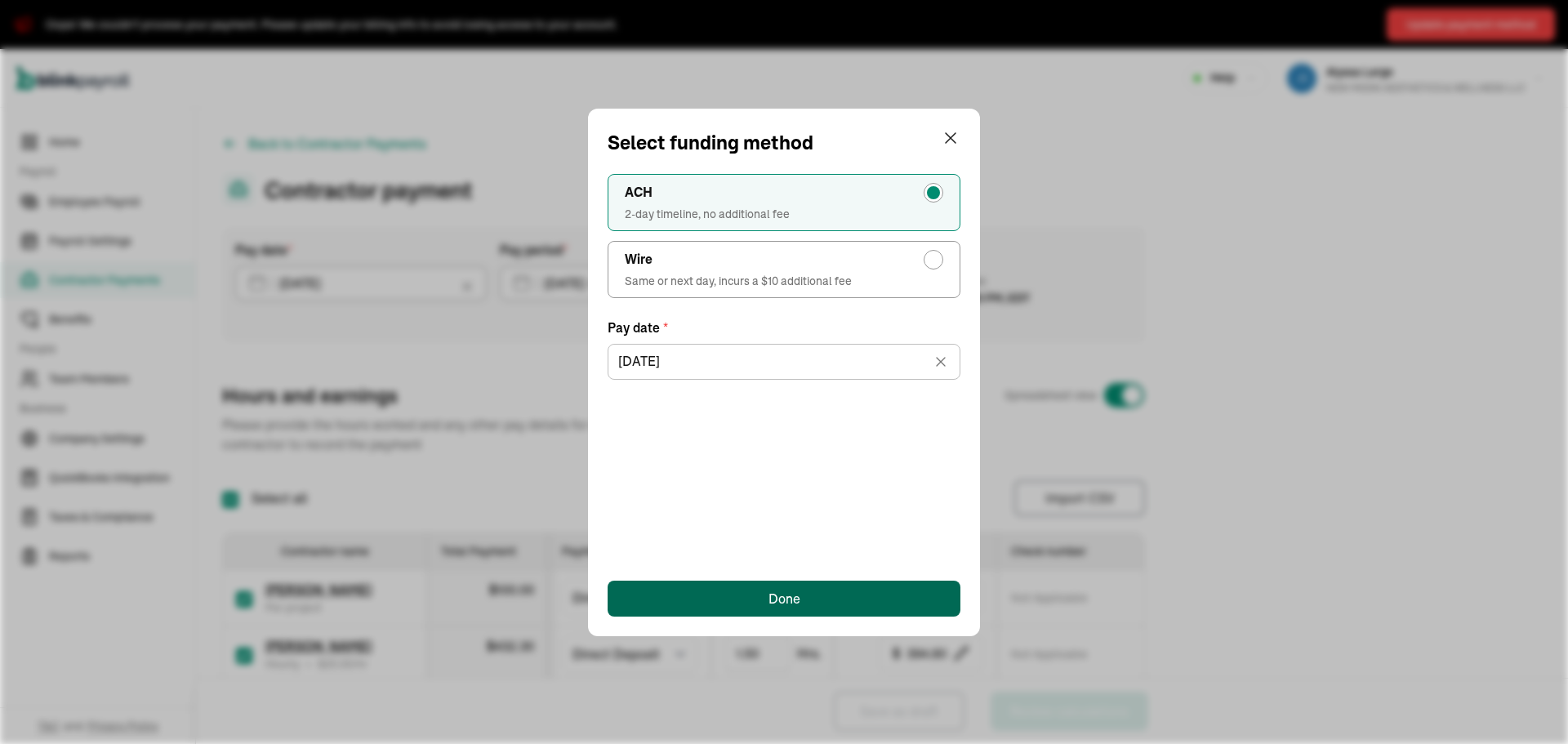
click at [735, 593] on button "Done" at bounding box center [784, 598] width 353 height 36
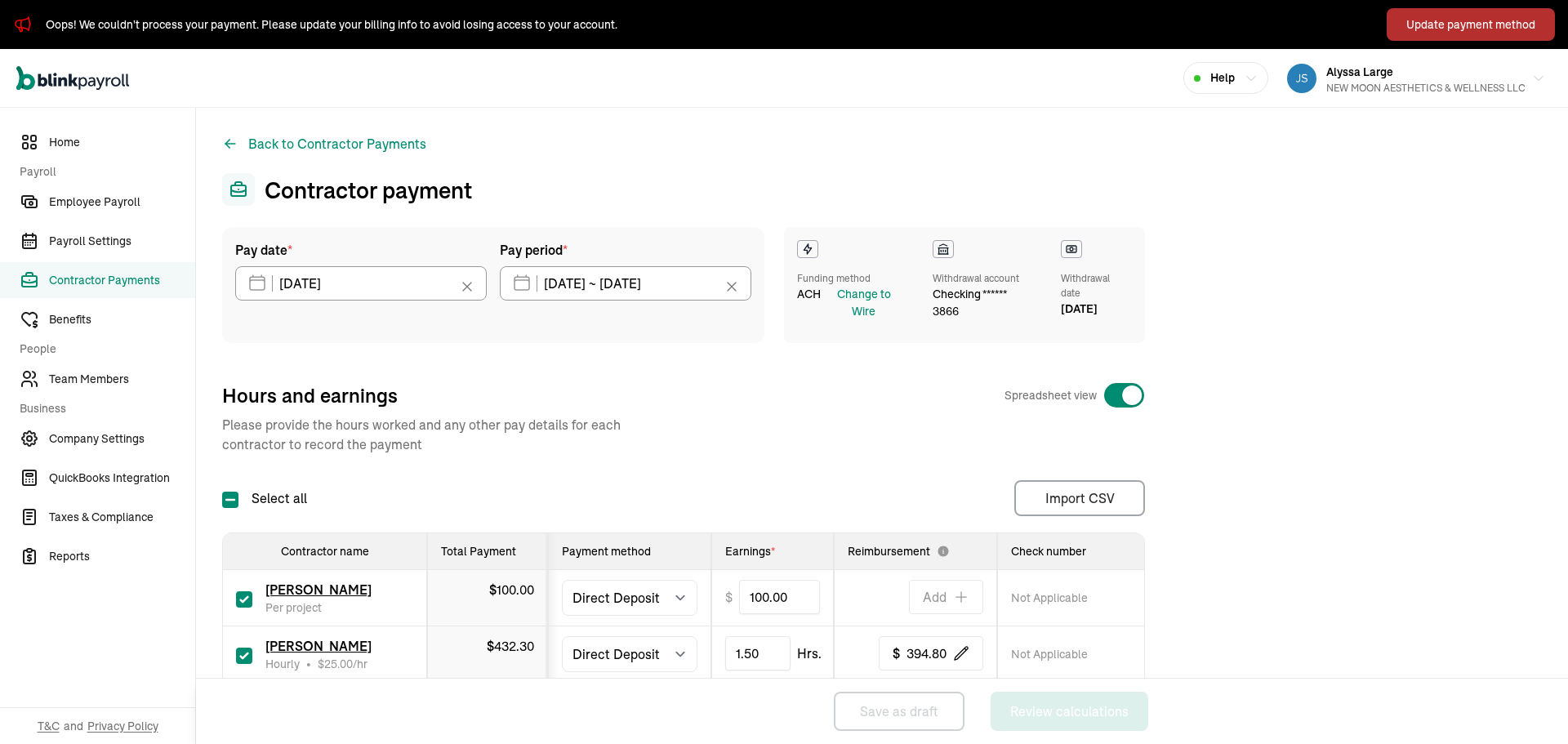
click at [1419, 29] on div "Update payment method" at bounding box center [1471, 25] width 129 height 18
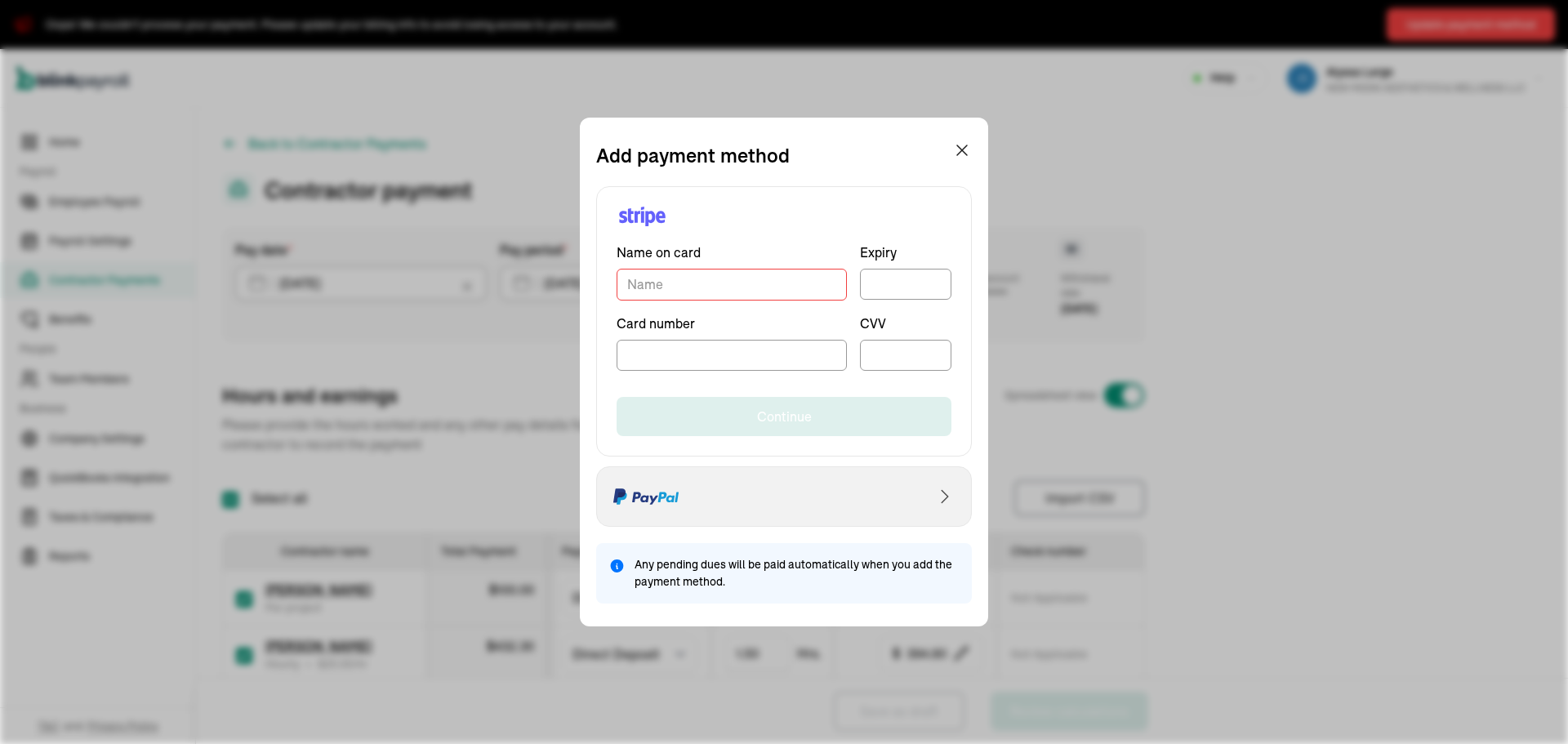
click at [733, 502] on div "Select PayPal as payment method" at bounding box center [784, 497] width 375 height 60
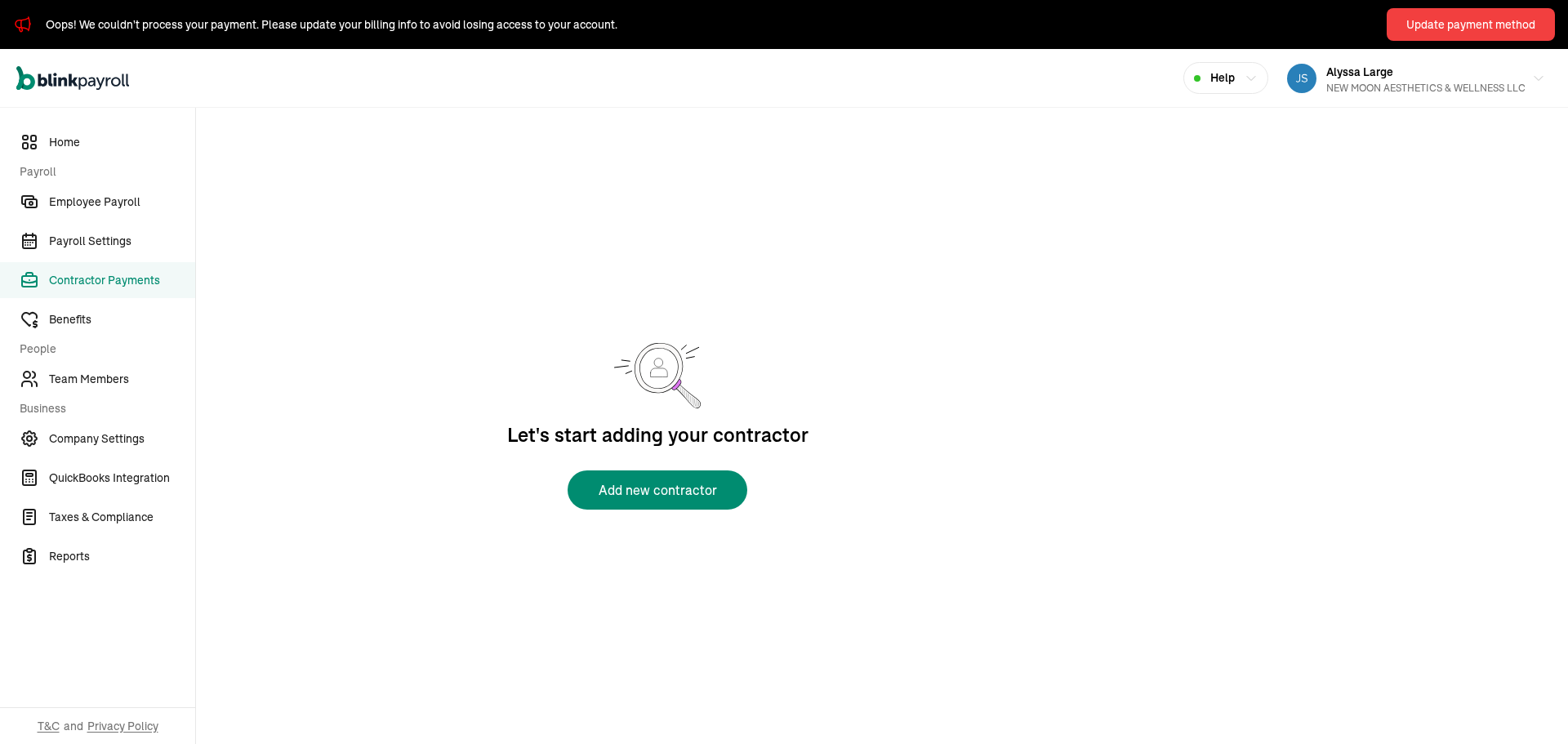
select select "direct_deposit"
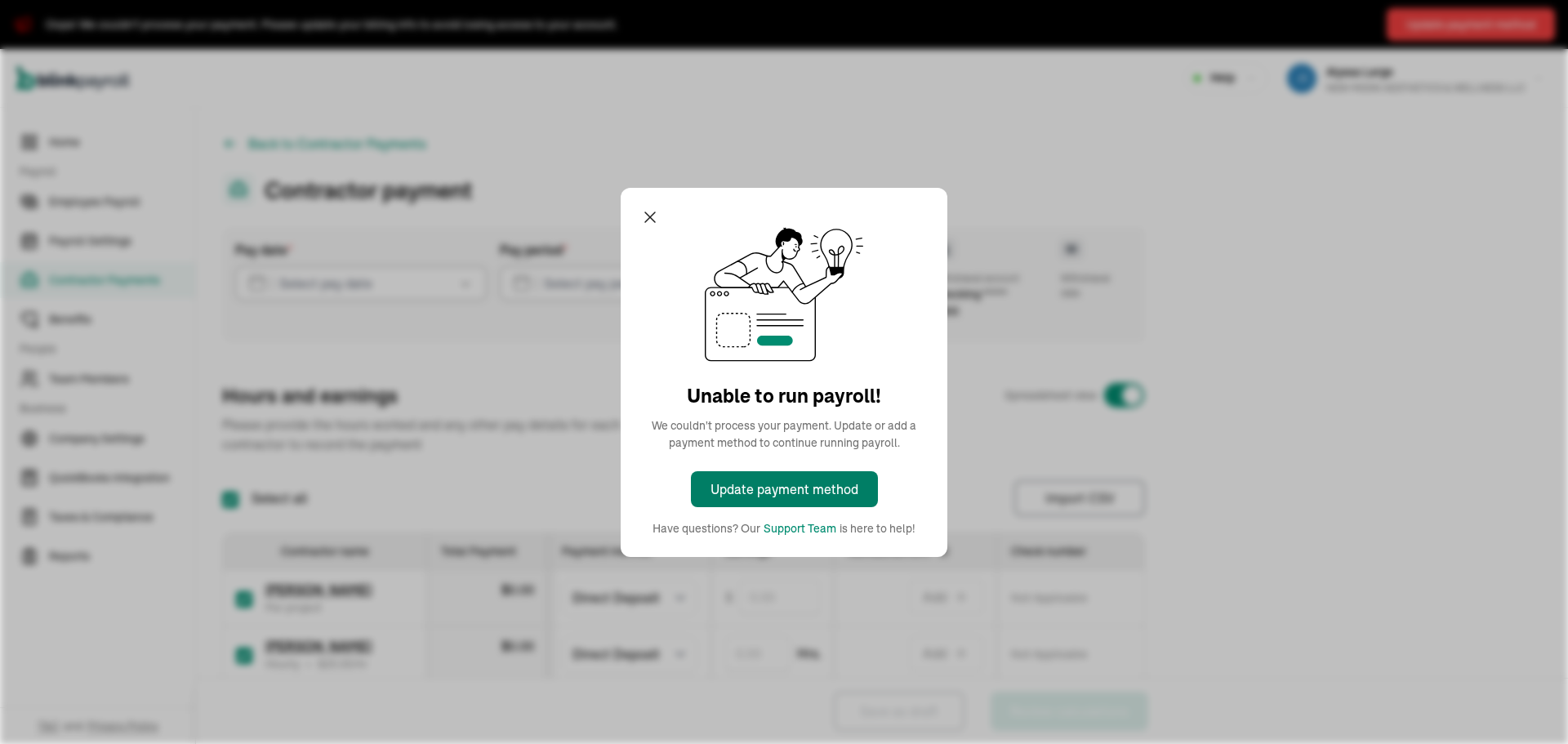
click at [802, 493] on div "Update payment method" at bounding box center [784, 488] width 148 height 19
click at [798, 488] on div "Update payment method" at bounding box center [784, 488] width 148 height 19
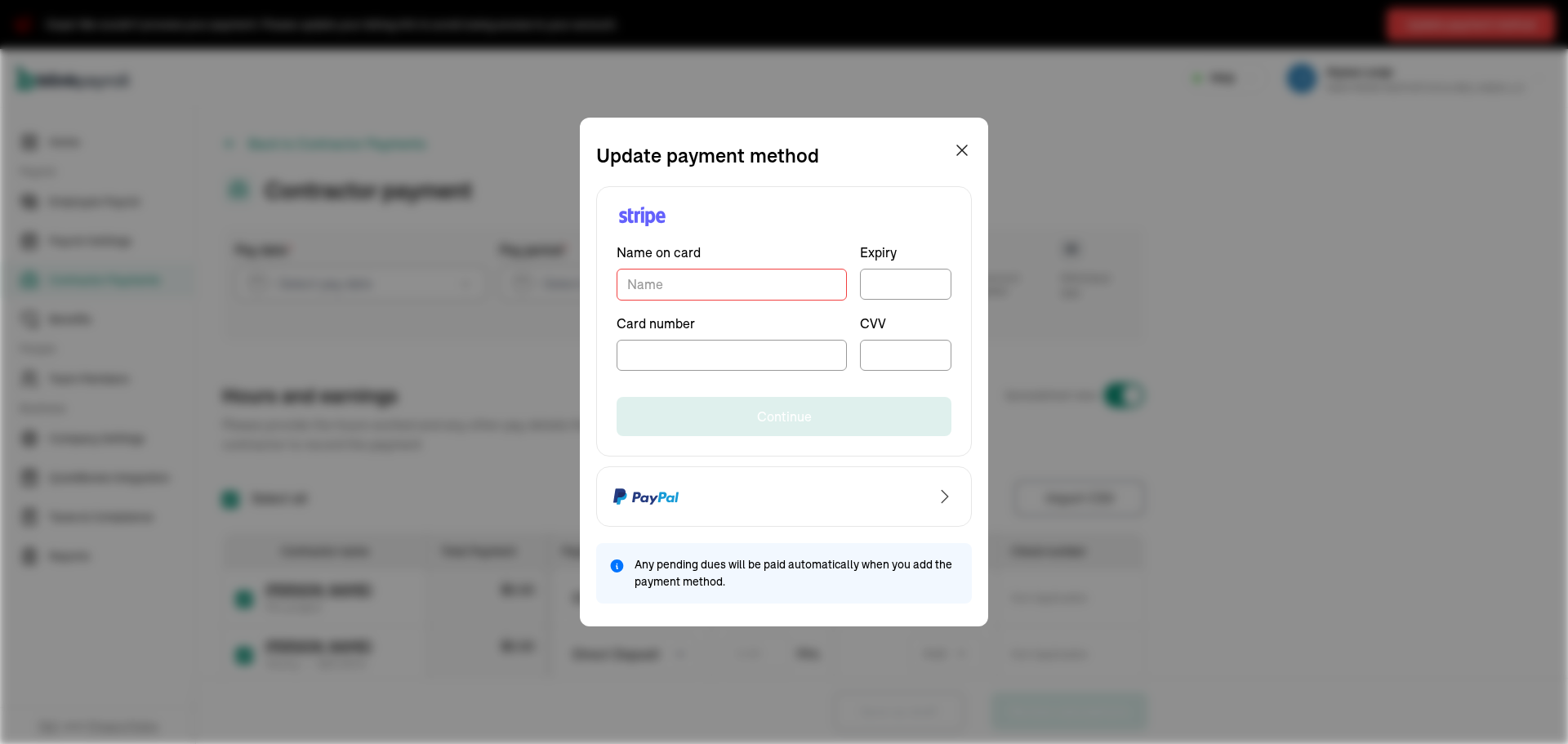
click at [682, 288] on input "TextInput" at bounding box center [731, 284] width 230 height 32
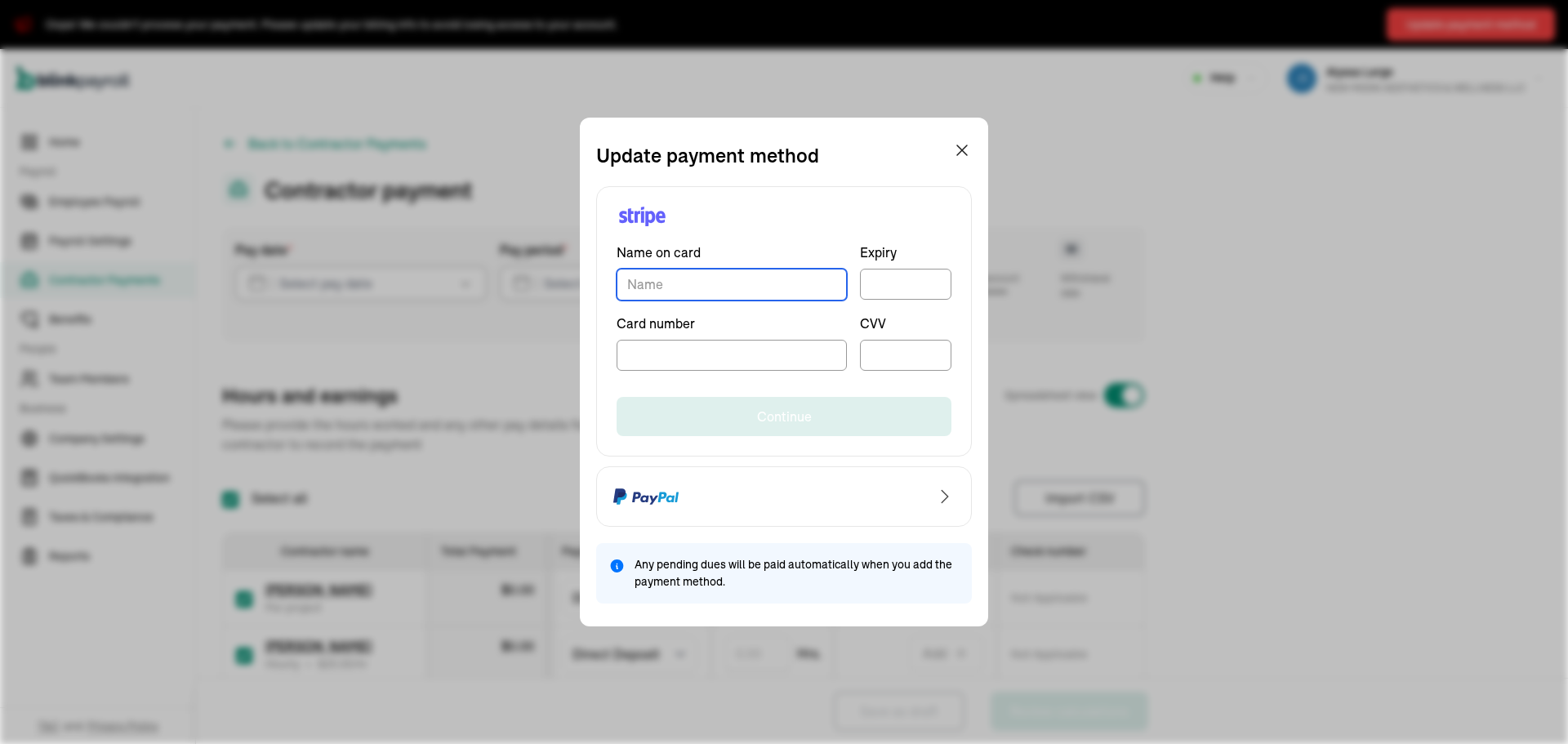
click at [682, 288] on input "TextInput" at bounding box center [731, 284] width 230 height 32
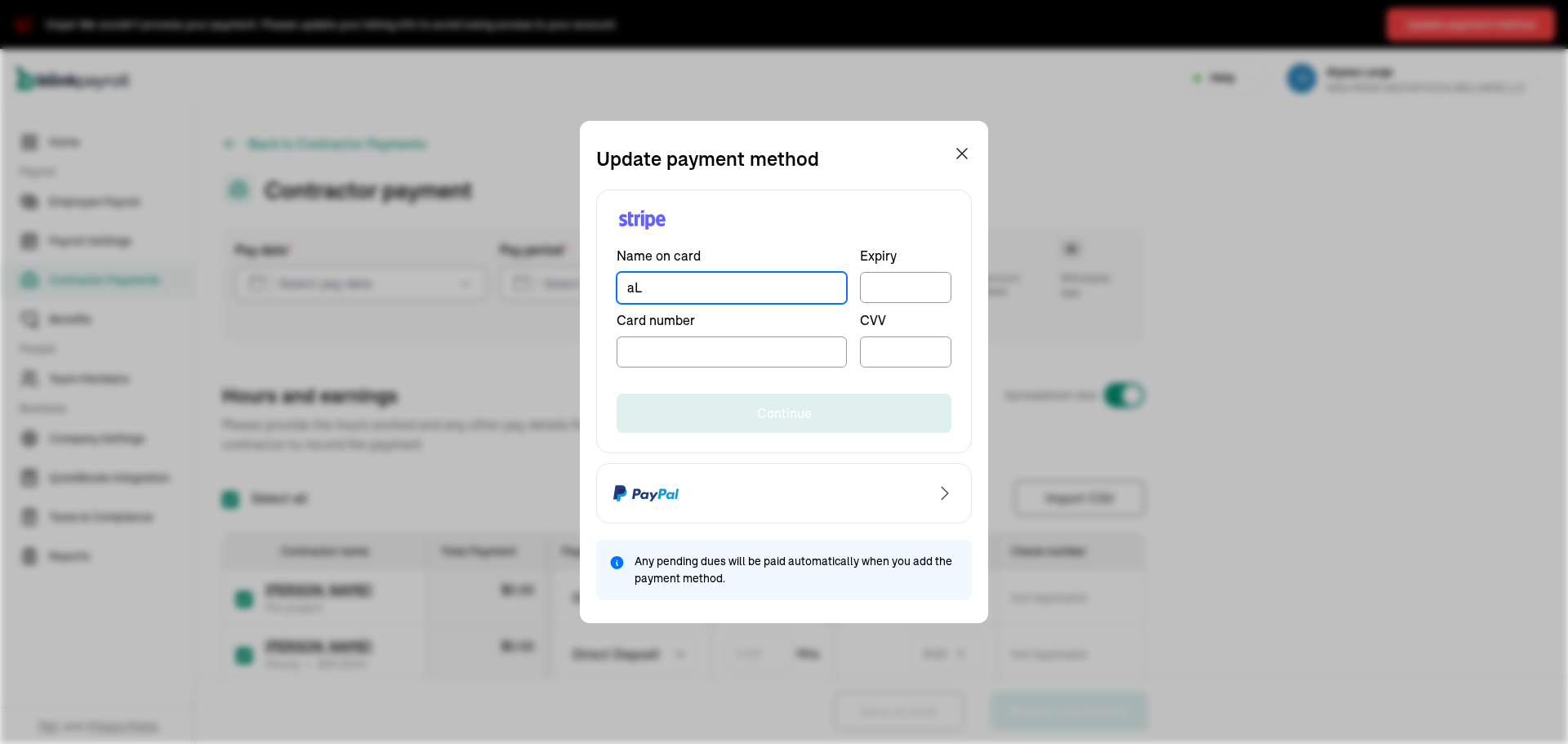
type input "a"
type input "Alyssa N Large"
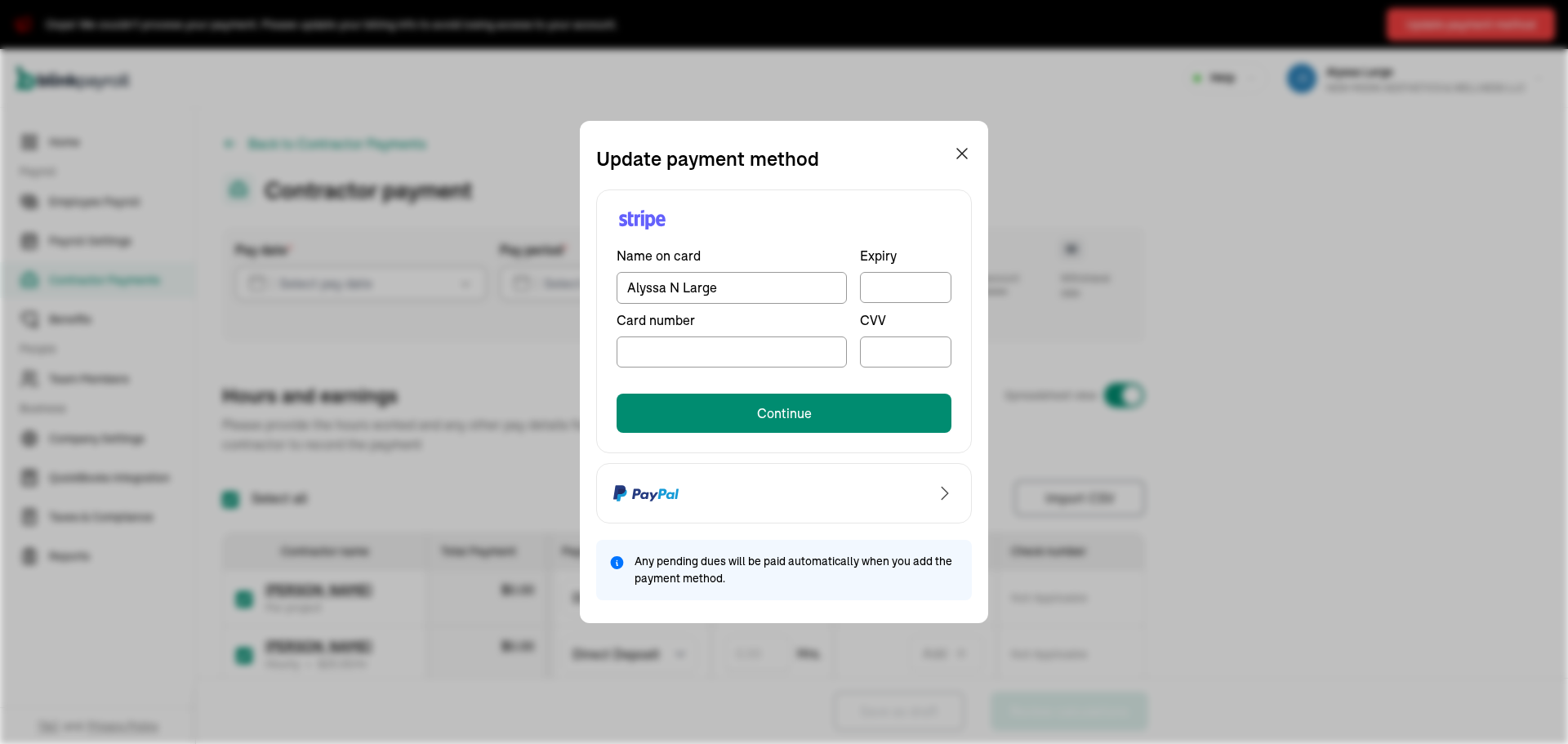
click at [576, 431] on div "Update payment method Name on card Alyssa N Large Expiry Card number CVV Contin…" at bounding box center [784, 372] width 1568 height 744
click at [1137, 233] on div "Update payment method Name on card Alyssa N Large Expiry Card number CVV Contin…" at bounding box center [784, 372] width 1568 height 744
click at [747, 389] on div "Continue" at bounding box center [784, 400] width 335 height 65
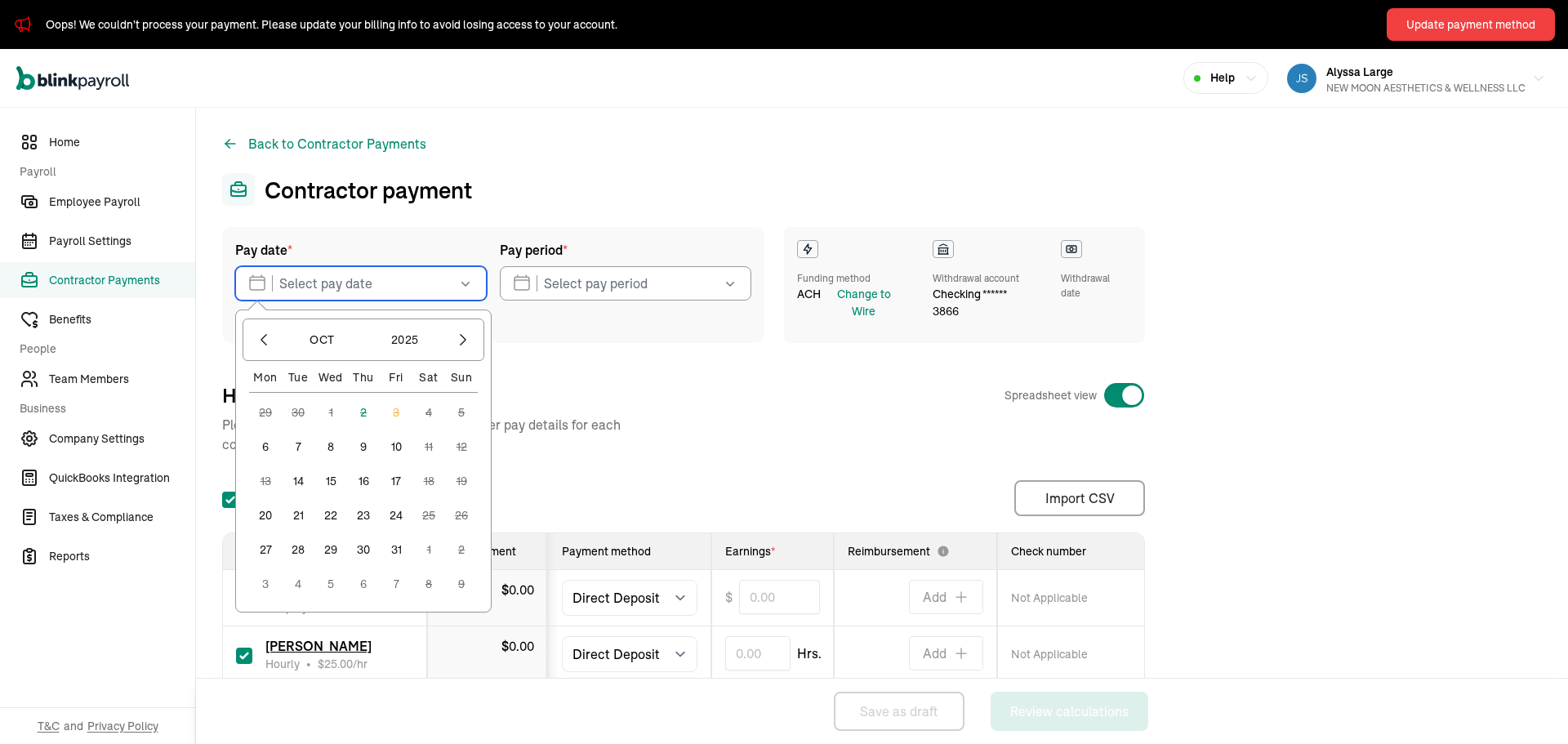
click at [415, 283] on input "text" at bounding box center [360, 283] width 252 height 34
click at [299, 447] on button "7" at bounding box center [298, 446] width 33 height 33
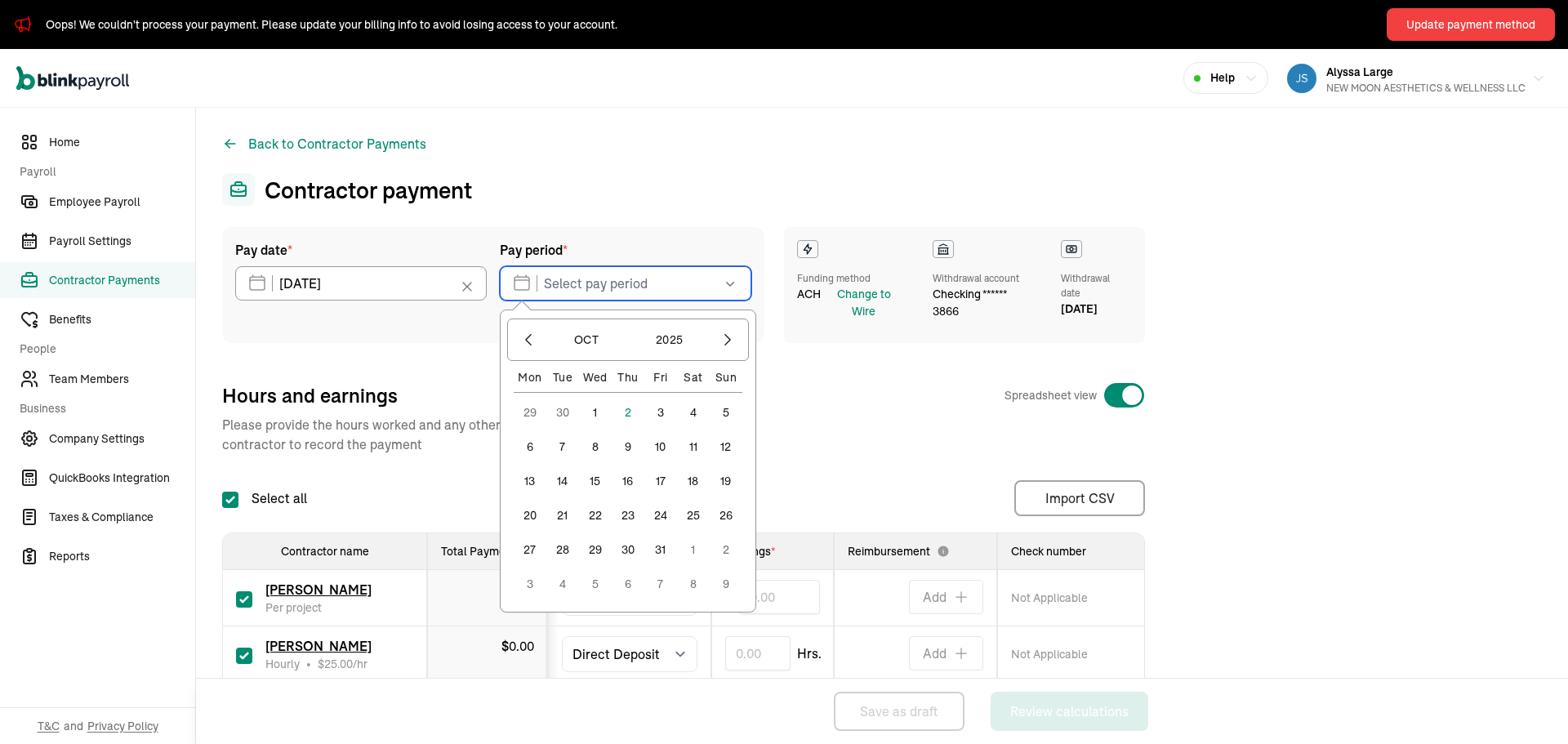
click at [582, 293] on input "text" at bounding box center [626, 283] width 252 height 34
click at [528, 342] on icon "button" at bounding box center [529, 340] width 17 height 17
click at [663, 551] on button "26" at bounding box center [661, 549] width 33 height 33
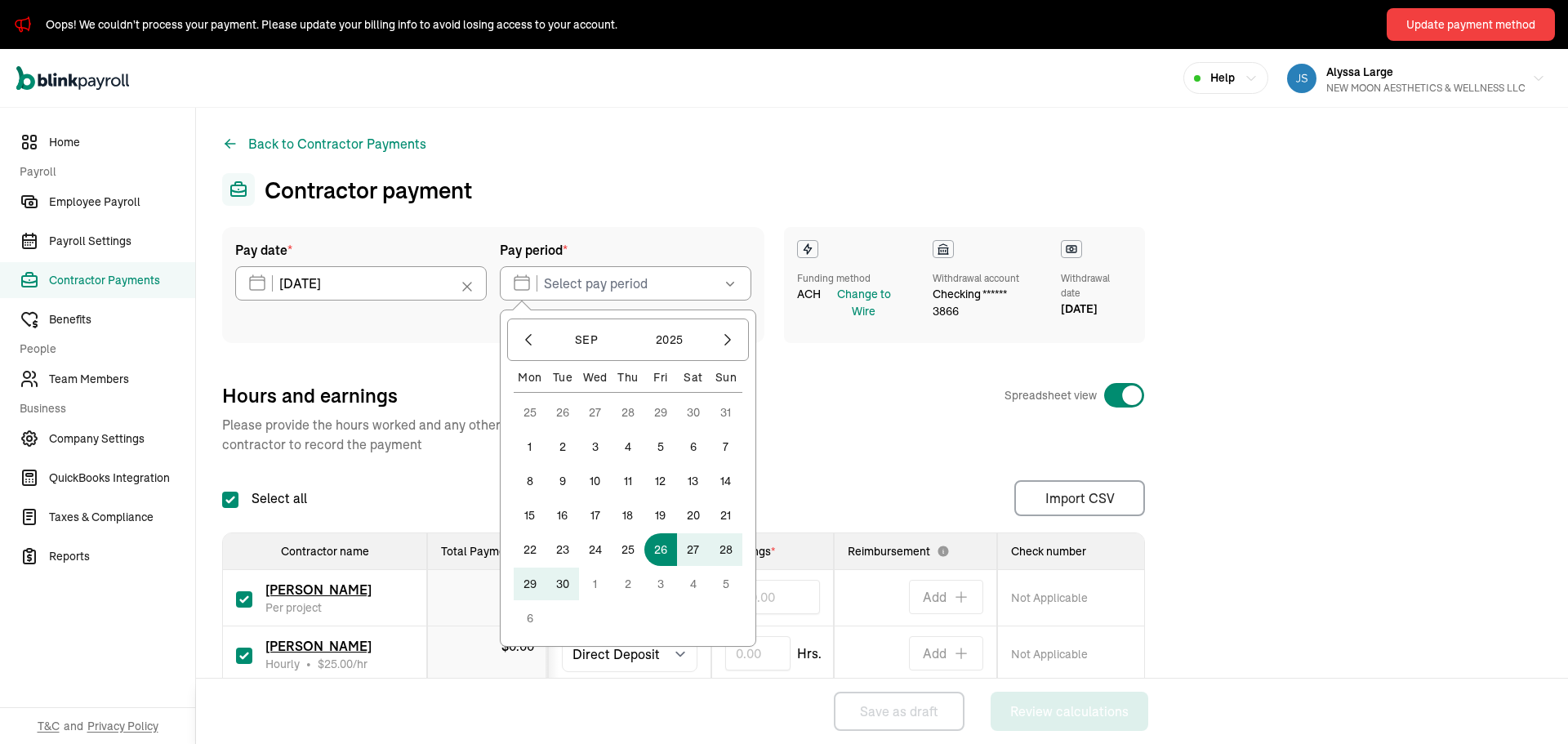
click at [668, 582] on button "3" at bounding box center [661, 583] width 33 height 33
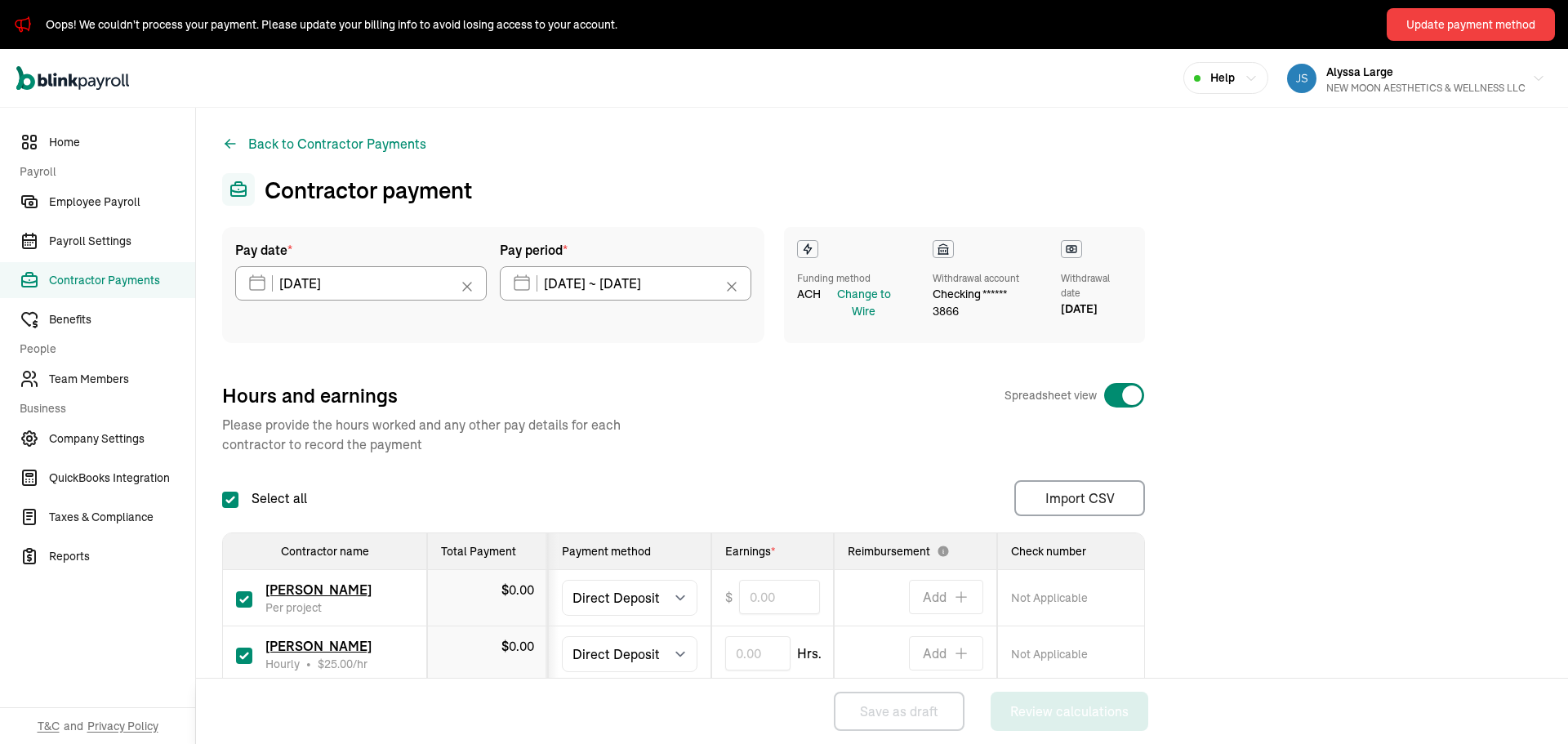
type input "[DATE] ~ [DATE]"
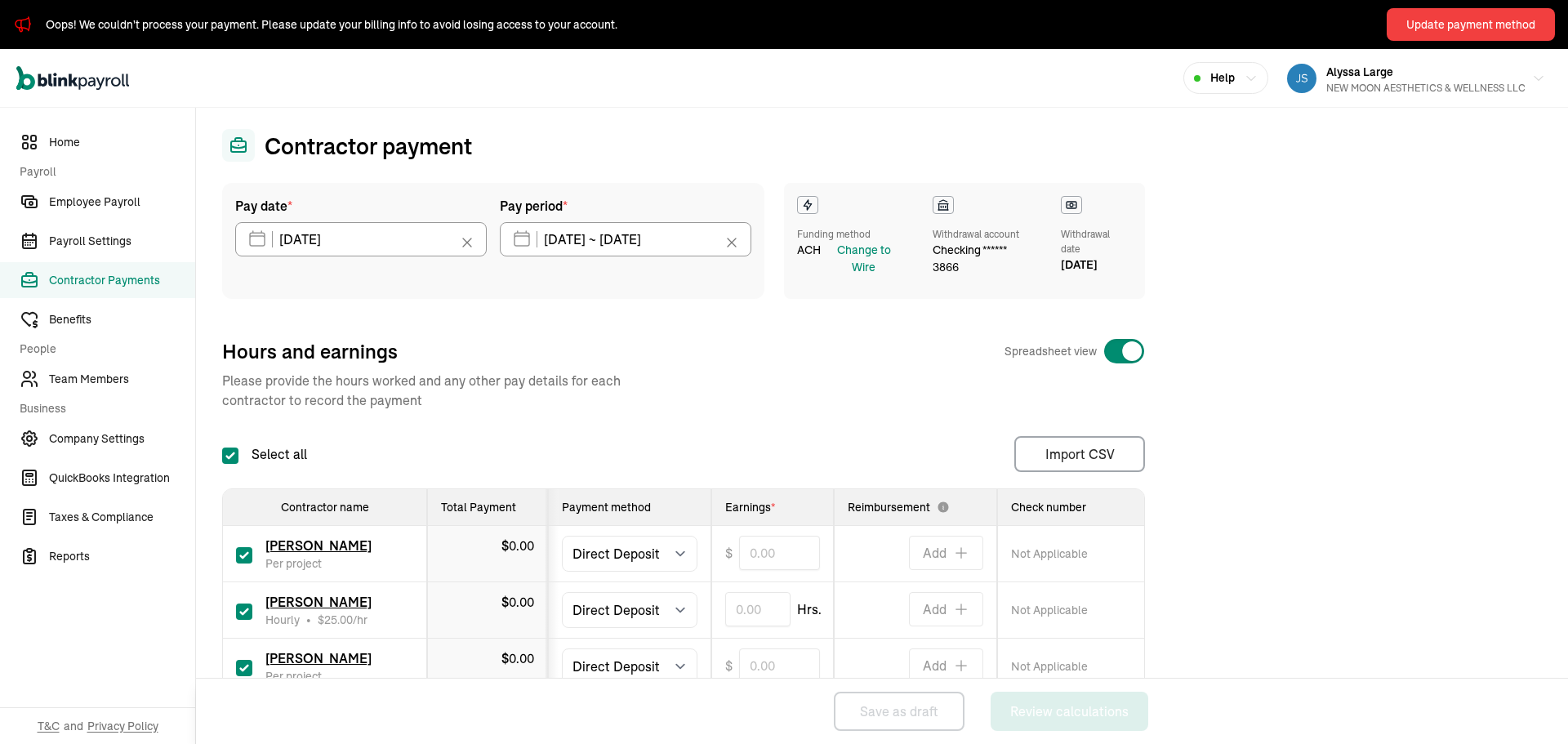
scroll to position [82, 0]
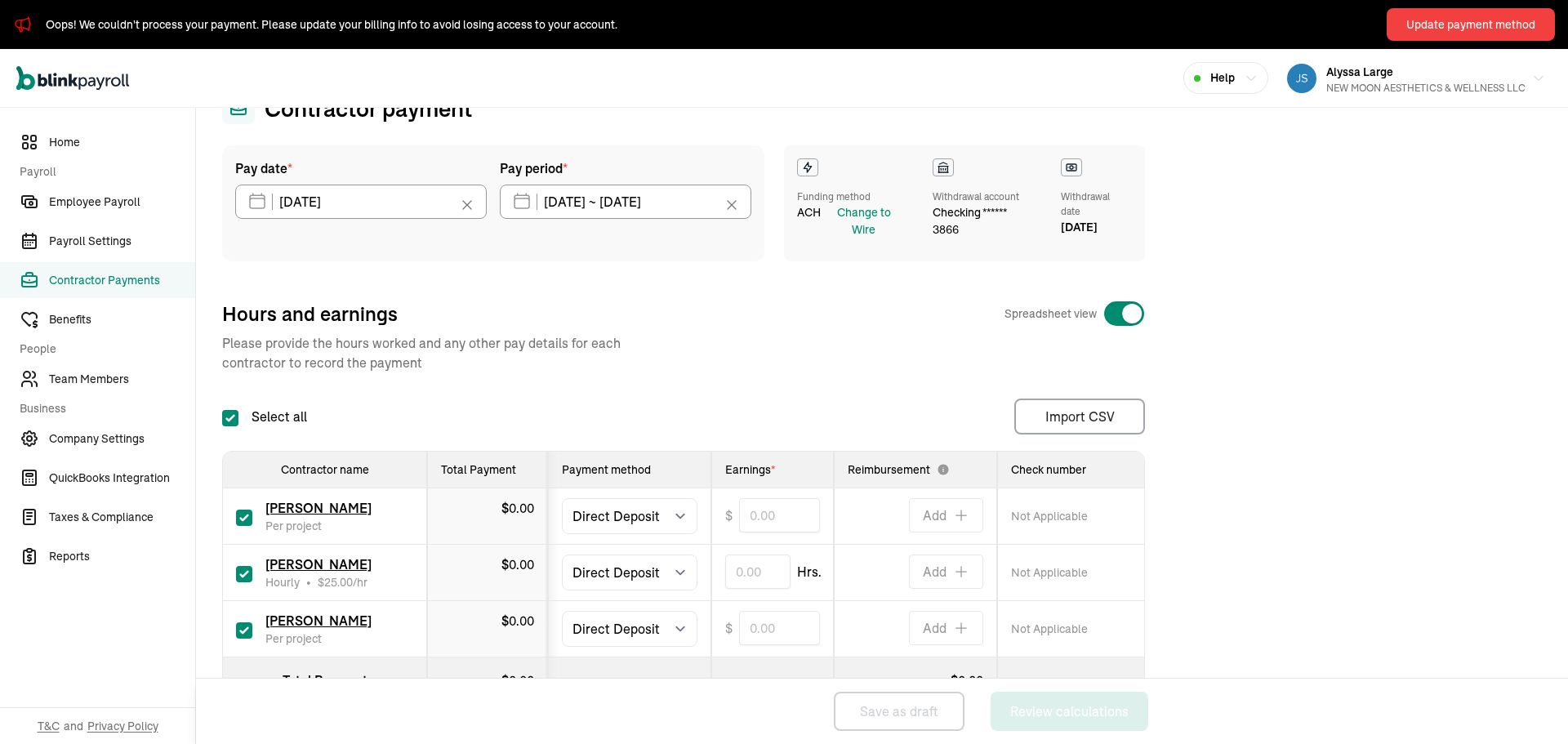
click at [239, 630] on input "checkbox" at bounding box center [244, 630] width 17 height 17
checkbox input "false"
type input "0.00"
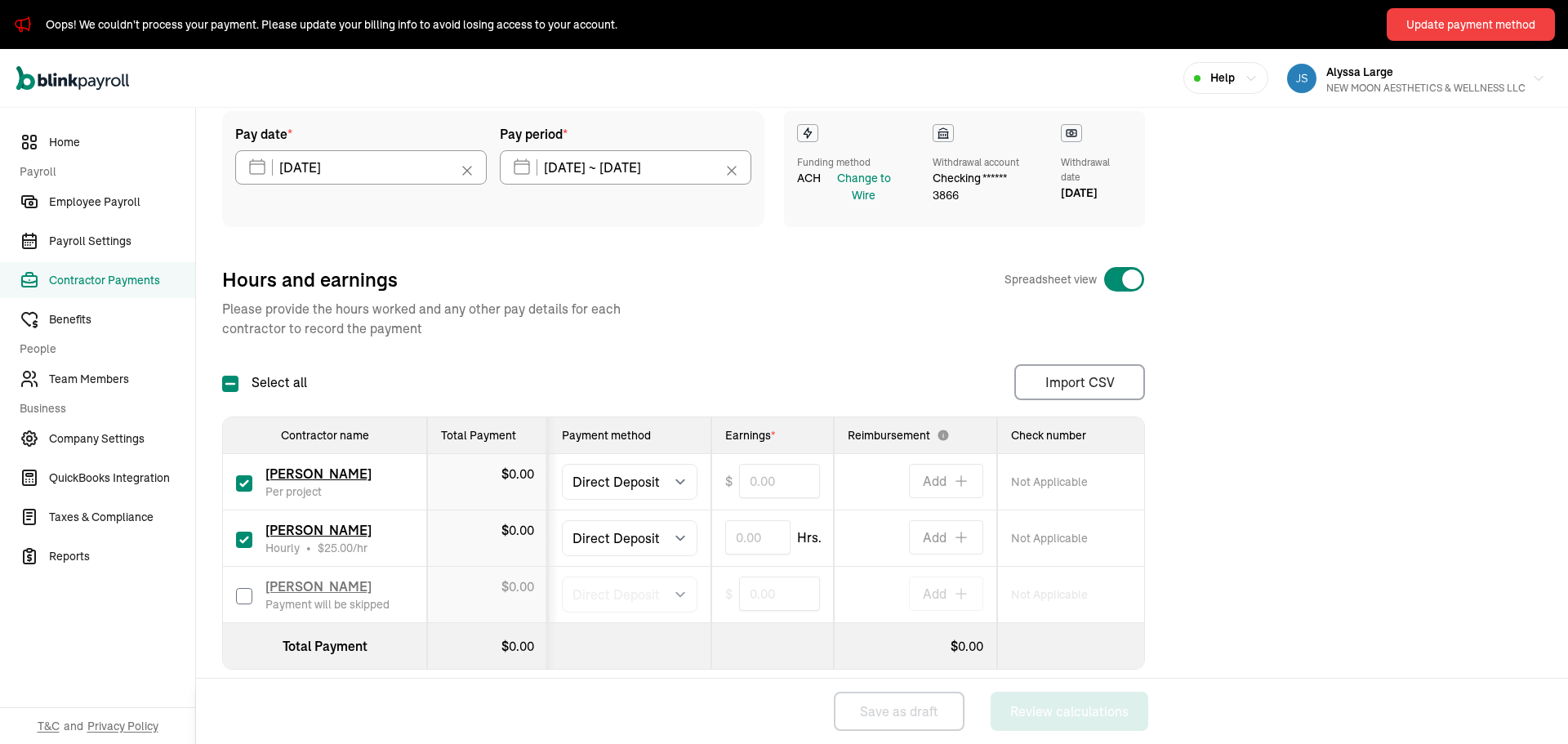
scroll to position [146, 0]
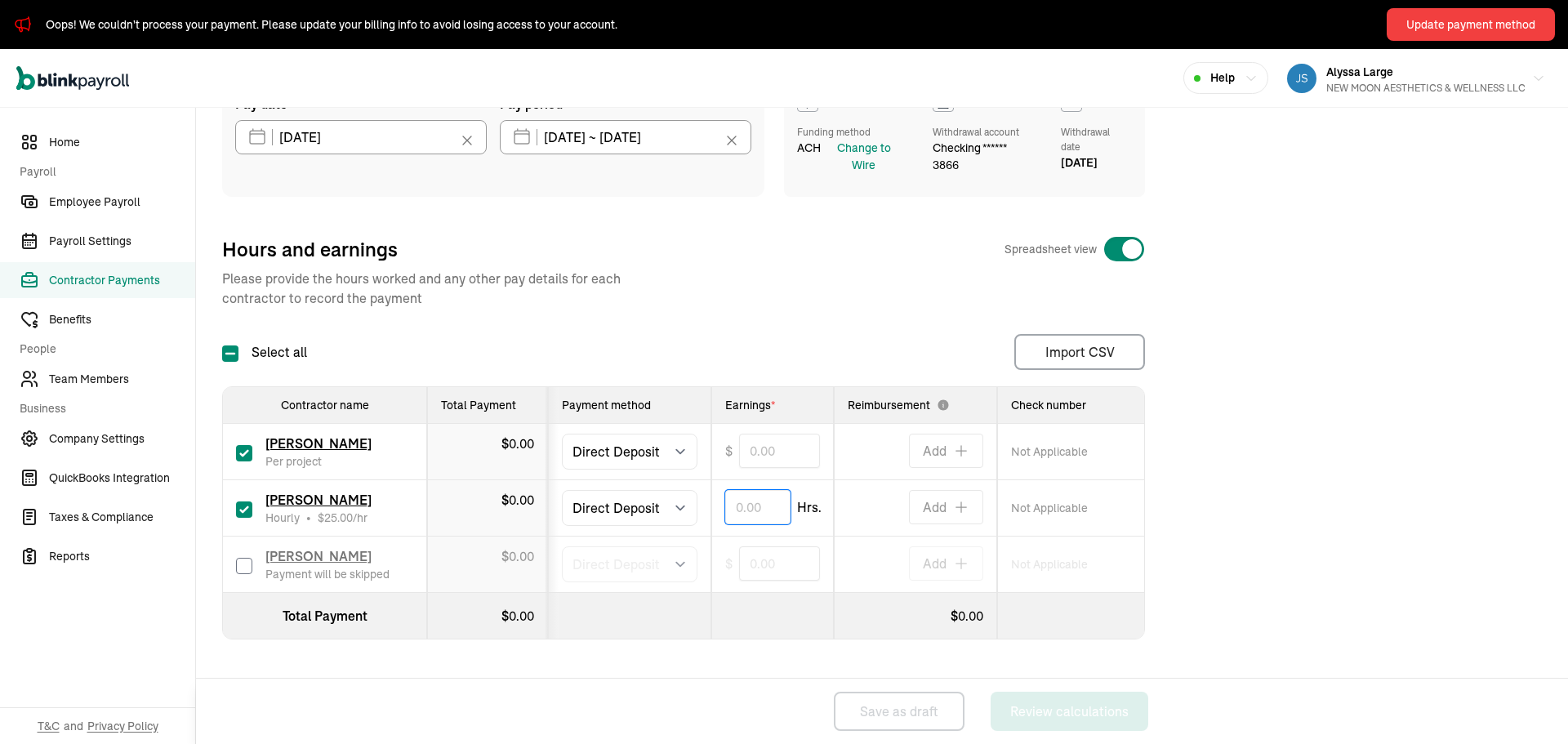
click at [748, 507] on input "text" at bounding box center [758, 507] width 65 height 34
type input "1.50"
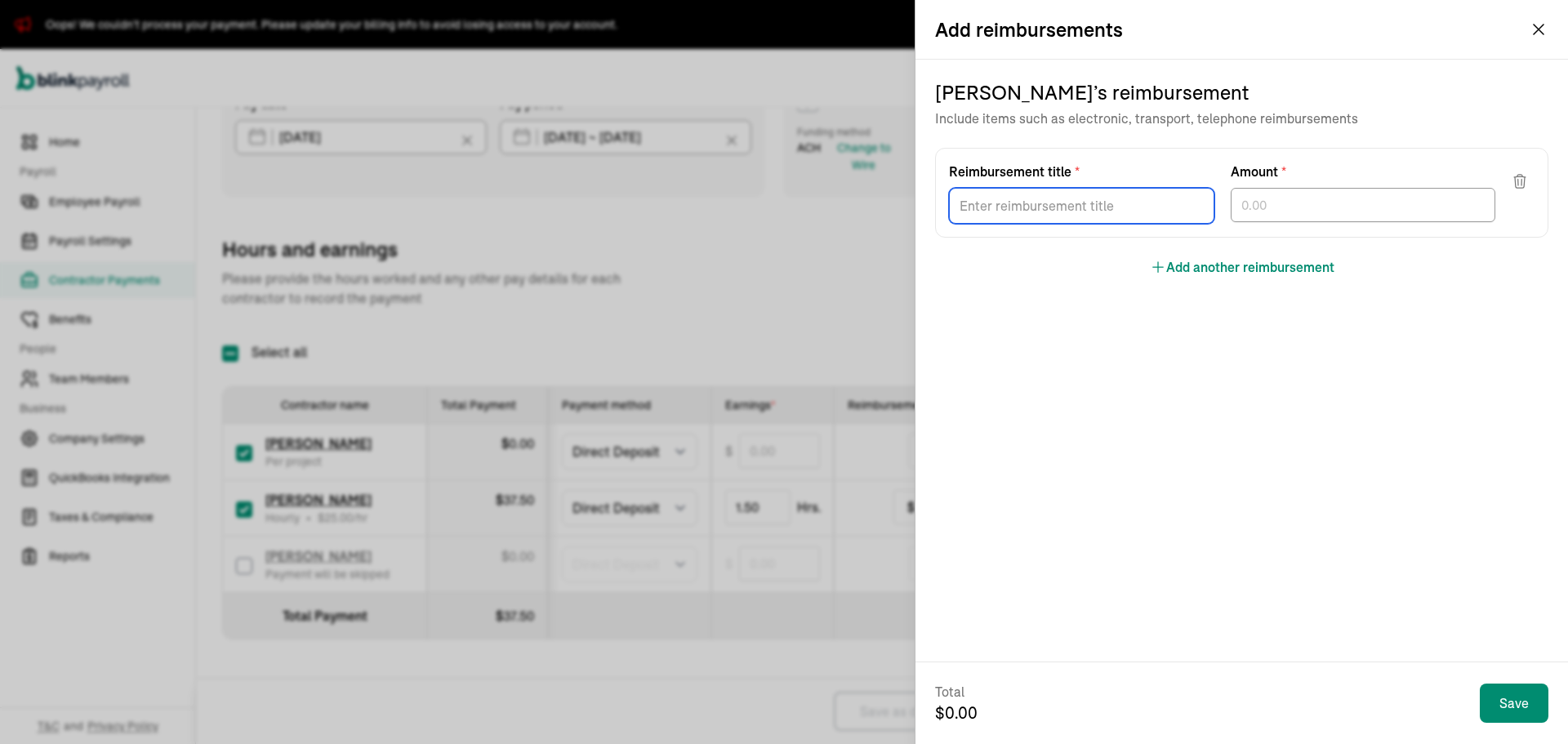
click at [1005, 214] on input "Reimbursement title *" at bounding box center [1081, 206] width 265 height 36
type input "Commission"
click at [1277, 217] on input "text" at bounding box center [1363, 205] width 265 height 34
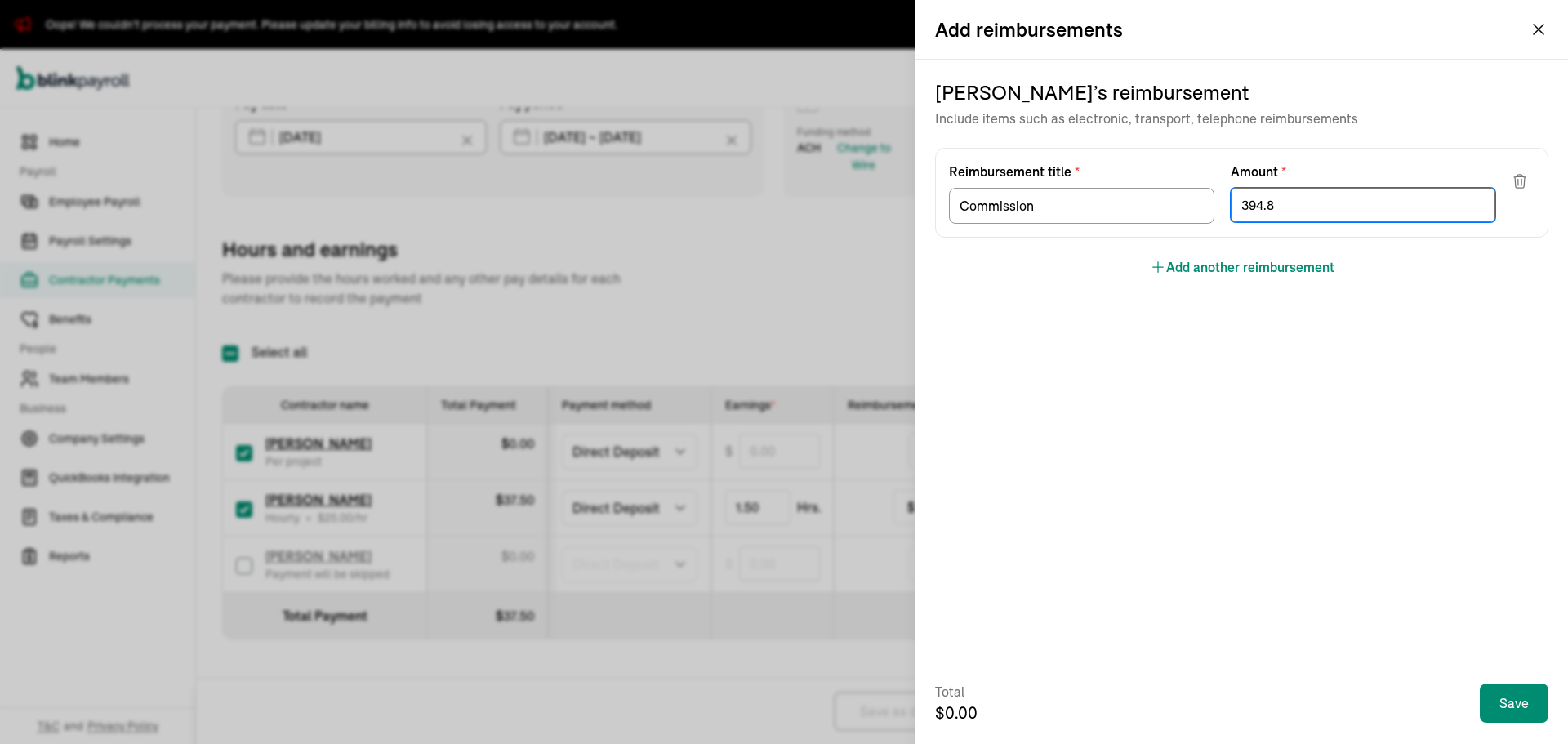
type input "394.80"
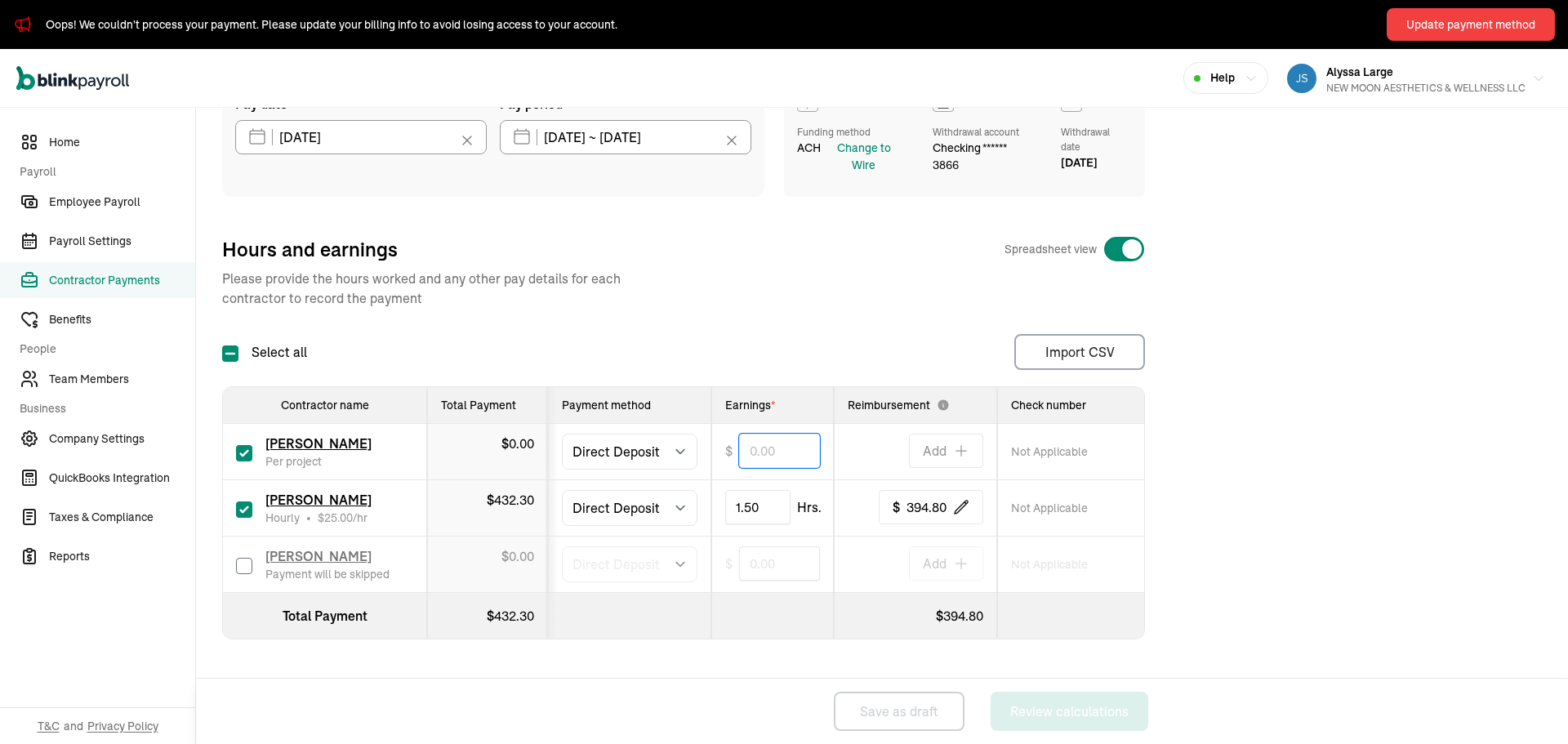
click at [773, 460] on input "text" at bounding box center [779, 451] width 81 height 34
type input "100.00"
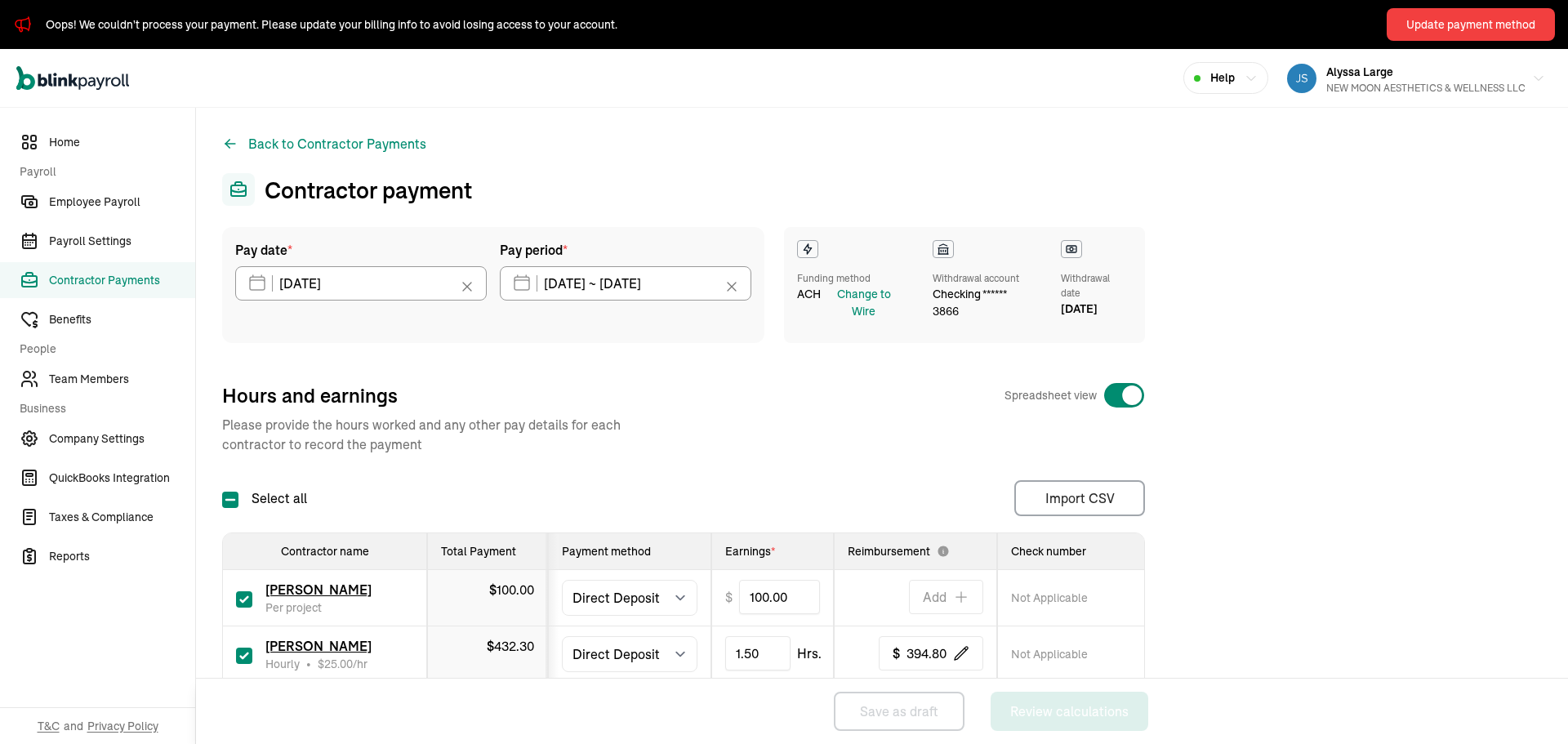
click at [1435, 428] on div "Pay date * [DATE] [DATE] Mon Tue Wed Thu Fri Sat Sun 29 30 1 2 3 4 5 6 7 8 9 10…" at bounding box center [882, 513] width 1320 height 572
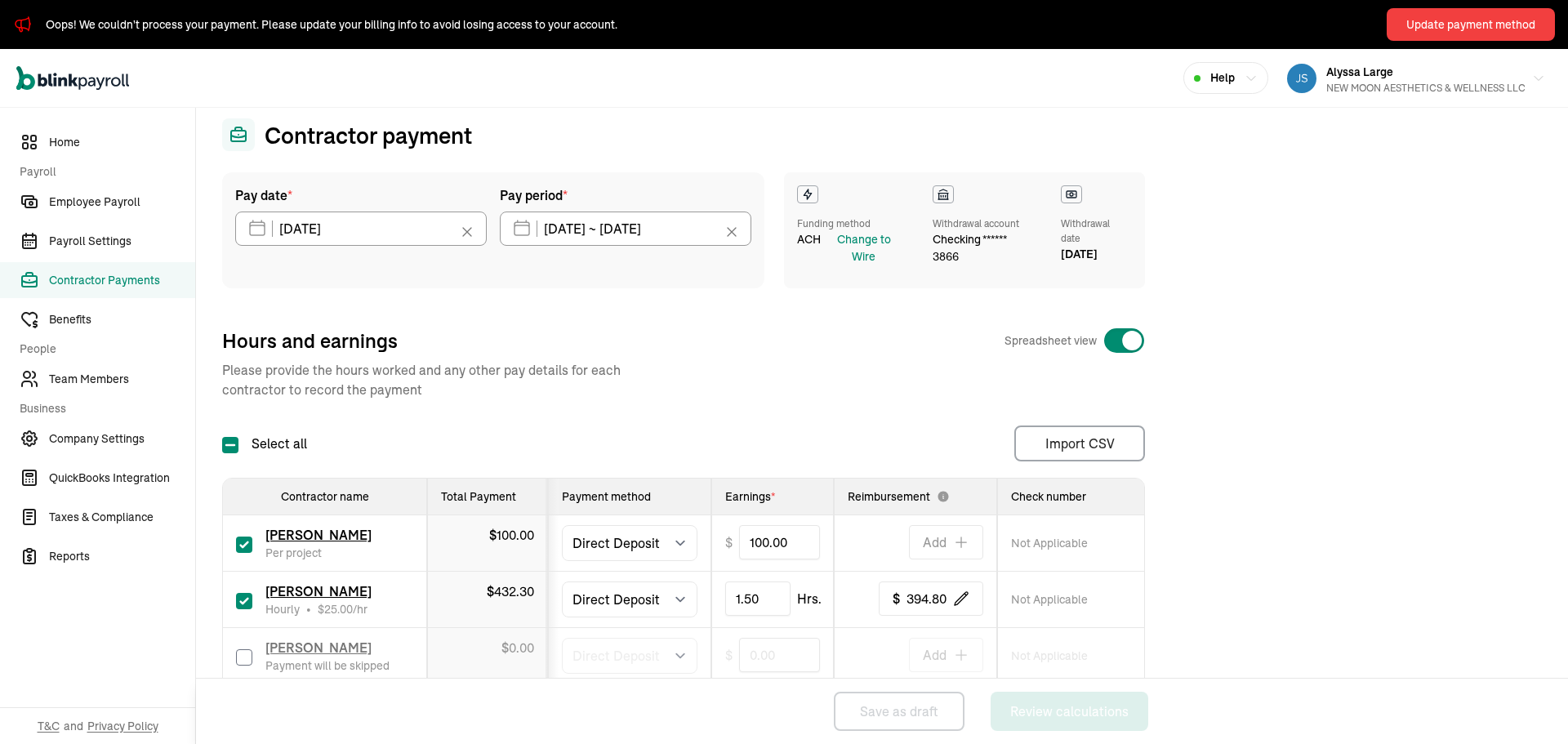
scroll to position [146, 0]
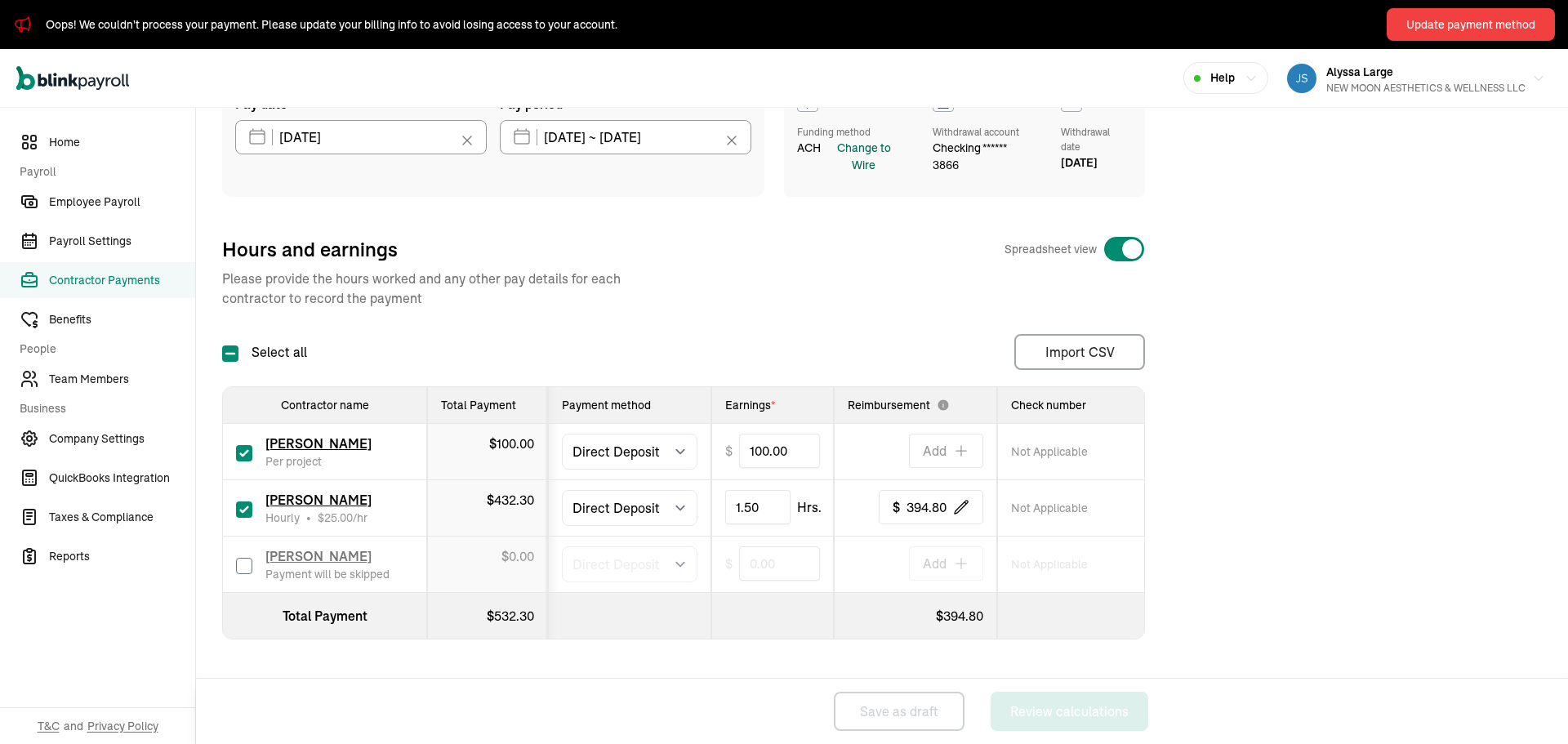
click at [861, 161] on div "Change to Wire" at bounding box center [864, 156] width 79 height 34
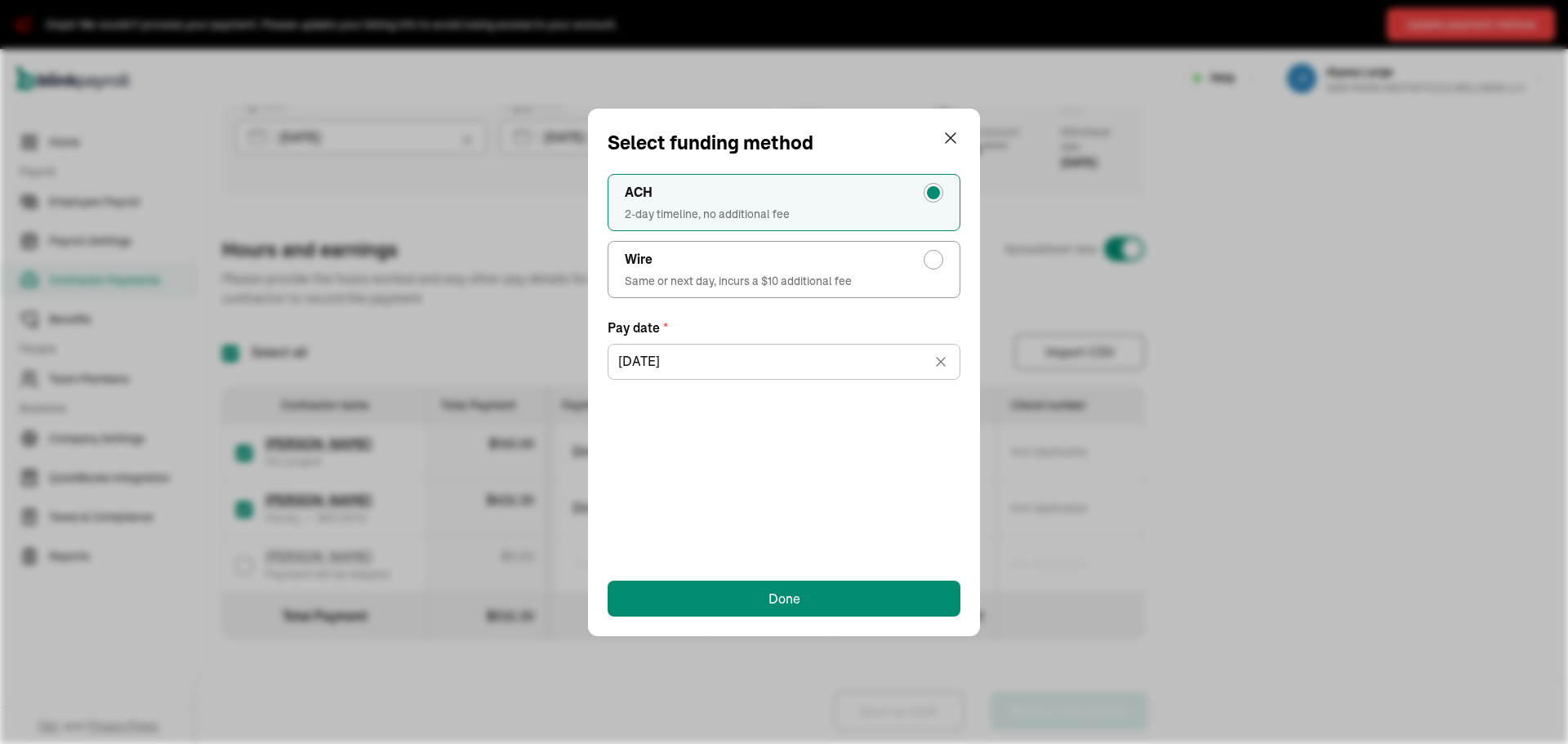
click at [929, 257] on div "radio-group" at bounding box center [934, 260] width 13 height 13
click at [932, 257] on input "Wire Same or next day, incurs a $10 additional fee" at bounding box center [938, 256] width 13 height 13
radio input "true"
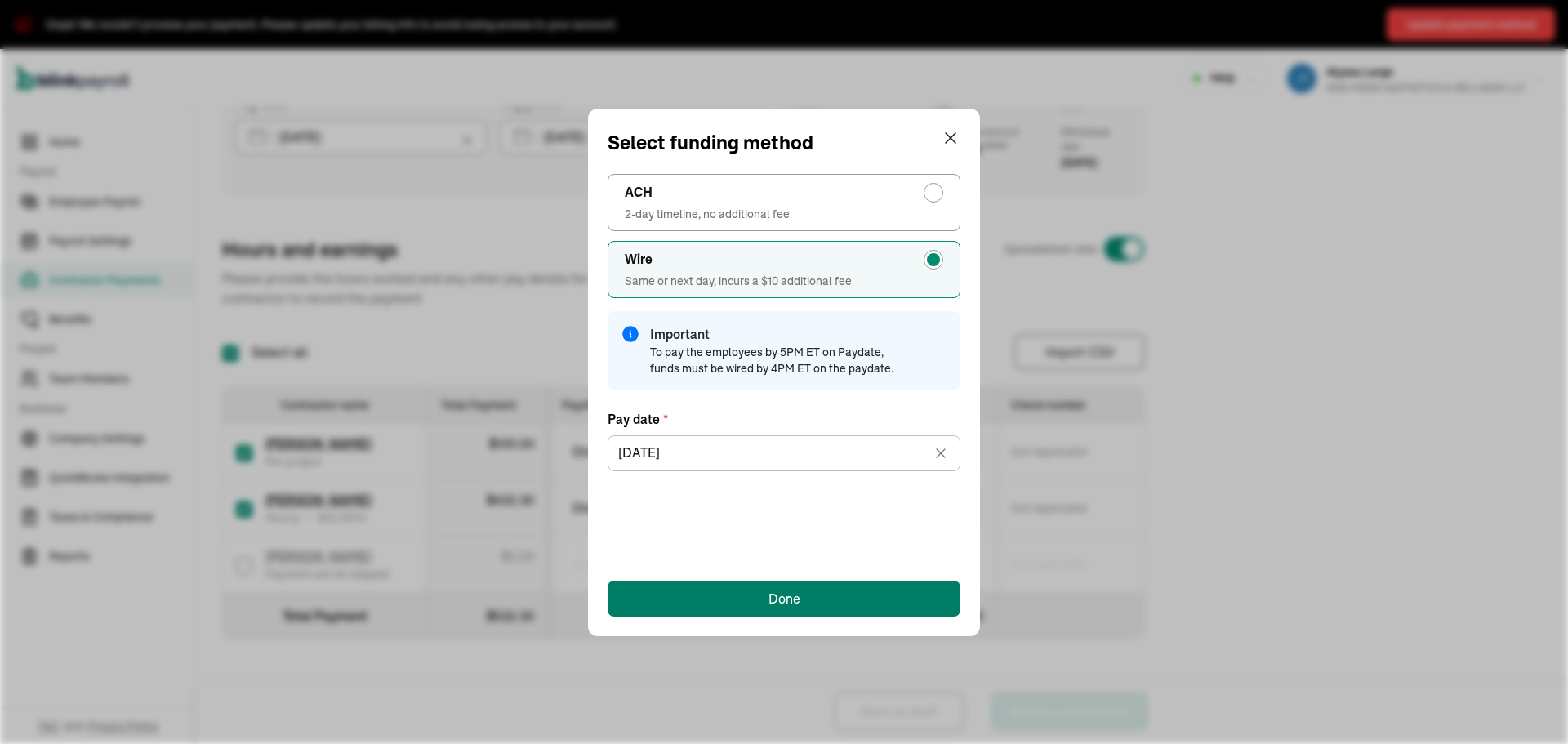
click at [786, 594] on div "Done" at bounding box center [784, 598] width 32 height 19
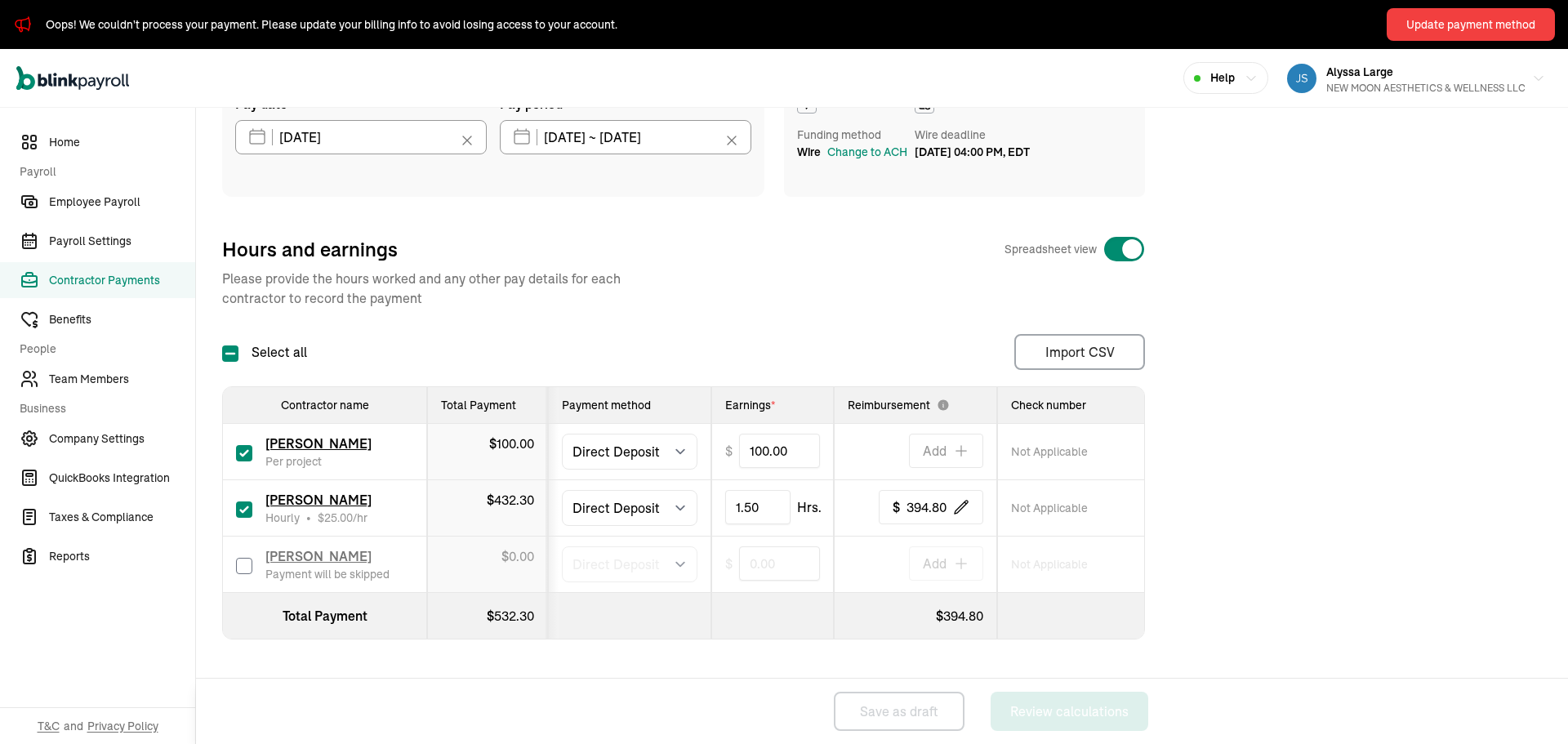
click at [1200, 422] on div "Pay date * [DATE] [DATE] Mon Tue Wed Thu Fri Sat Sun 29 30 1 2 3 4 5 6 7 8 9 10…" at bounding box center [882, 367] width 1320 height 572
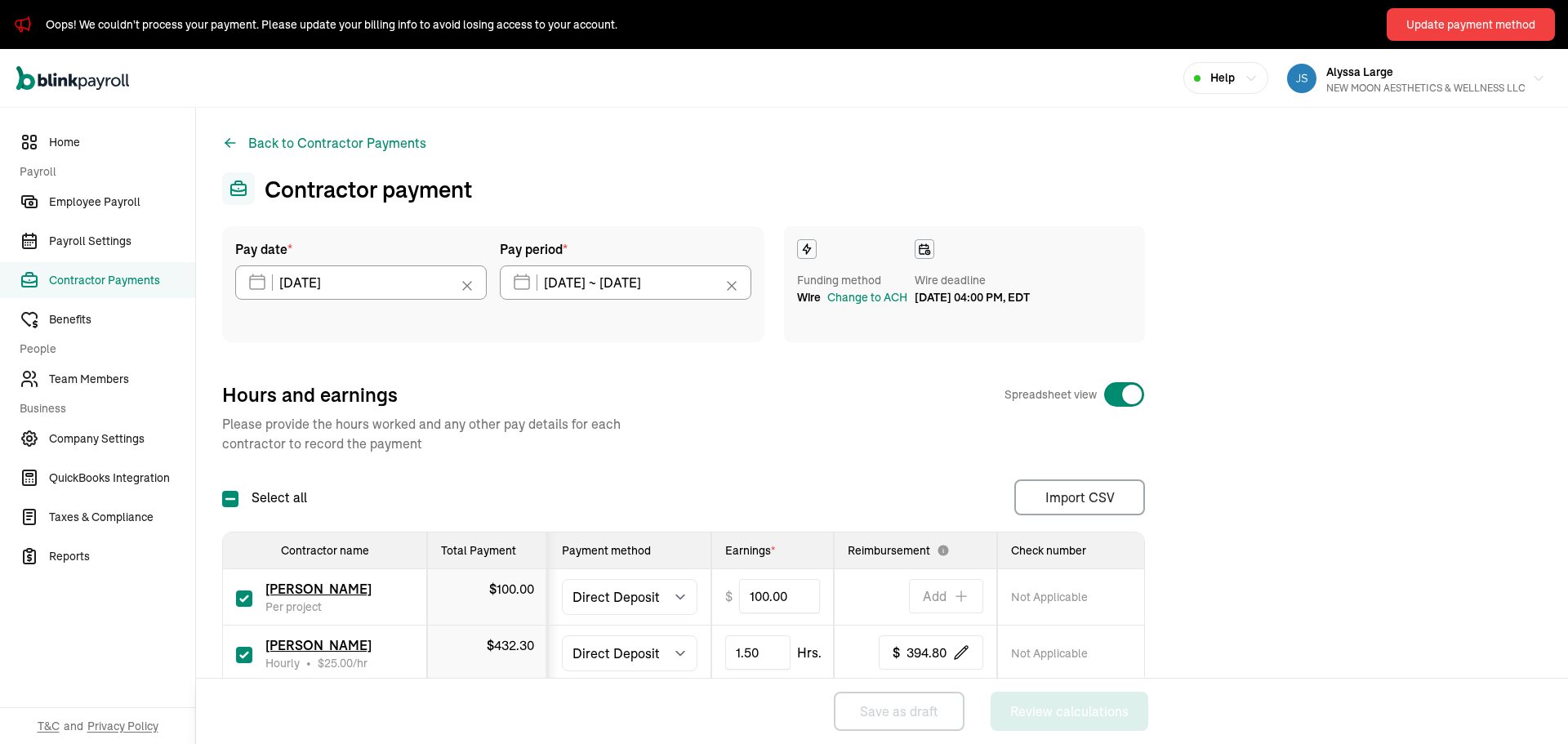
scroll to position [0, 0]
click at [1451, 23] on div "Update payment method" at bounding box center [1471, 25] width 129 height 18
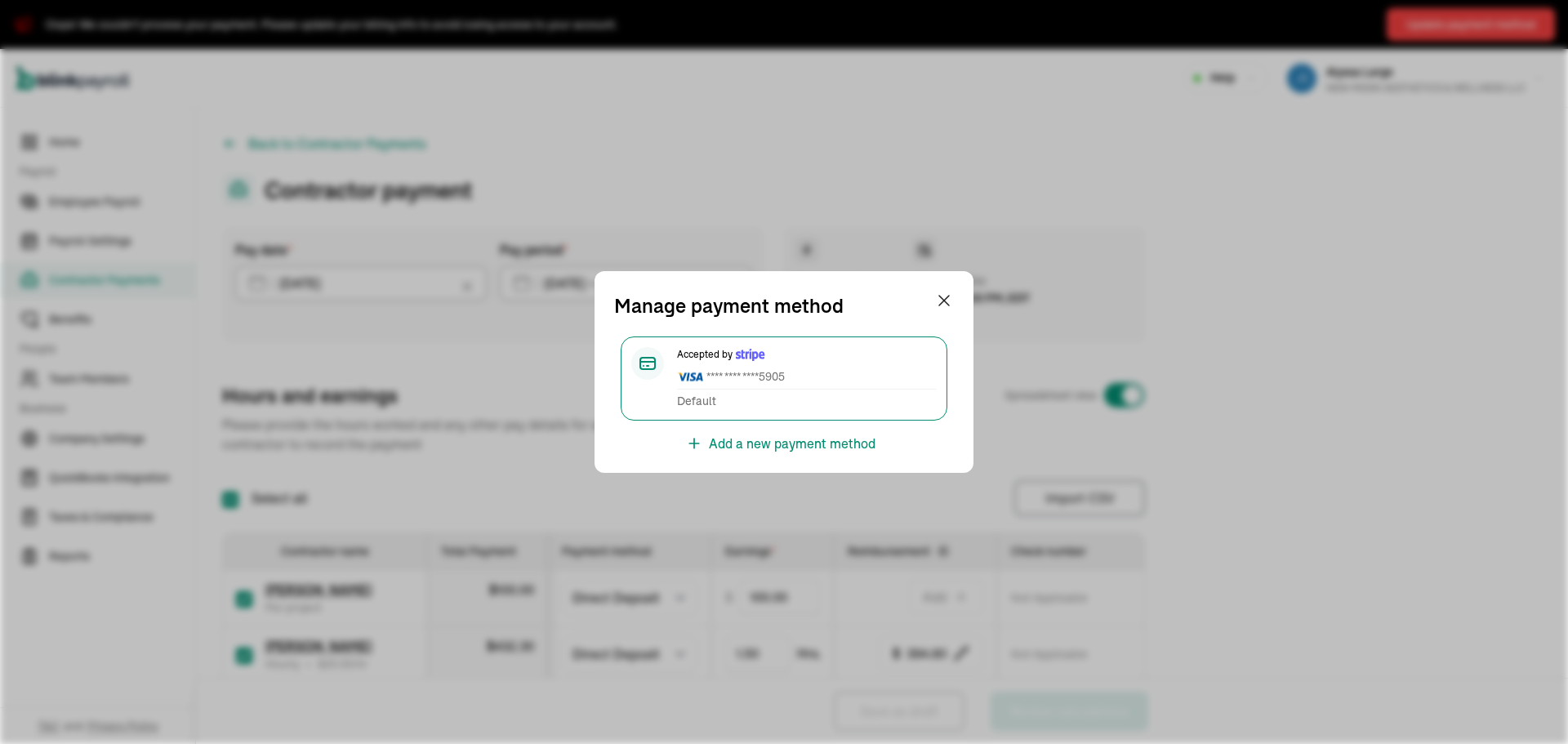
click at [718, 369] on span "**** **** **** 5905" at bounding box center [807, 377] width 260 height 18
click at [720, 380] on span "**** **** **** 5905" at bounding box center [807, 377] width 260 height 18
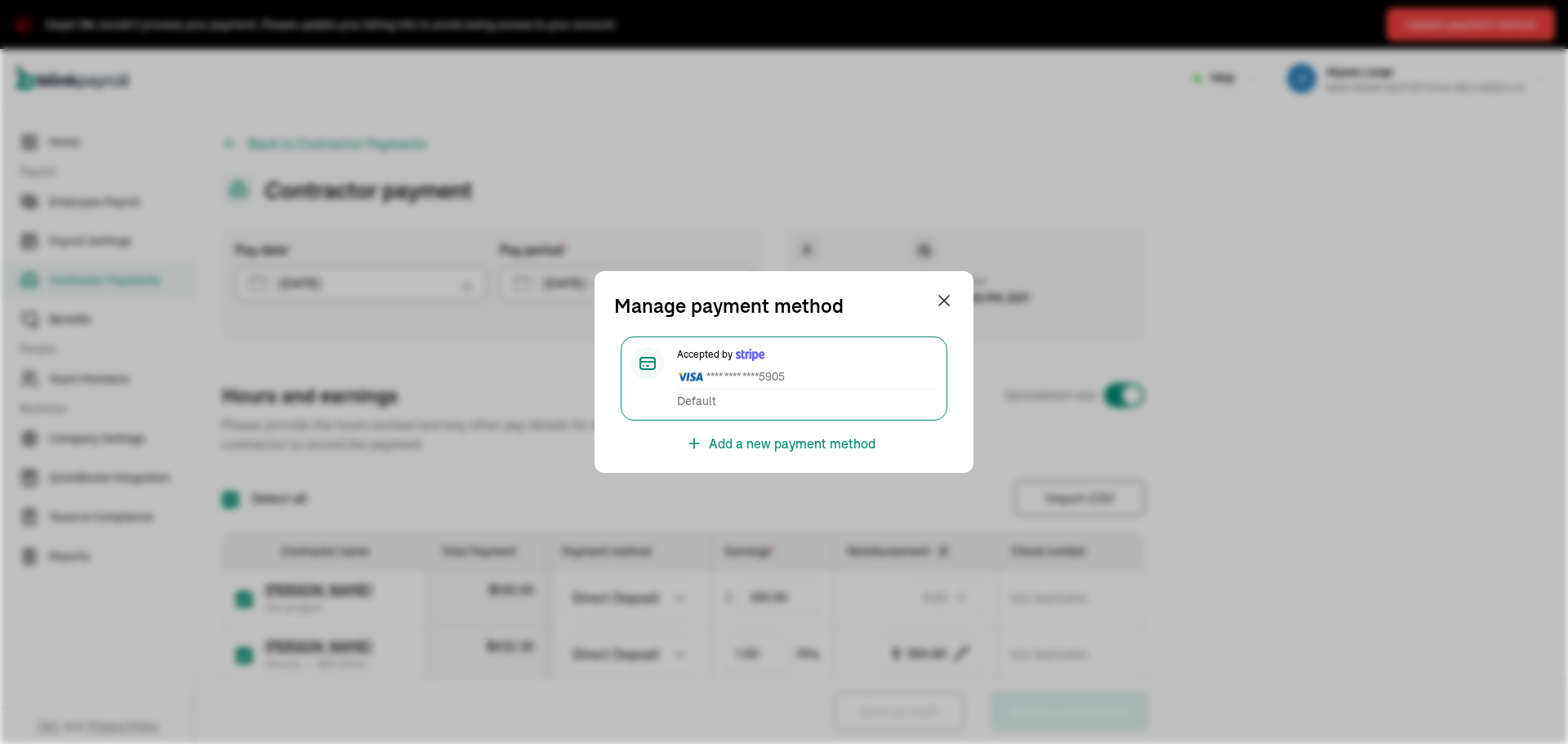
click at [825, 406] on div "Default" at bounding box center [807, 401] width 260 height 18
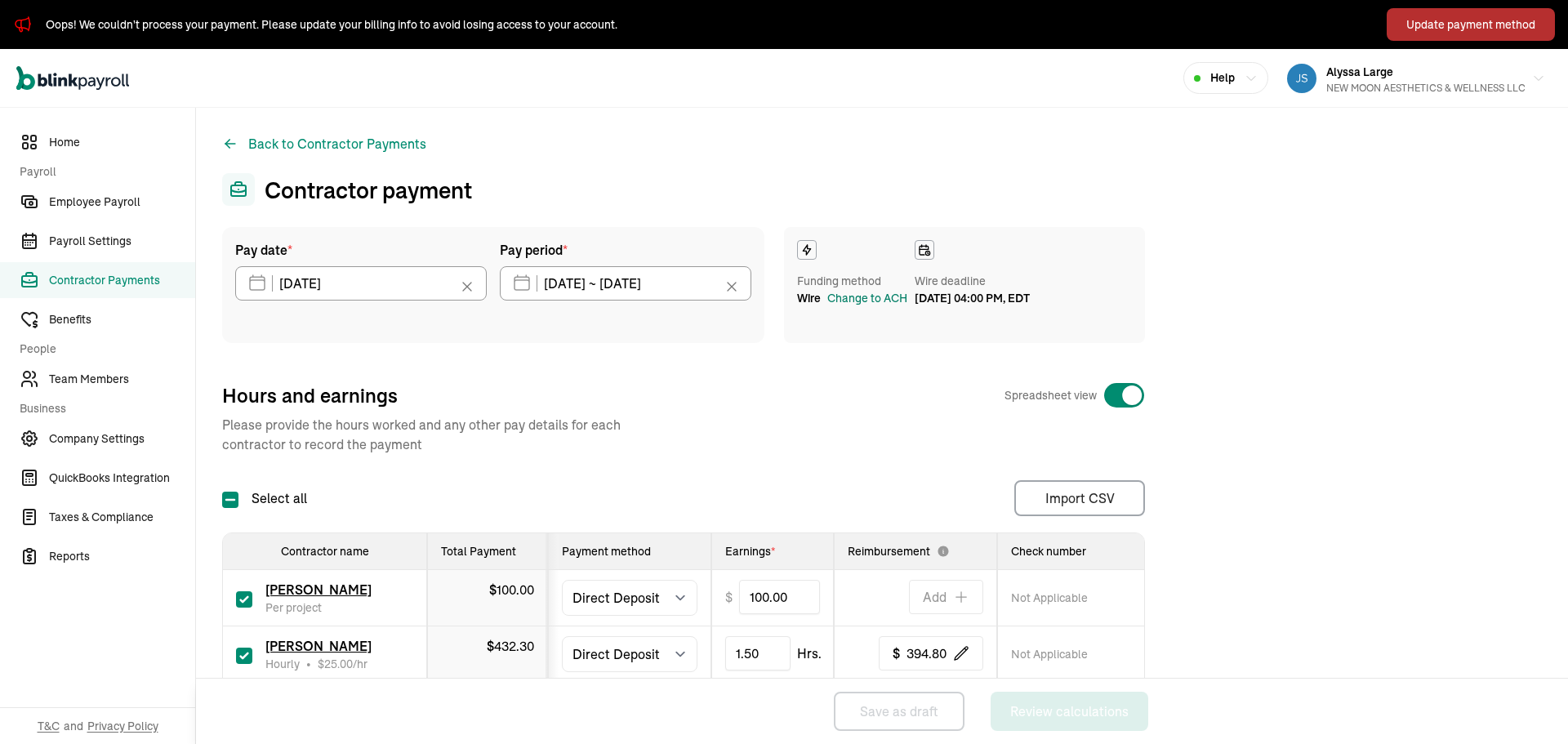
click at [872, 303] on div "Change to ACH" at bounding box center [867, 298] width 80 height 18
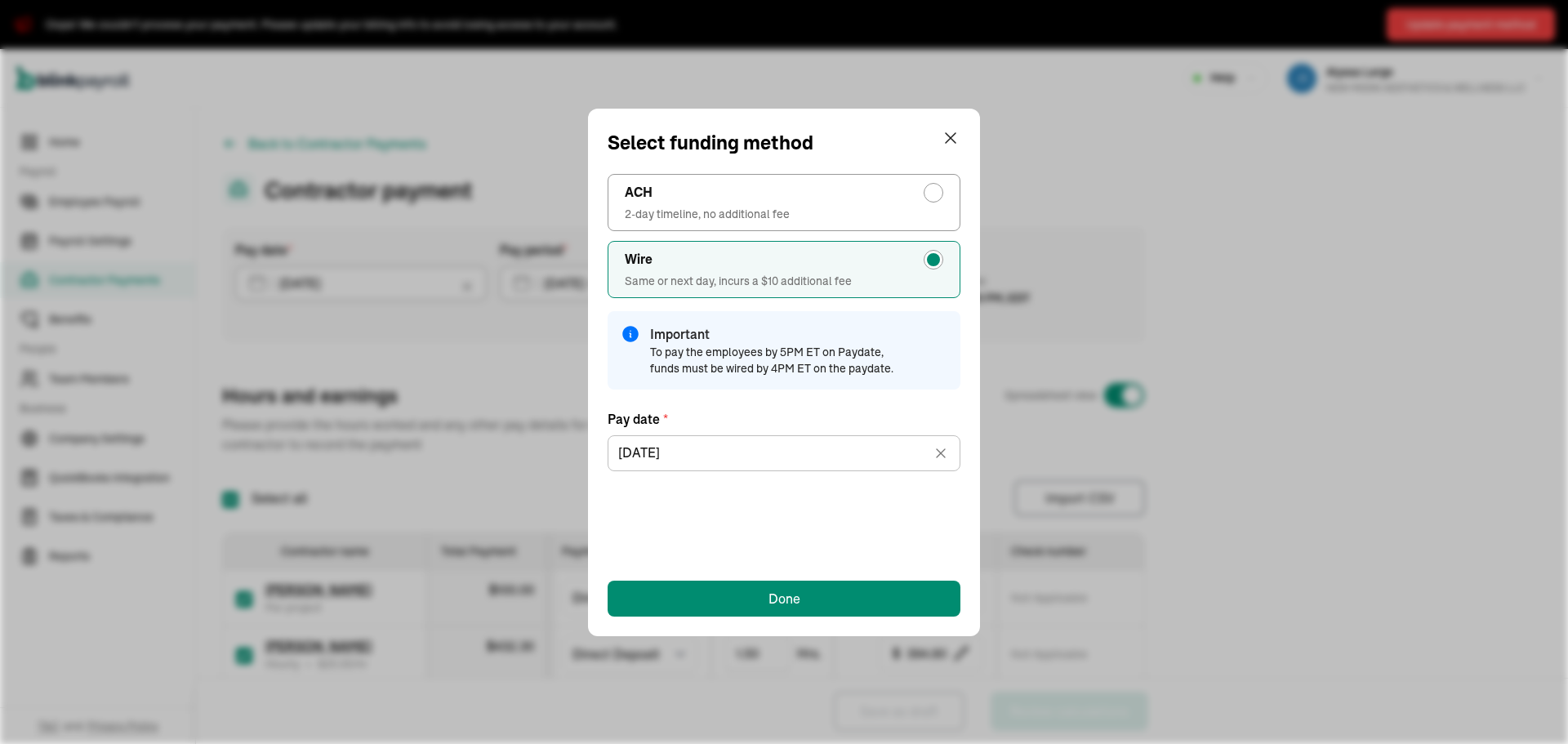
click at [937, 192] on div "radio-group" at bounding box center [934, 193] width 13 height 13
click at [937, 192] on input "ACH 2-day timeline, no additional fee" at bounding box center [938, 189] width 13 height 13
radio input "true"
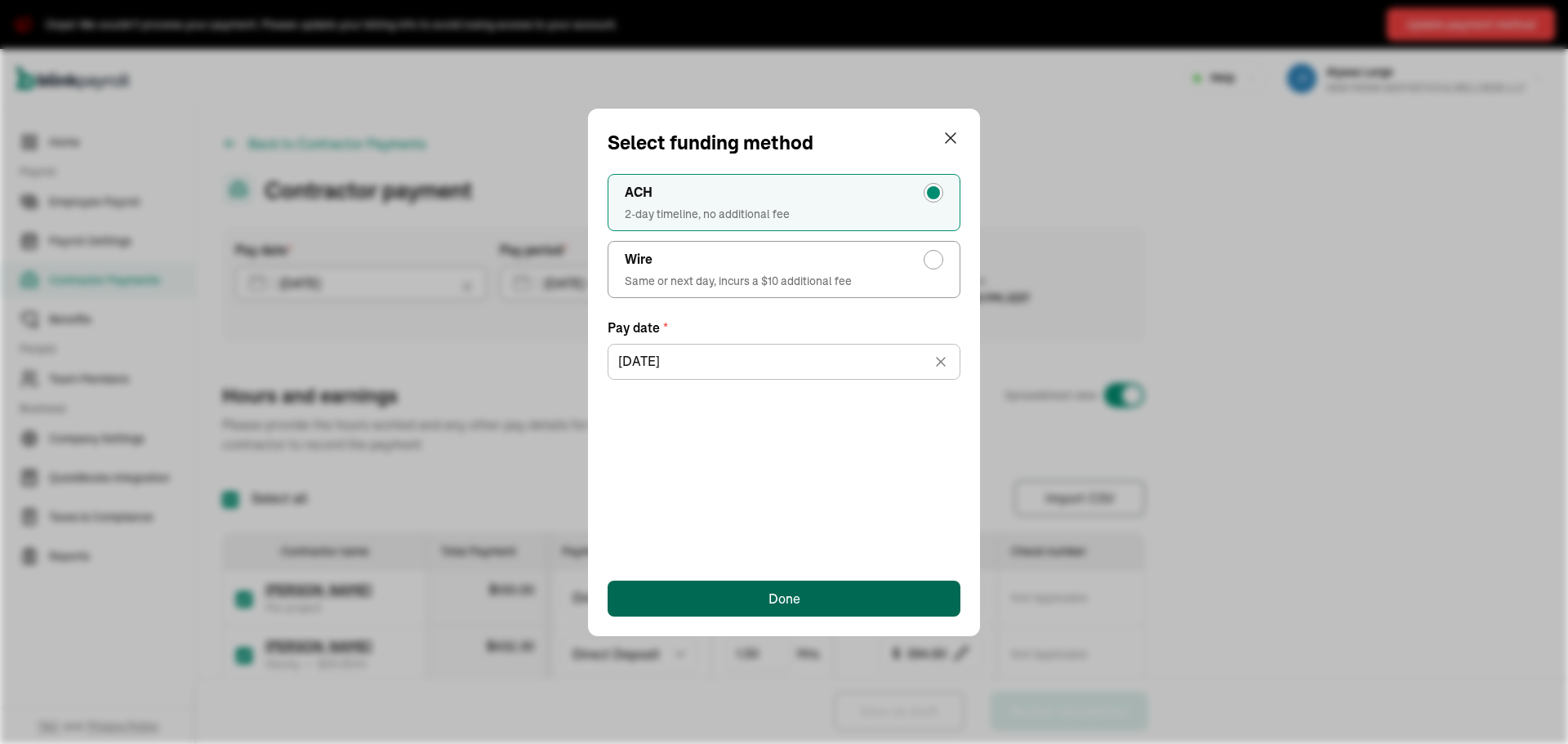
click at [735, 593] on button "Done" at bounding box center [784, 598] width 353 height 36
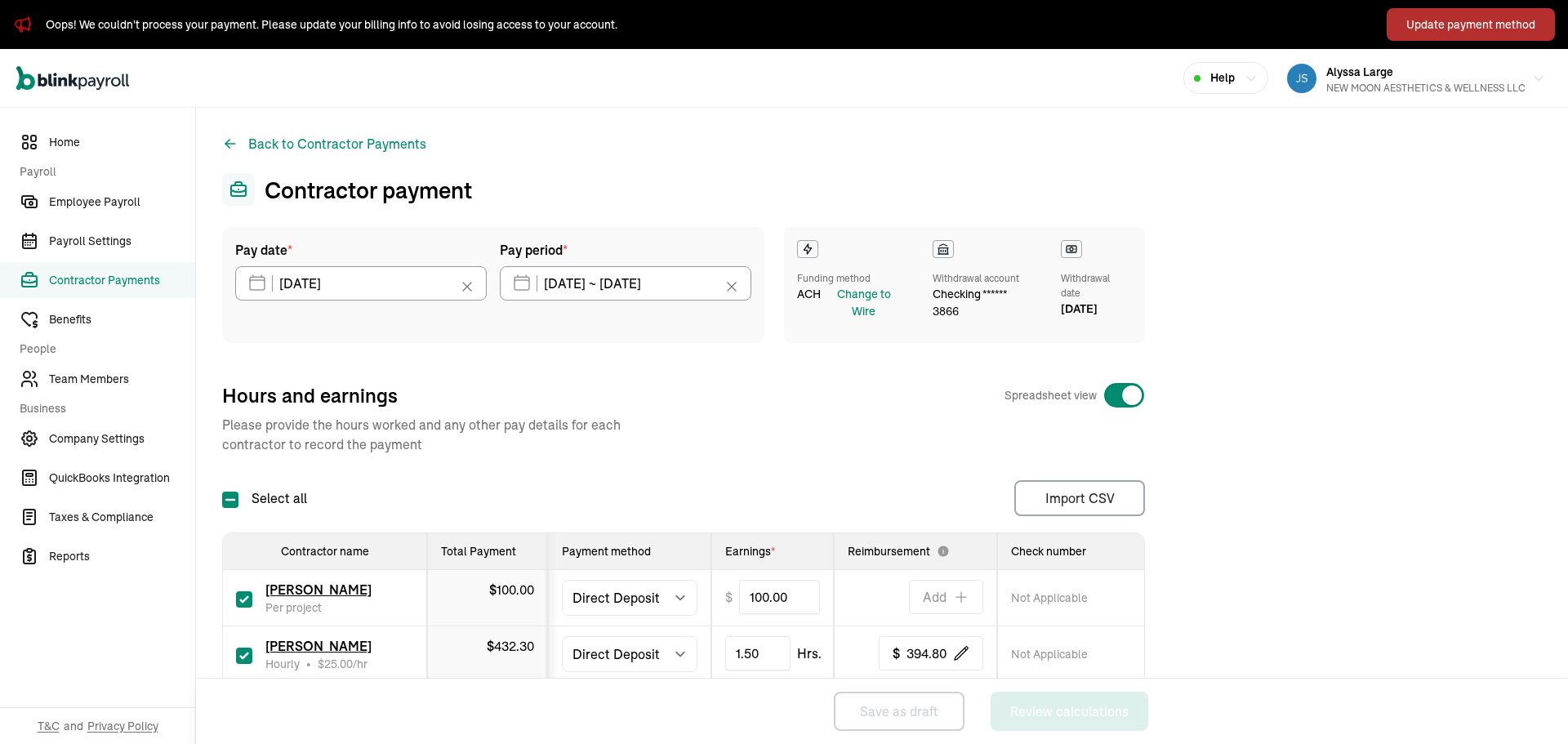
click at [1419, 29] on div "Update payment method" at bounding box center [1471, 25] width 129 height 18
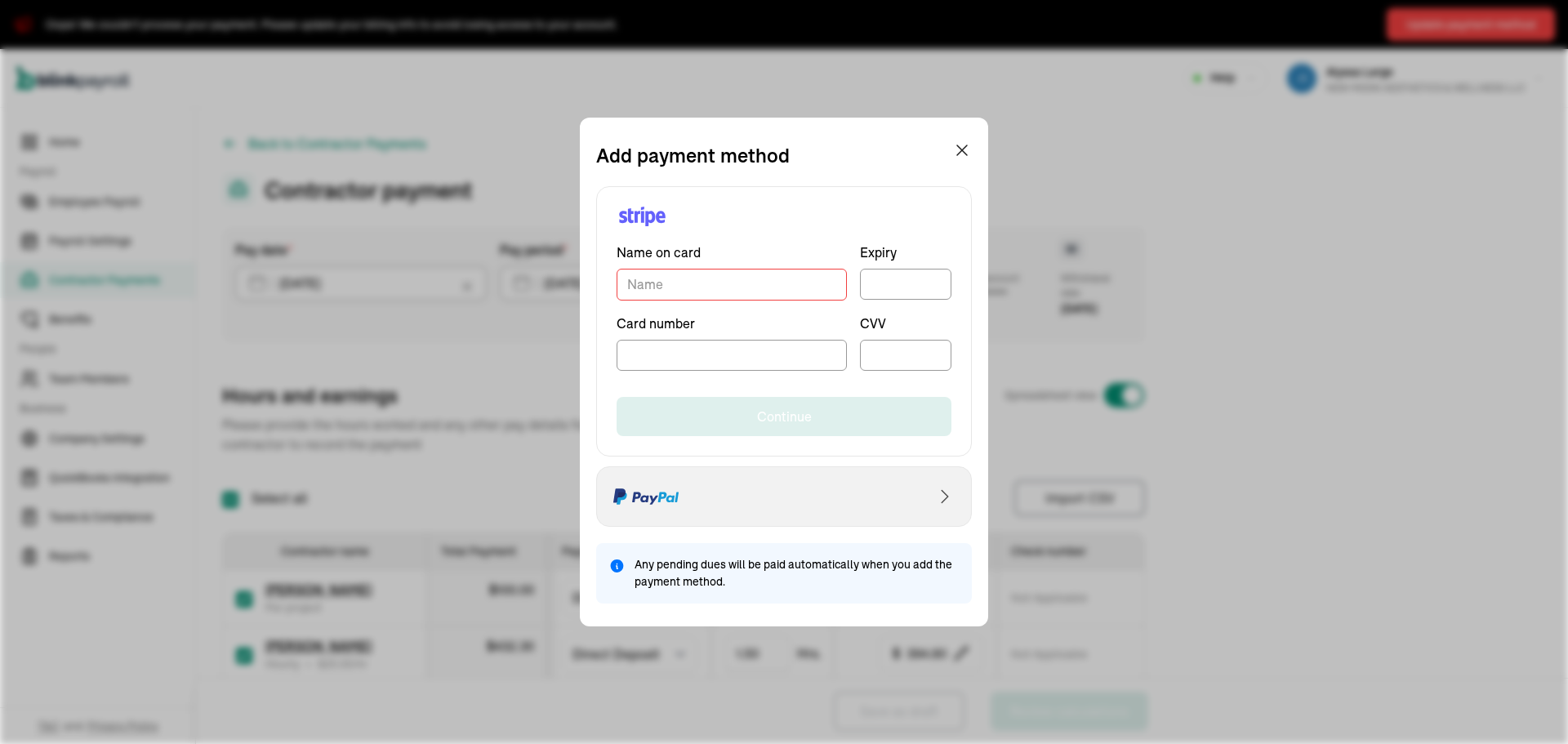
click at [733, 502] on div "Select PayPal as payment method" at bounding box center [784, 497] width 375 height 60
